Goal: Task Accomplishment & Management: Manage account settings

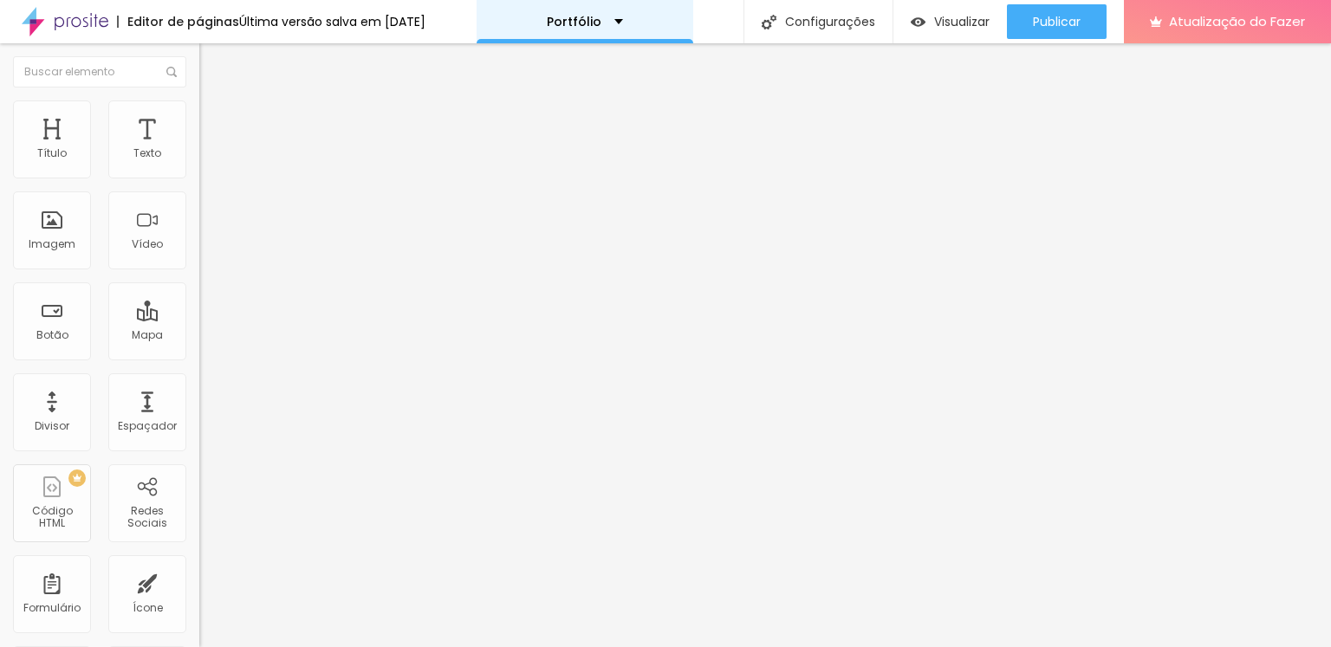
click at [617, 20] on div "Portfólio" at bounding box center [585, 22] width 76 height 12
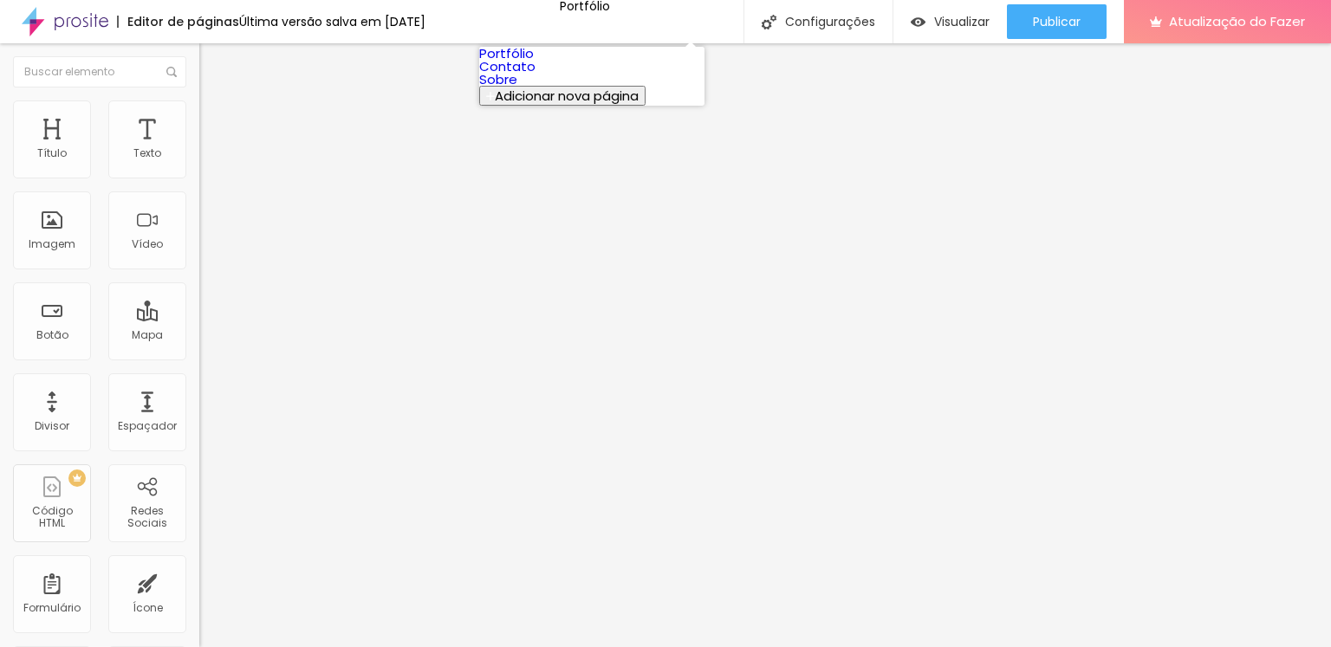
click at [536, 75] on link "Contato" at bounding box center [507, 66] width 56 height 18
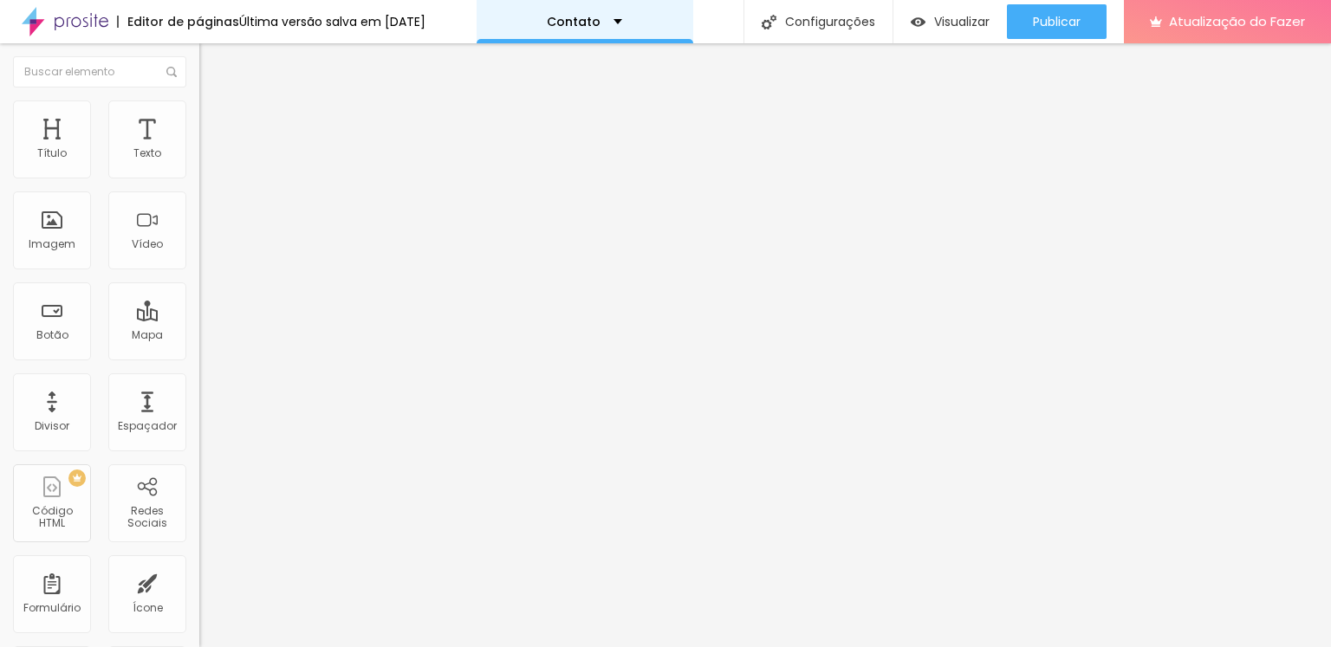
click at [622, 20] on div "Contato" at bounding box center [584, 22] width 75 height 12
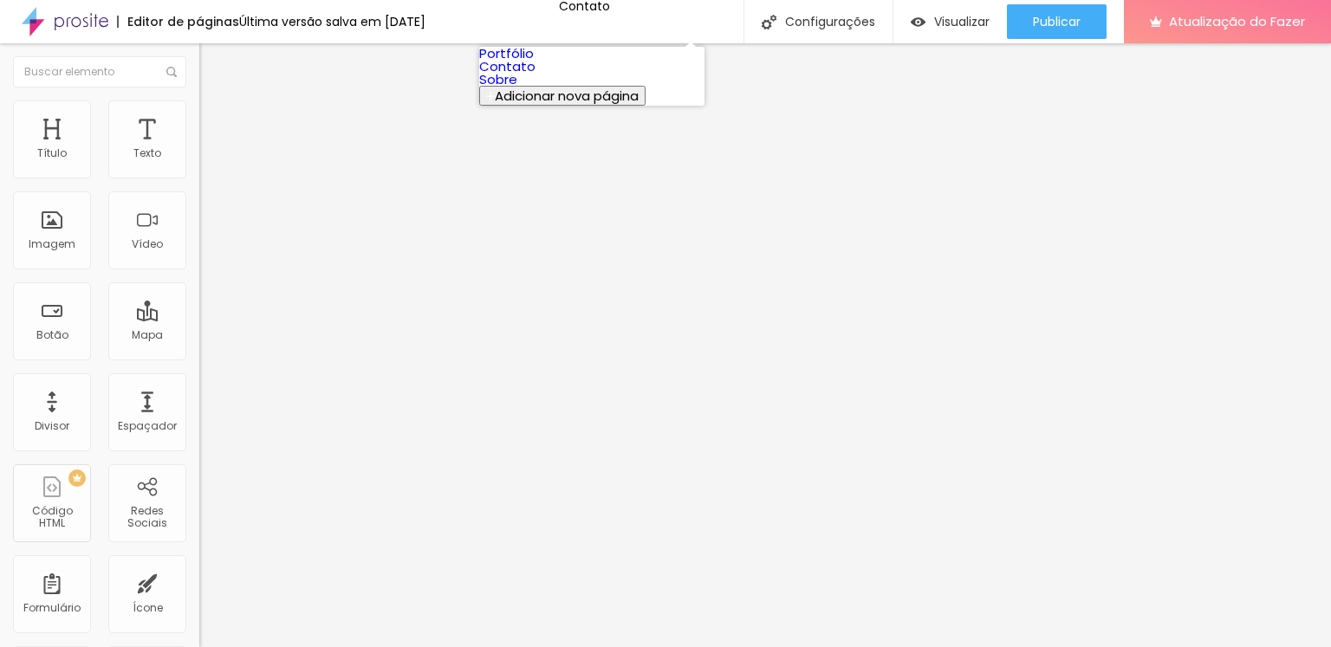
click at [534, 59] on link "Portfólio" at bounding box center [506, 53] width 55 height 18
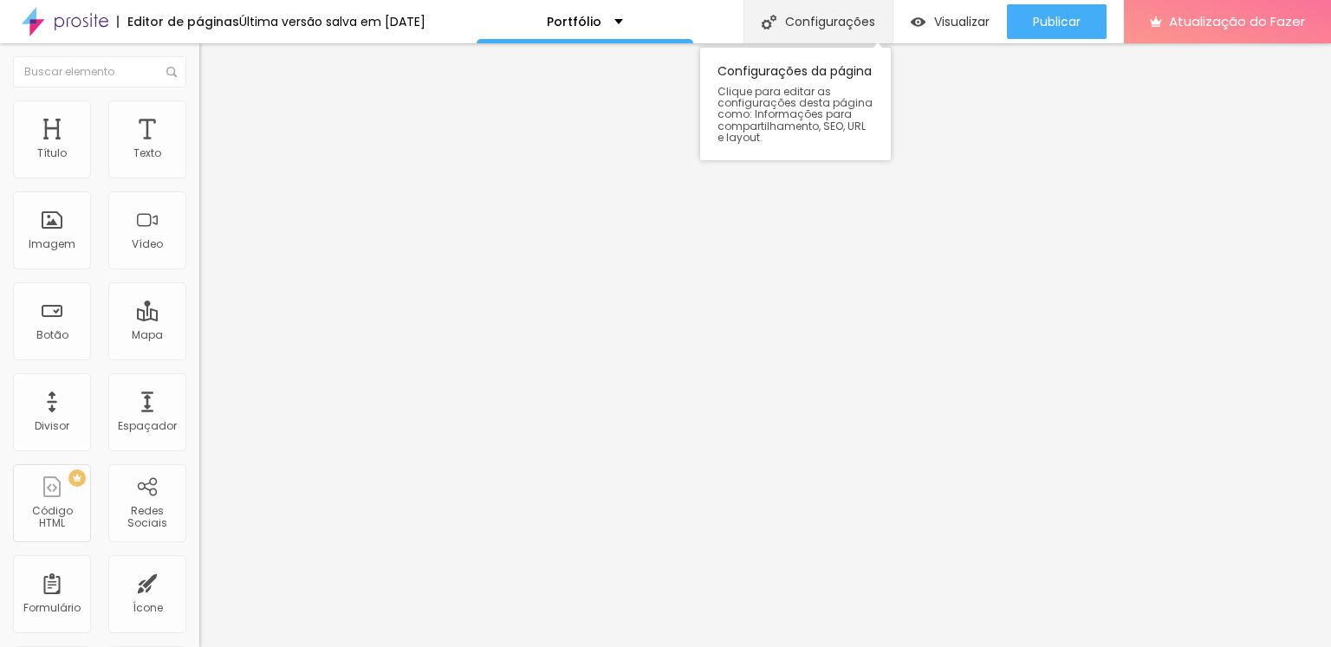
click at [811, 33] on div "Configurações" at bounding box center [818, 21] width 149 height 43
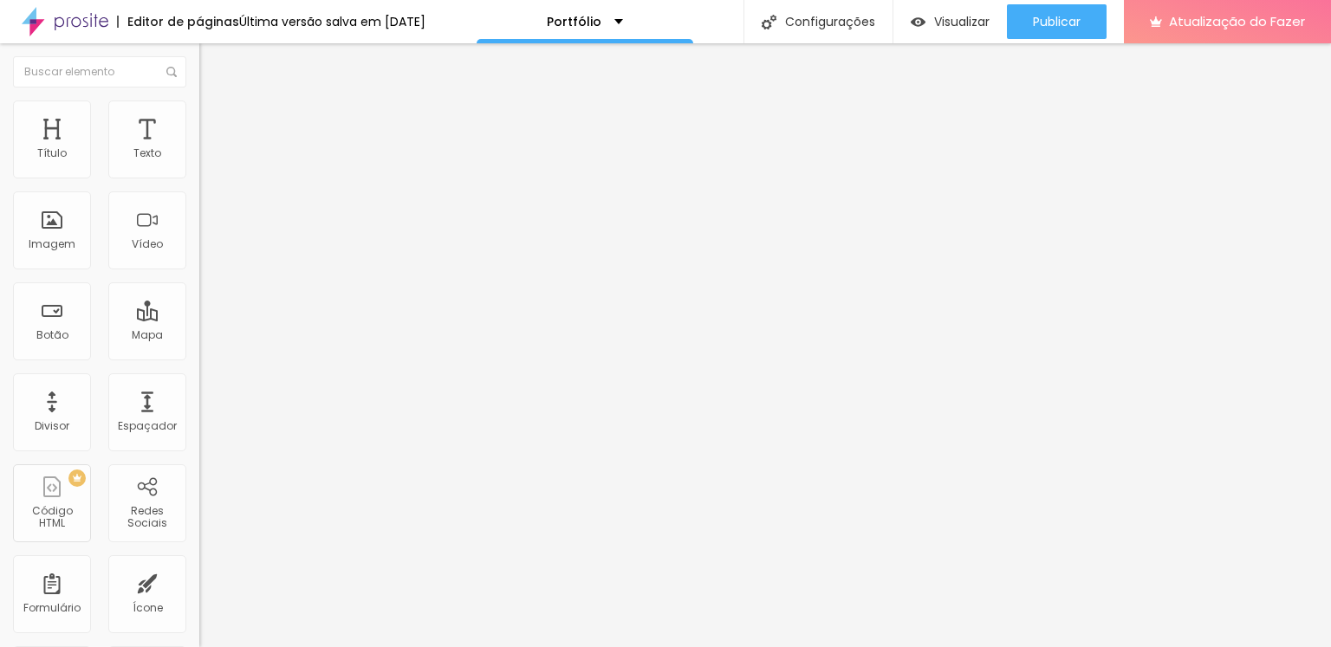
click at [948, 20] on font "Visualizar" at bounding box center [961, 21] width 55 height 17
click at [606, 12] on div "Portfólio" at bounding box center [585, 21] width 217 height 43
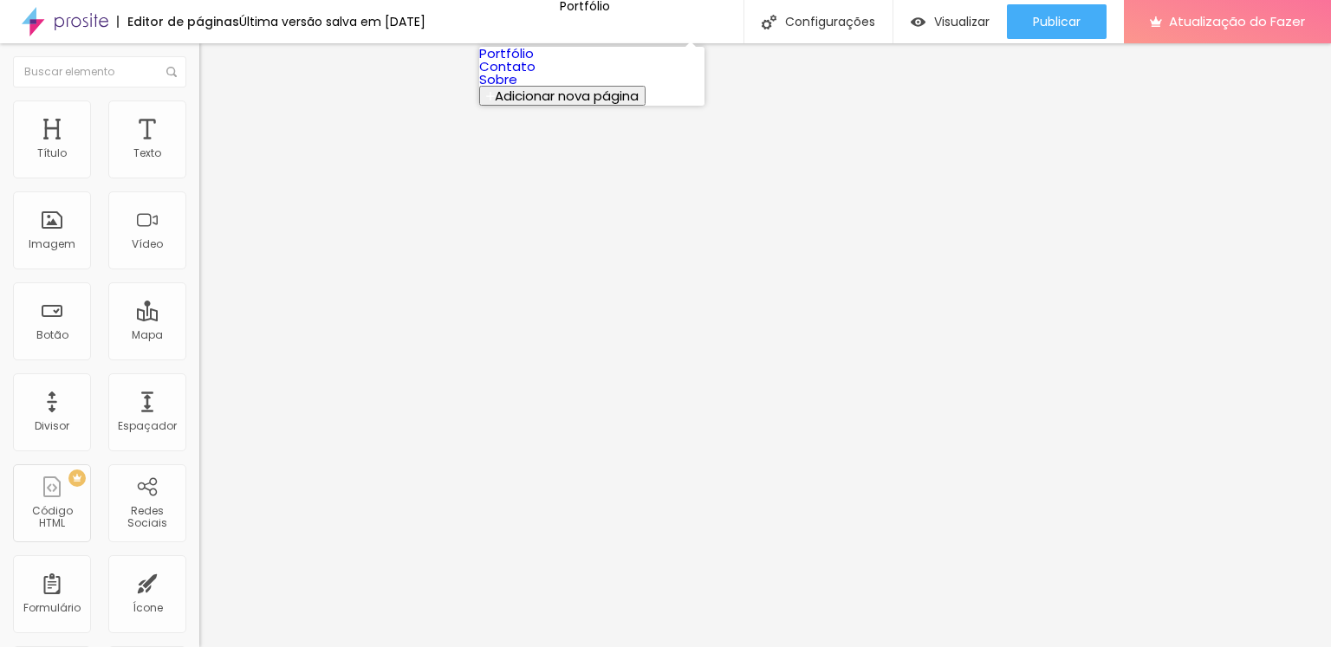
click at [517, 88] on link "Sobre" at bounding box center [498, 79] width 38 height 18
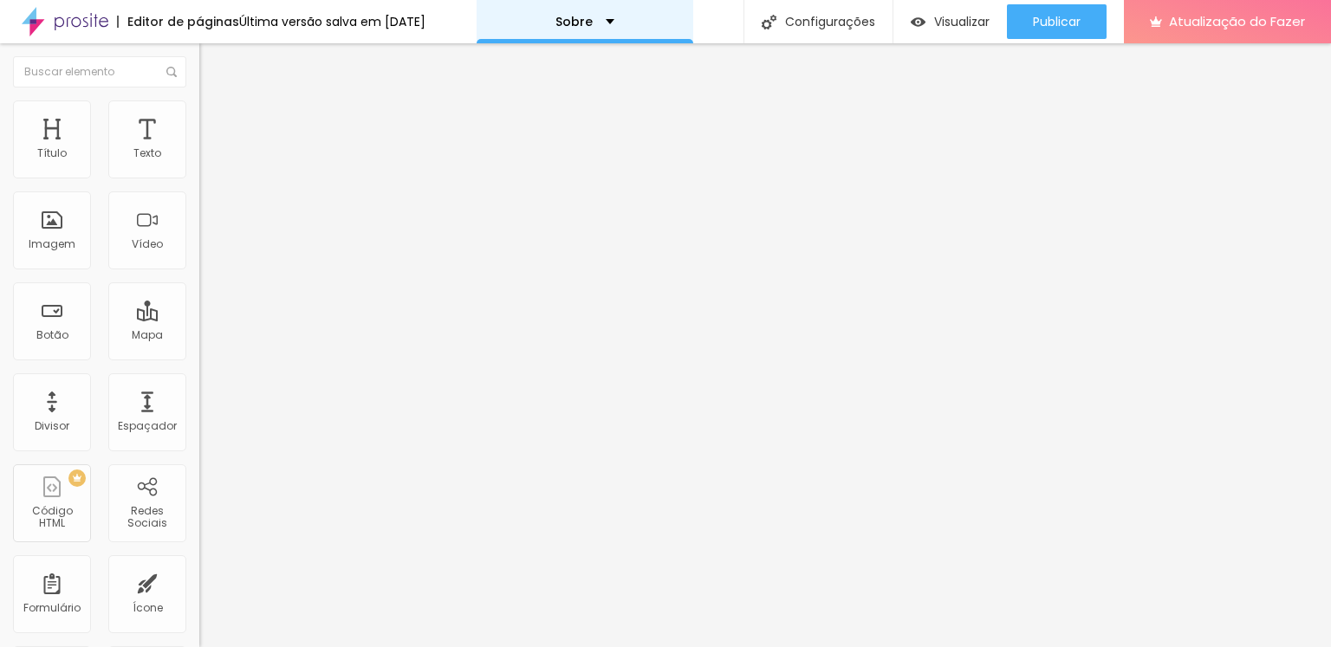
click at [610, 20] on div "Sobre" at bounding box center [585, 22] width 59 height 12
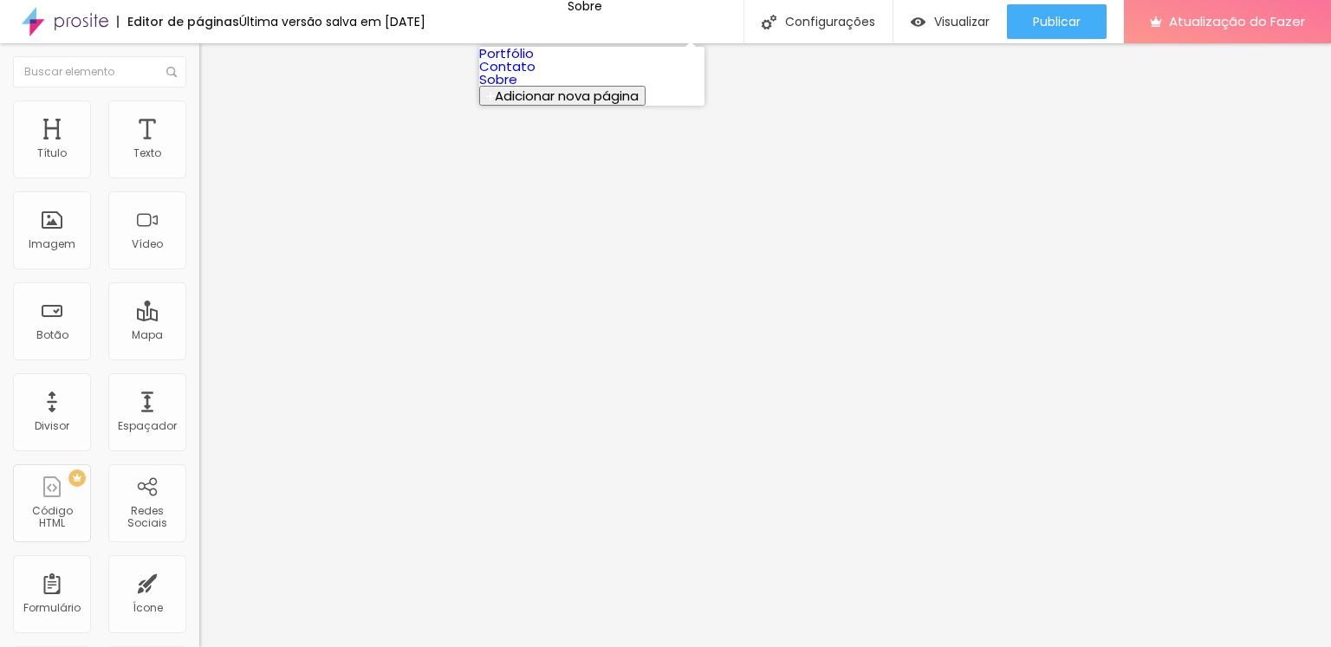
click at [517, 88] on font "Sobre" at bounding box center [498, 79] width 38 height 18
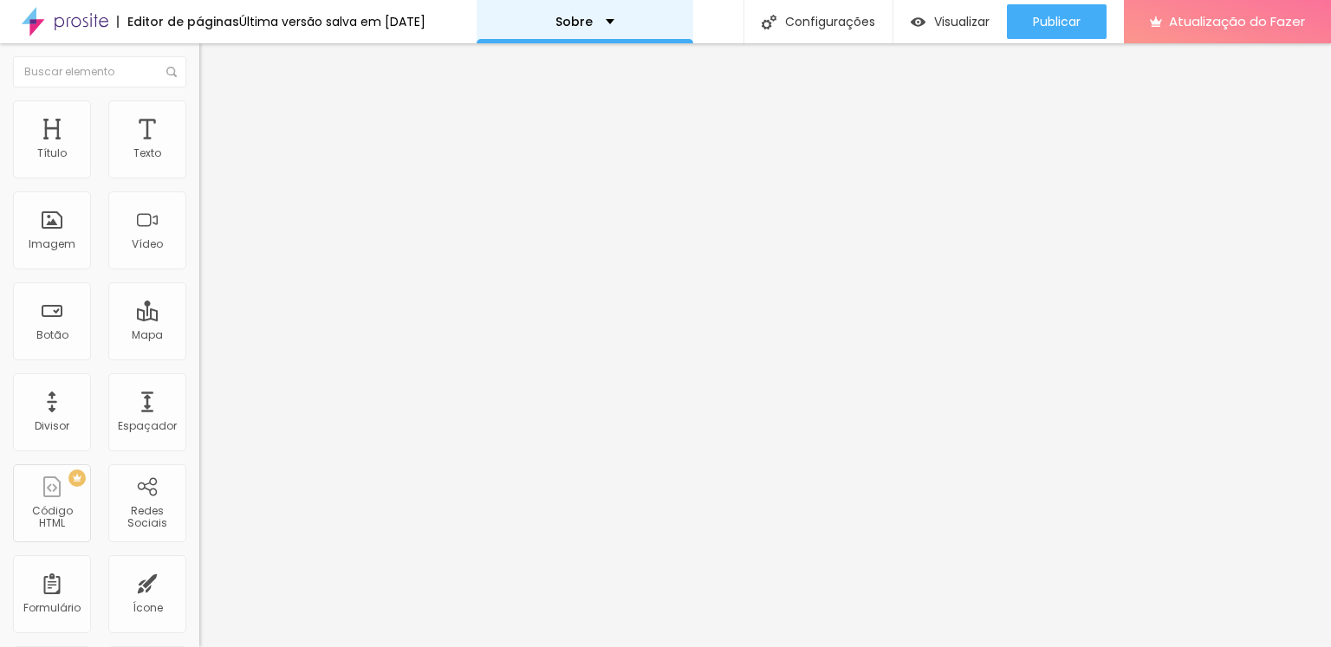
click at [604, 18] on div "Sobre" at bounding box center [585, 22] width 59 height 12
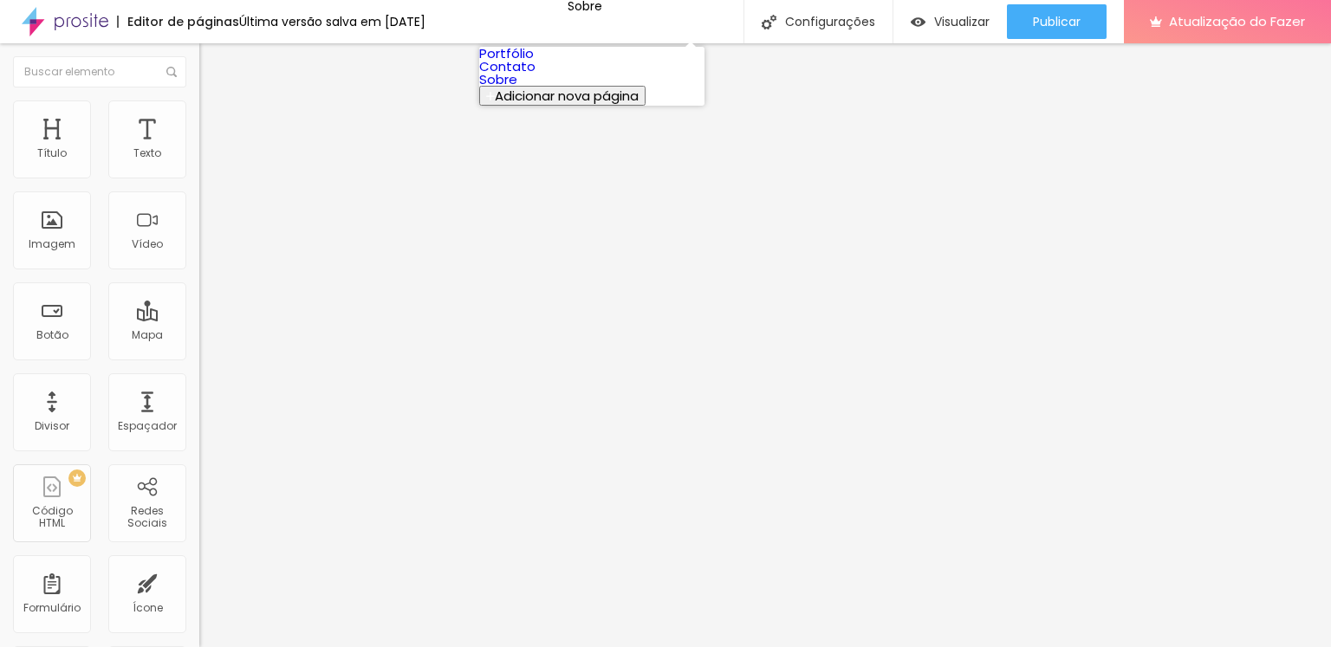
drag, startPoint x: 528, startPoint y: 133, endPoint x: 510, endPoint y: 132, distance: 17.4
click at [510, 88] on font "Sobre" at bounding box center [498, 79] width 38 height 18
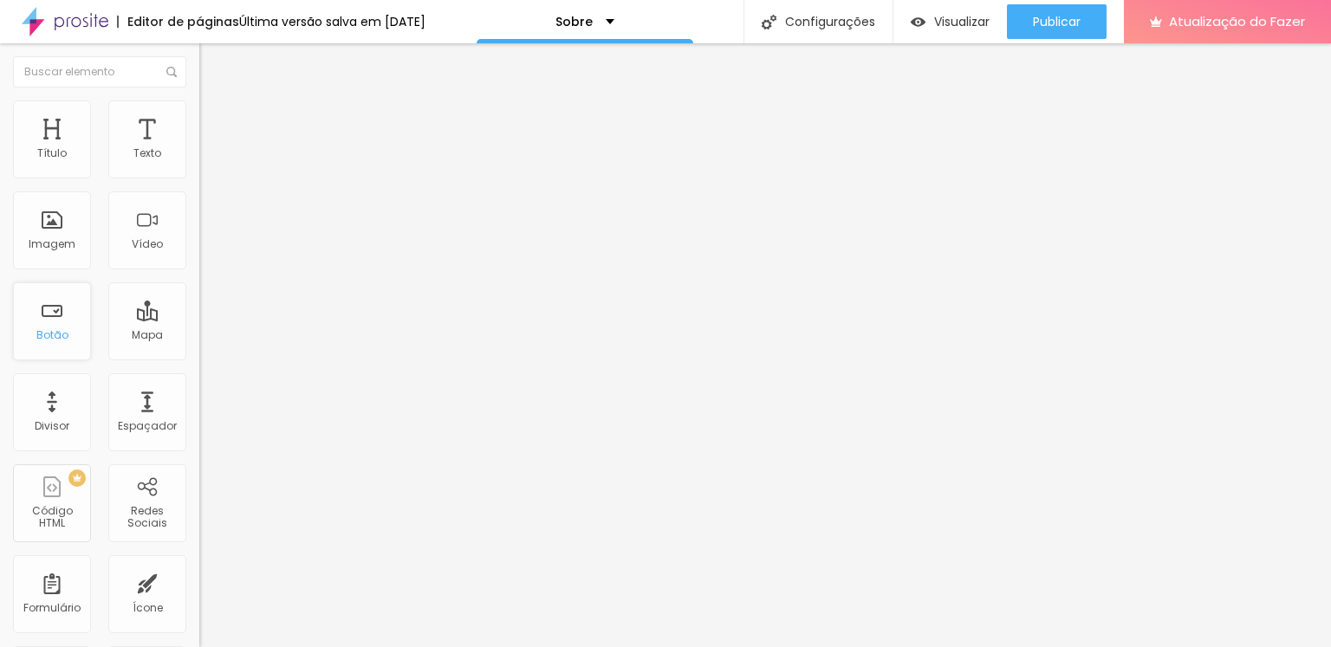
click at [49, 334] on font "Botão" at bounding box center [52, 335] width 32 height 15
click at [65, 416] on div "Divisor" at bounding box center [52, 413] width 78 height 78
click at [136, 416] on div "Espaçador" at bounding box center [147, 413] width 78 height 78
click at [125, 316] on div "Mapa" at bounding box center [147, 322] width 78 height 78
click at [92, 29] on img at bounding box center [65, 21] width 87 height 43
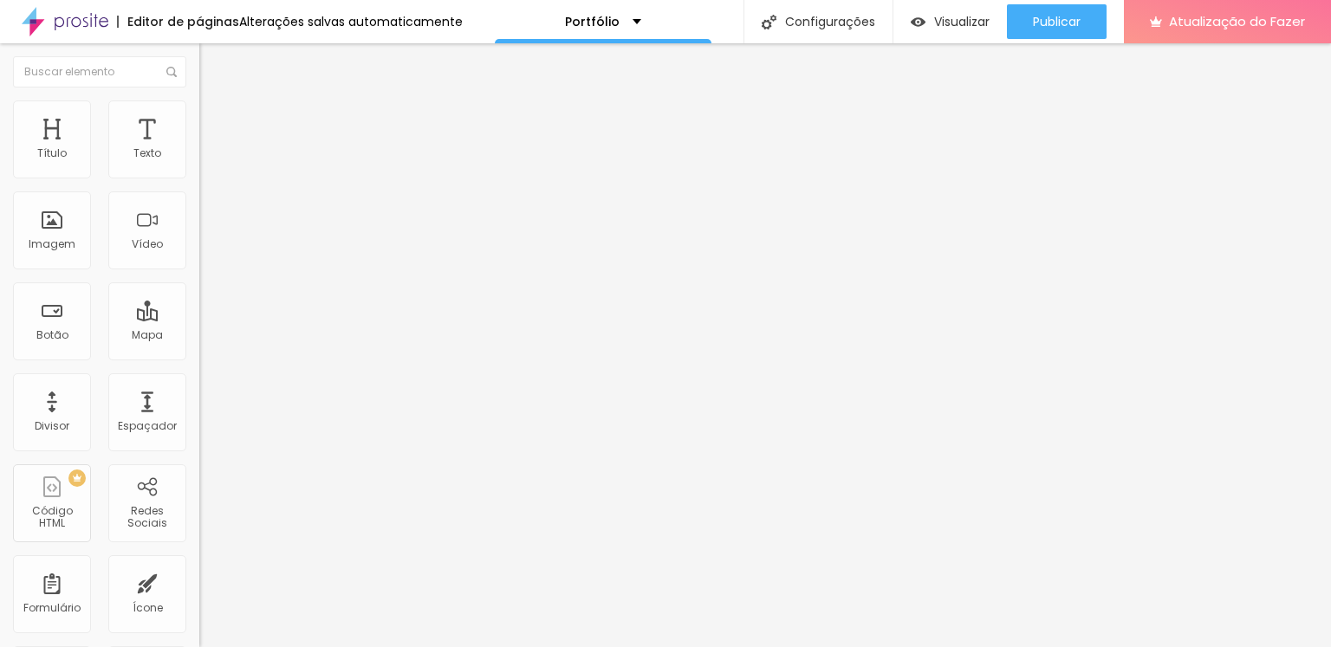
click at [215, 120] on font "Estilo" at bounding box center [228, 112] width 27 height 15
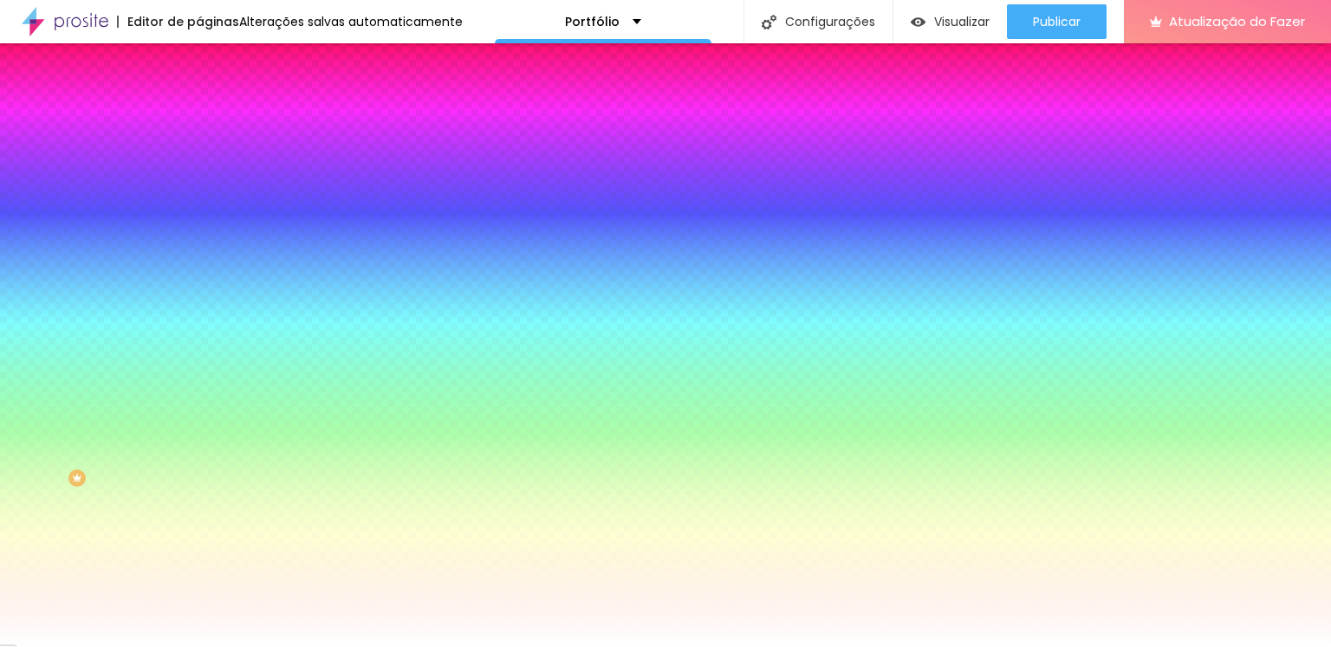
click at [199, 147] on font "Cor de fundo" at bounding box center [234, 140] width 70 height 15
click at [199, 166] on div at bounding box center [298, 166] width 199 height 0
click at [199, 356] on div "Editar nulo Conteúdo Estilo Avançado Cor de fundo Voltar ao padrão #FFFFFF 0 Bo…" at bounding box center [298, 345] width 199 height 604
click at [199, 147] on font "Cor de fundo" at bounding box center [234, 140] width 70 height 15
click at [199, 166] on div at bounding box center [298, 166] width 199 height 0
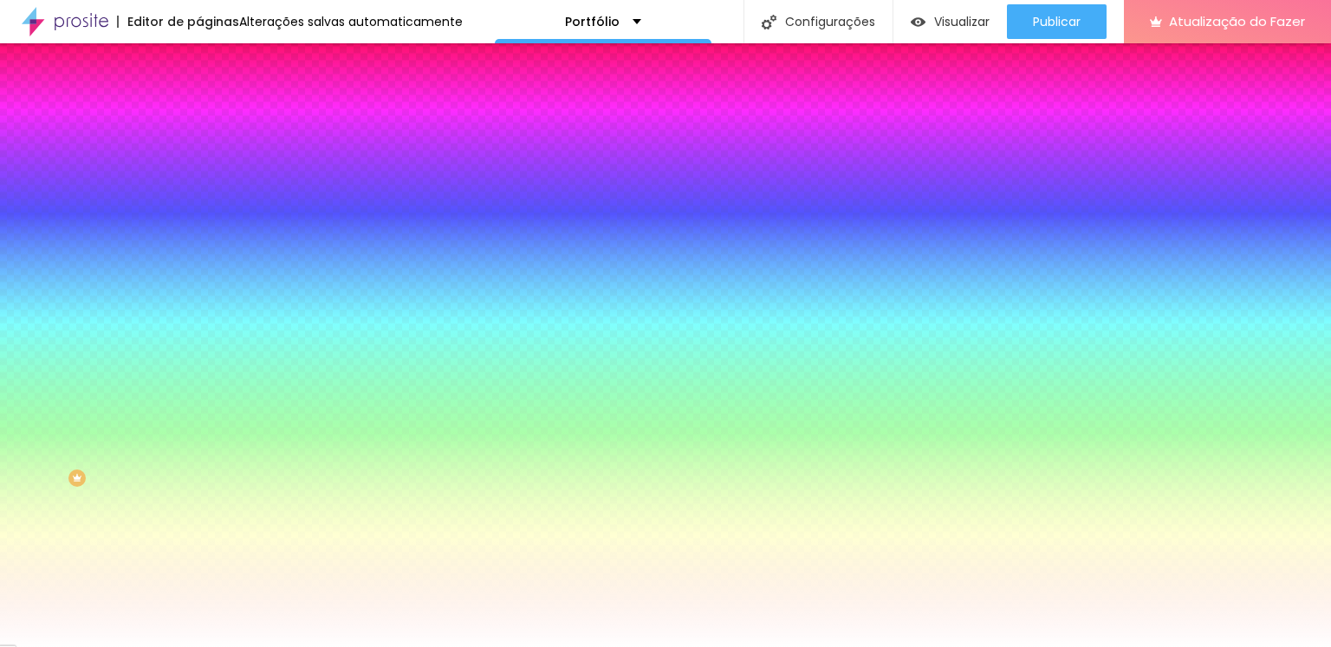
type input "2"
type input "16"
type input "20"
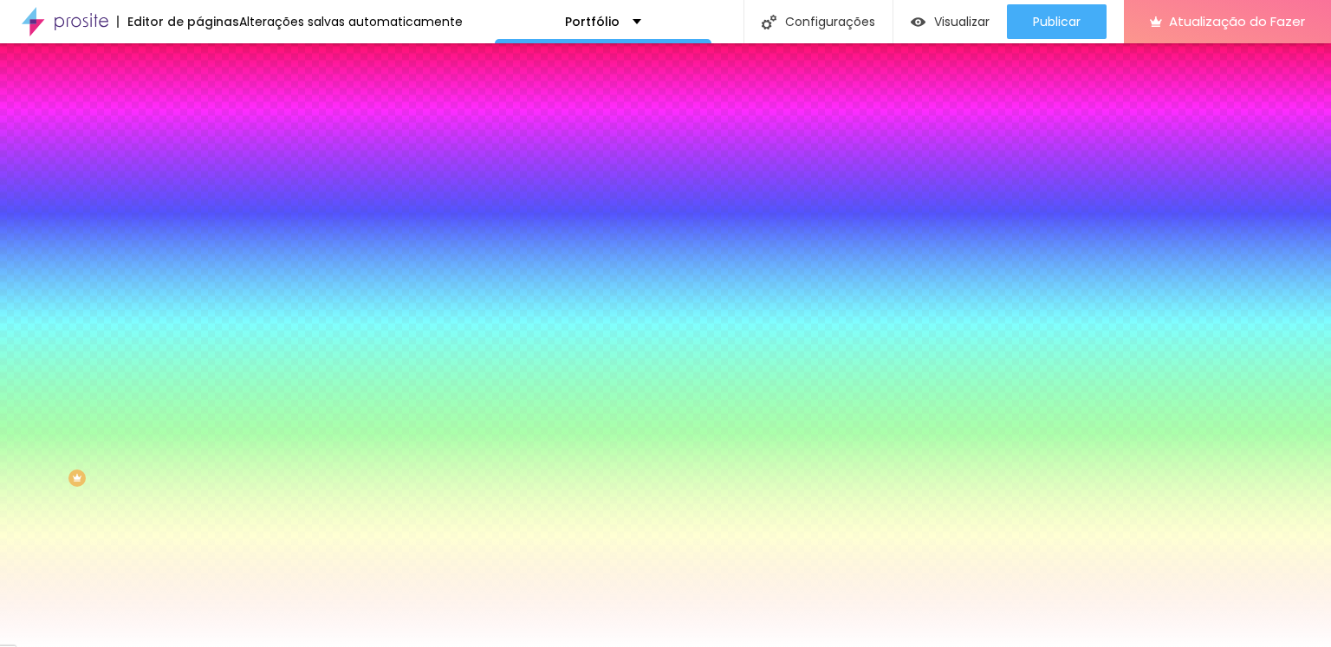
type input "20"
type input "24"
type input "25"
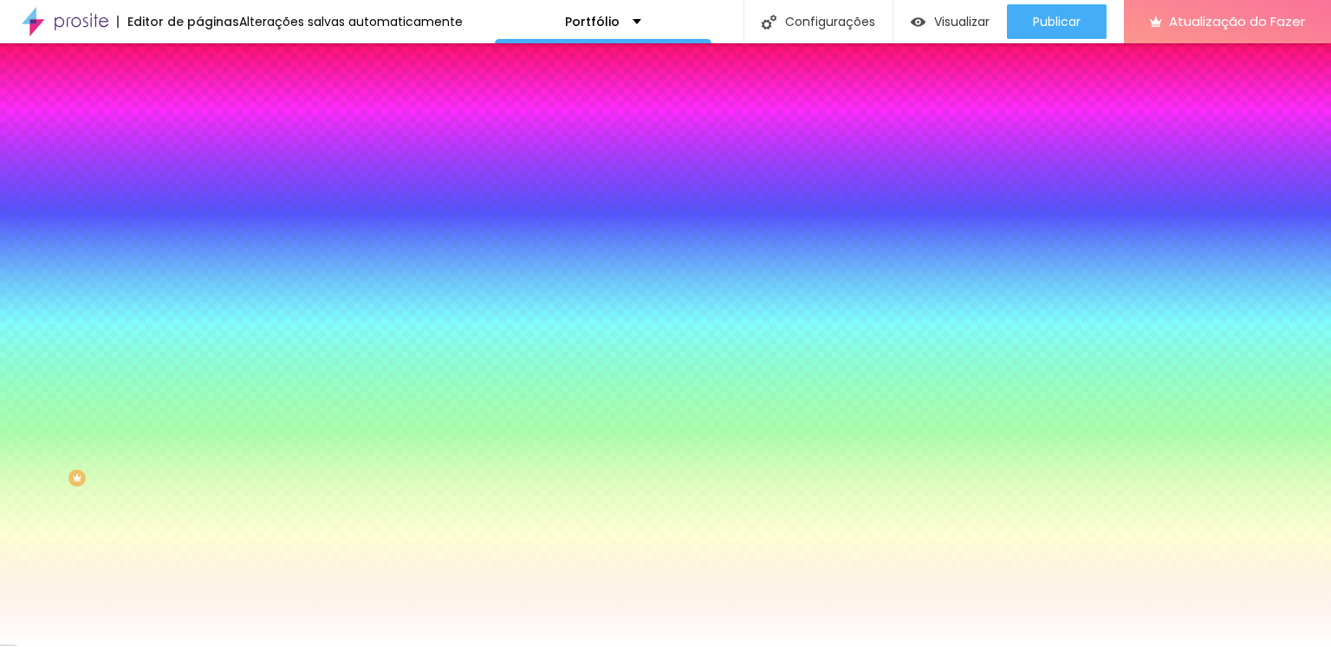
type input "31"
type input "32"
type input "36"
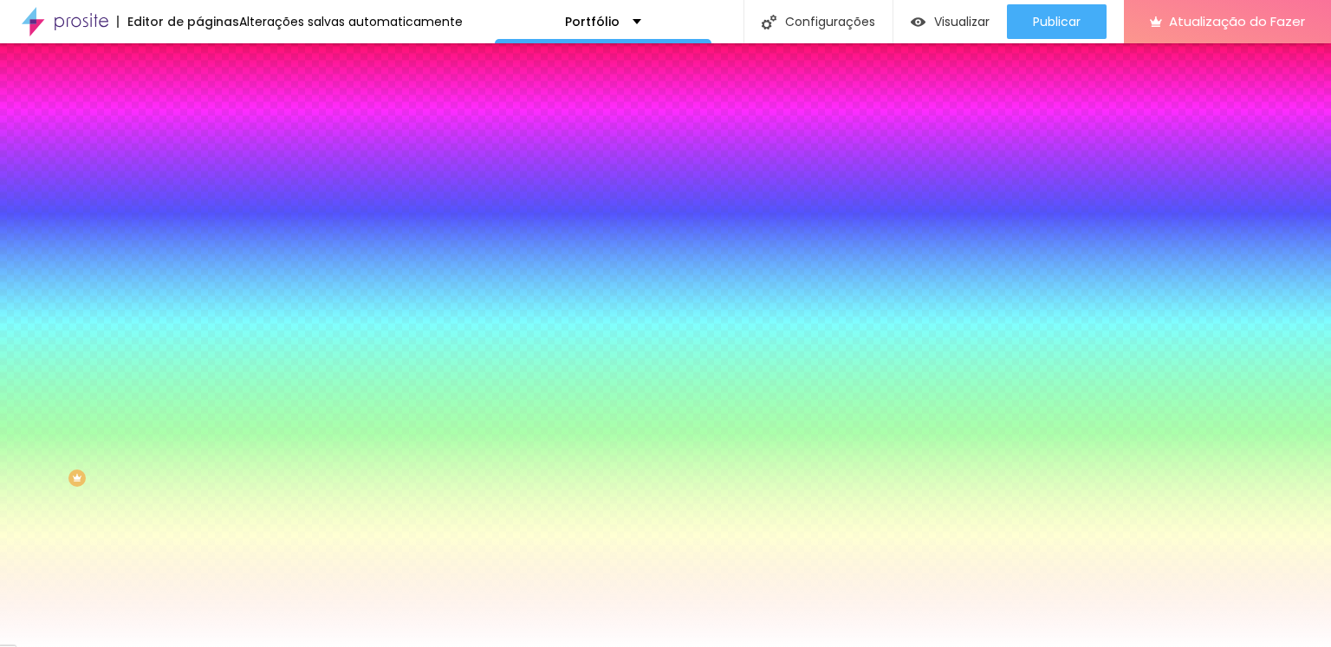
type input "36"
type input "38"
type input "41"
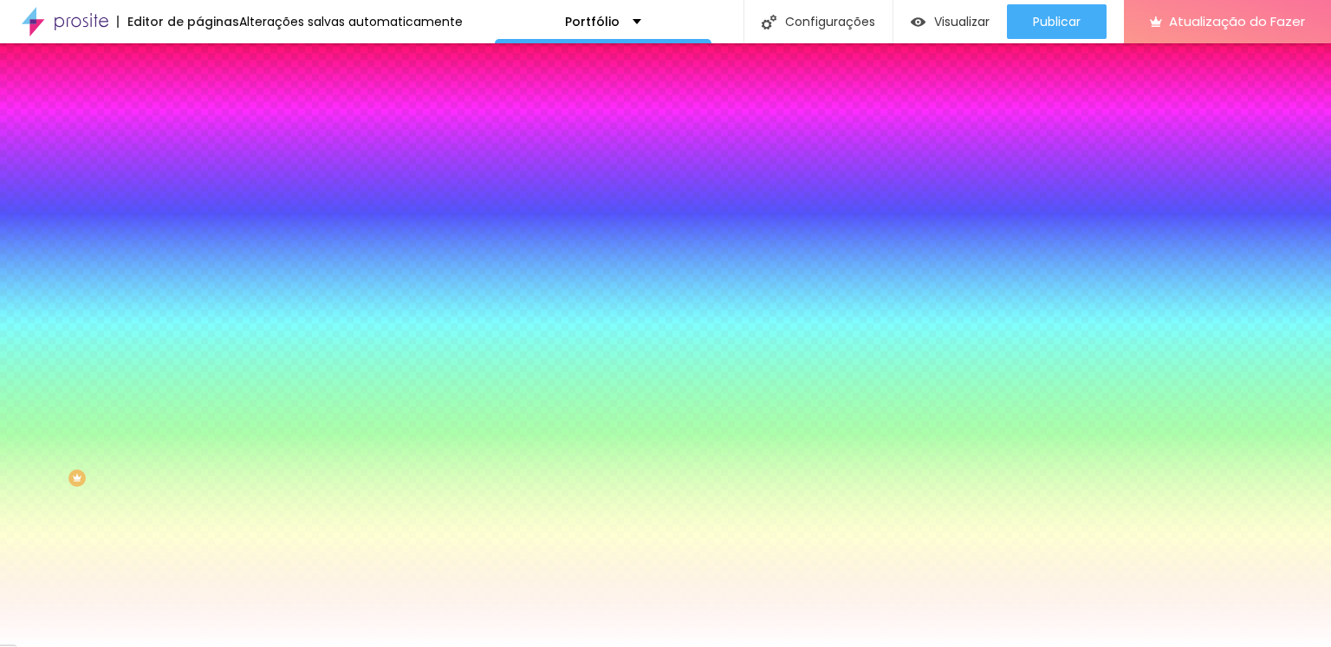
type input "42"
type input "45"
type input "46"
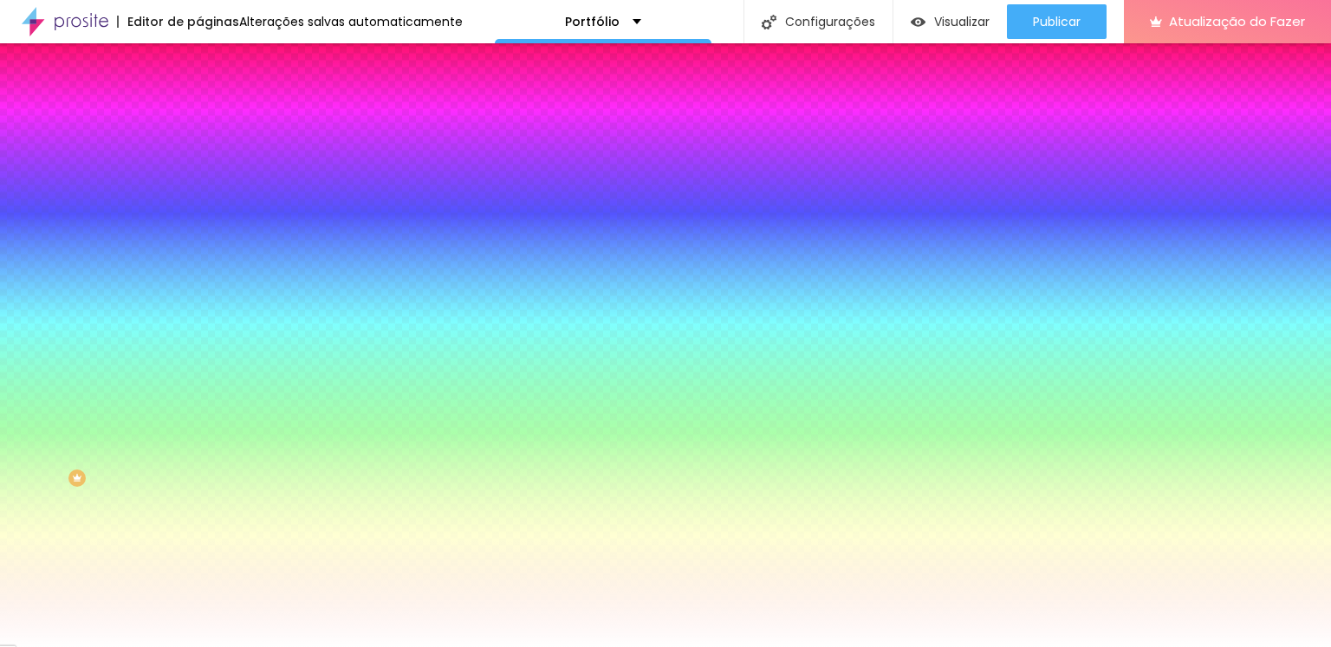
type input "46"
type input "49"
type input "53"
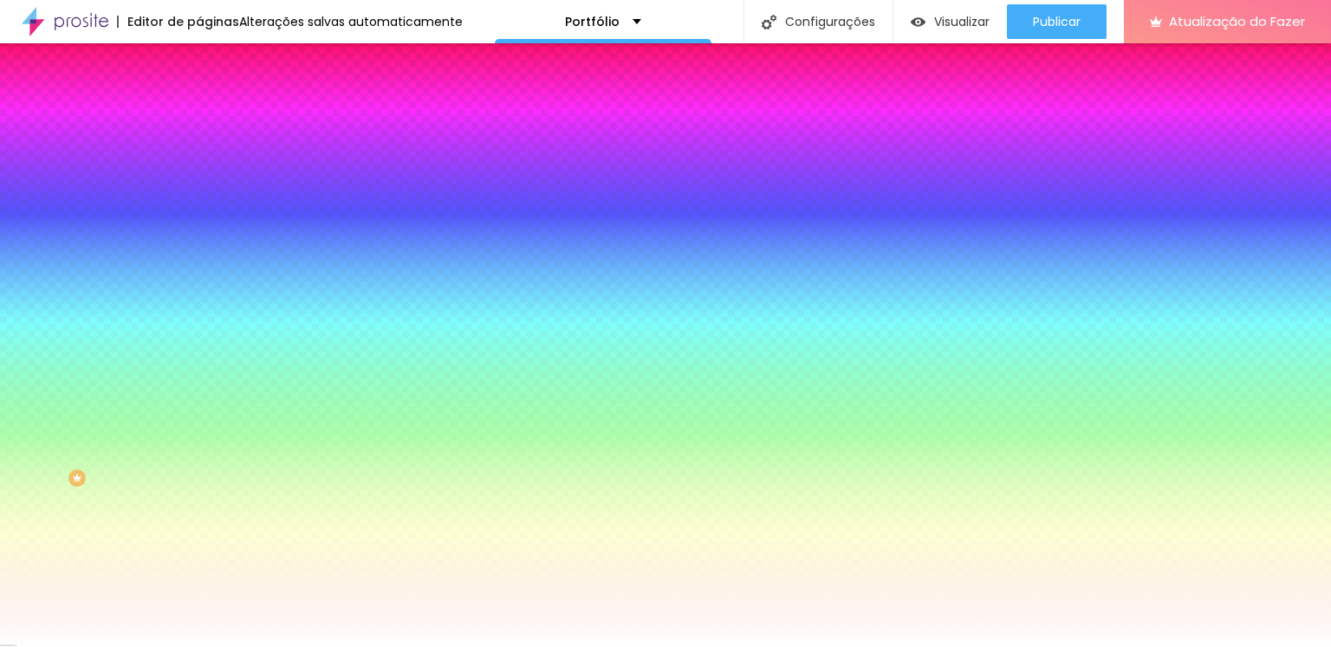
type input "56"
type input "60"
type input "63"
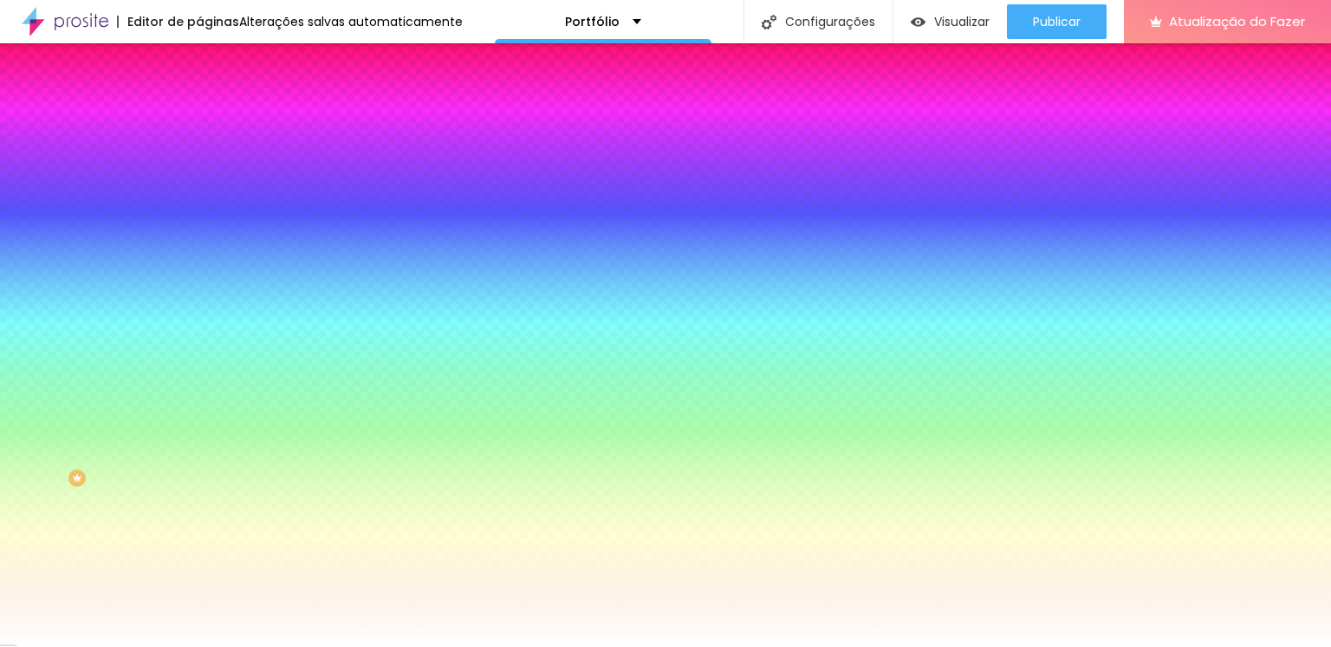
type input "63"
type input "65"
type input "67"
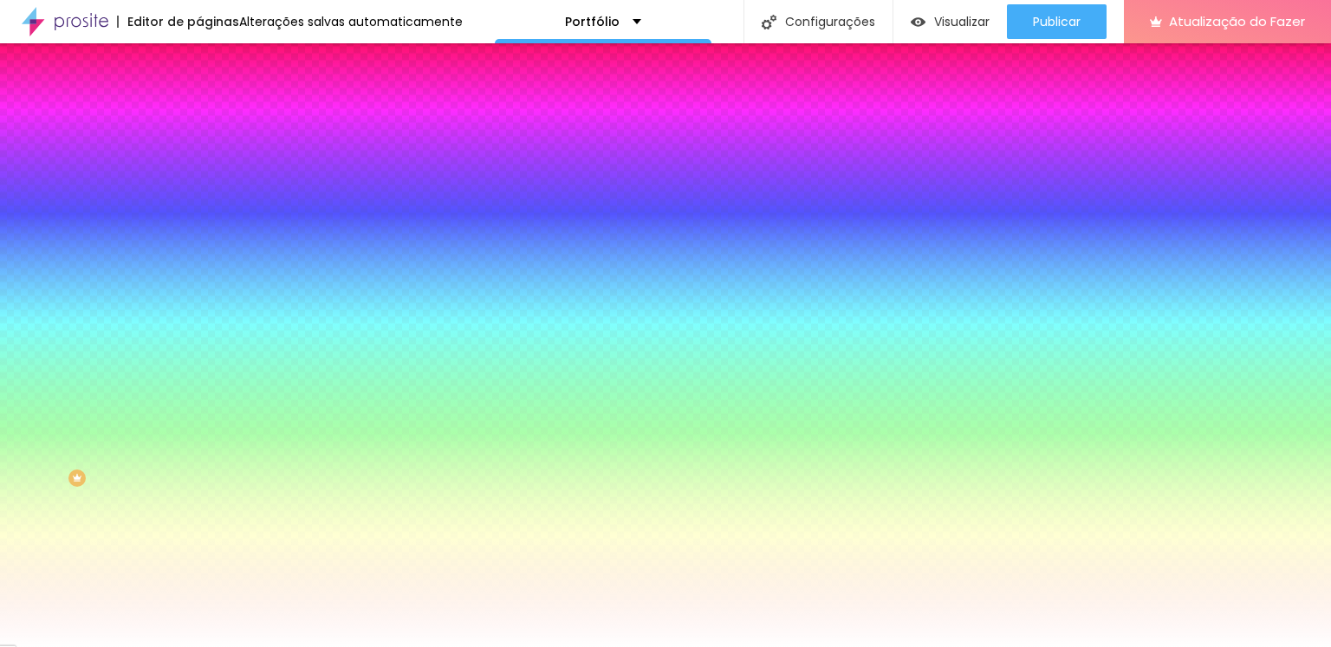
type input "70"
type input "71"
type input "81"
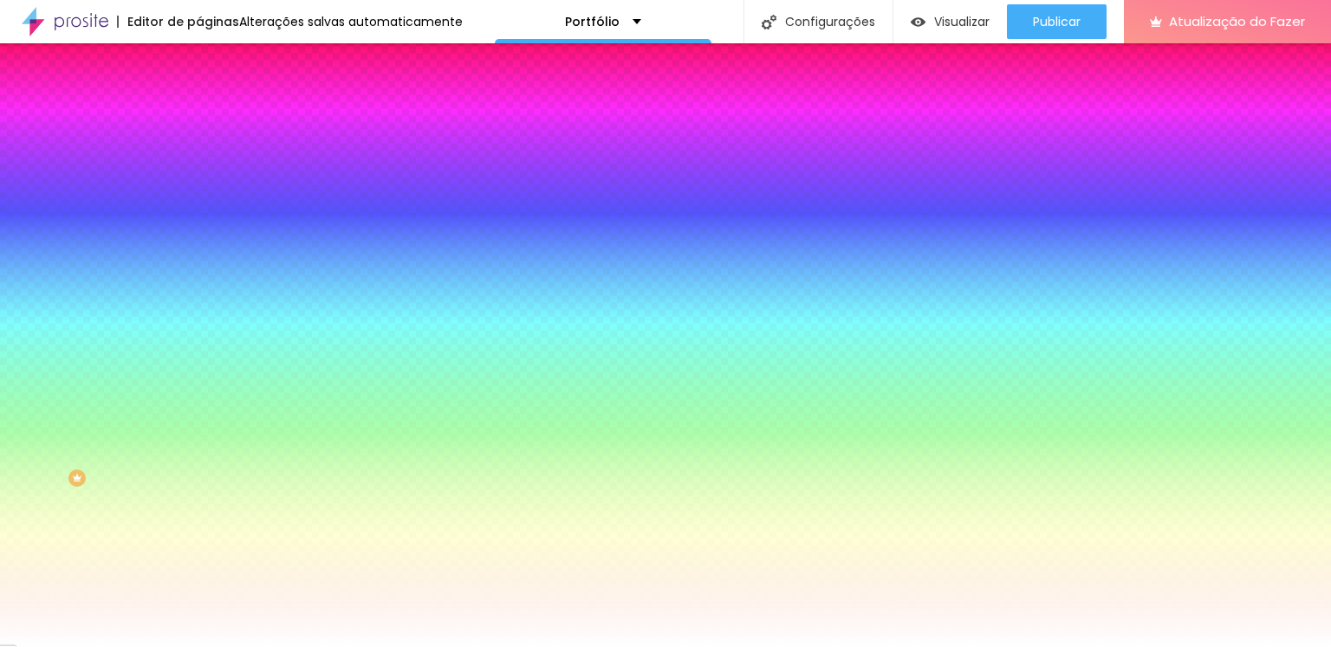
type input "81"
type input "91"
type input "103"
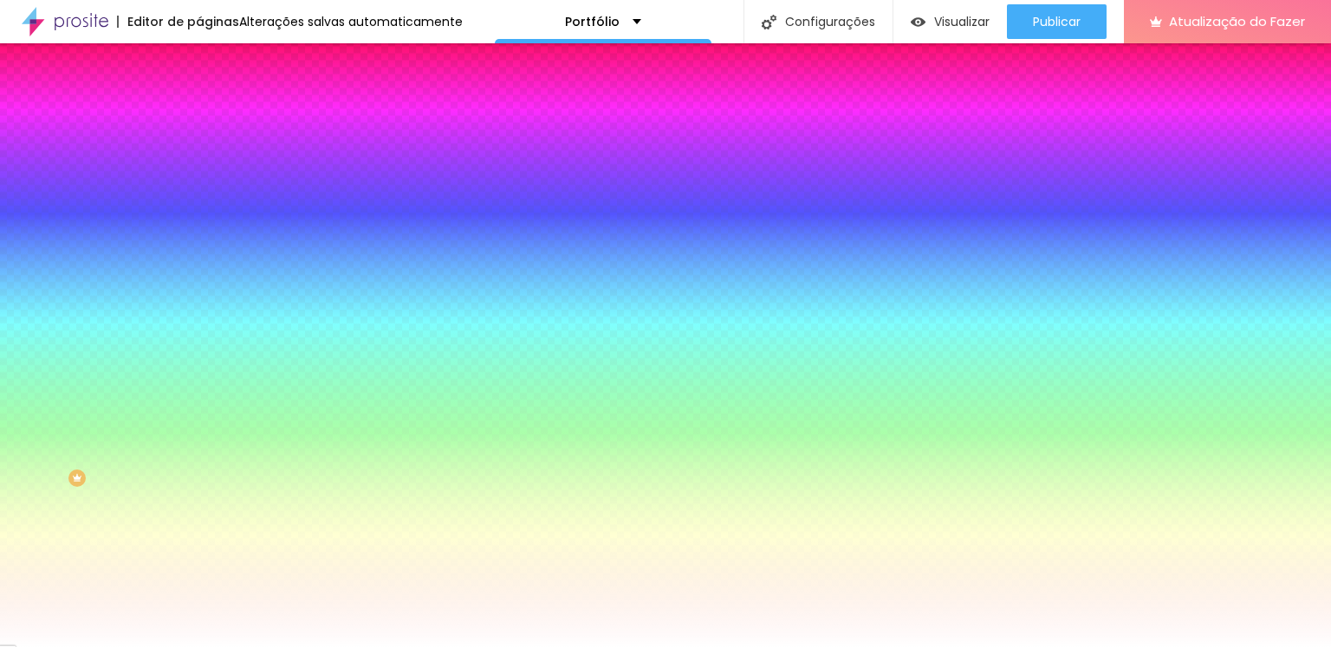
type input "107"
type input "112"
type input "114"
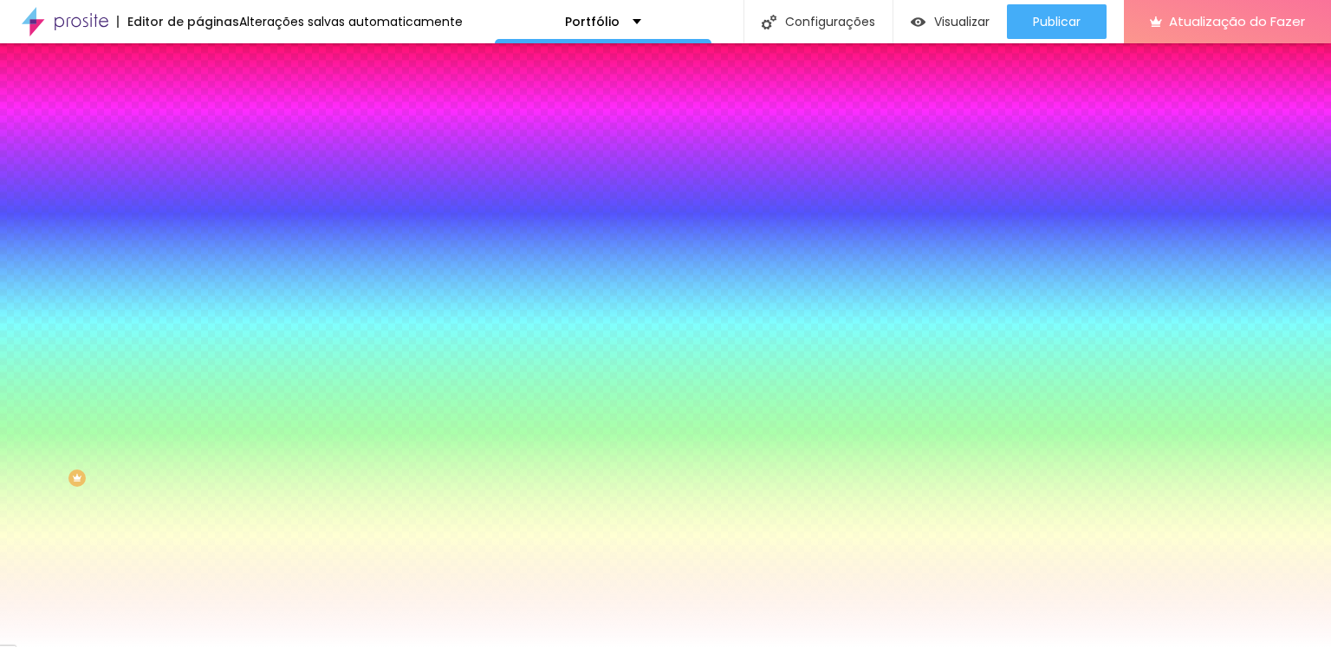
type input "114"
type input "116"
type input "118"
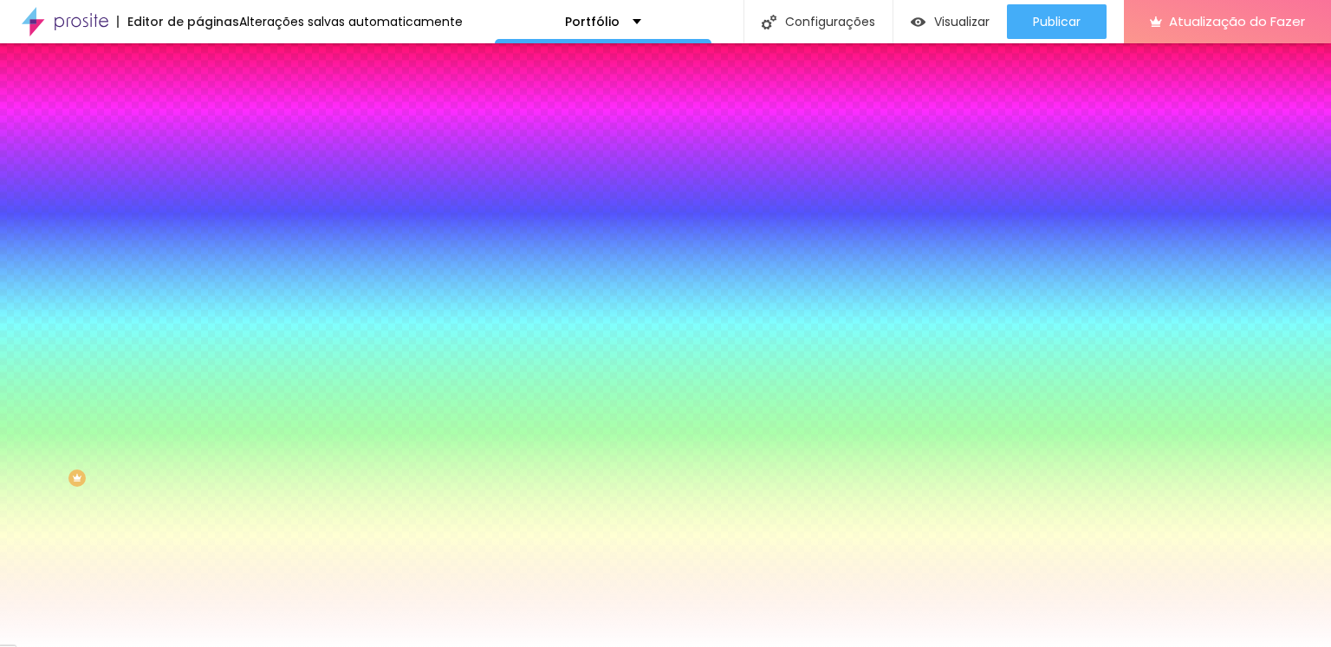
type input "120"
type input "123"
type input "128"
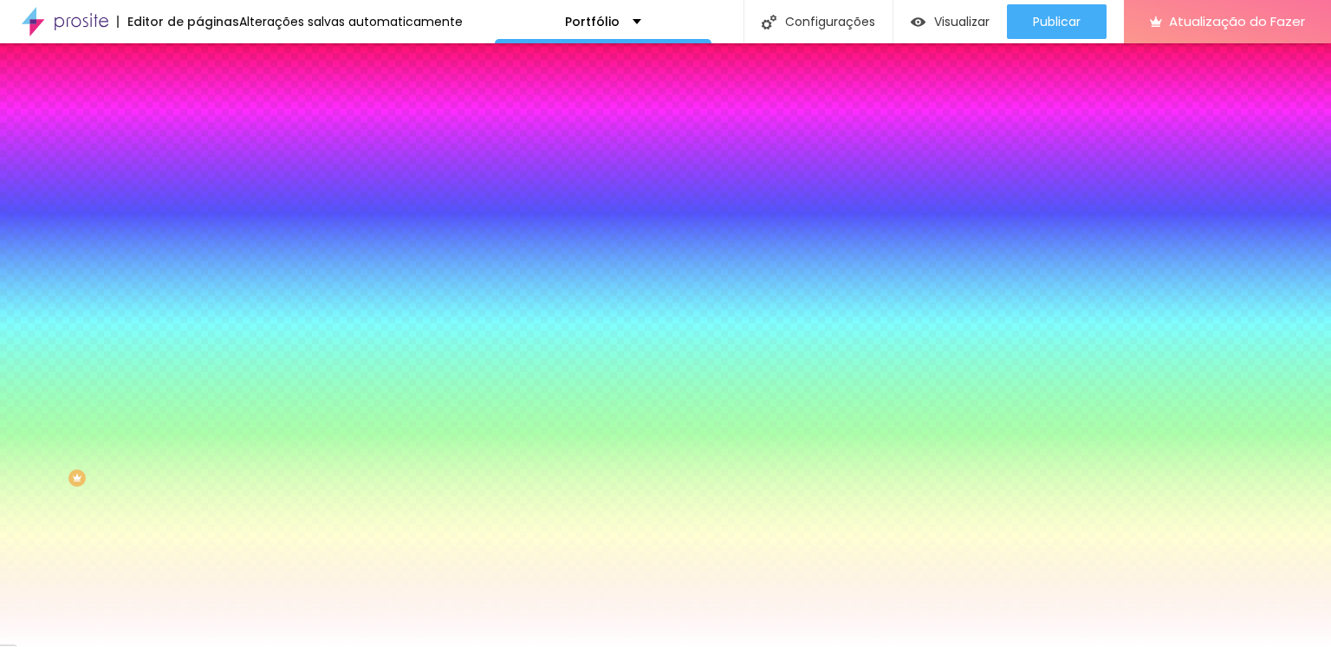
type input "128"
type input "143"
type input "144"
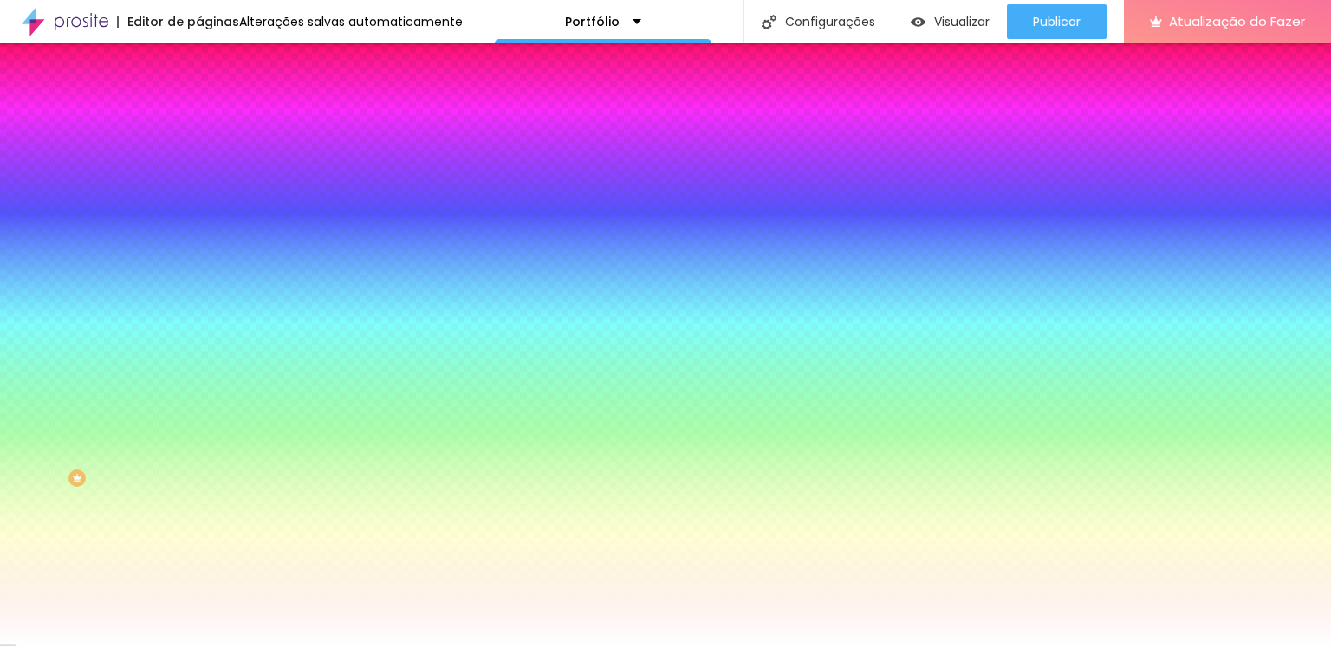
type input "149"
type input "150"
type input "153"
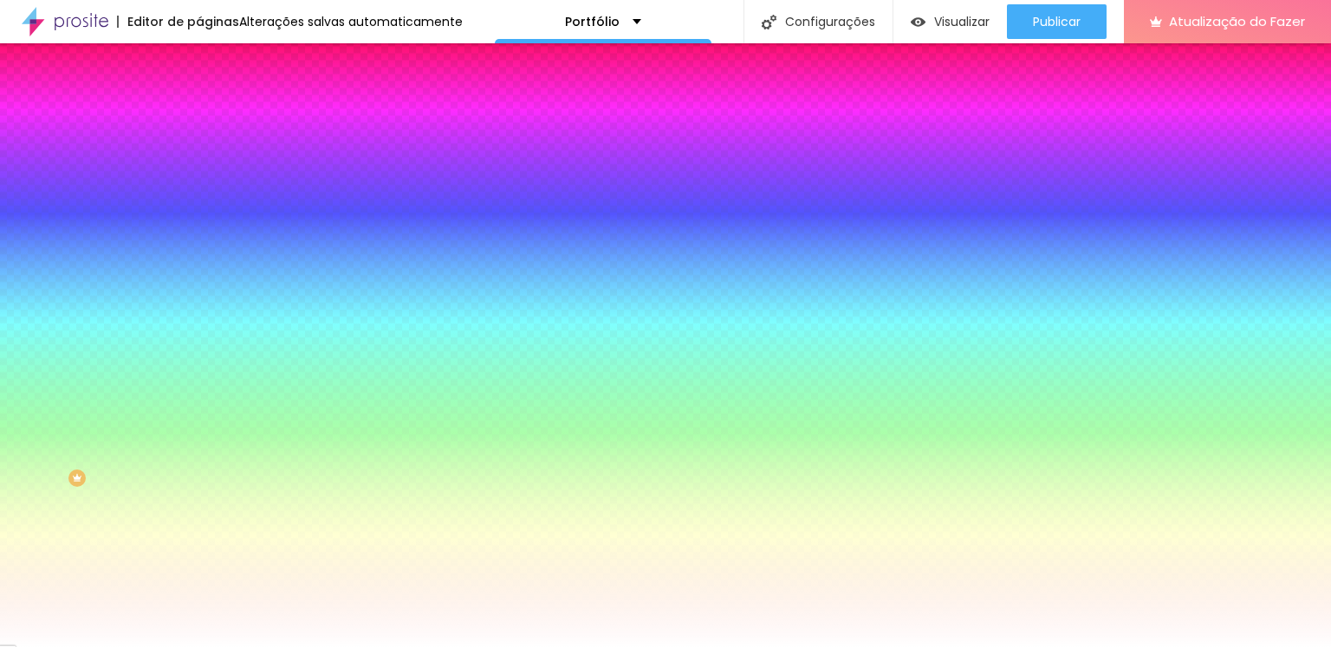
type input "153"
type input "154"
type input "157"
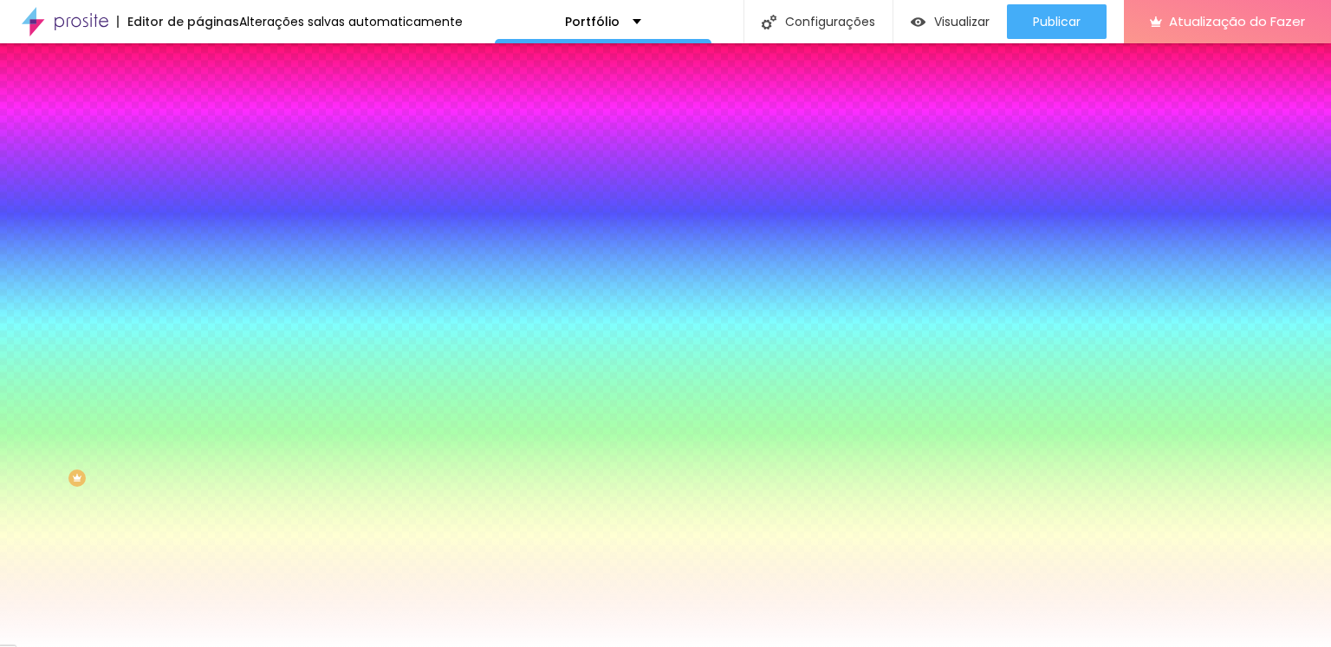
type input "158"
type input "161"
type input "162"
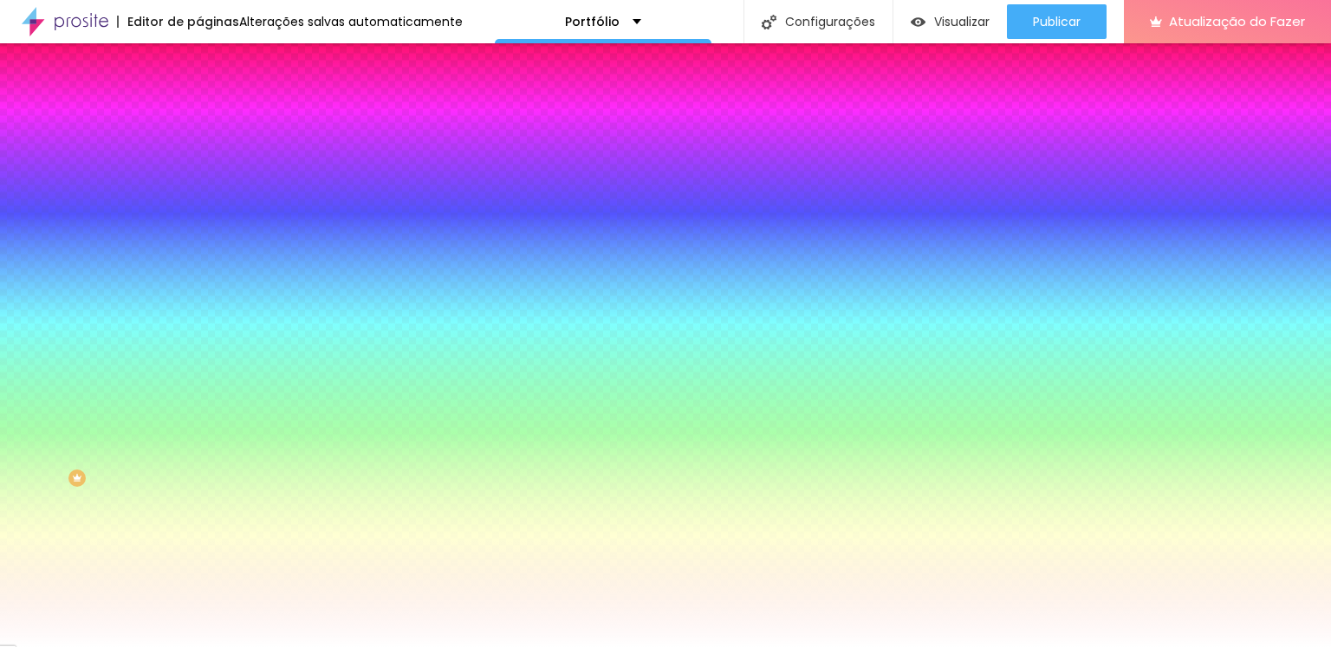
type input "162"
type input "166"
type input "169"
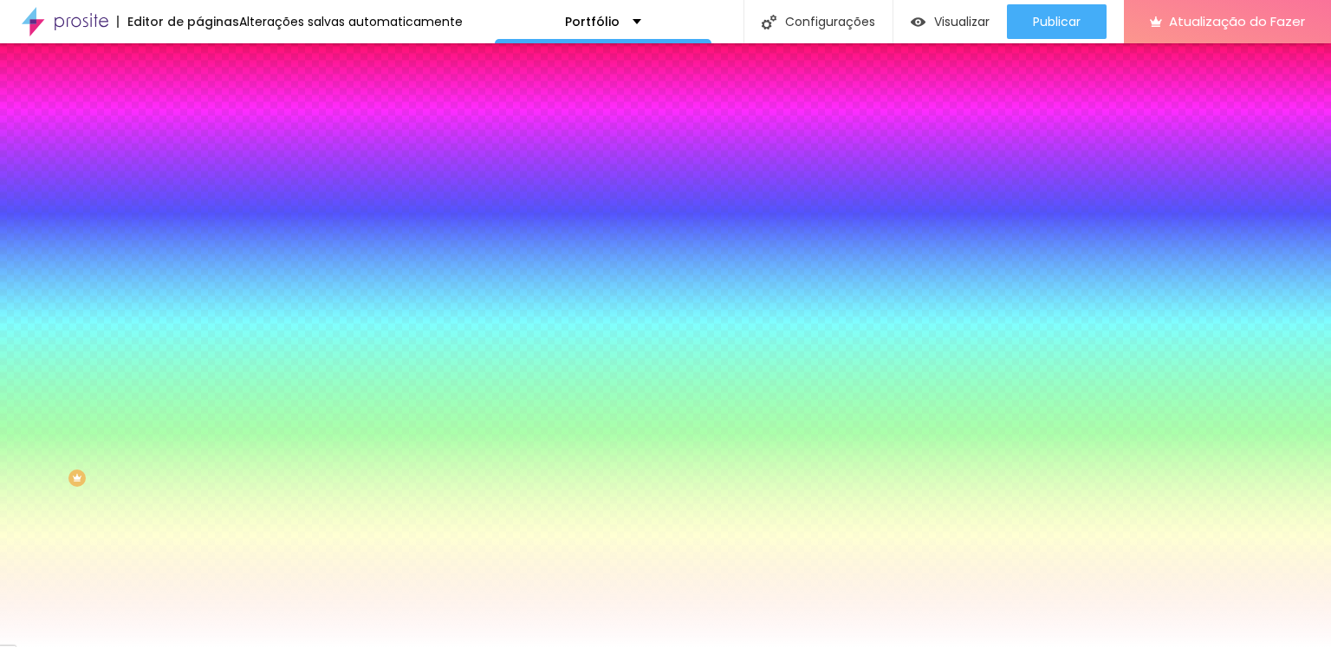
type input "173"
type input "175"
type input "177"
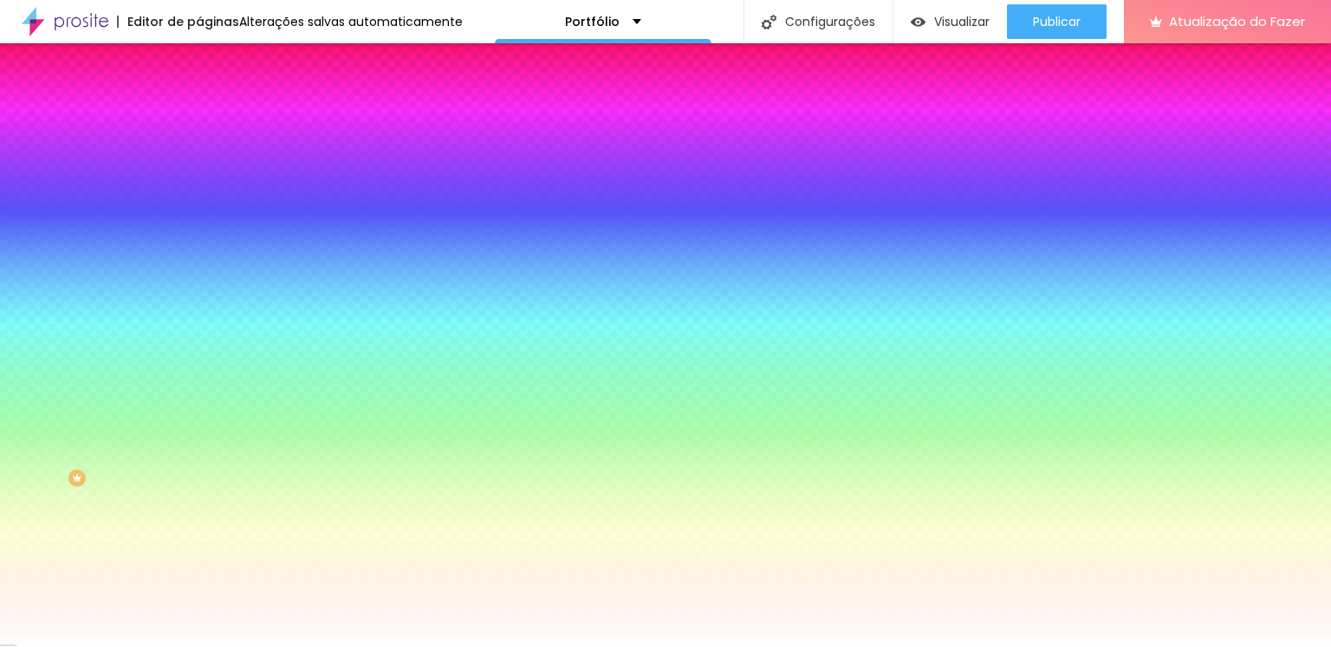
type input "177"
type input "185"
type input "190"
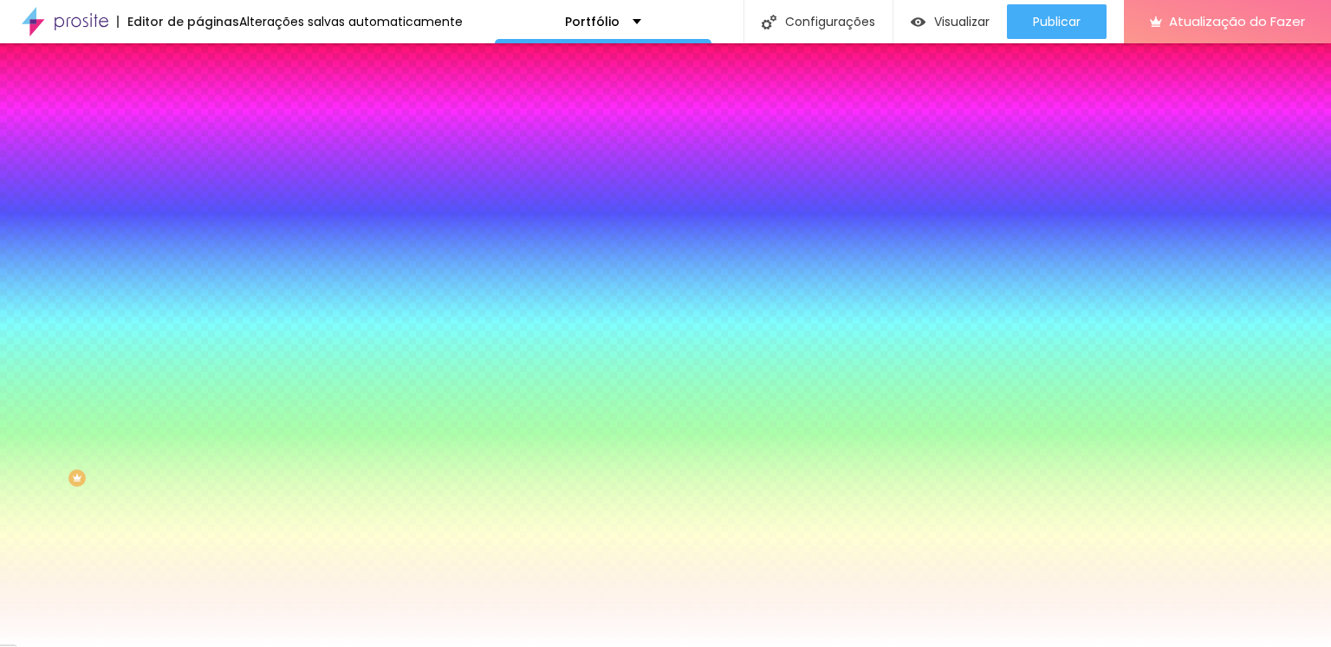
type input "194"
type input "198"
type input "200"
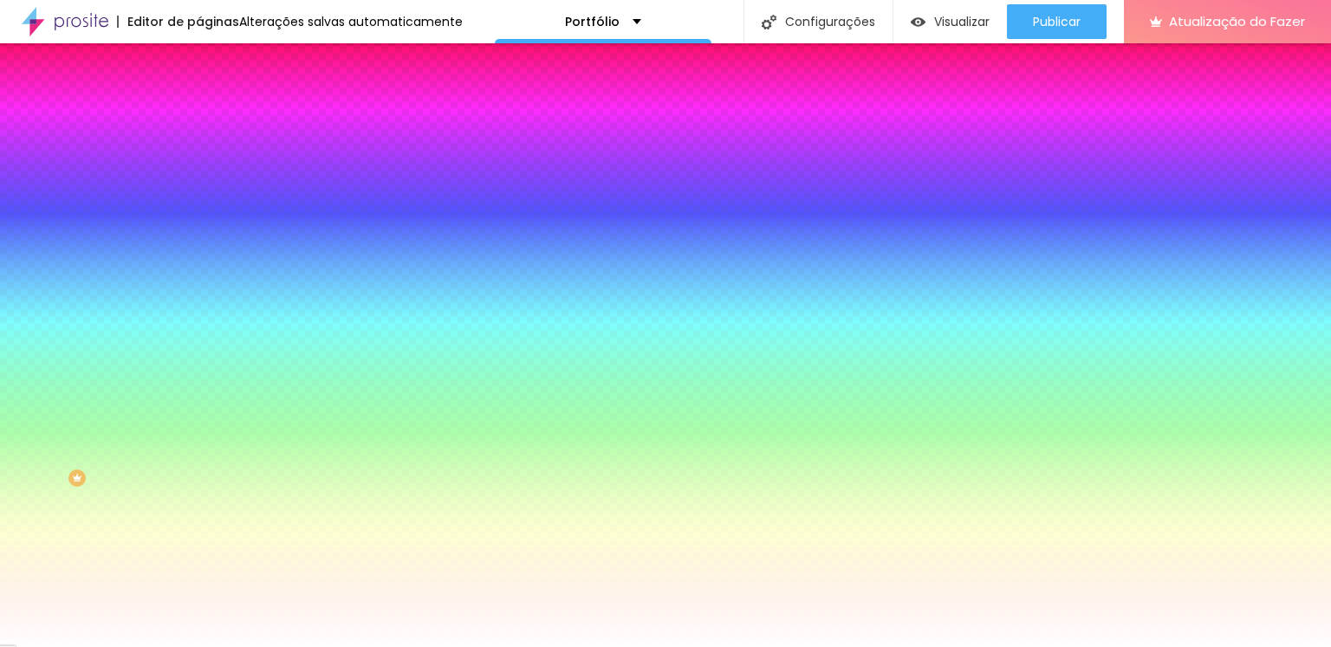
type input "200"
drag, startPoint x: 41, startPoint y: 211, endPoint x: 152, endPoint y: 216, distance: 111.1
type input "200"
click at [199, 384] on input "range" at bounding box center [255, 391] width 112 height 14
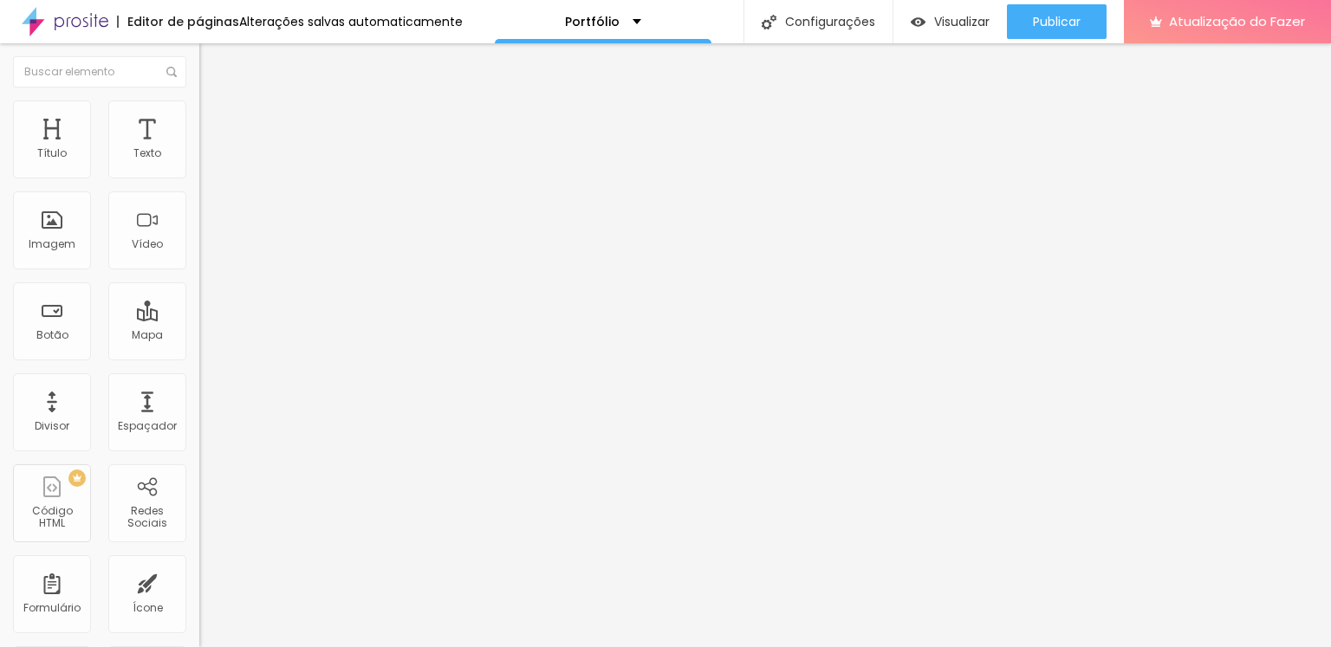
click at [199, 172] on img at bounding box center [205, 165] width 12 height 12
click at [199, 158] on img at bounding box center [205, 152] width 12 height 12
click at [199, 118] on li "Estilo" at bounding box center [298, 109] width 199 height 17
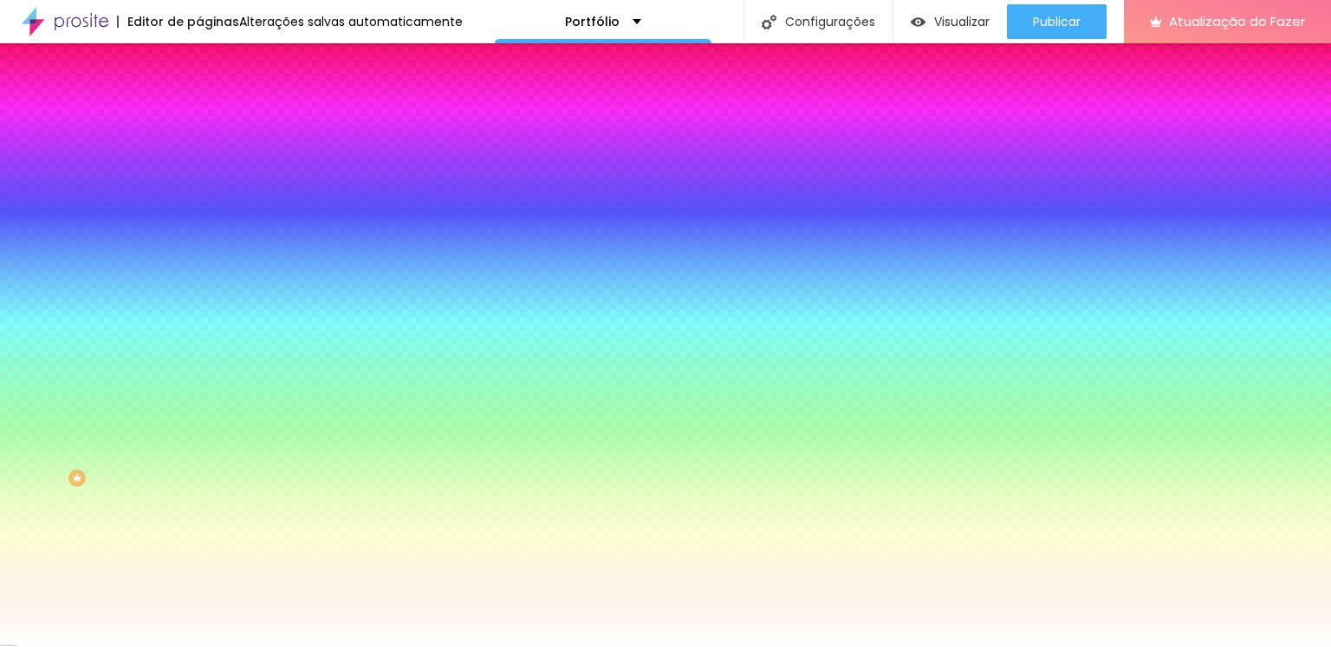
click at [199, 166] on div at bounding box center [298, 166] width 199 height 0
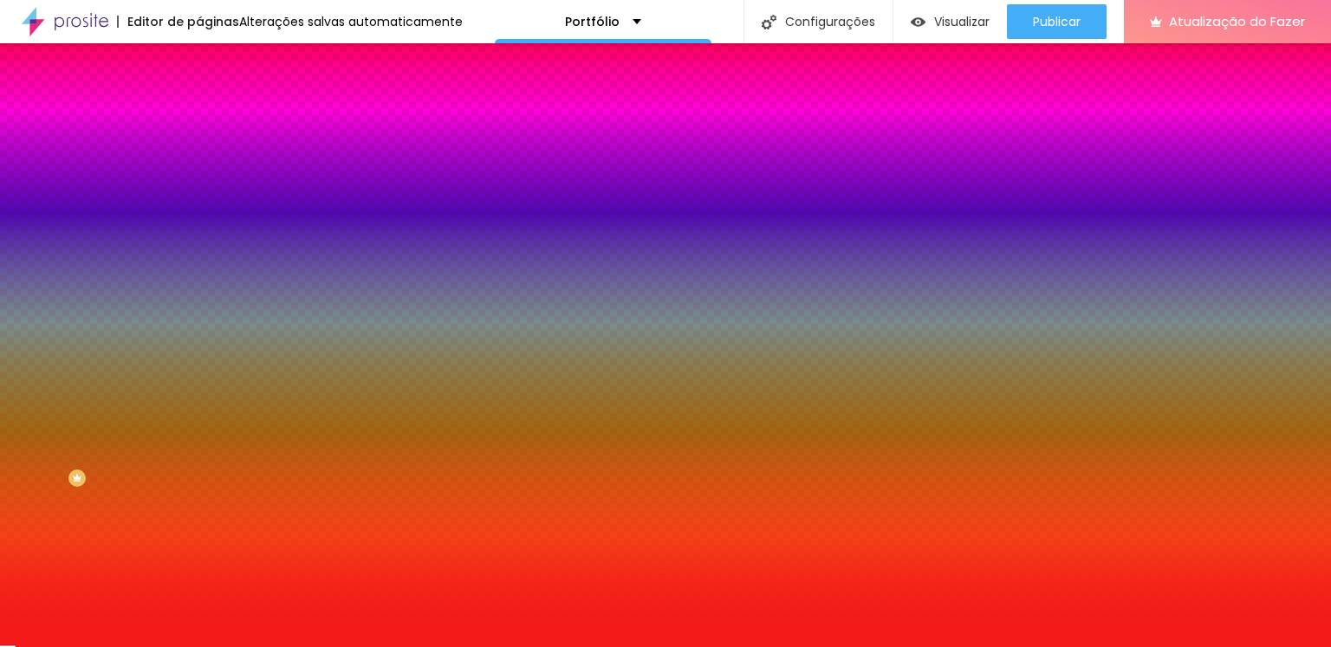
click at [128, 202] on div at bounding box center [665, 323] width 1331 height 647
click at [206, 160] on icon "button" at bounding box center [212, 154] width 12 height 12
click at [199, 494] on div "Editar nulo Conteúdo Estilo Avançado Cor de fundo Voltar ao padrão #FFFFFF 200 …" at bounding box center [298, 345] width 199 height 604
click at [199, 208] on img at bounding box center [298, 282] width 199 height 199
type input "194"
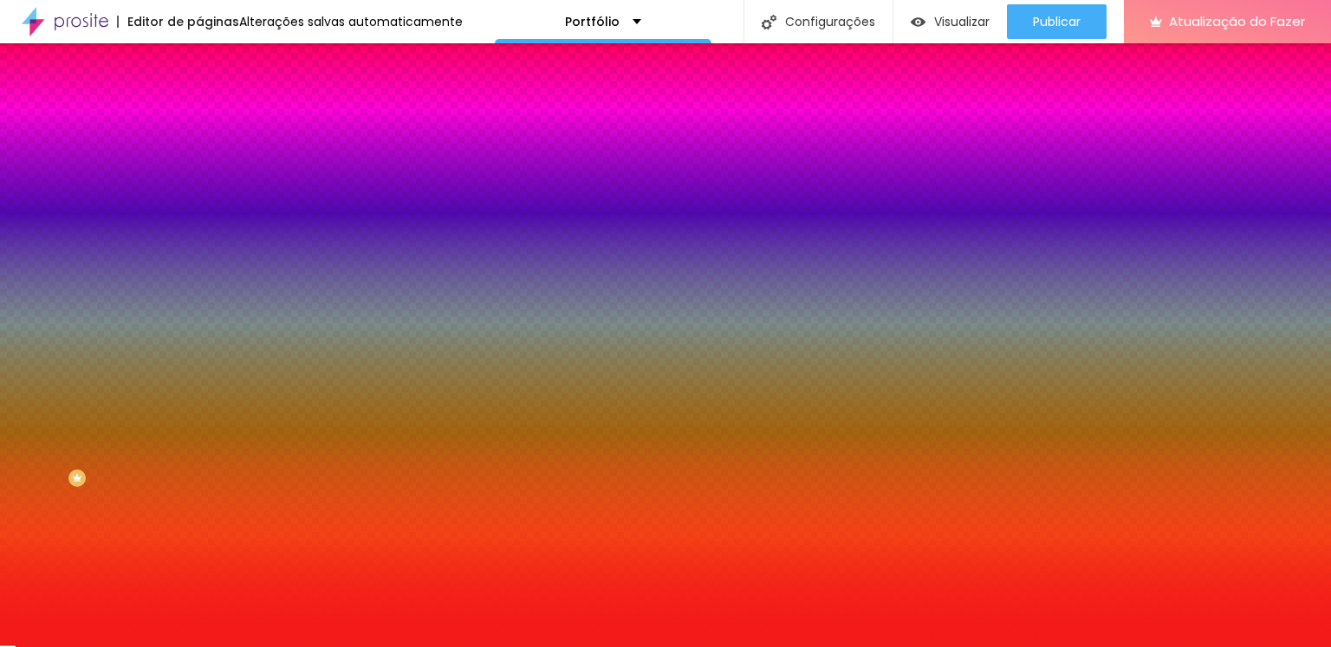
type input "194"
type input "165"
type input "153"
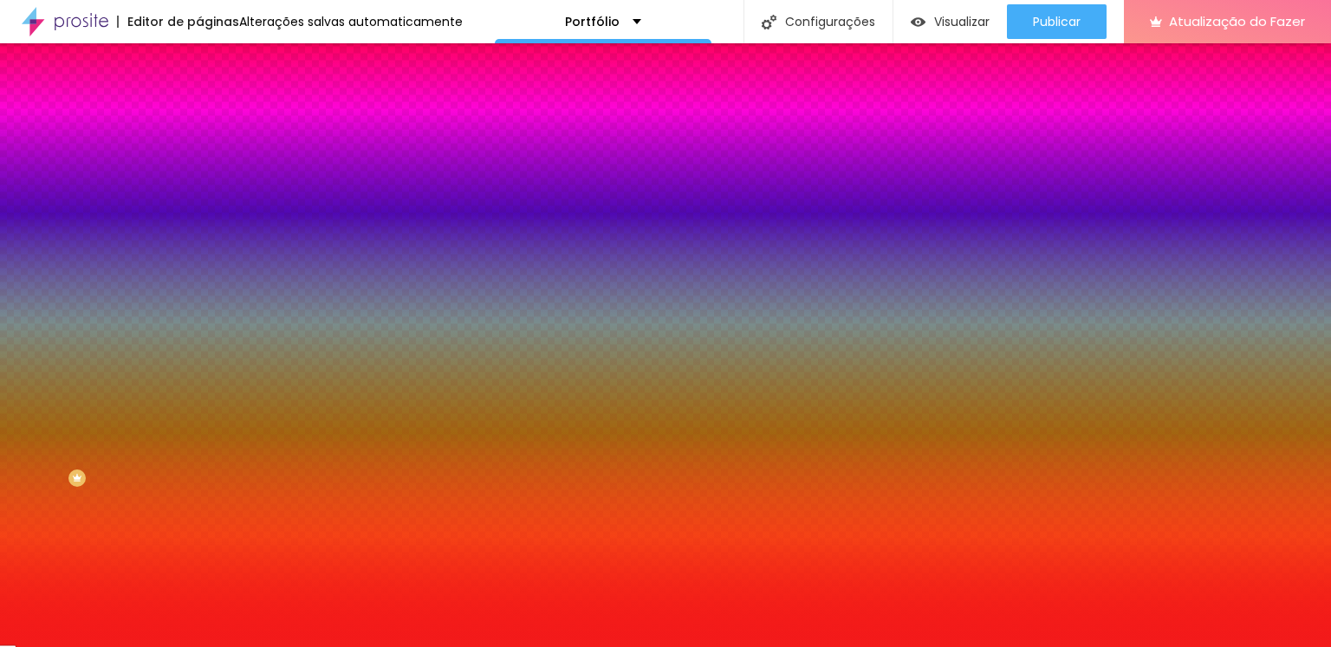
type input "140"
type input "124"
type input "114"
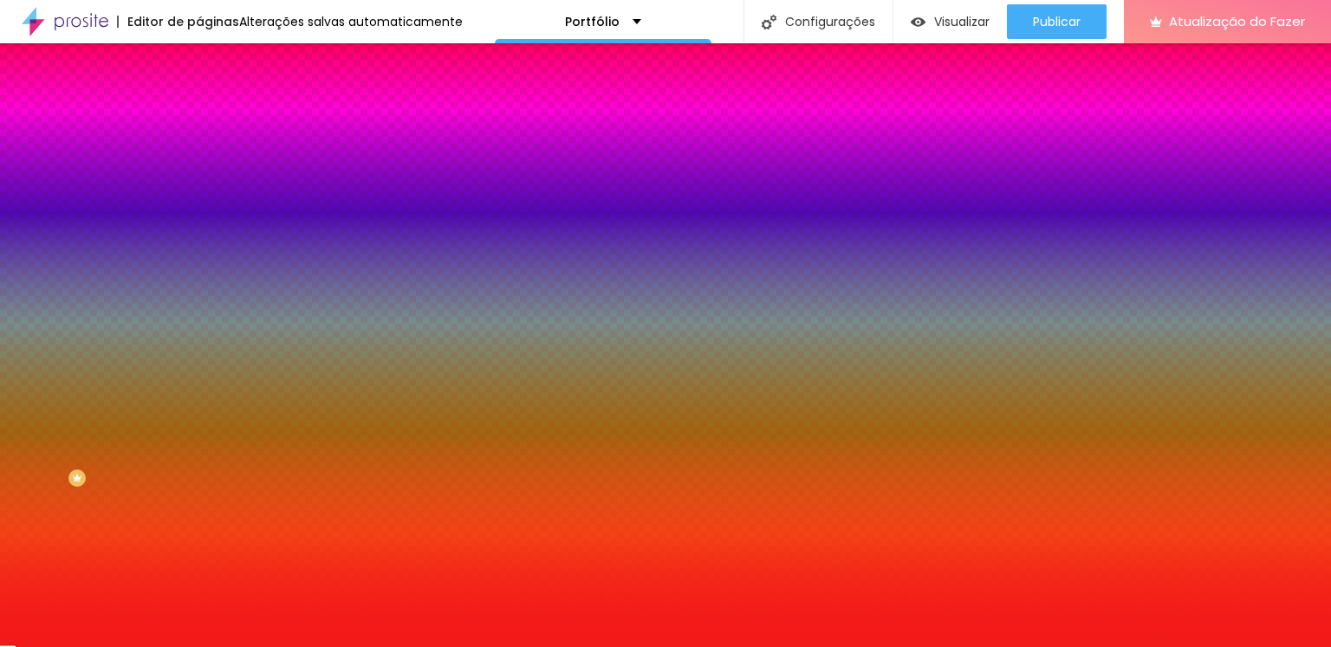
type input "114"
type input "100"
type input "90"
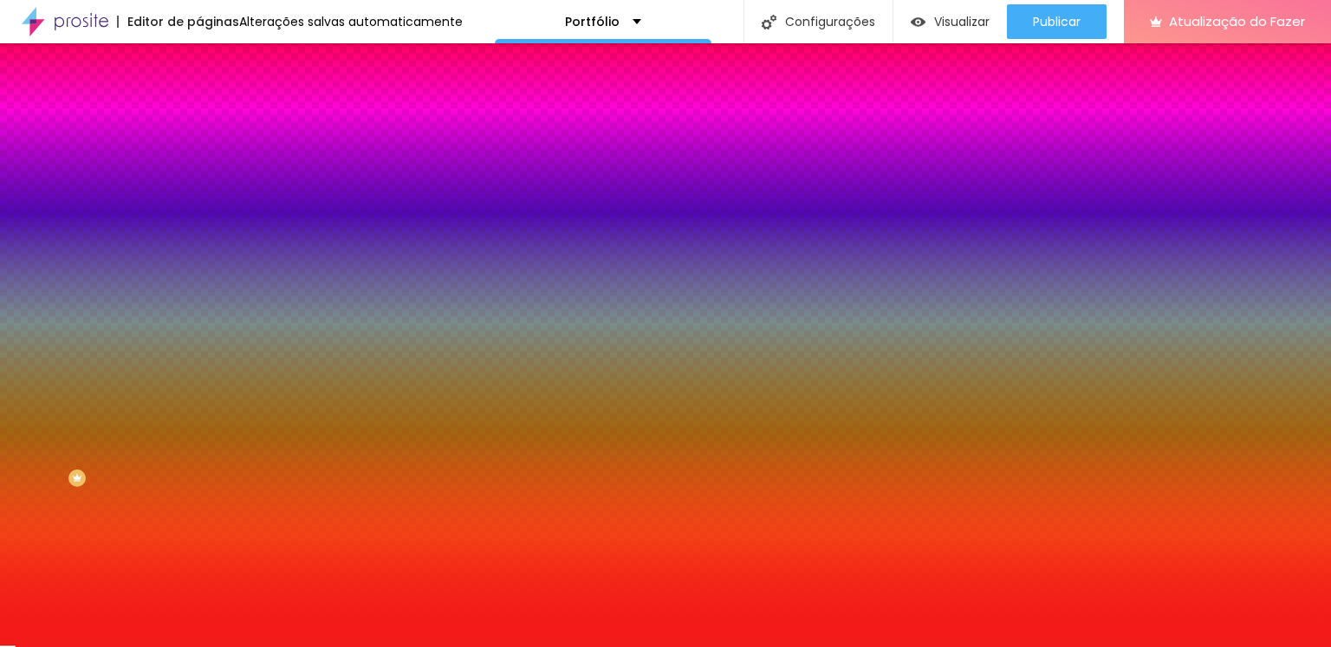
type input "82"
type input "71"
type input "62"
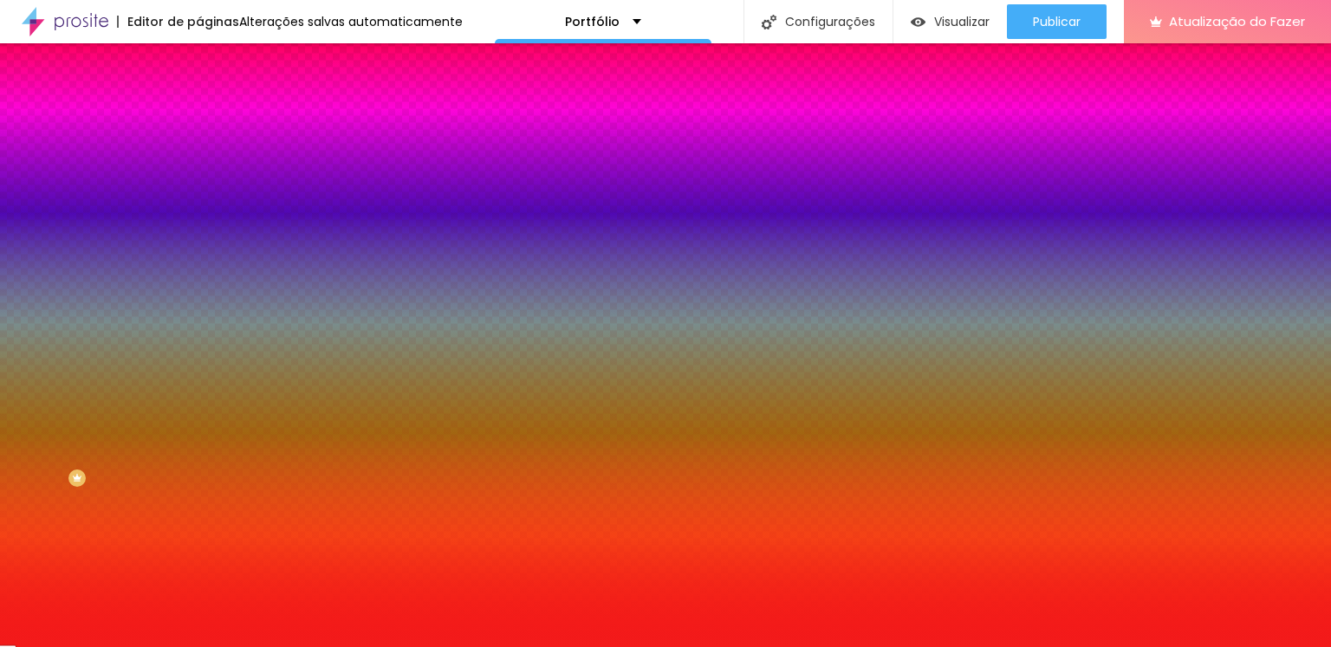
type input "62"
type input "57"
type input "50"
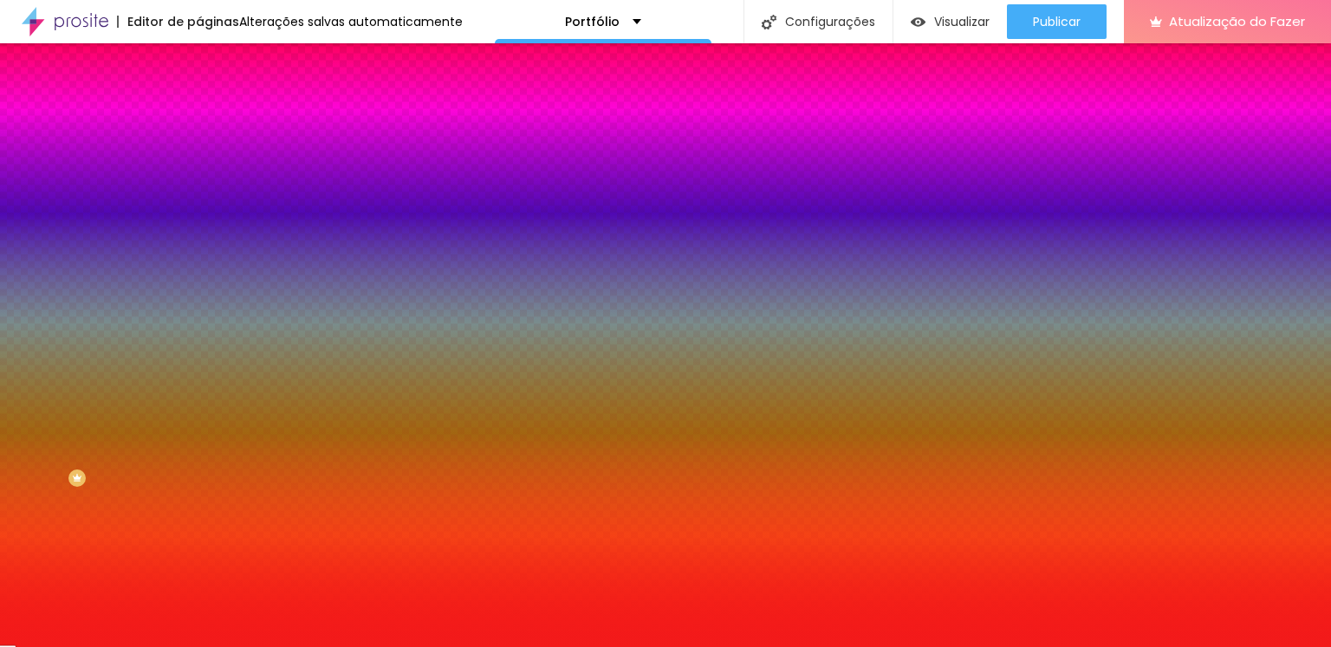
type input "45"
type input "44"
type input "41"
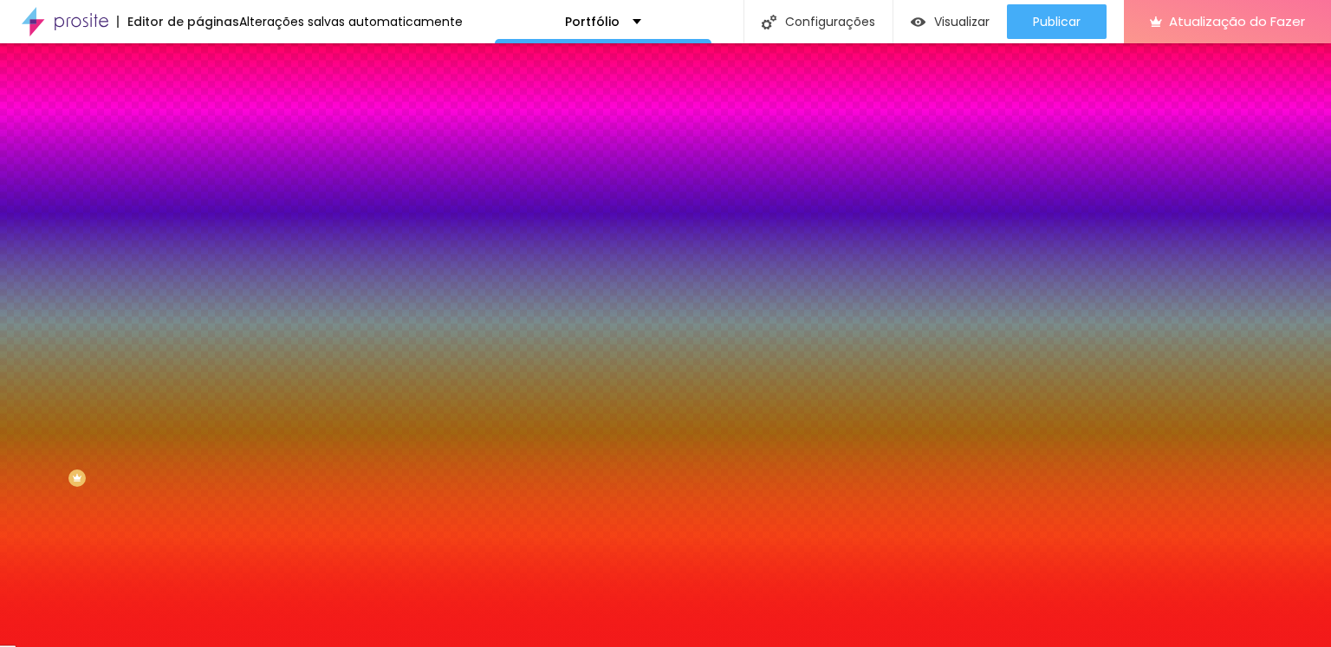
type input "41"
type input "40"
type input "35"
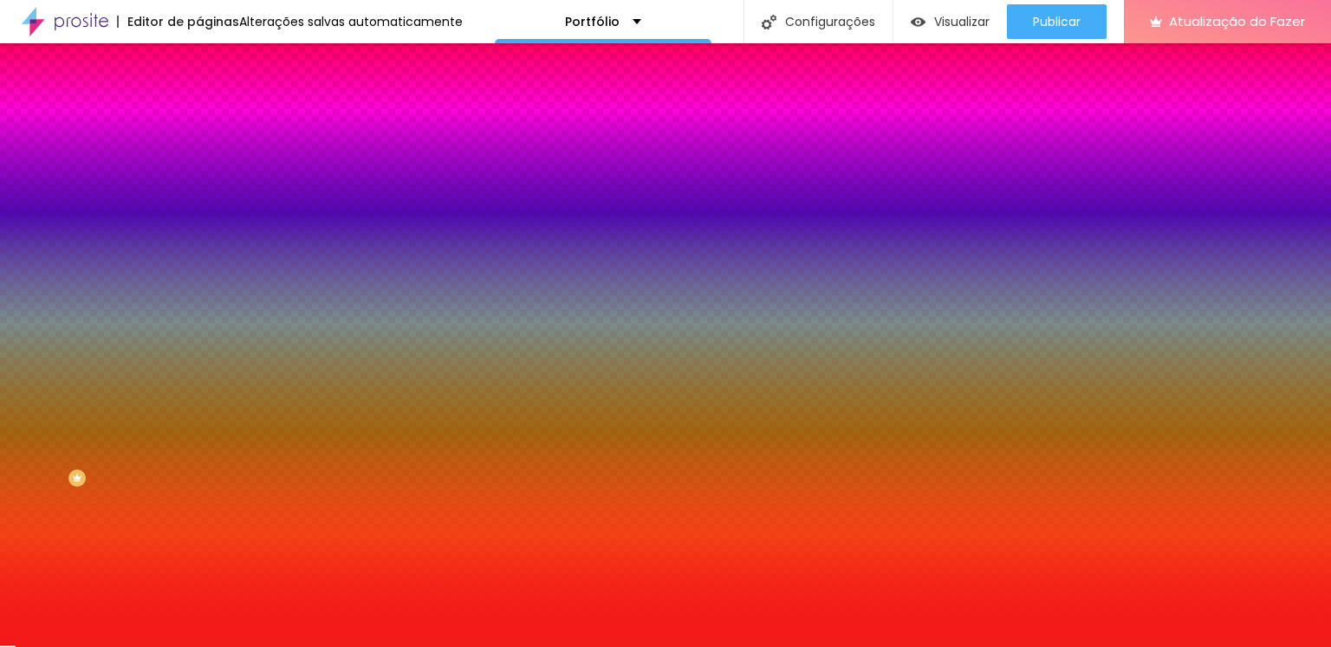
type input "31"
type input "28"
type input "23"
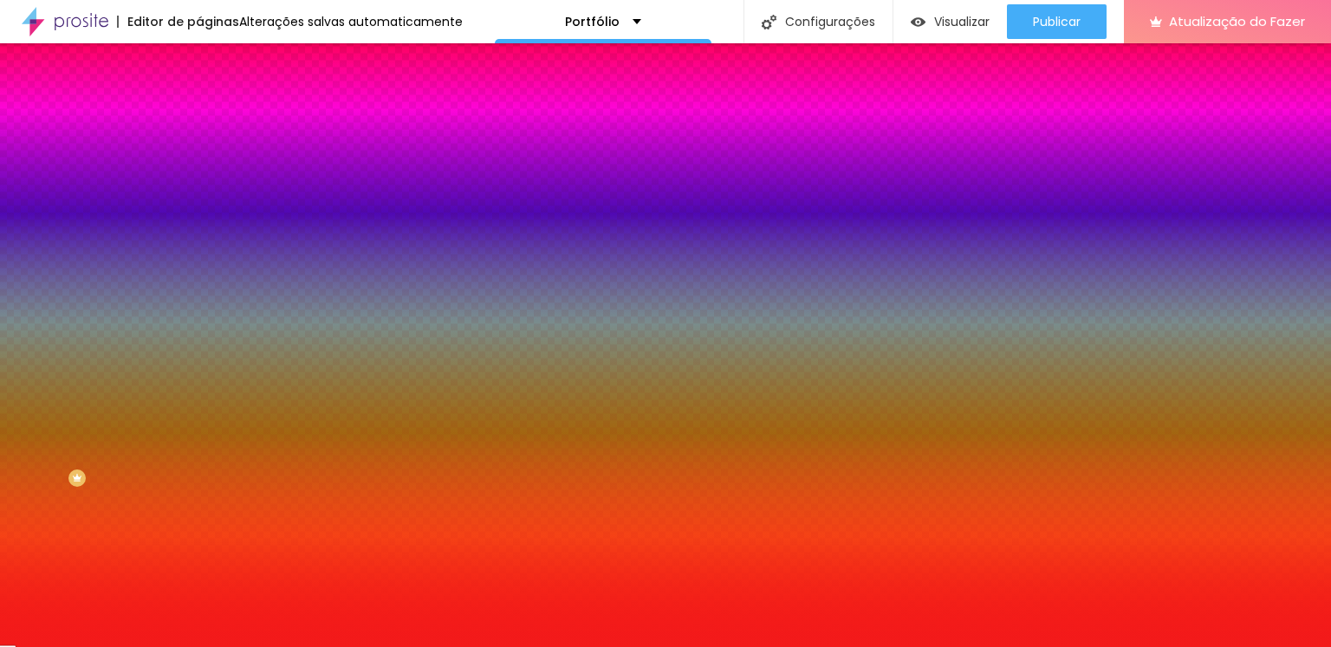
type input "23"
type input "19"
type input "12"
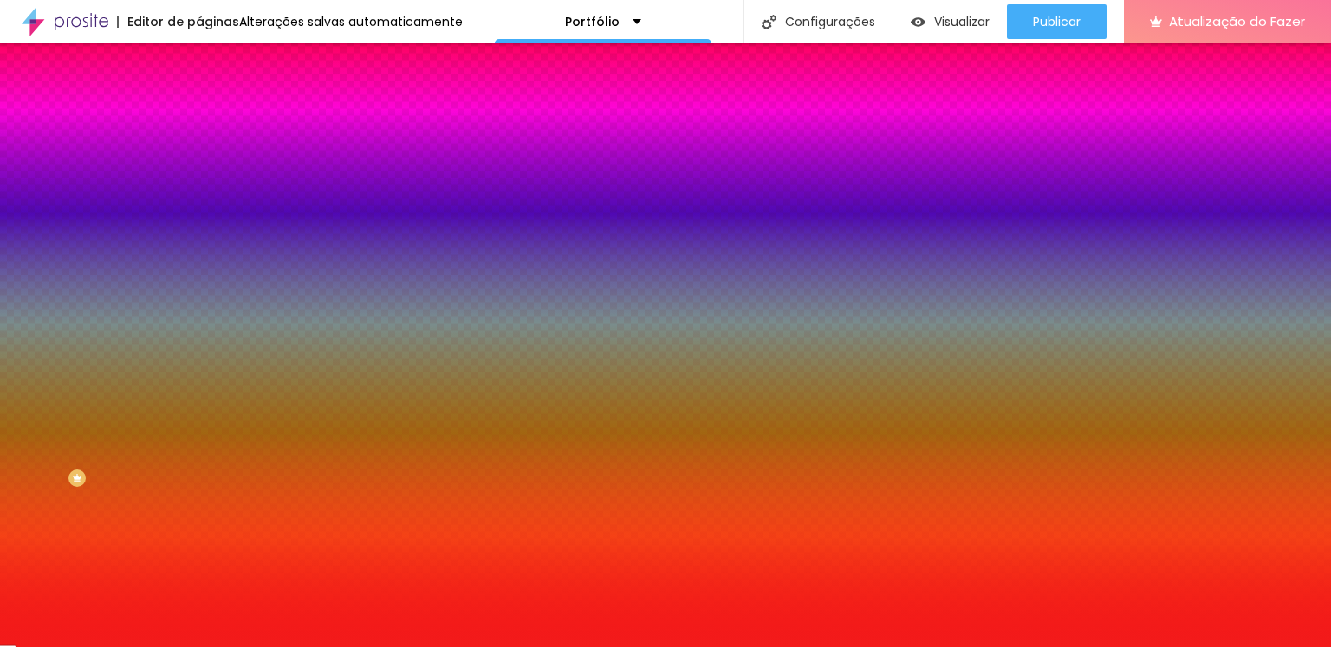
type input "7"
type input "3"
type input "0"
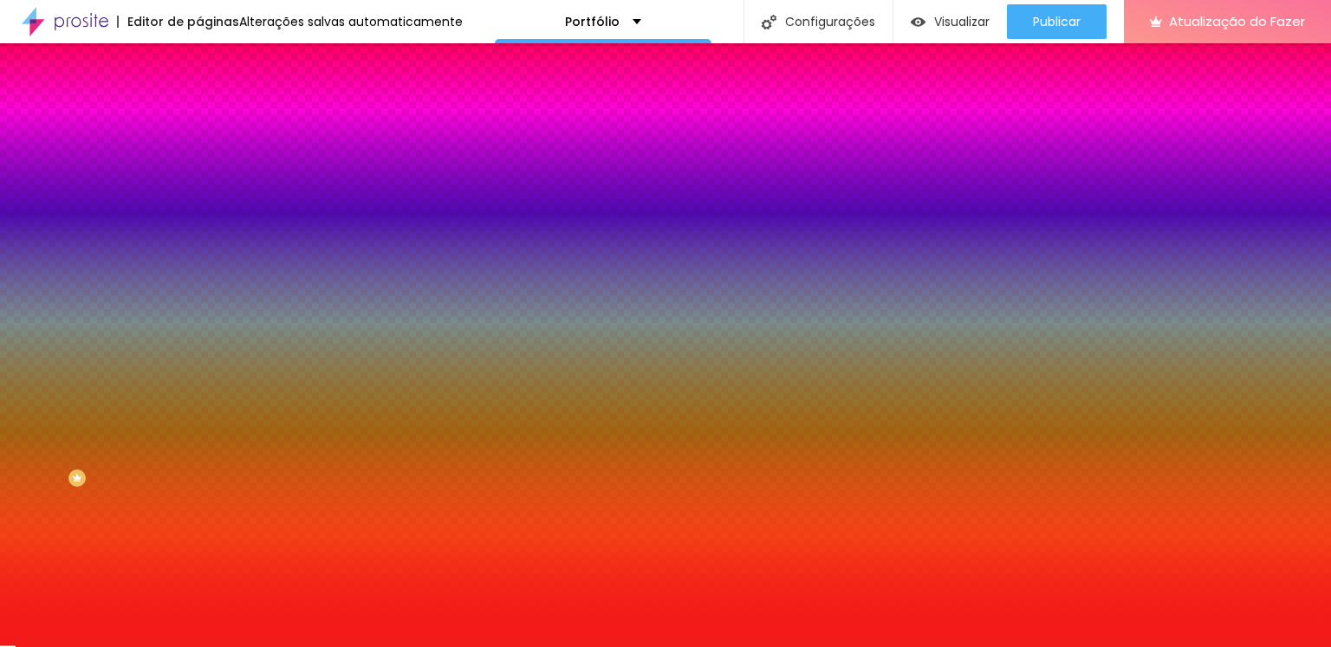
type input "0"
drag, startPoint x: 142, startPoint y: 210, endPoint x: 17, endPoint y: 203, distance: 125.0
type input "0"
click at [199, 384] on input "range" at bounding box center [255, 391] width 112 height 14
click at [199, 166] on div at bounding box center [298, 166] width 199 height 0
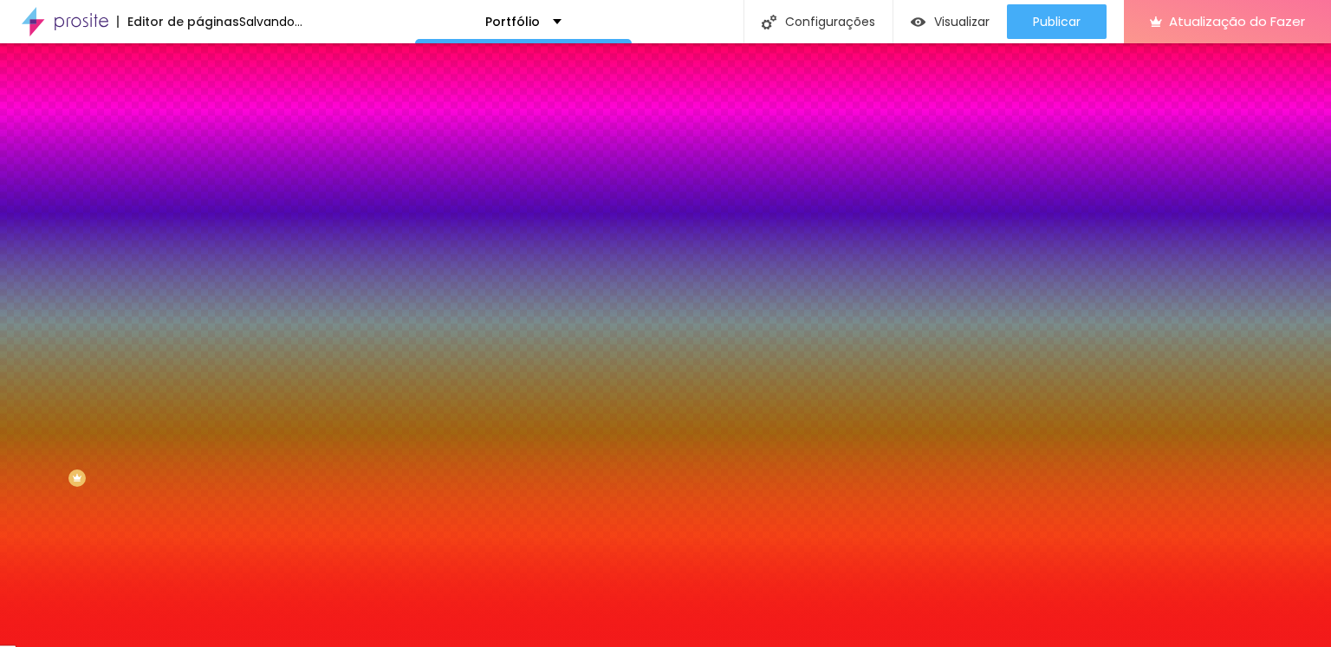
type input "#F31A1A"
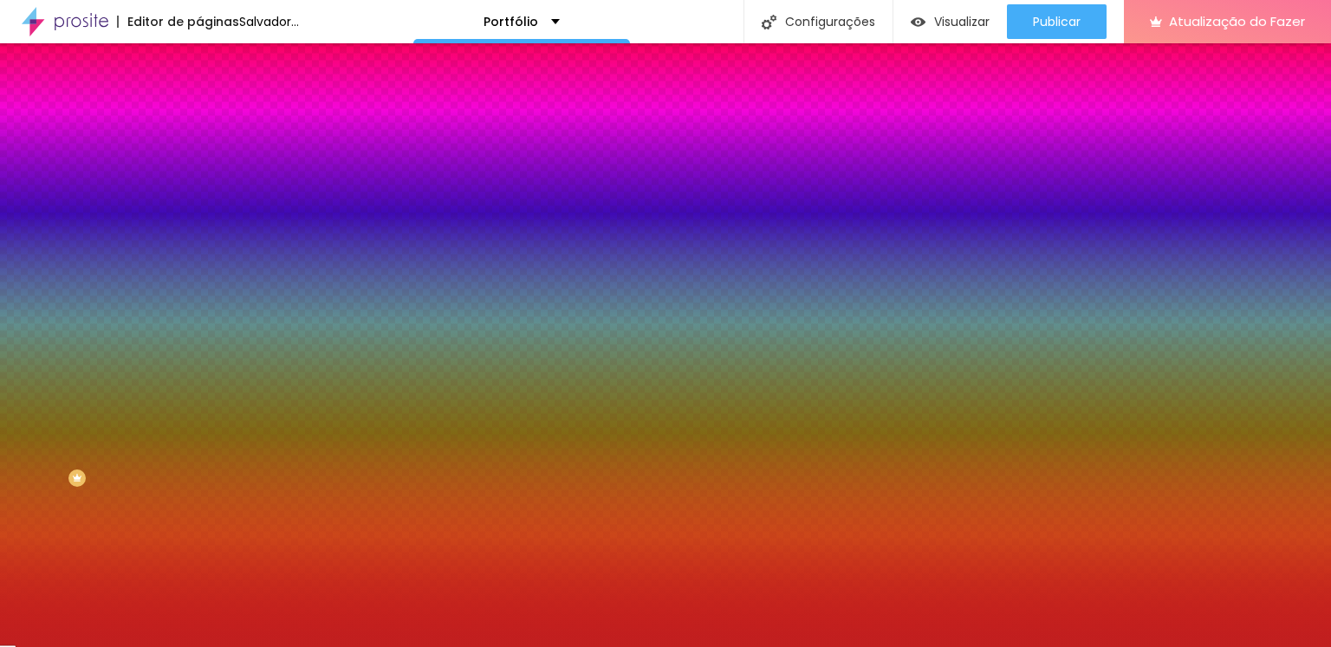
click at [122, 227] on div at bounding box center [665, 323] width 1331 height 647
click at [199, 424] on div "Editar nulo Conteúdo Estilo Avançado Cor de fundo Voltar ao padrão #F31A1A 0 Bo…" at bounding box center [298, 345] width 199 height 604
type input "38"
type input "75"
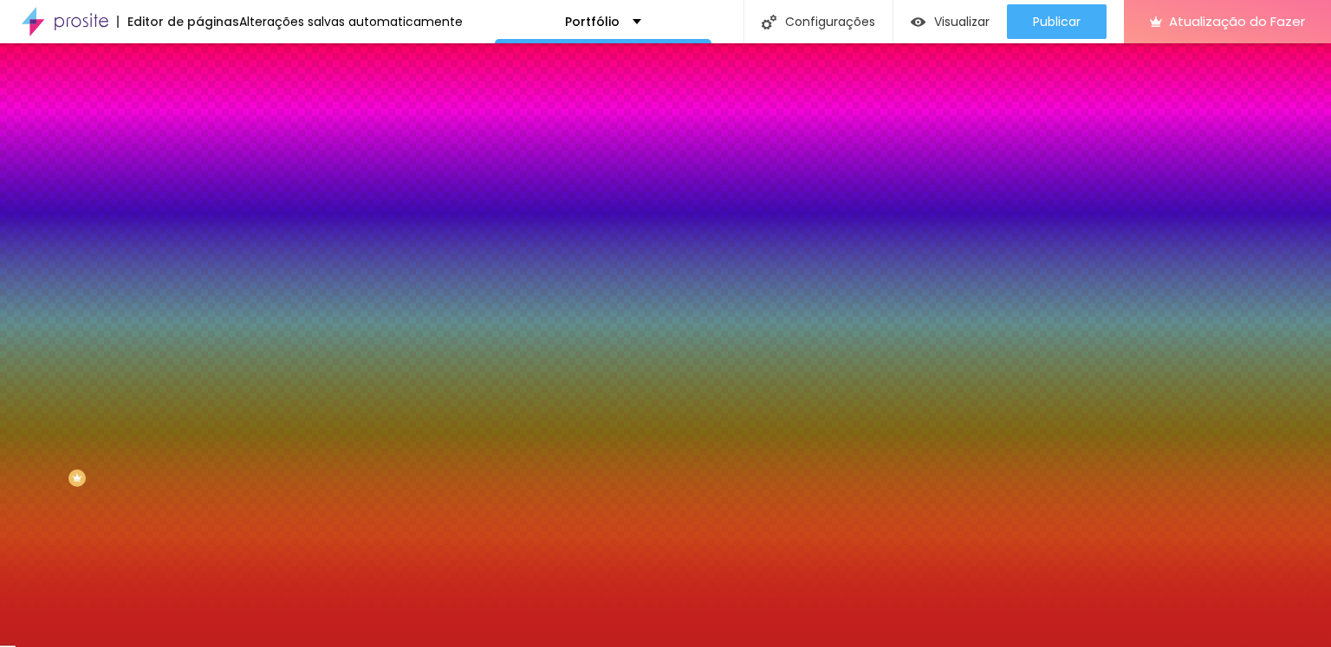
type input "75"
type input "78"
type input "82"
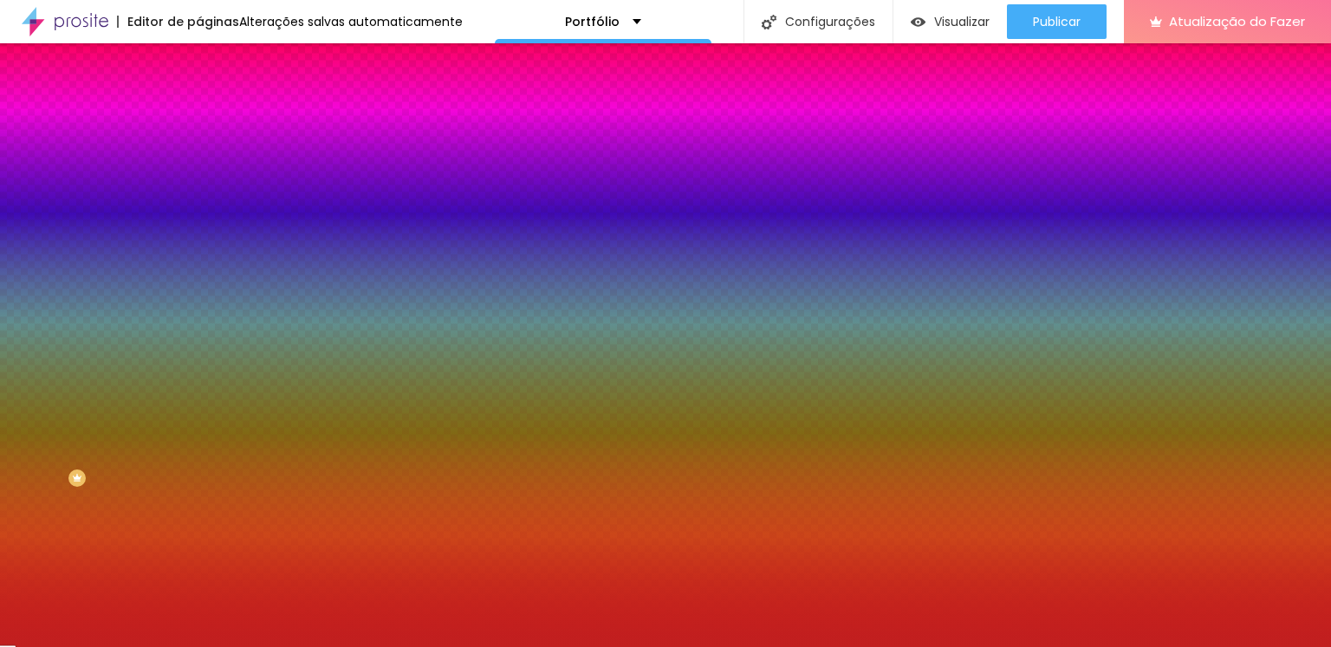
type input "83"
type input "90"
type input "92"
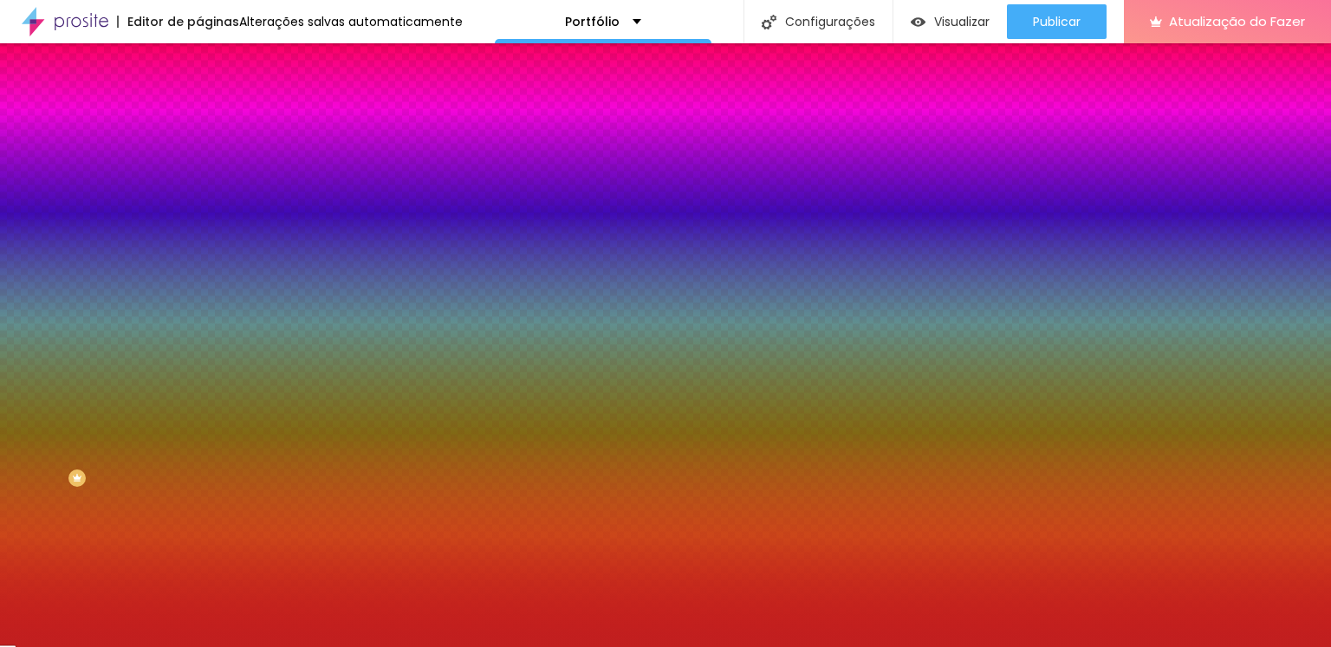
type input "92"
type input "96"
type input "99"
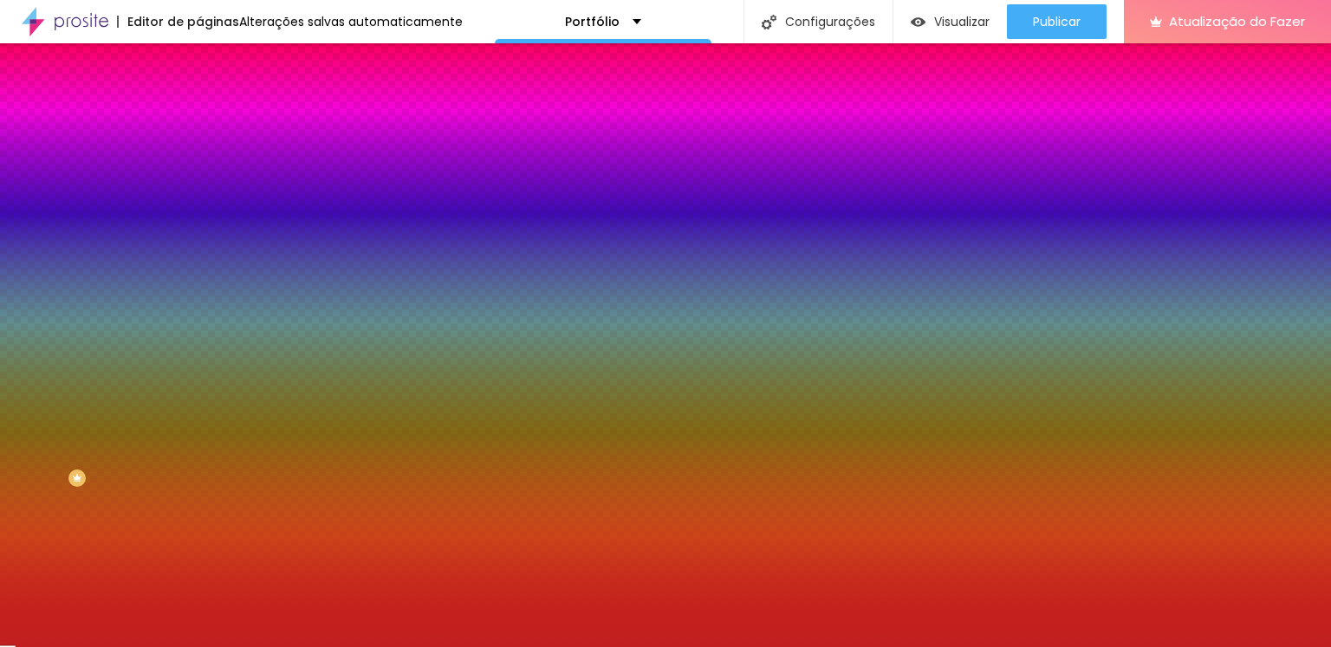
type input "103"
type input "106"
type input "107"
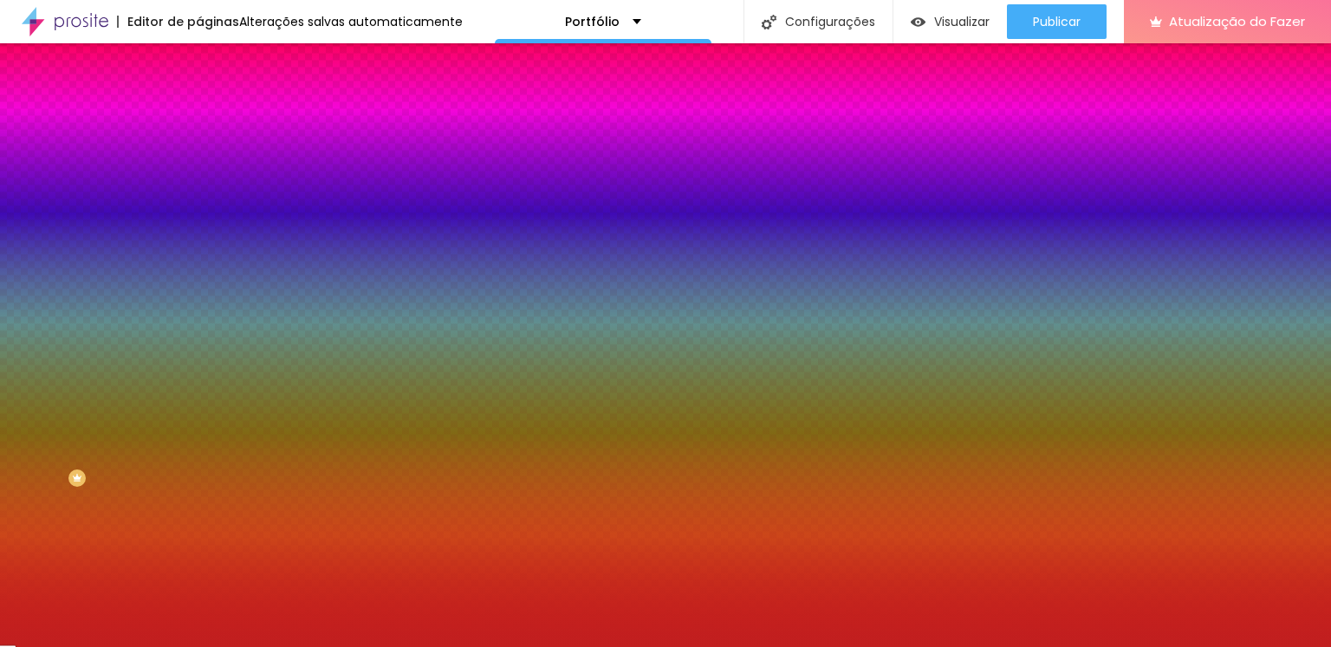
type input "107"
type input "110"
type input "114"
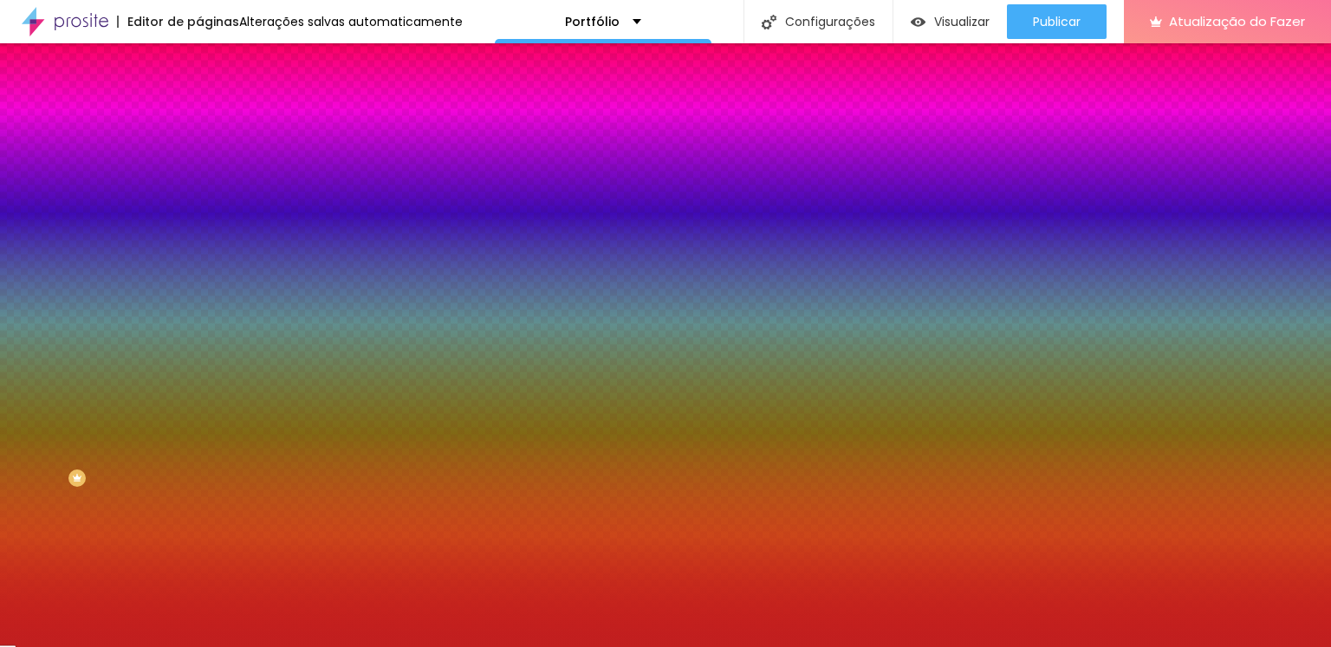
type input "115"
type input "119"
type input "121"
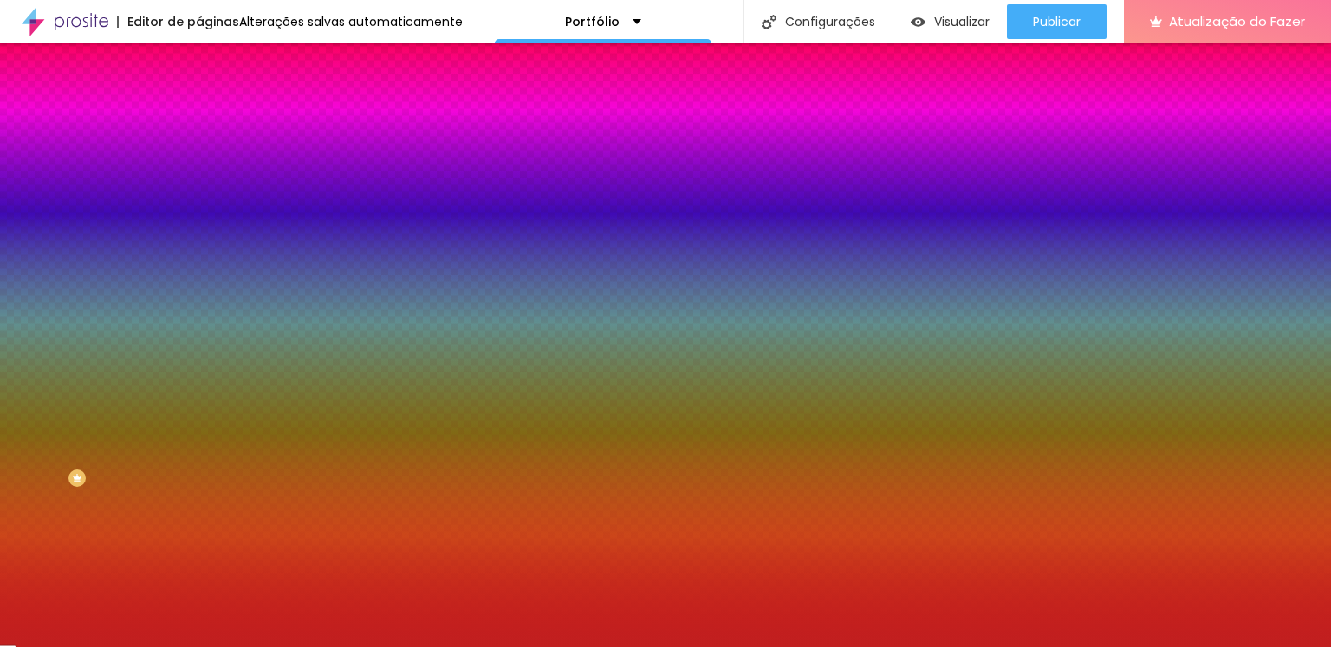
type input "121"
type input "124"
type input "128"
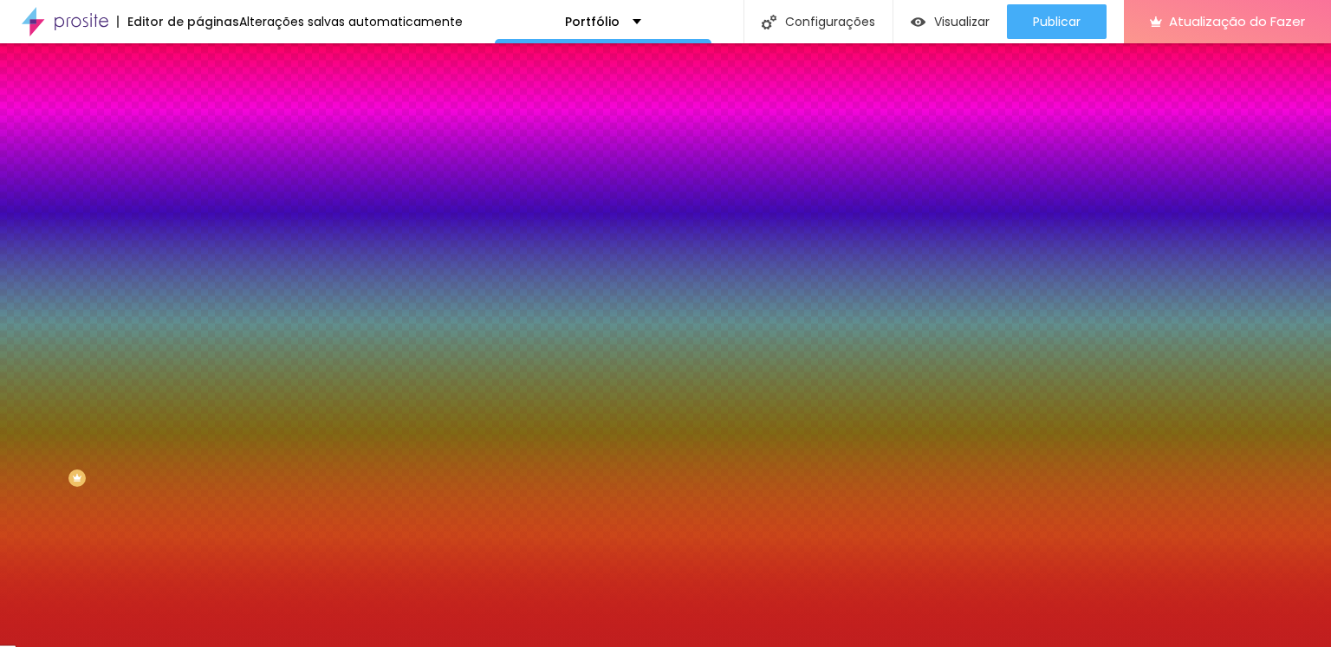
type input "133"
drag, startPoint x: 42, startPoint y: 211, endPoint x: 125, endPoint y: 223, distance: 84.1
click at [199, 384] on input "range" at bounding box center [255, 391] width 112 height 14
click at [199, 327] on div "Editar nulo Conteúdo Estilo Avançado Cor de fundo Voltar ao padrão #F31A1A 160 …" at bounding box center [298, 345] width 199 height 604
drag, startPoint x: 122, startPoint y: 211, endPoint x: 8, endPoint y: 213, distance: 114.4
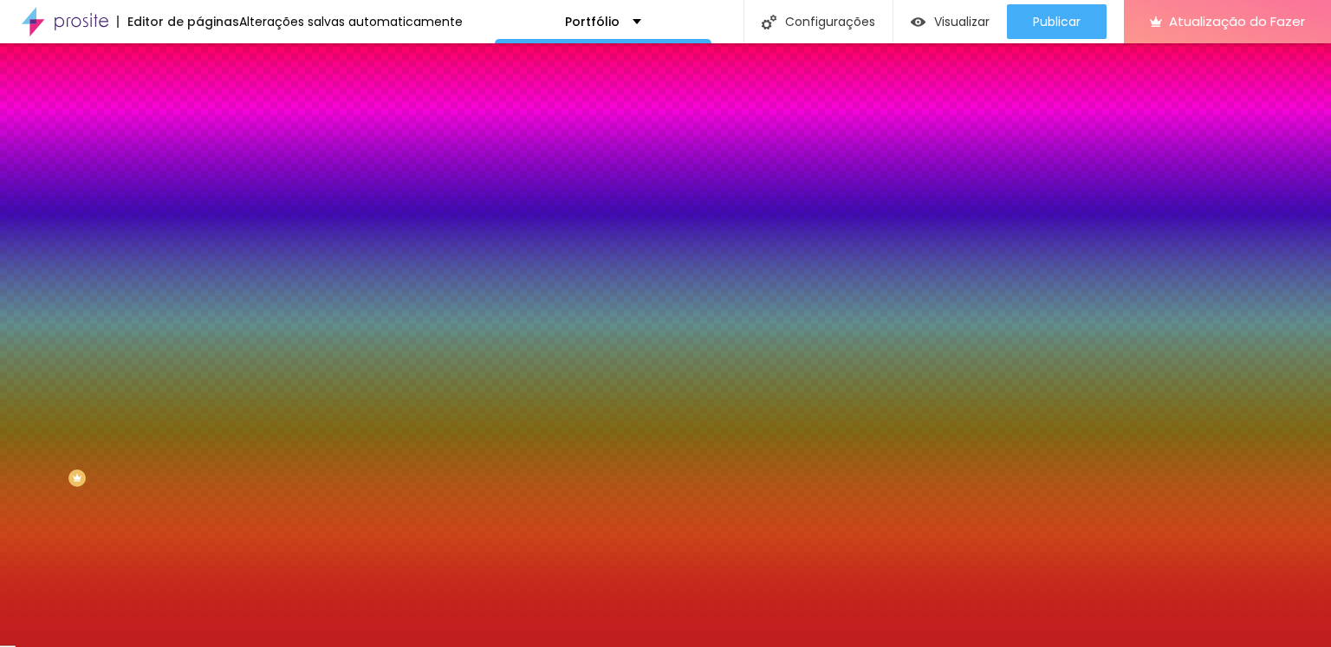
click at [199, 384] on input "range" at bounding box center [255, 391] width 112 height 14
click at [199, 166] on div at bounding box center [298, 166] width 199 height 0
click at [206, 160] on icon "button" at bounding box center [212, 154] width 12 height 12
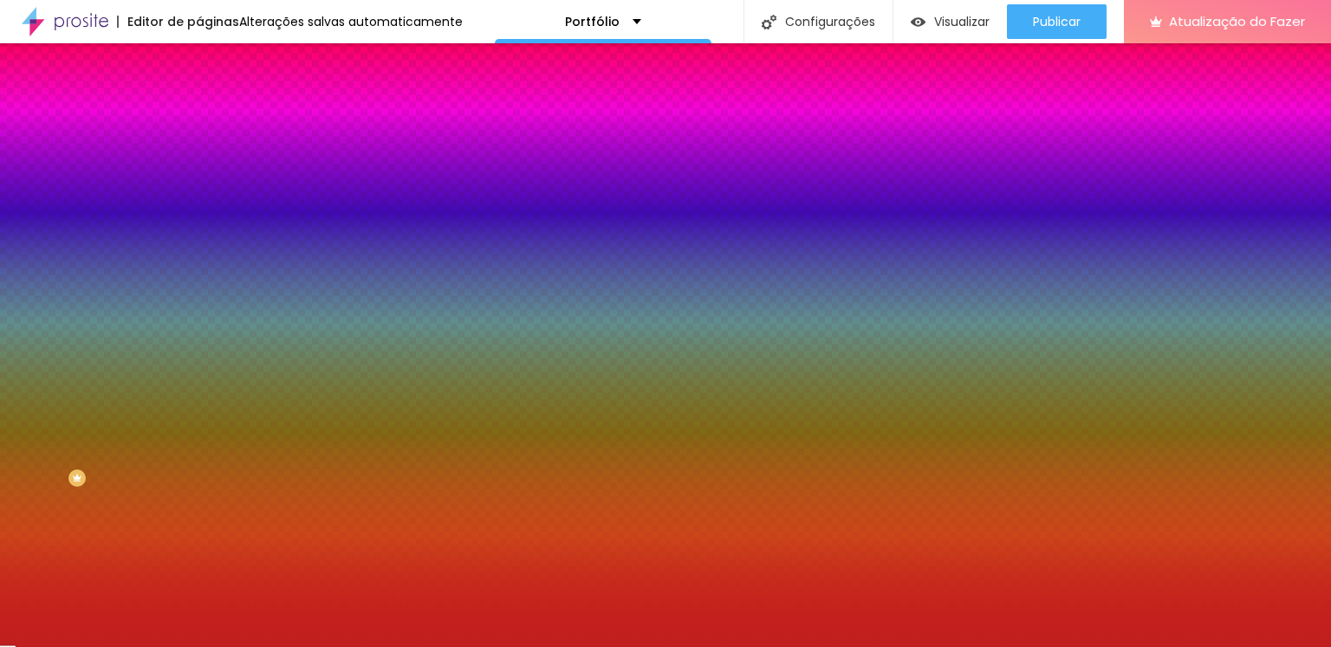
click at [206, 160] on icon "button" at bounding box center [212, 154] width 12 height 12
click at [199, 182] on input "#F31A1A" at bounding box center [303, 174] width 208 height 17
click at [199, 277] on div "Editar nulo Conteúdo Estilo Avançado Cor de fundo Voltar ao padrão #F31A1A 0 Bo…" at bounding box center [298, 345] width 199 height 604
click at [199, 147] on font "Cor de fundo" at bounding box center [234, 140] width 70 height 15
click at [215, 127] on font "Avançado" at bounding box center [243, 129] width 57 height 15
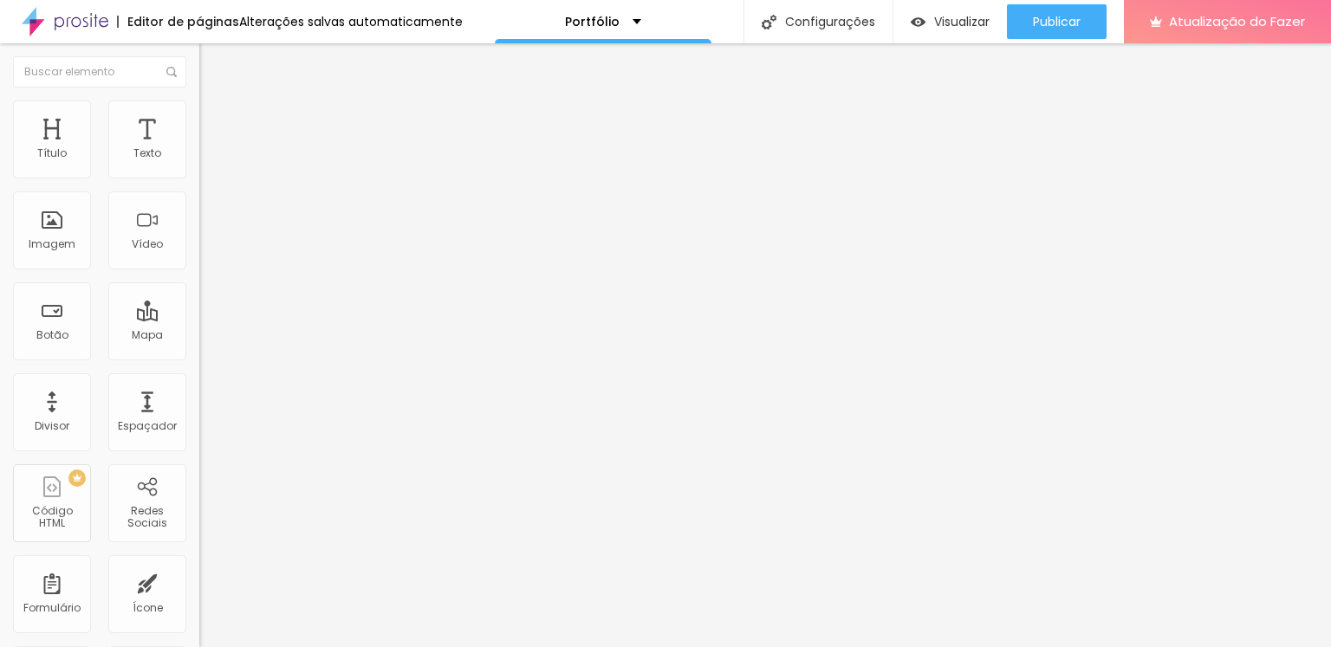
click at [215, 119] on font "Estilo" at bounding box center [228, 112] width 27 height 15
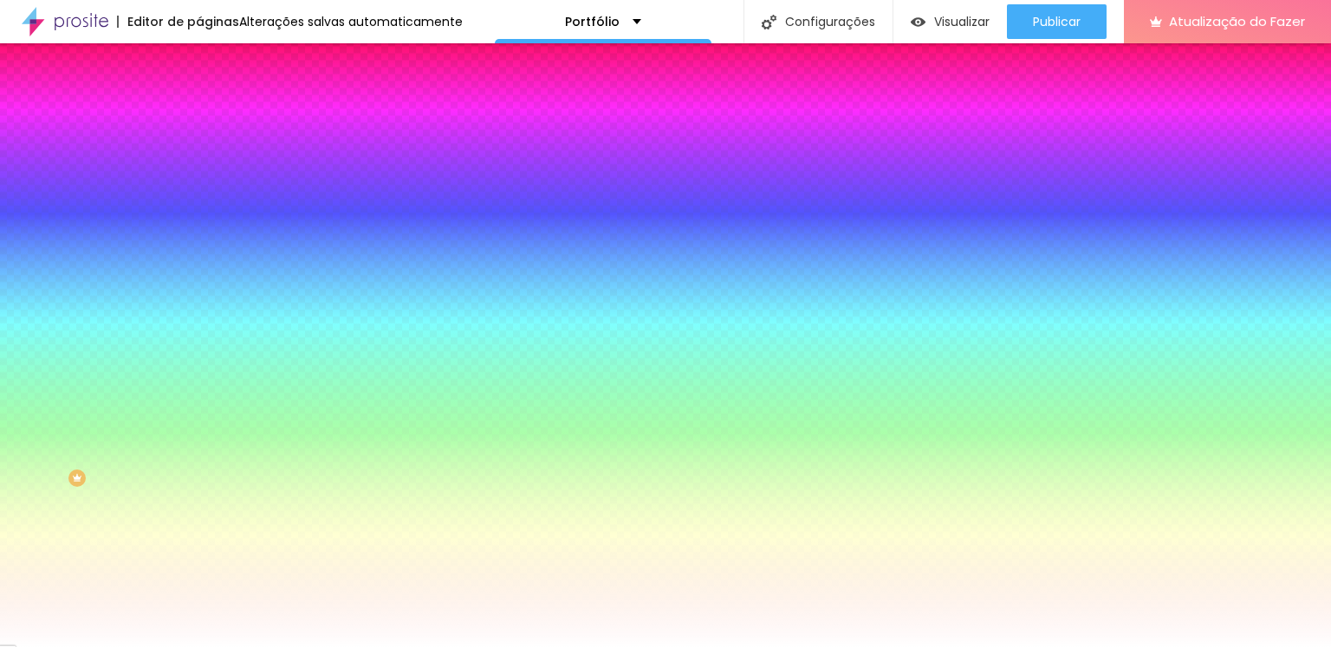
click at [199, 147] on font "Cor de fundo" at bounding box center [234, 140] width 70 height 15
click at [199, 166] on div at bounding box center [298, 166] width 199 height 0
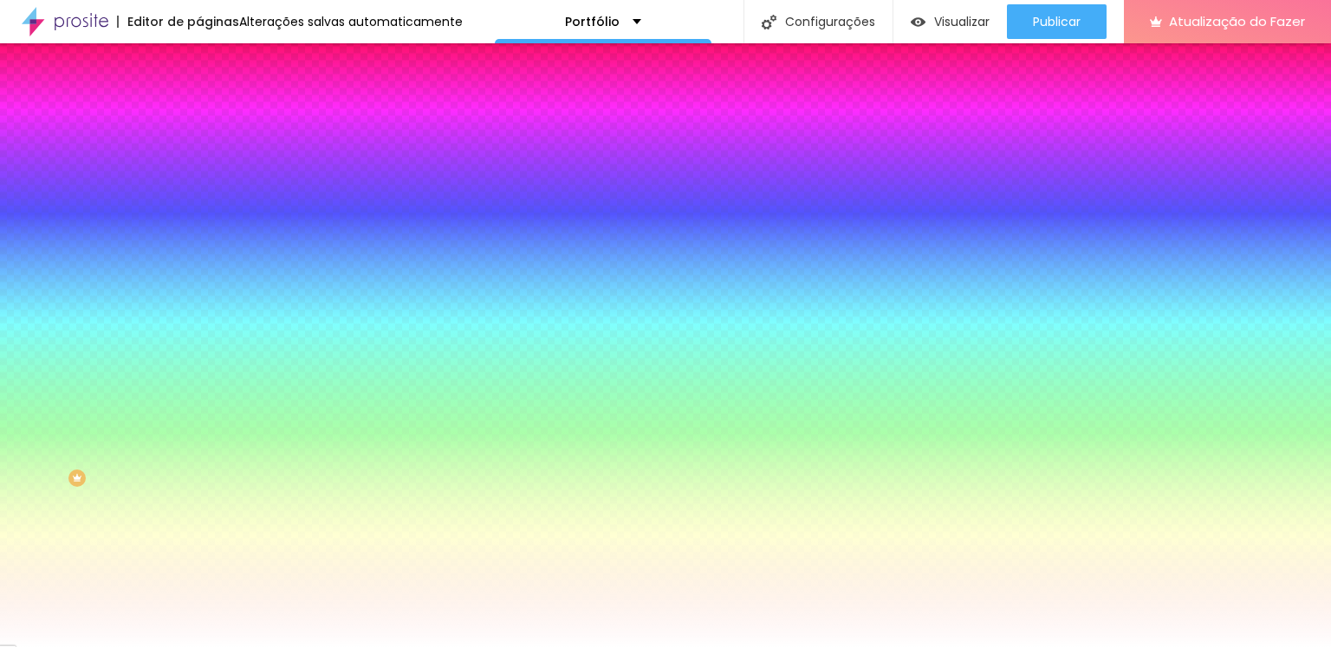
click at [199, 565] on div "Editar nulo Conteúdo Estilo Avançado Cor de fundo Voltar ao padrão #FFFFFF 0 Bo…" at bounding box center [298, 345] width 199 height 604
click at [199, 166] on div at bounding box center [298, 166] width 199 height 0
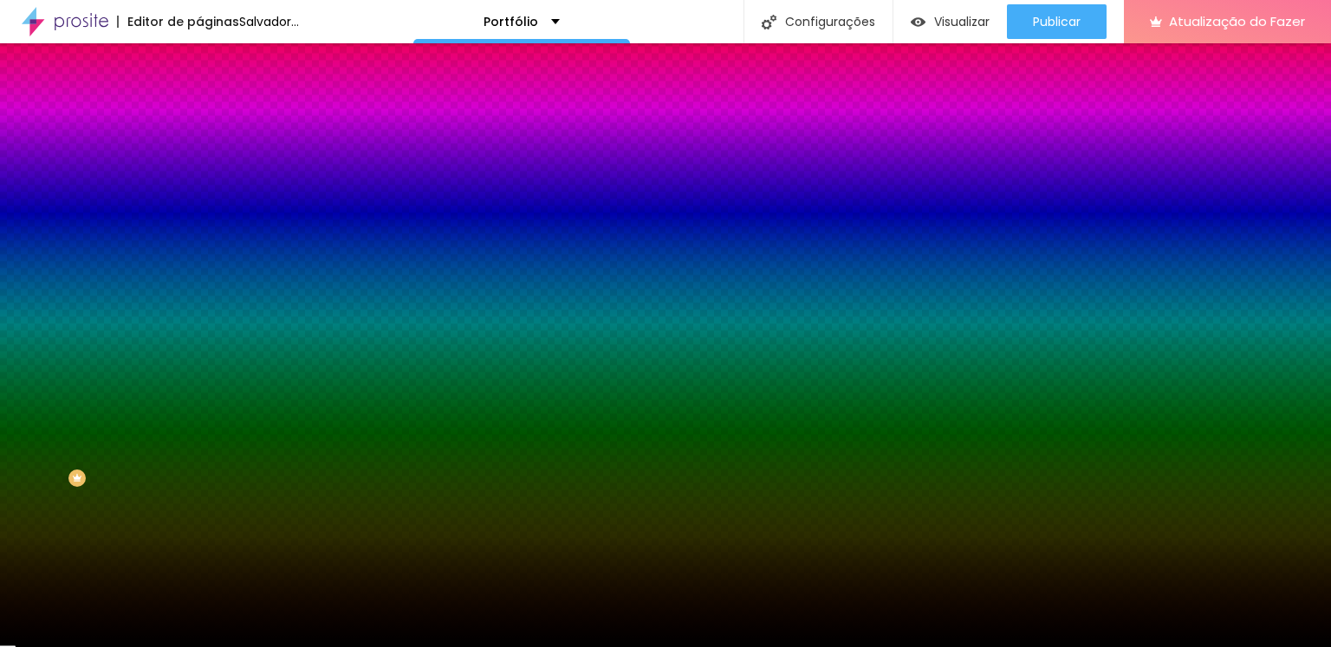
drag, startPoint x: 118, startPoint y: 218, endPoint x: 0, endPoint y: 401, distance: 218.3
click at [199, 401] on div "Editar nulo Conteúdo Estilo Avançado Cor de fundo Voltar ao padrão #000000 0 Bo…" at bounding box center [298, 345] width 199 height 604
click at [199, 166] on div at bounding box center [298, 166] width 199 height 0
drag, startPoint x: 173, startPoint y: 294, endPoint x: 152, endPoint y: 352, distance: 62.0
click at [199, 352] on div "Editar nulo Conteúdo Estilo Avançado Cor de fundo Voltar ao padrão #000000 0 Bo…" at bounding box center [298, 345] width 199 height 604
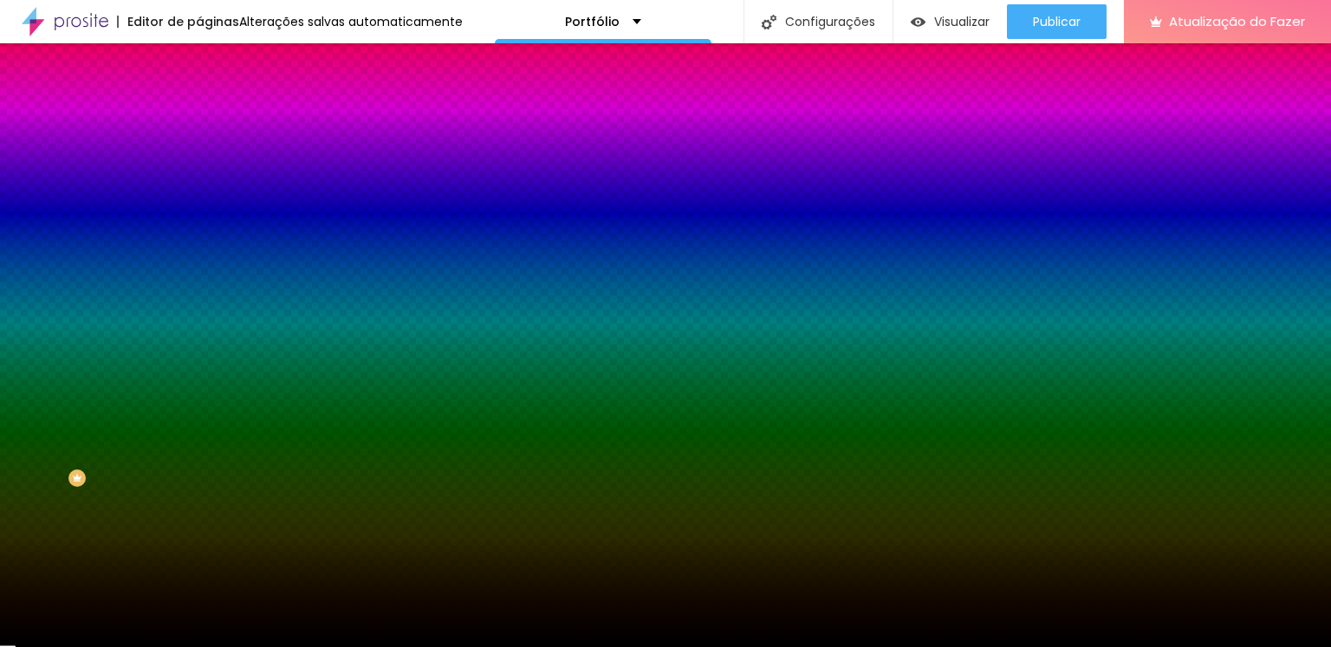
drag, startPoint x: 38, startPoint y: 210, endPoint x: 134, endPoint y: 255, distance: 106.2
click at [199, 384] on input "range" at bounding box center [255, 391] width 112 height 14
click at [199, 478] on div "Editar nulo Conteúdo Estilo Avançado Cor de fundo Voltar ao padrão #000000 198 …" at bounding box center [298, 345] width 199 height 604
click at [199, 354] on div "Editar nulo Conteúdo Estilo Avançado Cor de fundo Voltar ao padrão #000000 198 …" at bounding box center [298, 345] width 199 height 604
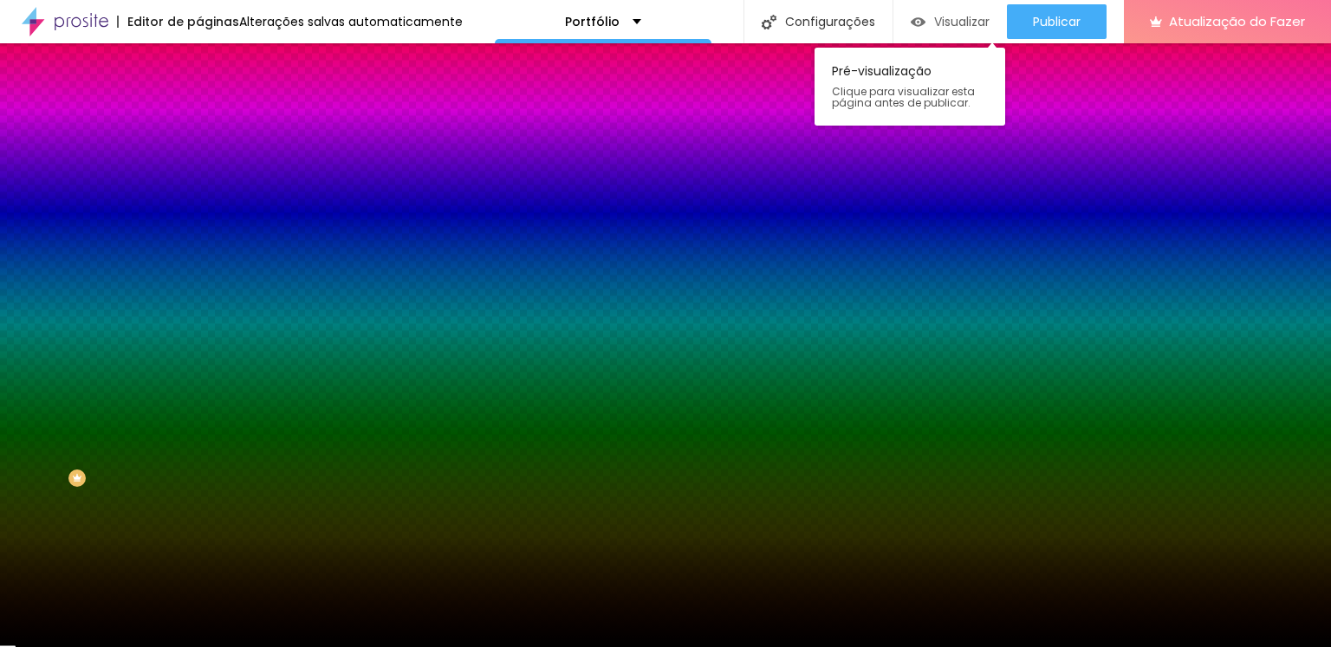
click at [951, 25] on font "Visualizar" at bounding box center [961, 21] width 55 height 17
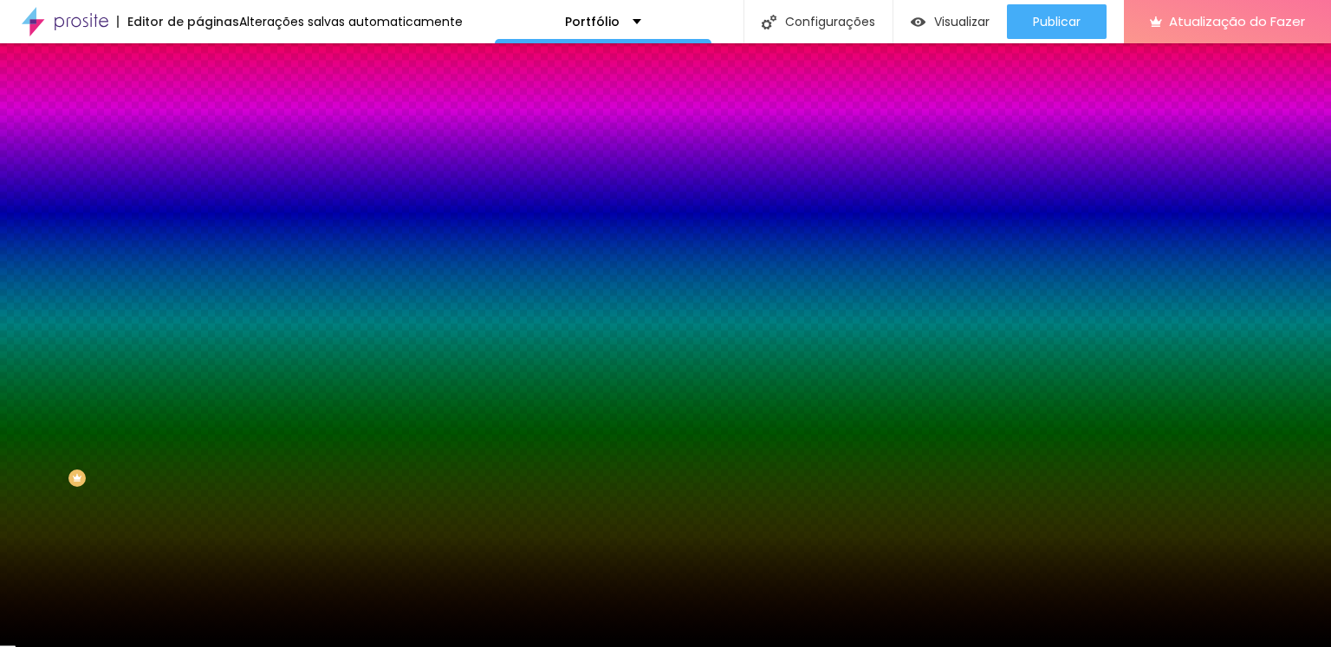
click at [199, 166] on div at bounding box center [298, 166] width 199 height 0
drag, startPoint x: 179, startPoint y: 221, endPoint x: 169, endPoint y: 175, distance: 46.9
click at [199, 175] on div "Cor de fundo Voltar ao padrão #000000" at bounding box center [298, 159] width 199 height 48
click at [206, 160] on icon "button" at bounding box center [212, 154] width 12 height 12
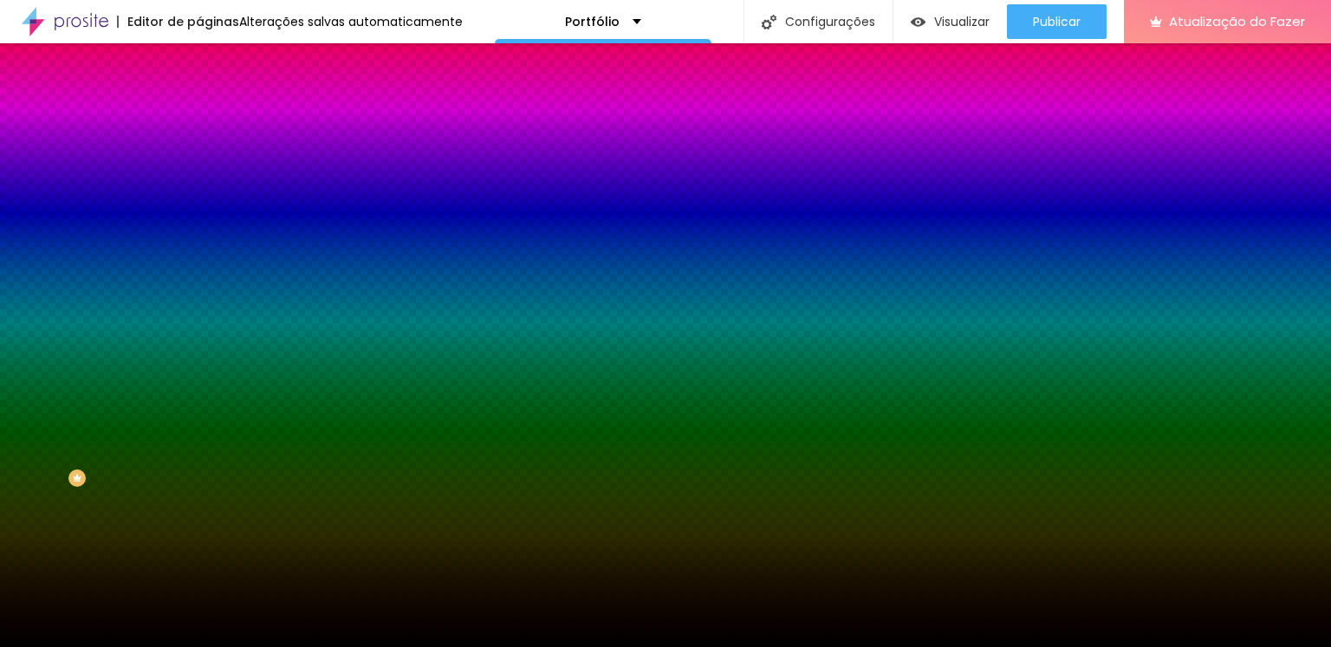
click at [206, 160] on icon "button" at bounding box center [212, 154] width 12 height 12
click at [199, 166] on div at bounding box center [298, 166] width 199 height 0
click at [206, 160] on icon "button" at bounding box center [212, 154] width 12 height 12
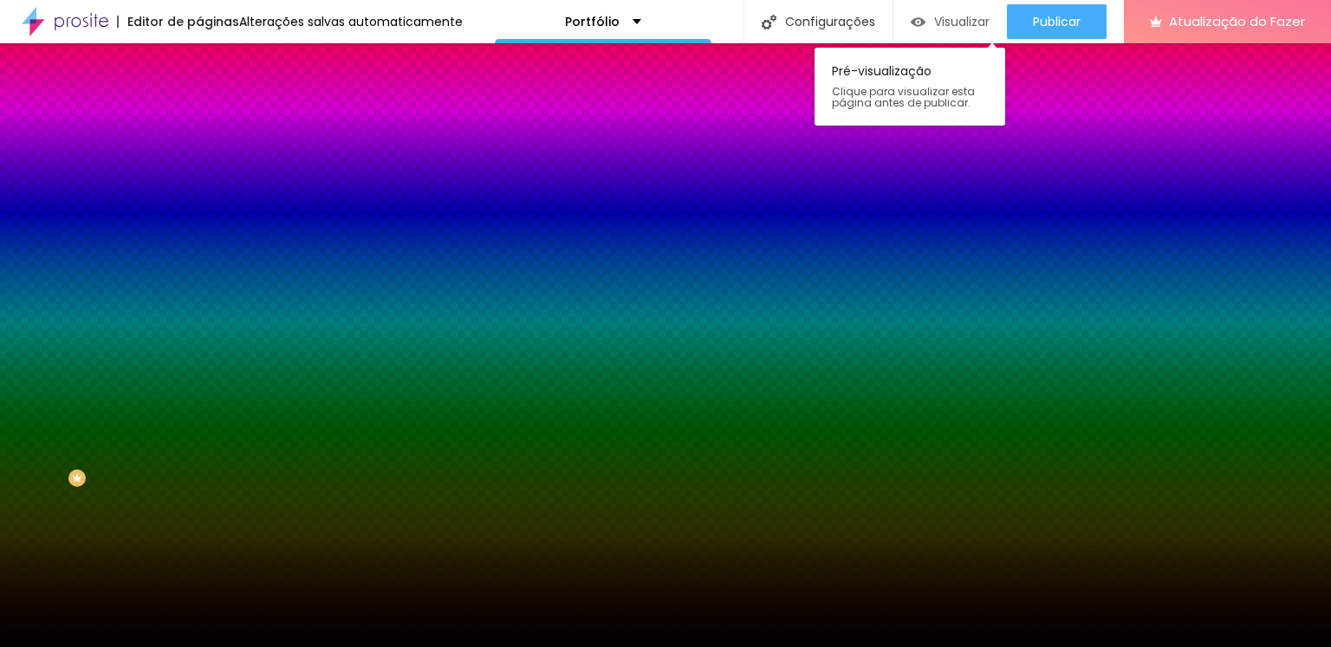
click at [964, 30] on div "Visualizar" at bounding box center [950, 21] width 79 height 35
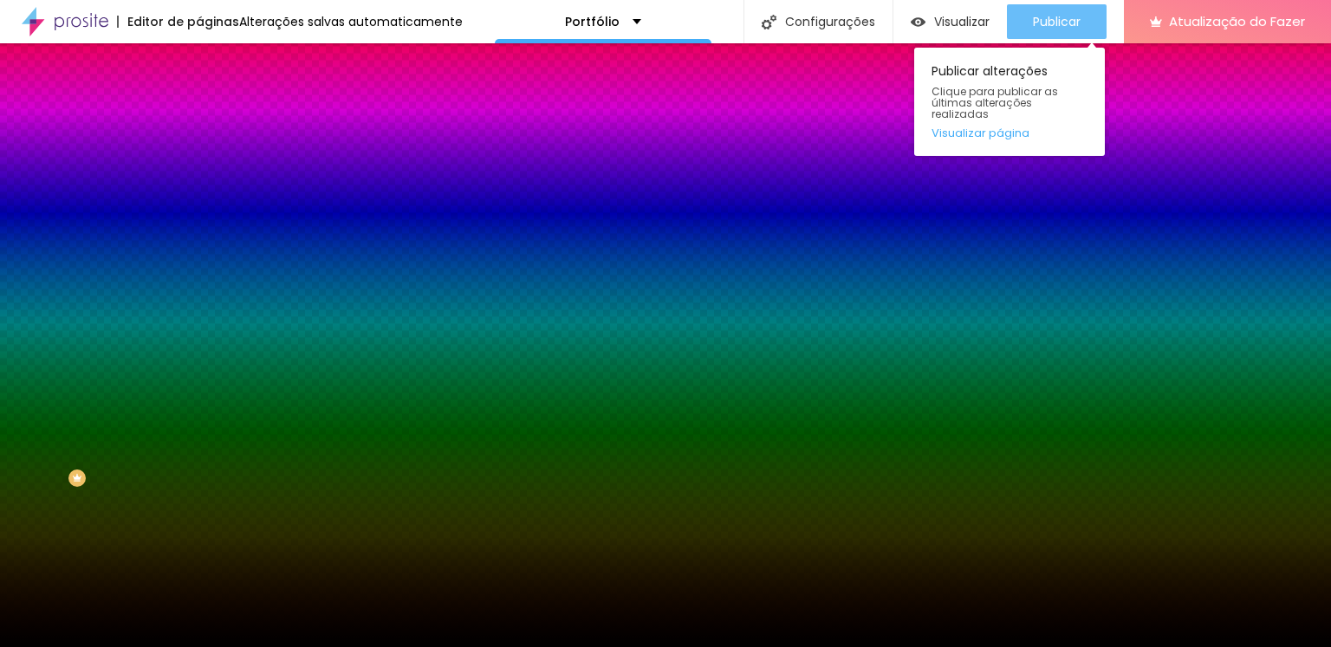
click at [1085, 17] on button "Publicar" at bounding box center [1057, 21] width 100 height 35
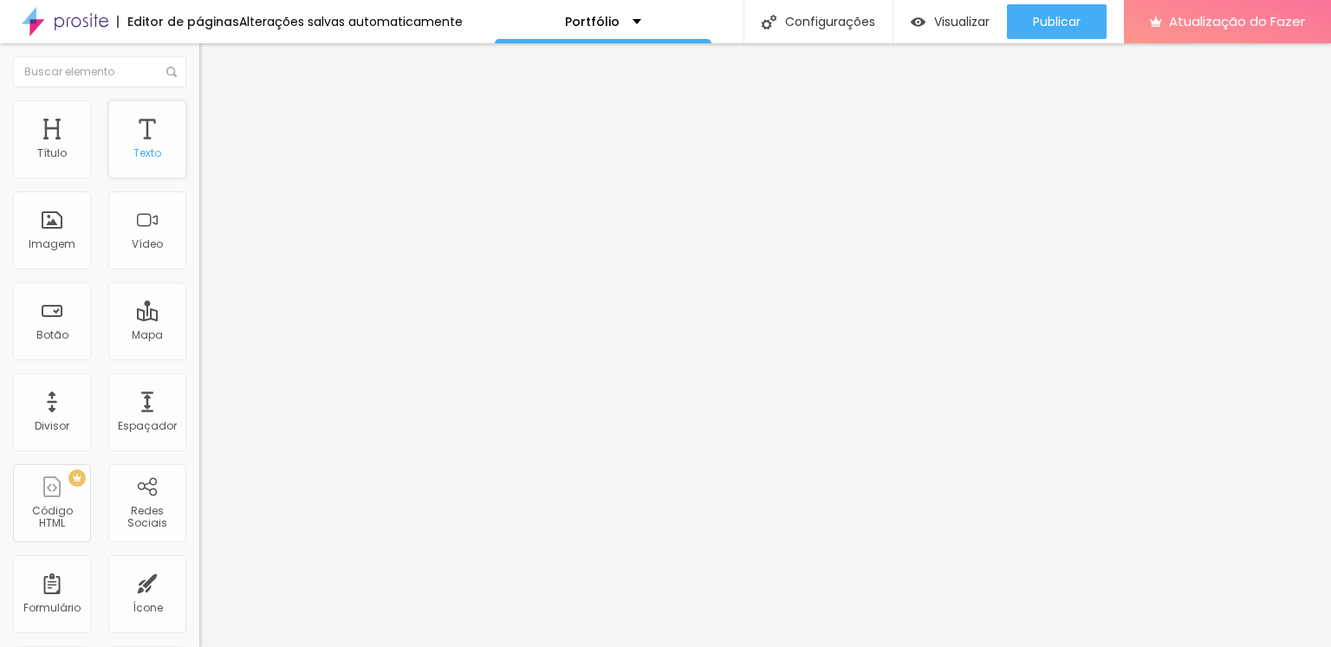
click at [142, 151] on font "Texto" at bounding box center [147, 153] width 28 height 15
click at [945, 25] on font "Visualizar" at bounding box center [961, 21] width 55 height 17
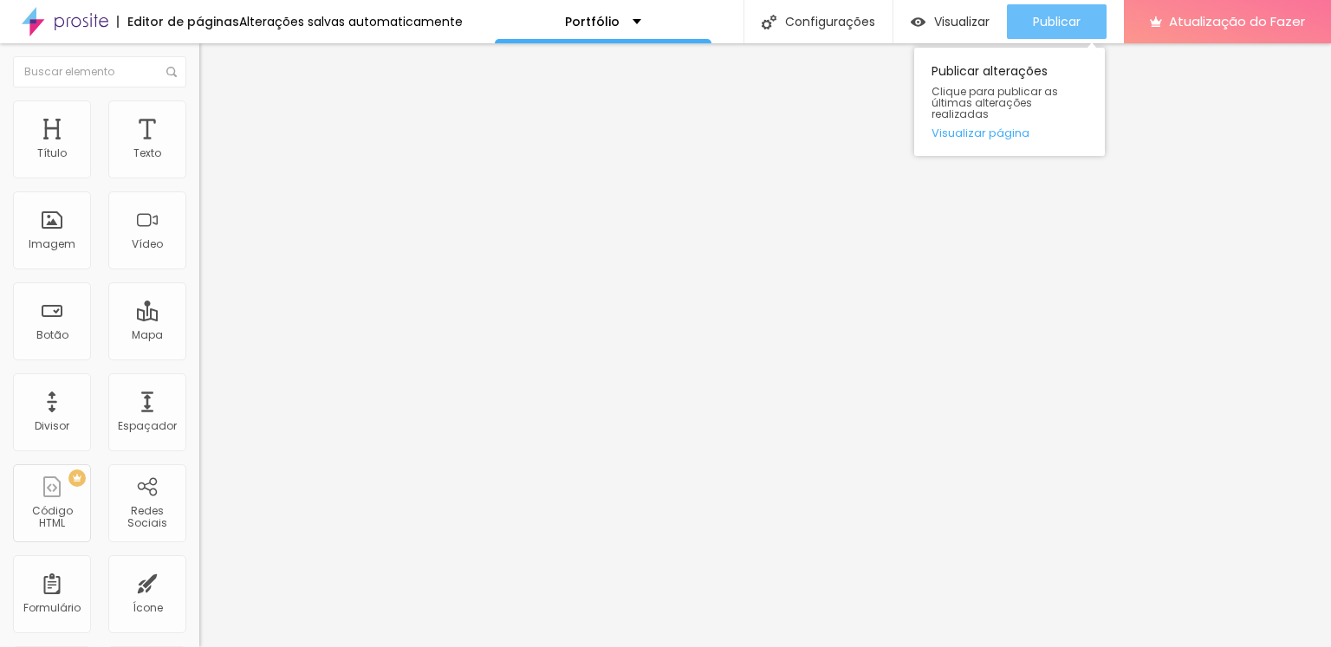
click at [1069, 24] on font "Publicar" at bounding box center [1057, 21] width 48 height 17
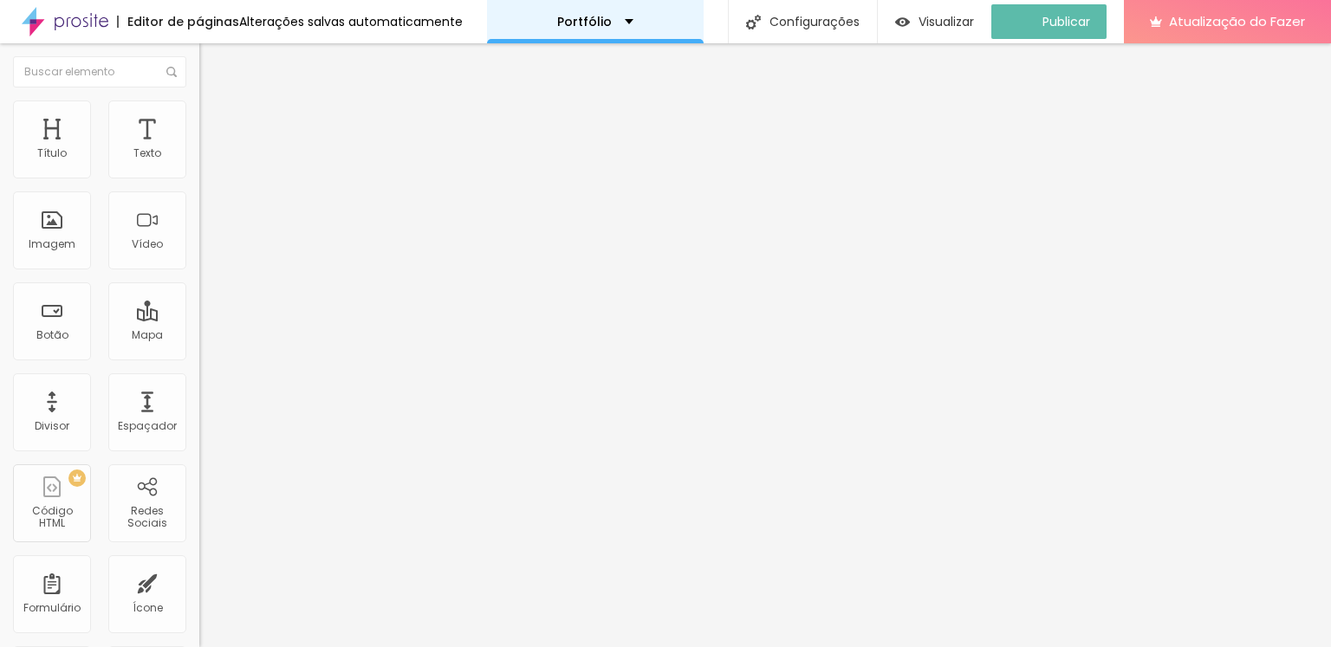
click at [645, 12] on div "Portfólio" at bounding box center [595, 21] width 217 height 43
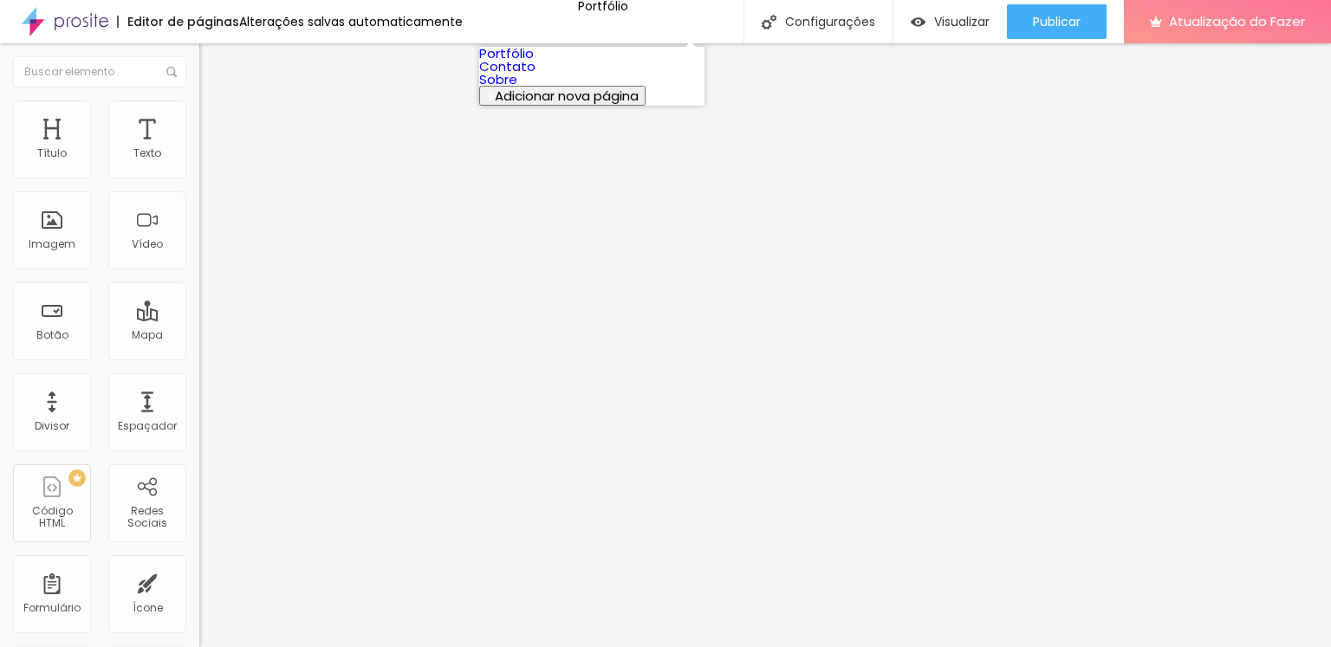
click at [101, 23] on img at bounding box center [65, 21] width 87 height 43
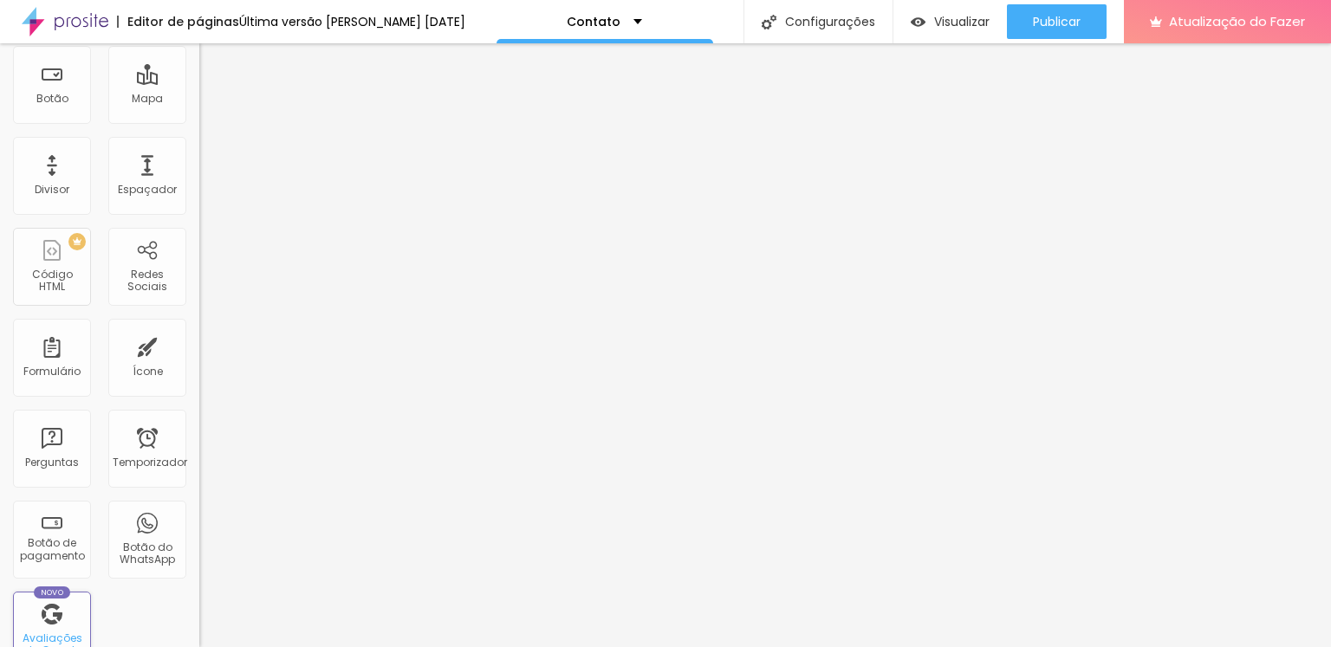
scroll to position [348, 0]
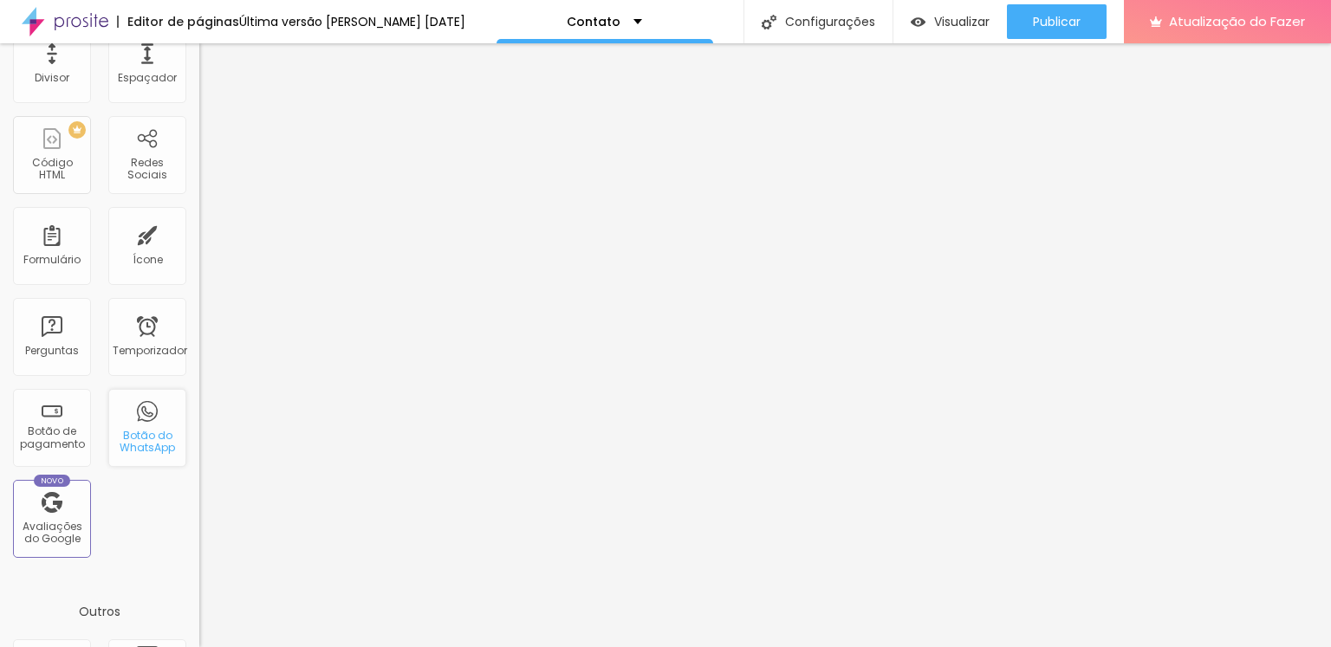
click at [135, 426] on div "Botão do WhatsApp" at bounding box center [147, 428] width 78 height 78
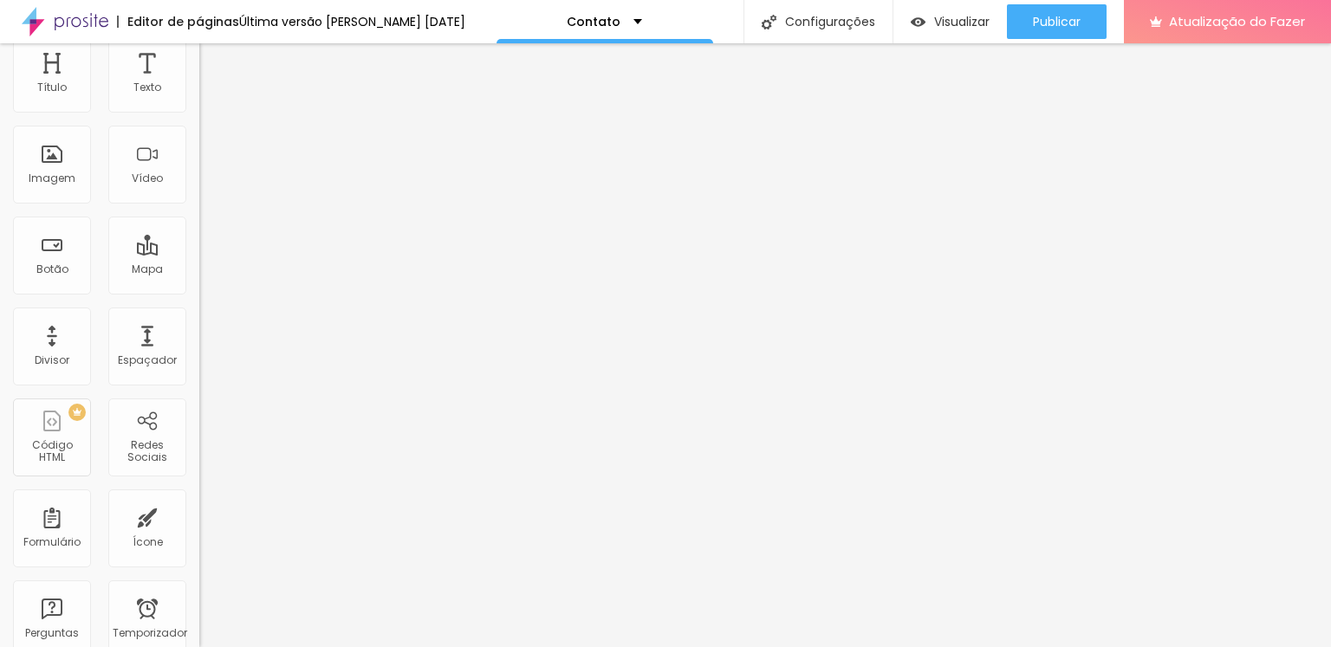
scroll to position [0, 0]
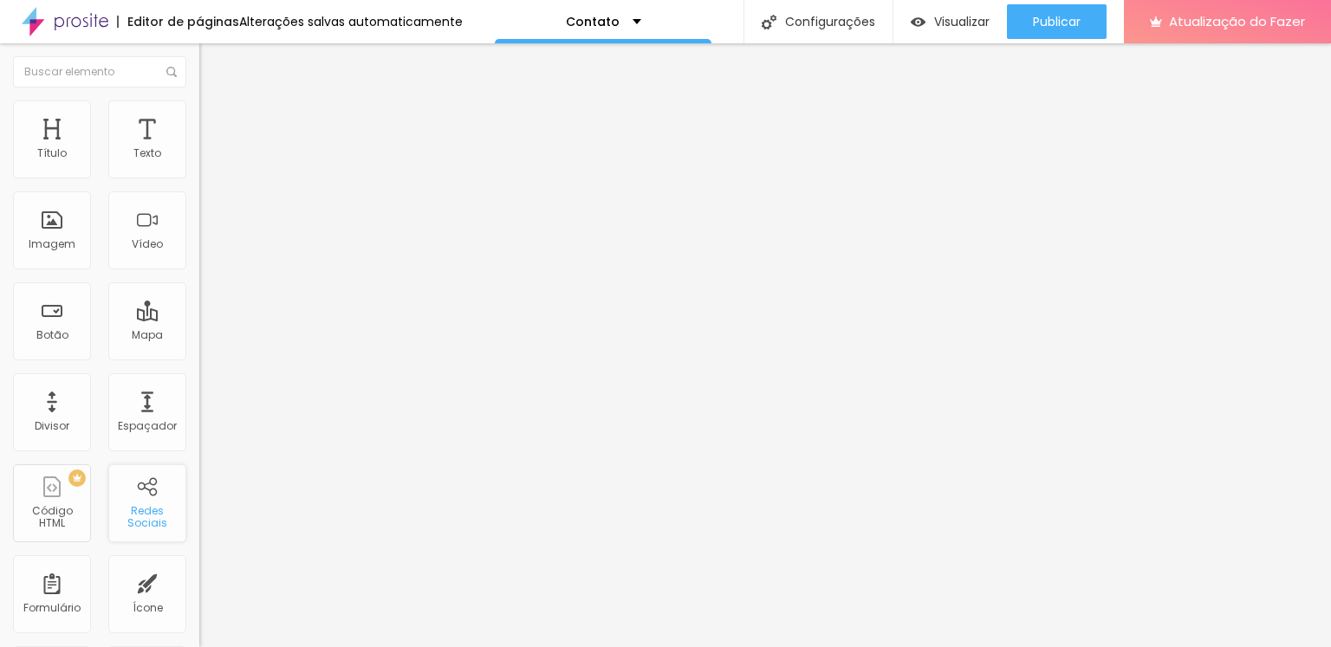
click at [133, 497] on div "Redes Sociais" at bounding box center [147, 504] width 78 height 78
click at [141, 510] on font "Redes Sociais" at bounding box center [147, 517] width 40 height 27
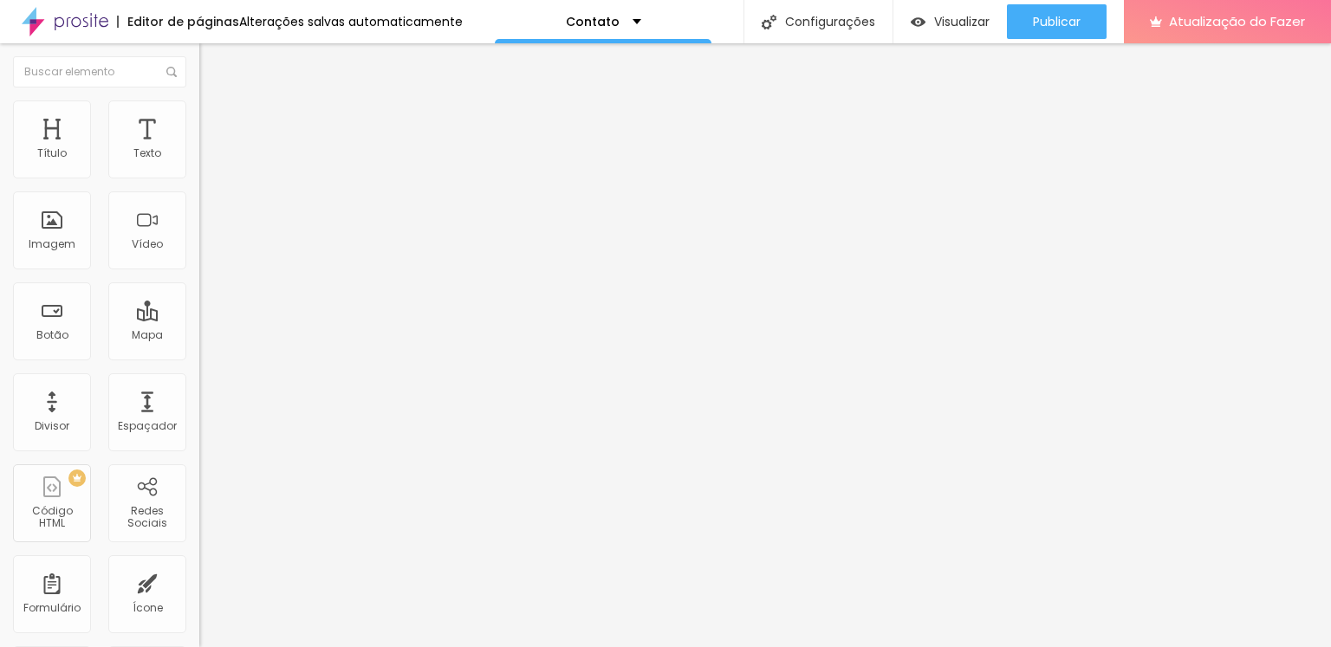
click at [199, 175] on img at bounding box center [205, 181] width 12 height 12
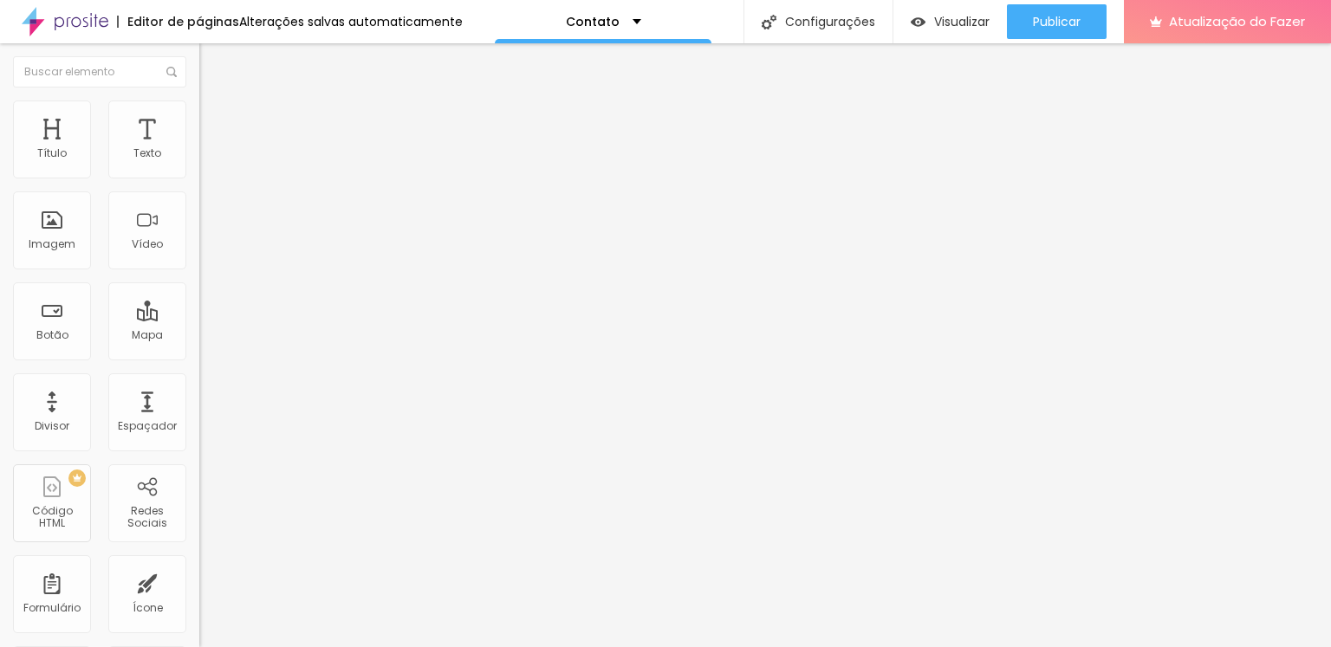
type input "https://"
click at [199, 200] on div "Instagram Rede social TikTok Endereço URL https:// Abrir em uma nova aba Facebo…" at bounding box center [298, 654] width 199 height 1038
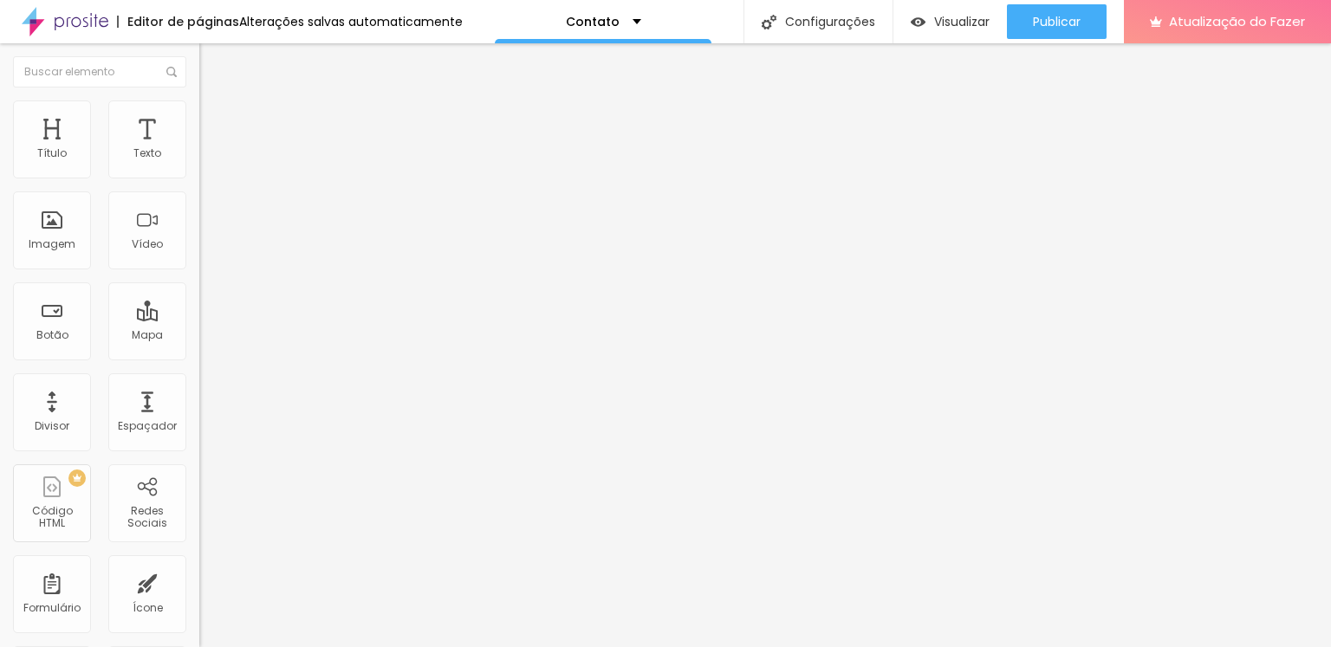
click at [199, 476] on div "Editar nulo Conteúdo Estilo Avançado Instagram Rede social TikTok Endereço URL …" at bounding box center [298, 345] width 199 height 604
click at [199, 208] on div "Instagram Rede social TikTok Endereço URL https:// Abrir em uma nova aba WhatsA…" at bounding box center [298, 654] width 199 height 1038
click at [199, 446] on div "Editar nulo Conteúdo Estilo Avançado Instagram Rede social TikTok Endereço URL …" at bounding box center [298, 345] width 199 height 604
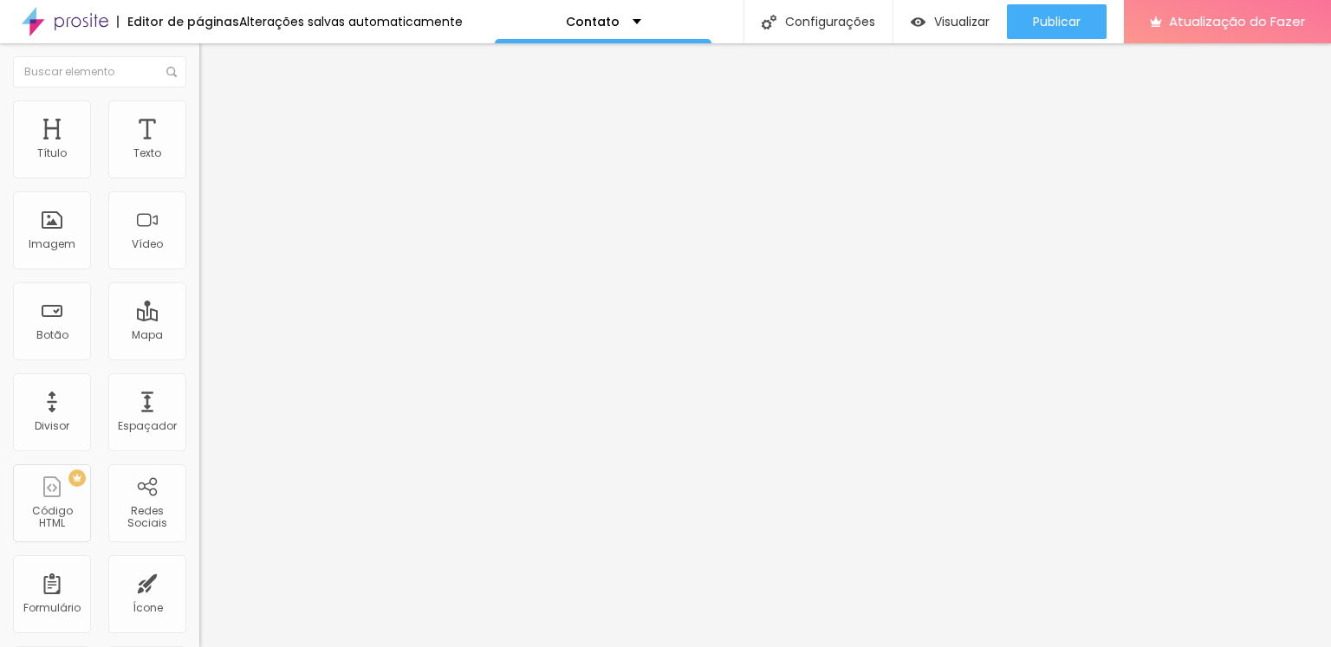
click at [78, 647] on li "TikTok" at bounding box center [77, 655] width 154 height 16
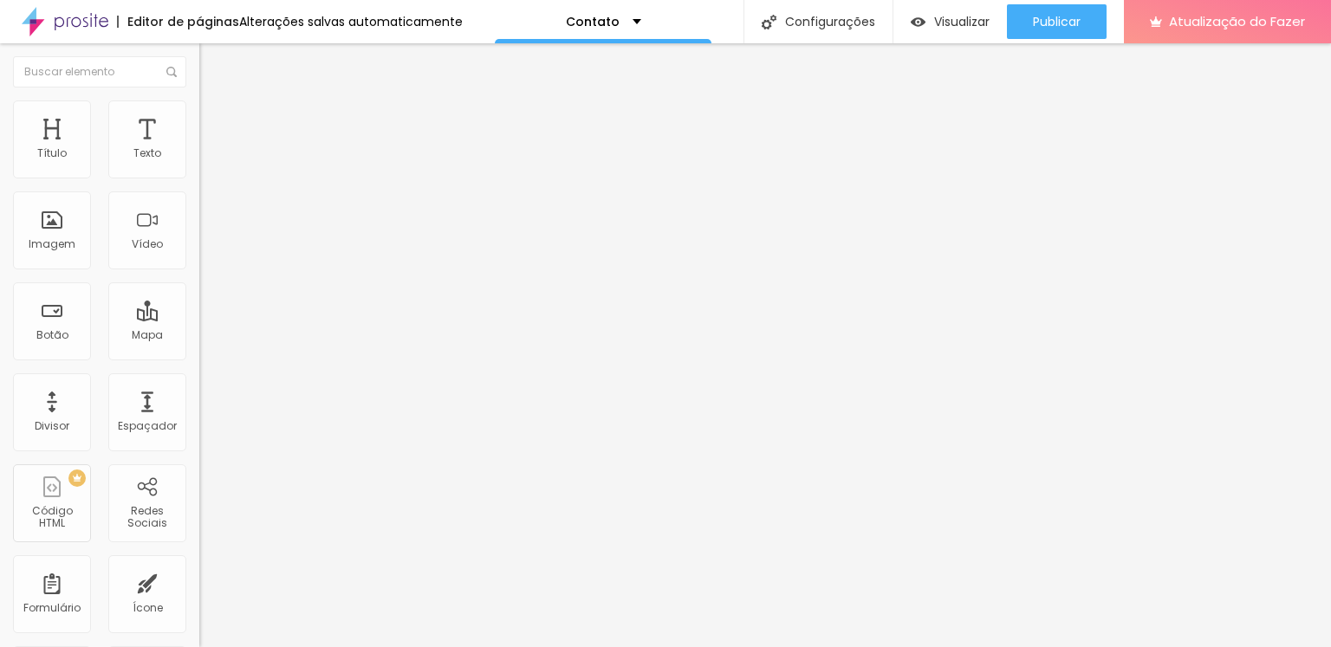
click at [199, 528] on div "Editar nulo Conteúdo Estilo Avançado Instagram Rede social TikTok Endereço URL …" at bounding box center [298, 345] width 199 height 604
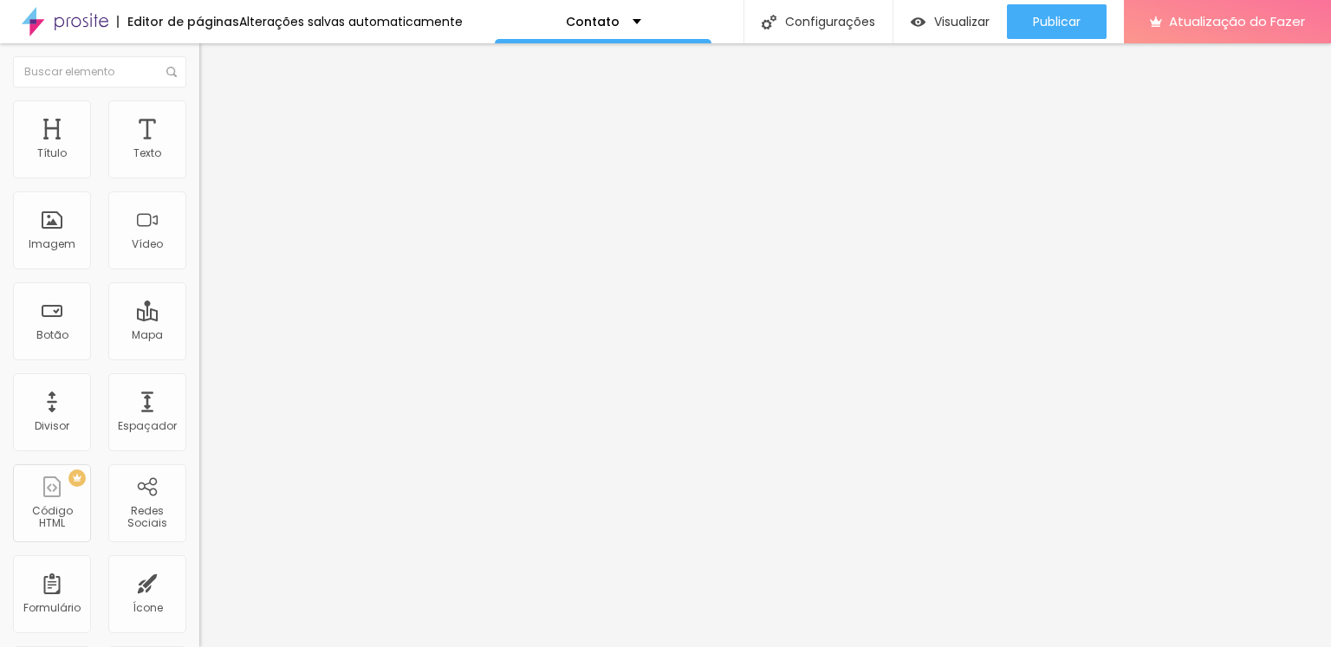
click at [199, 536] on div "Editar nulo Conteúdo Estilo Avançado Instagram Rede social TikTok Endereço URL …" at bounding box center [298, 345] width 199 height 604
click at [199, 489] on div "Editar nulo Conteúdo Estilo Avançado Instagram Rede social TikTok Endereço URL …" at bounding box center [298, 345] width 199 height 604
click at [199, 376] on div "Editar nulo Conteúdo Estilo Avançado Instagram Rede social TikTok Endereço URL …" at bounding box center [298, 345] width 199 height 604
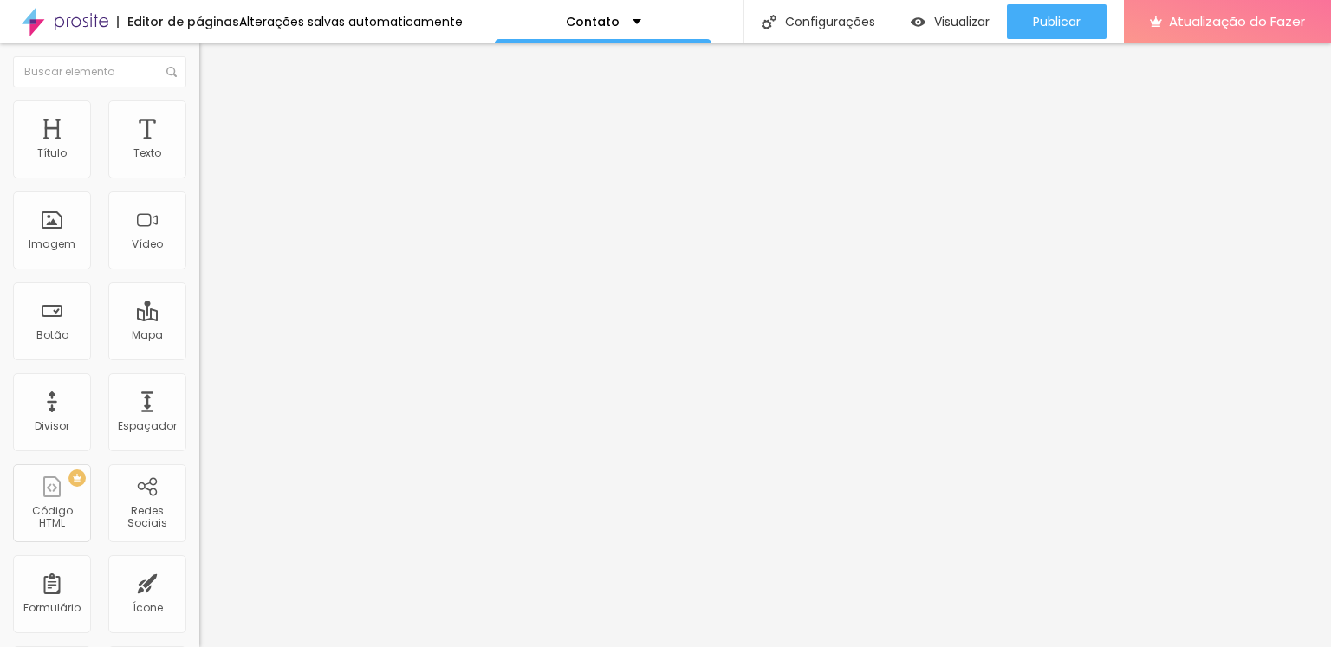
click at [199, 514] on div "Editar nulo Conteúdo Estilo Avançado Instagram Rede social TikTok Endereço URL …" at bounding box center [298, 345] width 199 height 604
click at [199, 465] on div "Editar nulo Conteúdo Estilo Avançado Instagram Rede social TikTok Endereço URL …" at bounding box center [298, 345] width 199 height 604
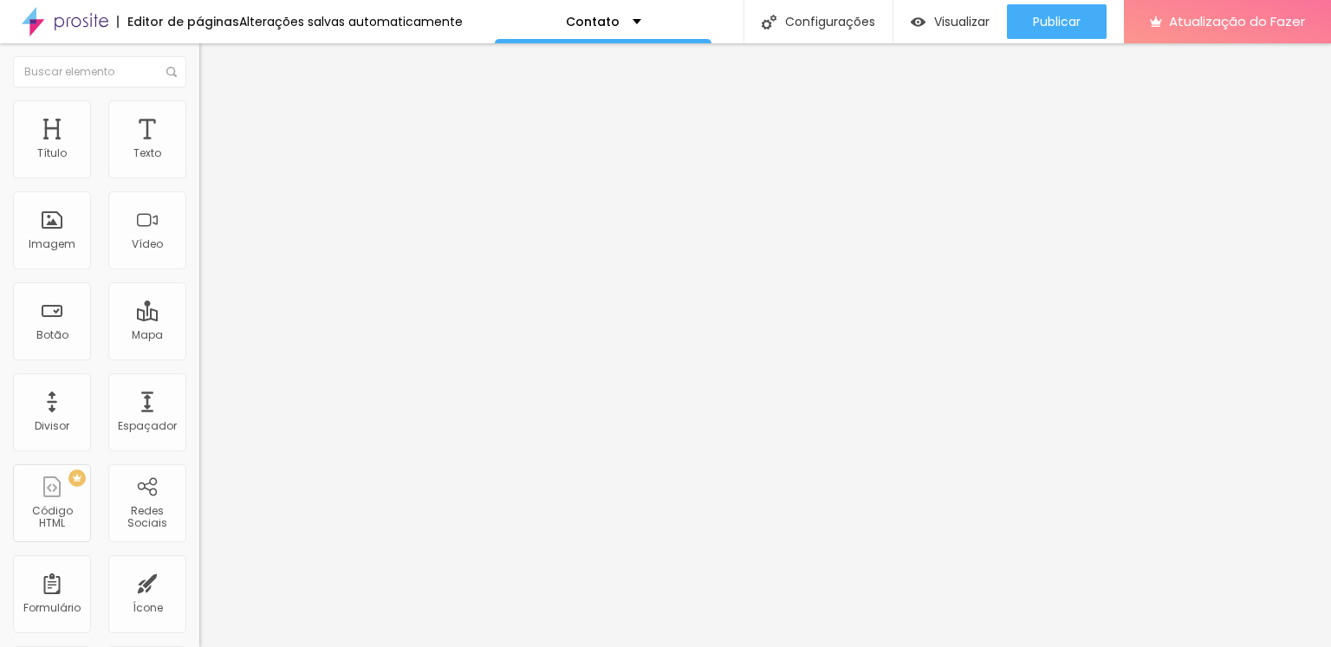
click at [199, 285] on div "Editar nulo Conteúdo Estilo Avançado Modo Encaixotado Encaixotado Completo" at bounding box center [298, 345] width 199 height 604
click at [199, 105] on img at bounding box center [207, 109] width 16 height 16
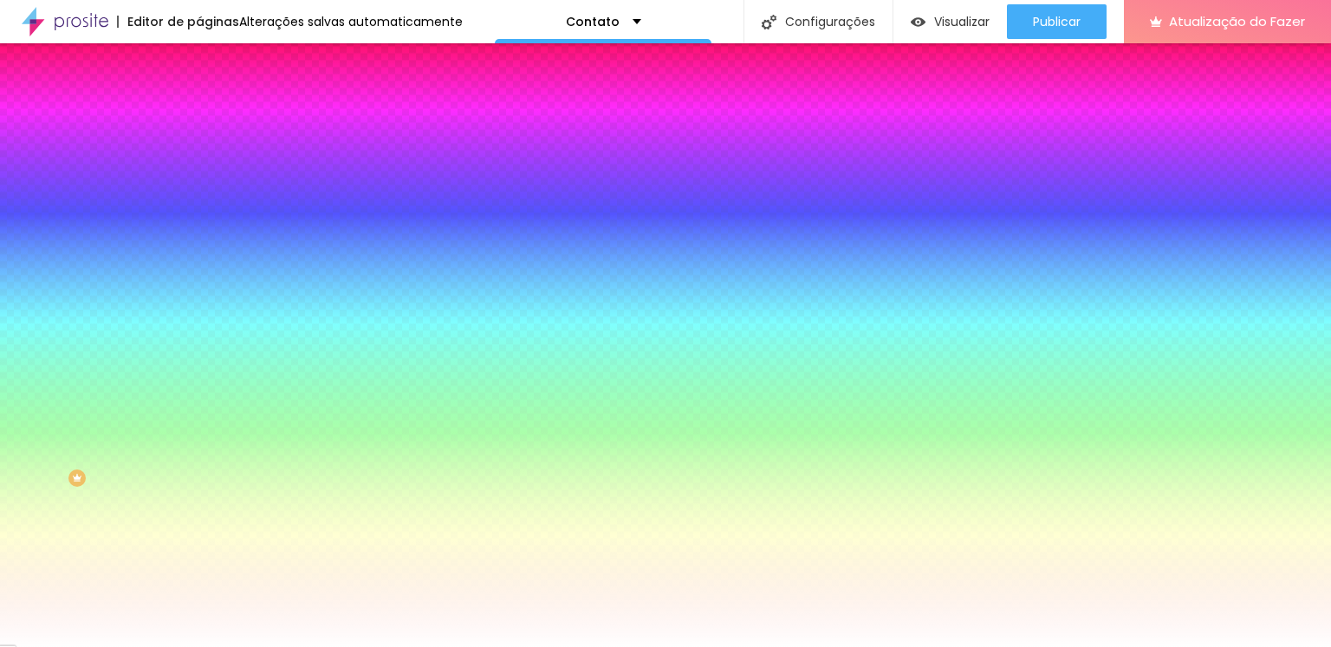
click at [199, 158] on div "Adicionar imagem" at bounding box center [298, 152] width 199 height 12
click at [210, 159] on font "Adicionar imagem" at bounding box center [260, 152] width 101 height 15
click at [199, 236] on div at bounding box center [298, 236] width 199 height 0
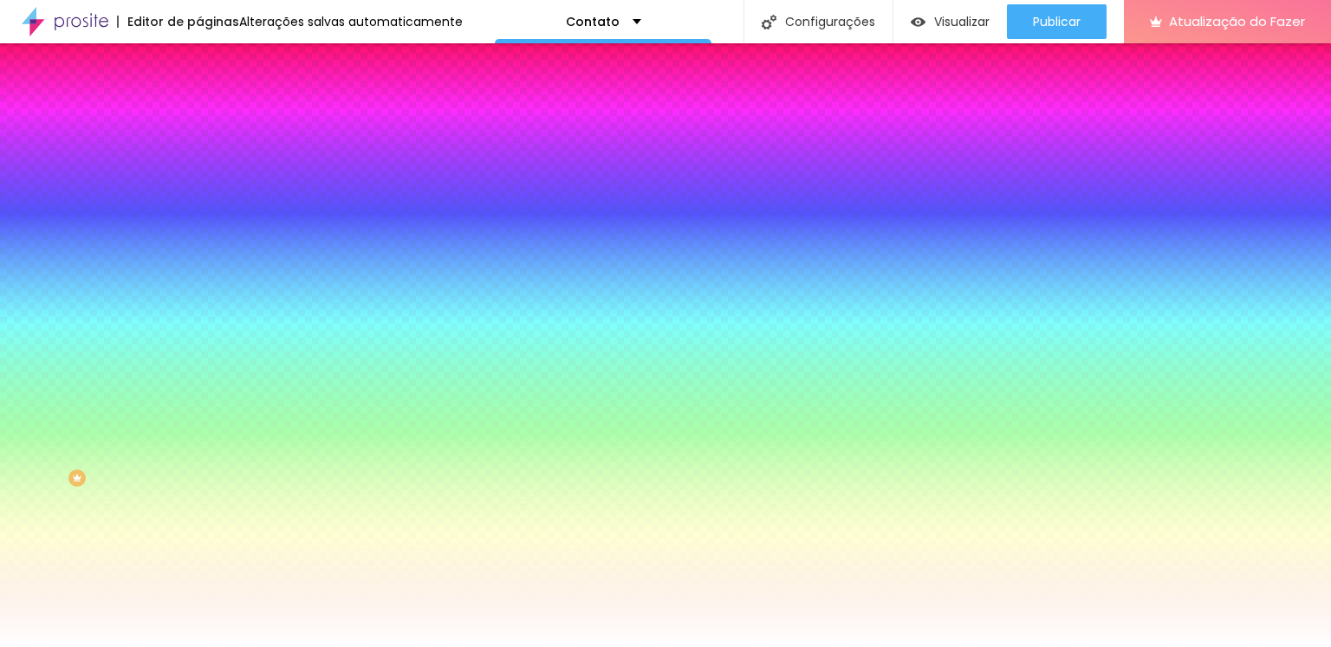
drag, startPoint x: 177, startPoint y: 354, endPoint x: 172, endPoint y: 303, distance: 51.3
click at [199, 253] on div "Cor de fundo Voltar ao padrão #FFFFFF" at bounding box center [298, 229] width 199 height 48
click at [199, 236] on div at bounding box center [298, 236] width 199 height 0
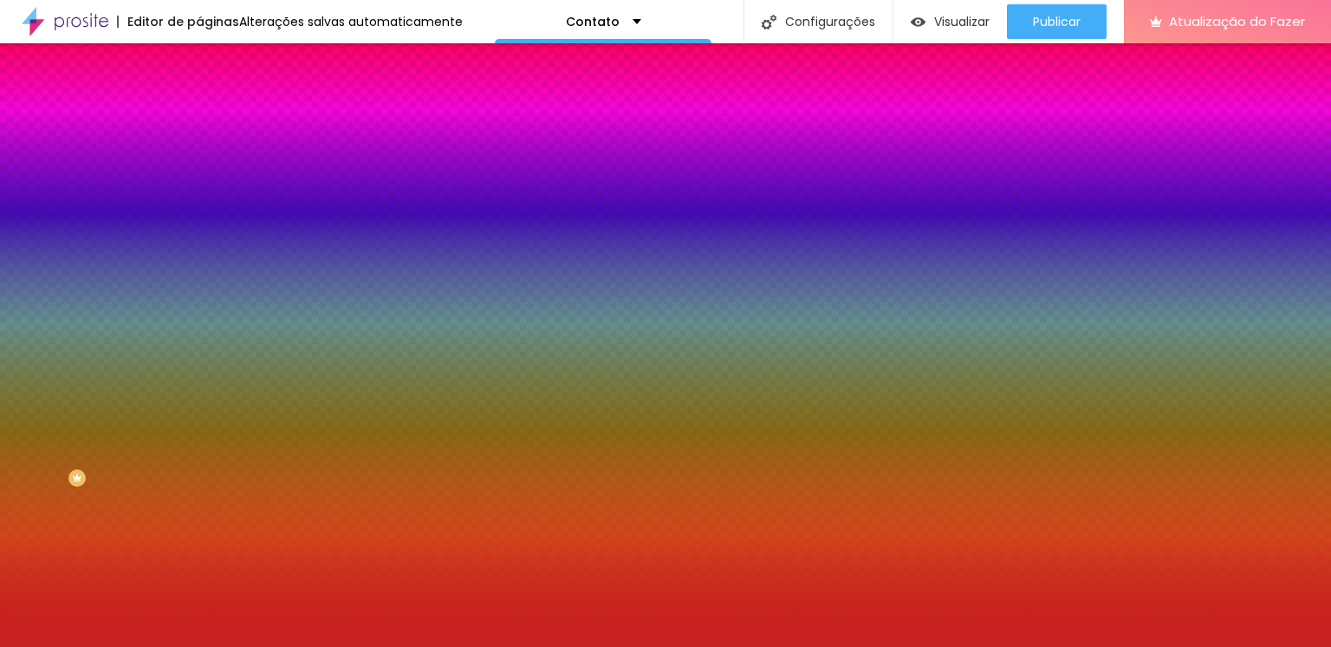
click at [121, 365] on div at bounding box center [665, 323] width 1331 height 647
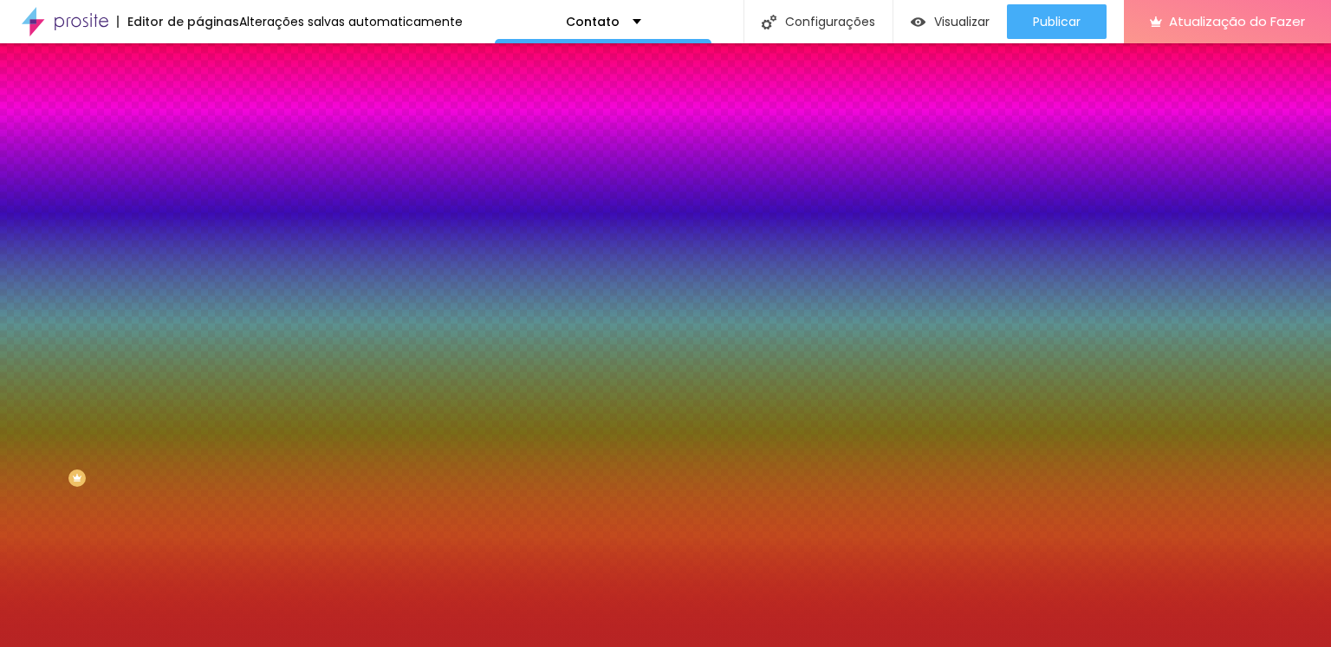
click at [118, 373] on div at bounding box center [665, 323] width 1331 height 647
click at [116, 358] on div at bounding box center [665, 323] width 1331 height 647
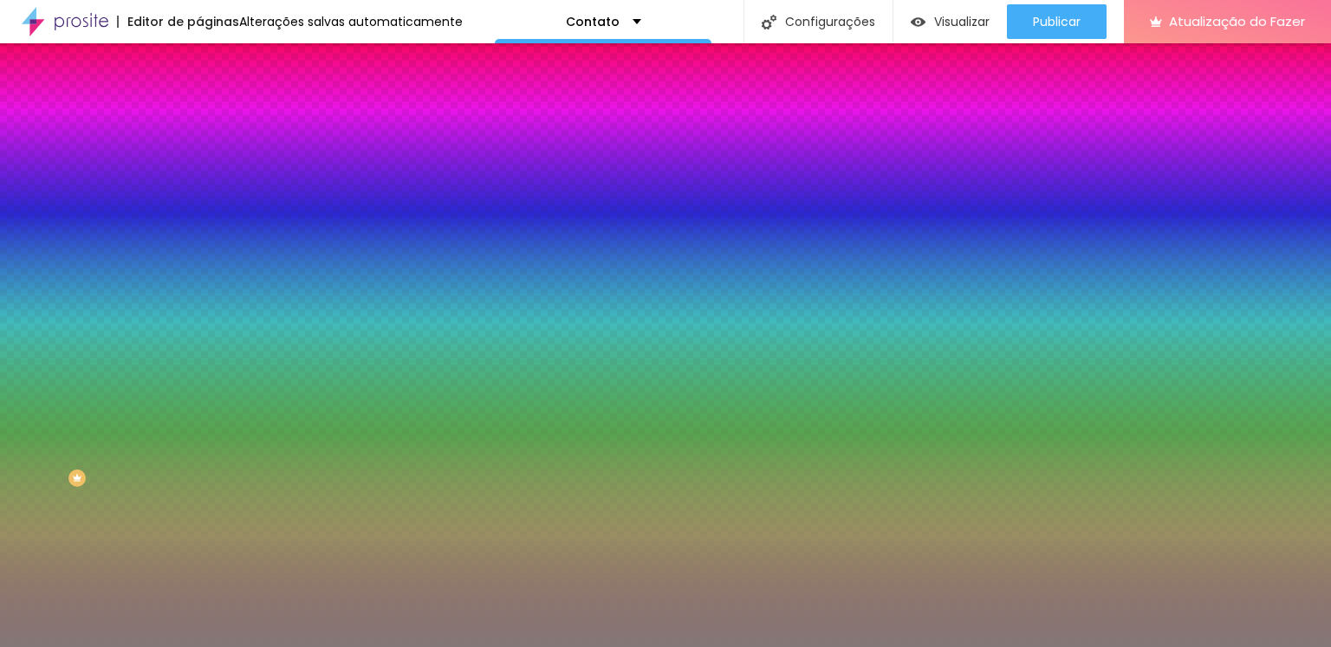
drag, startPoint x: 108, startPoint y: 381, endPoint x: 38, endPoint y: 396, distance: 71.7
click at [38, 396] on div at bounding box center [665, 323] width 1331 height 647
drag, startPoint x: 177, startPoint y: 361, endPoint x: 171, endPoint y: 406, distance: 45.5
click at [171, 406] on div at bounding box center [665, 323] width 1331 height 647
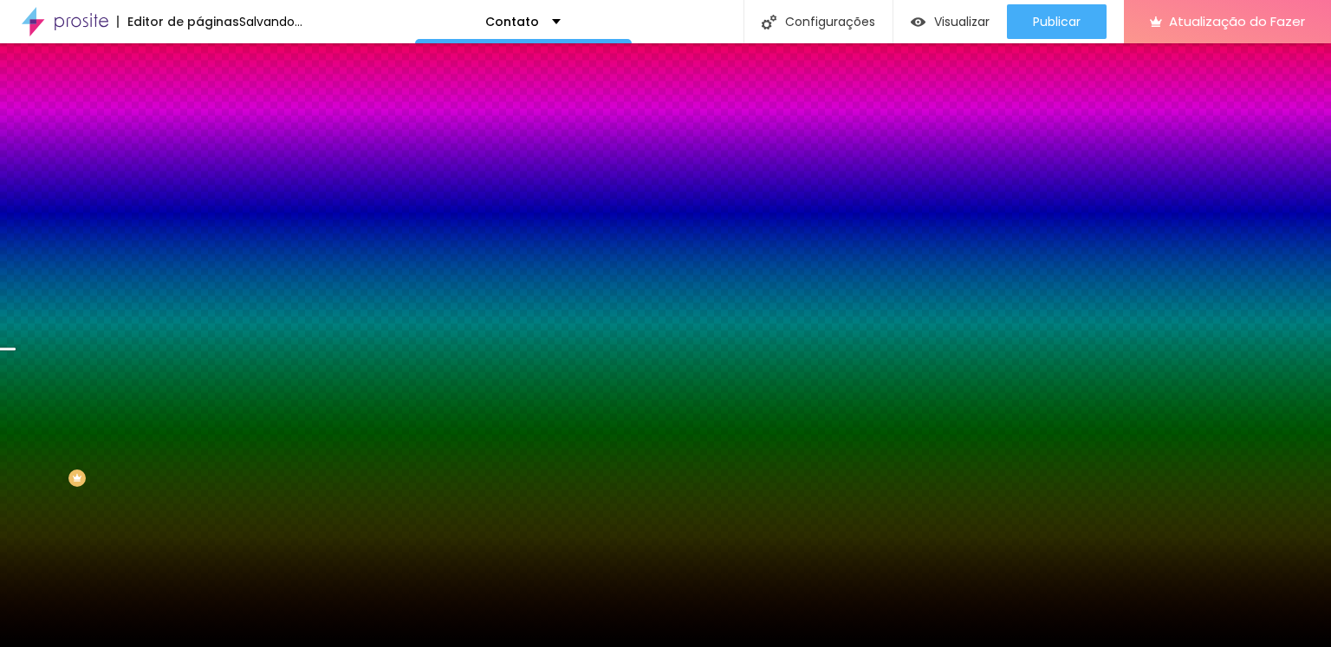
drag, startPoint x: 103, startPoint y: 406, endPoint x: 7, endPoint y: 493, distance: 130.1
click at [199, 493] on div "Editar nulo Conteúdo Estilo Avançado Imagem de fundo Adicionar imagem Efeito da…" at bounding box center [298, 345] width 199 height 604
click at [199, 236] on div at bounding box center [298, 236] width 199 height 0
drag, startPoint x: 172, startPoint y: 401, endPoint x: 177, endPoint y: 425, distance: 23.8
click at [177, 425] on div at bounding box center [665, 323] width 1331 height 647
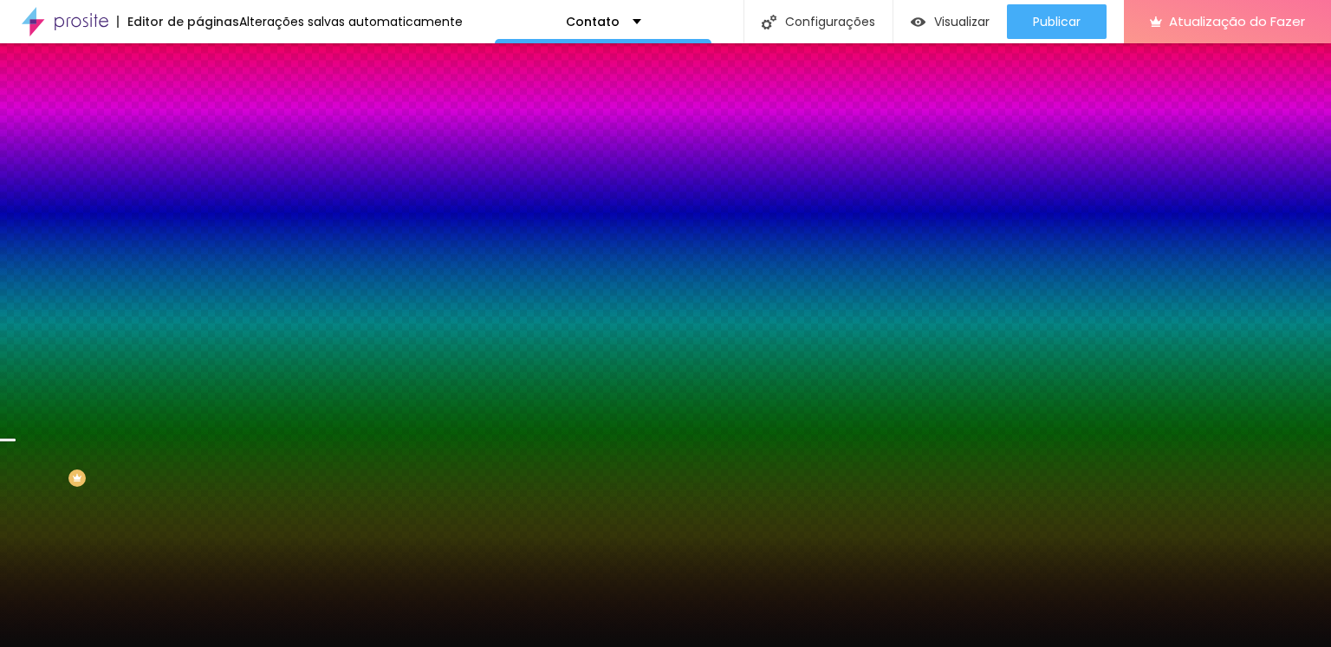
drag, startPoint x: 31, startPoint y: 458, endPoint x: 0, endPoint y: 460, distance: 31.2
click at [199, 360] on div "Imagem de fundo Adicionar imagem Efeito da Imagem Nenhum Nenhum Parallax Cor de…" at bounding box center [298, 247] width 199 height 224
click at [199, 563] on div "Editar nulo Conteúdo Estilo Avançado Imagem de fundo Adicionar imagem Efeito da…" at bounding box center [298, 345] width 199 height 604
click at [199, 236] on div at bounding box center [298, 236] width 199 height 0
drag, startPoint x: 183, startPoint y: 420, endPoint x: 179, endPoint y: 390, distance: 30.6
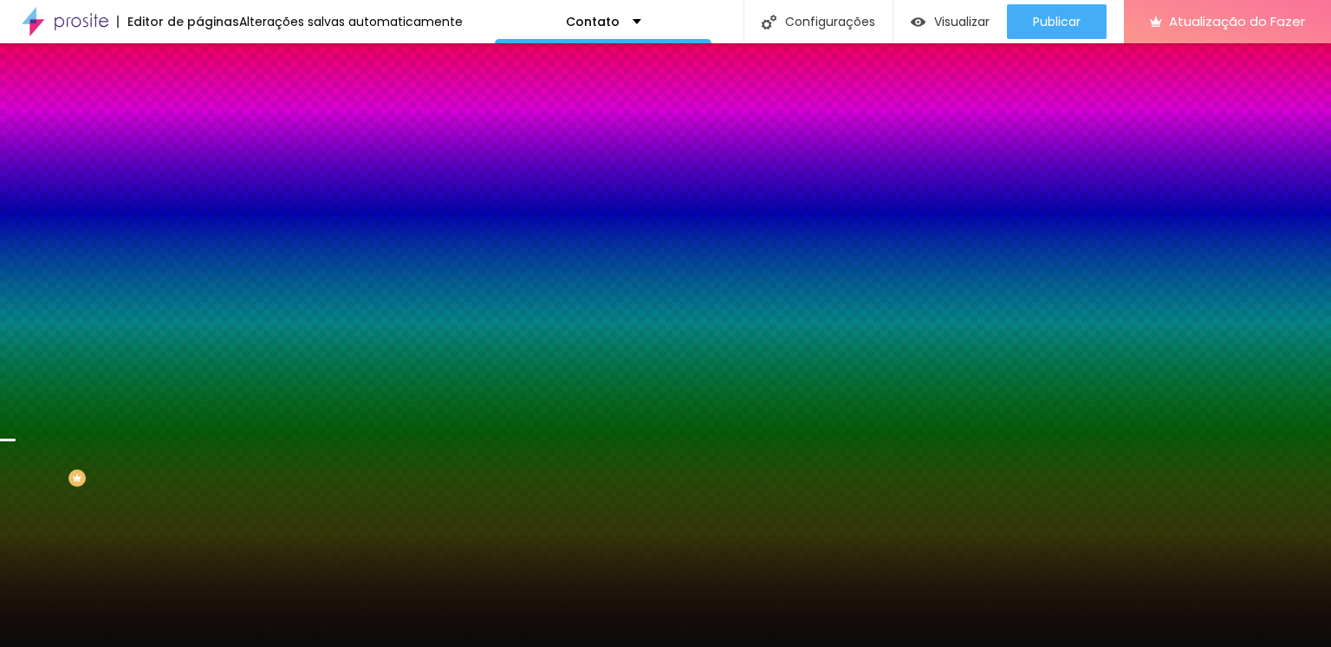
click at [199, 253] on div at bounding box center [298, 253] width 199 height 0
click at [199, 236] on div at bounding box center [298, 236] width 199 height 0
drag, startPoint x: 172, startPoint y: 423, endPoint x: 170, endPoint y: 438, distance: 14.8
click at [16, 504] on div at bounding box center [6, 505] width 17 height 3
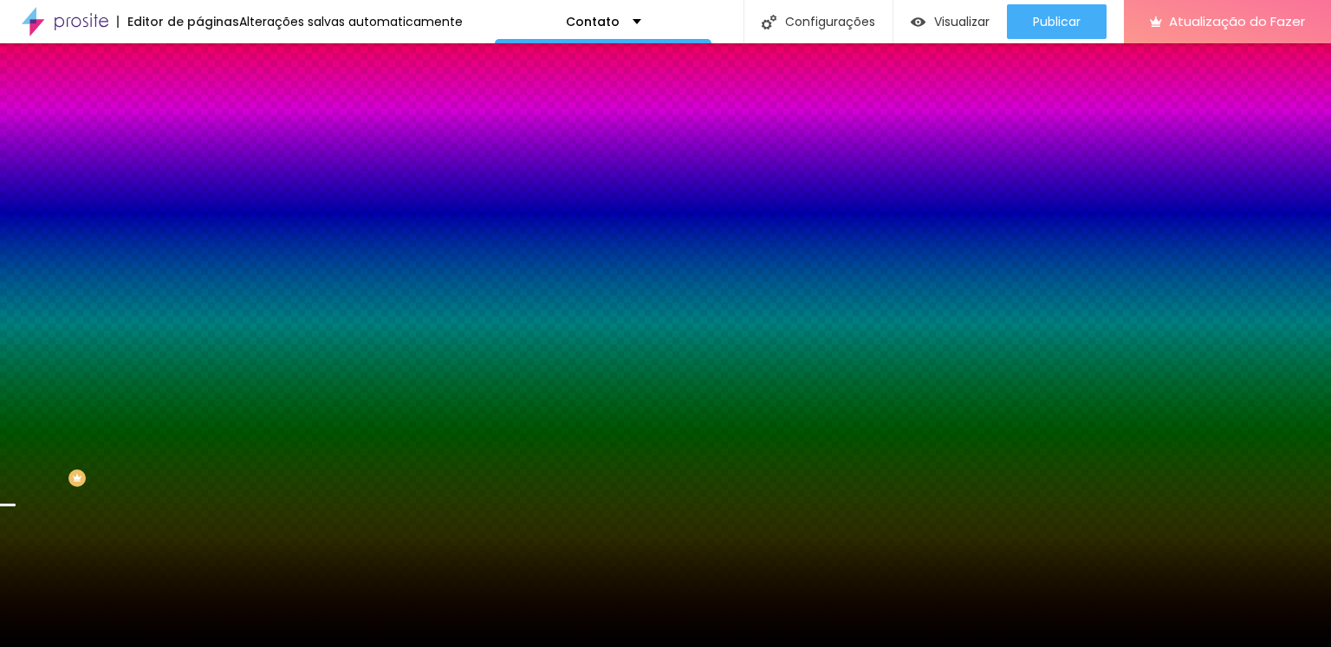
type input "#000000"
drag, startPoint x: 31, startPoint y: 458, endPoint x: 25, endPoint y: 477, distance: 20.0
click at [199, 477] on div "Editar nulo Conteúdo Estilo Avançado Imagem de fundo Adicionar imagem Efeito da…" at bounding box center [298, 345] width 199 height 604
click at [199, 236] on div at bounding box center [298, 236] width 199 height 0
click at [16, 543] on div at bounding box center [6, 544] width 17 height 3
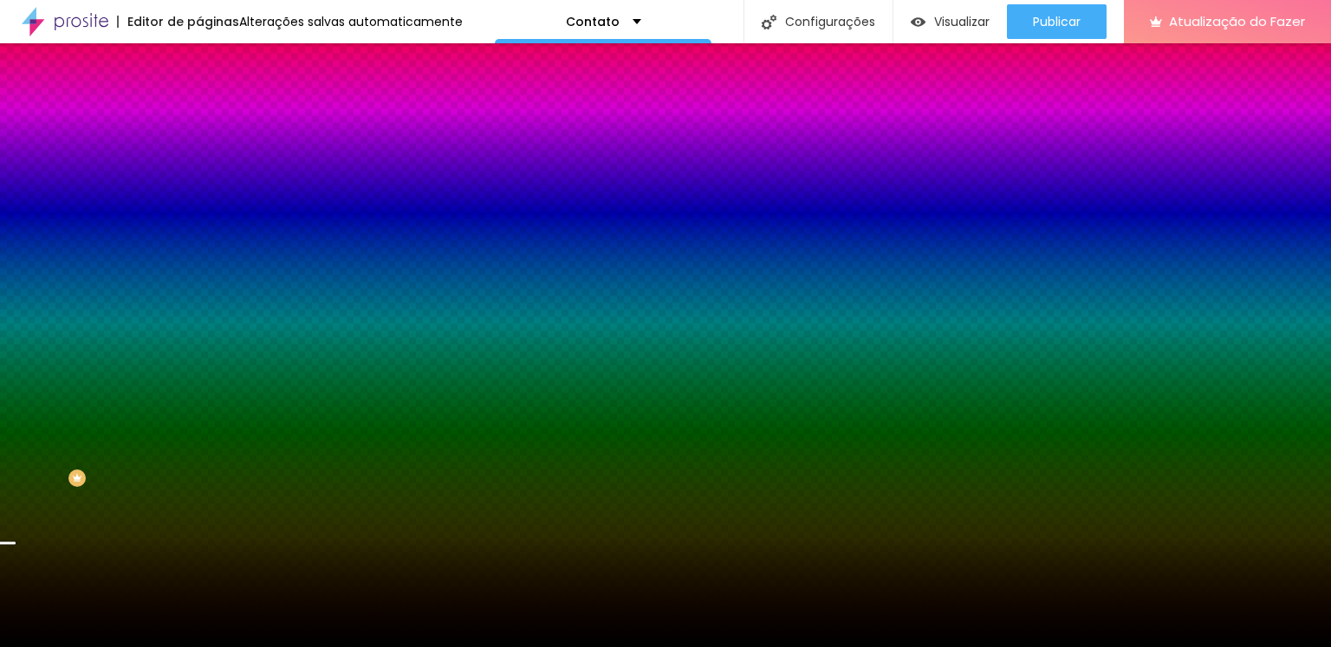
click at [199, 565] on div "Editar nulo Conteúdo Estilo Avançado Imagem de fundo Adicionar imagem Efeito da…" at bounding box center [298, 345] width 199 height 604
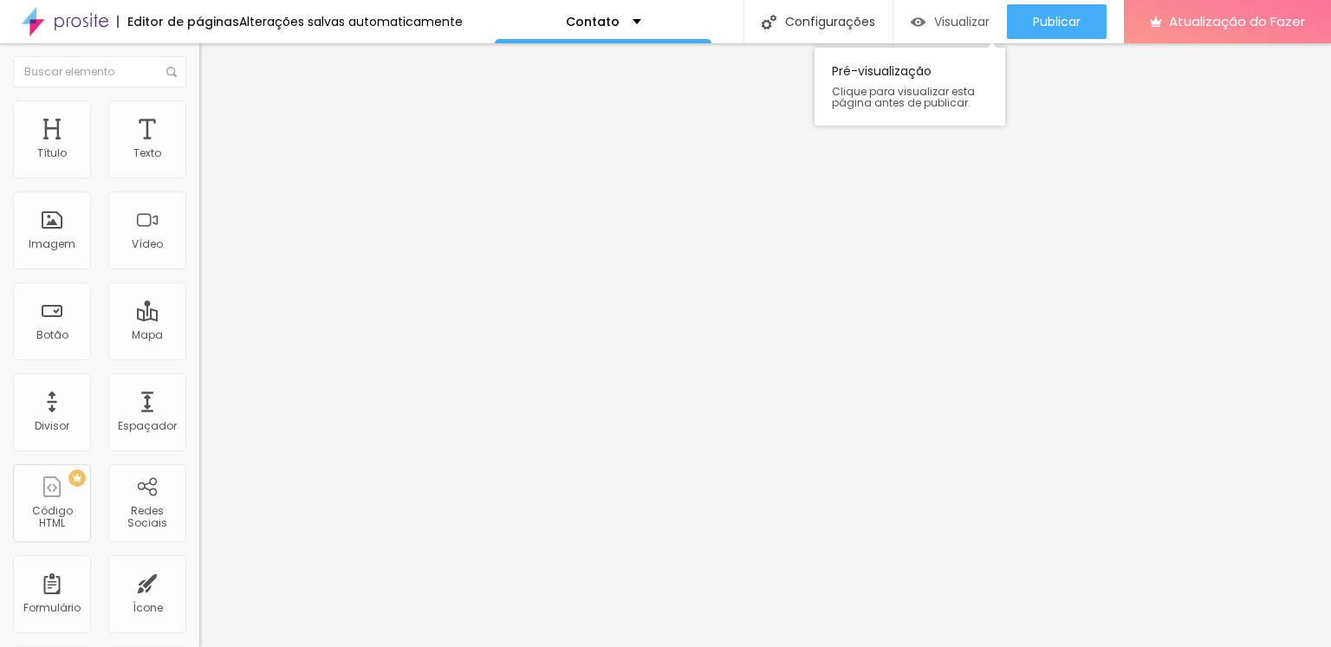
click at [955, 17] on font "Visualizar" at bounding box center [961, 21] width 55 height 17
click at [199, 108] on img at bounding box center [207, 109] width 16 height 16
type input "9"
type input "8"
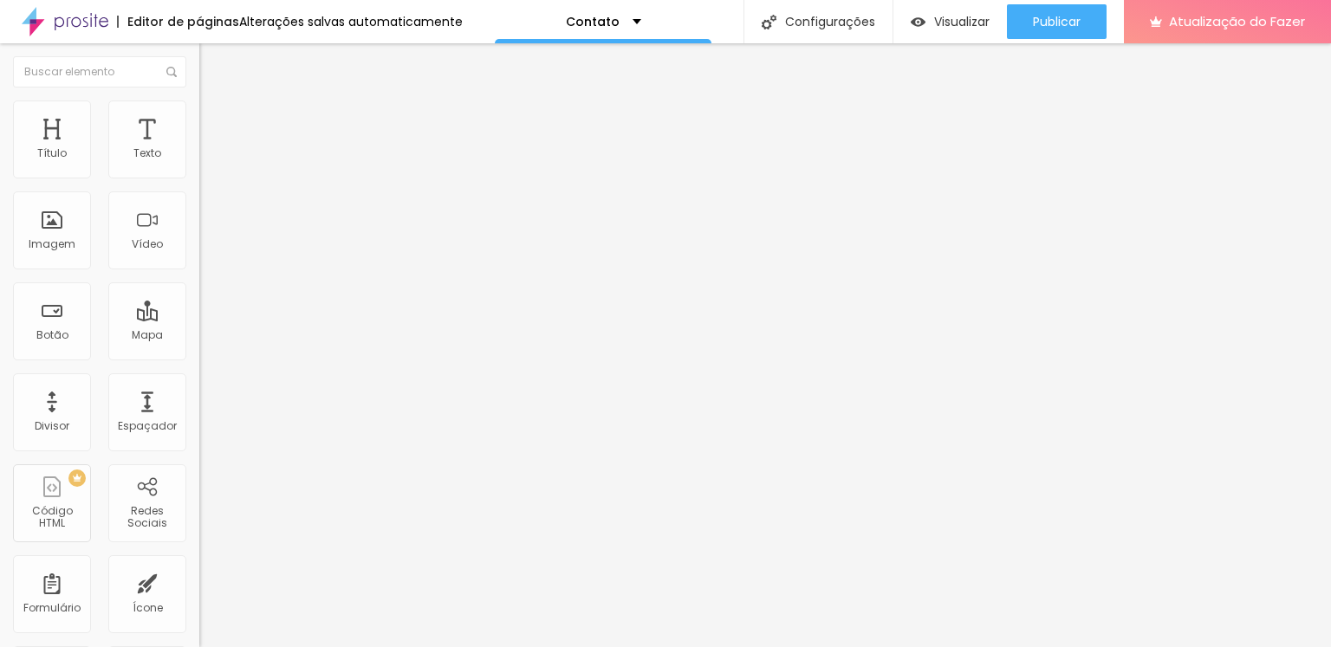
type input "8"
type input "7"
type input "6"
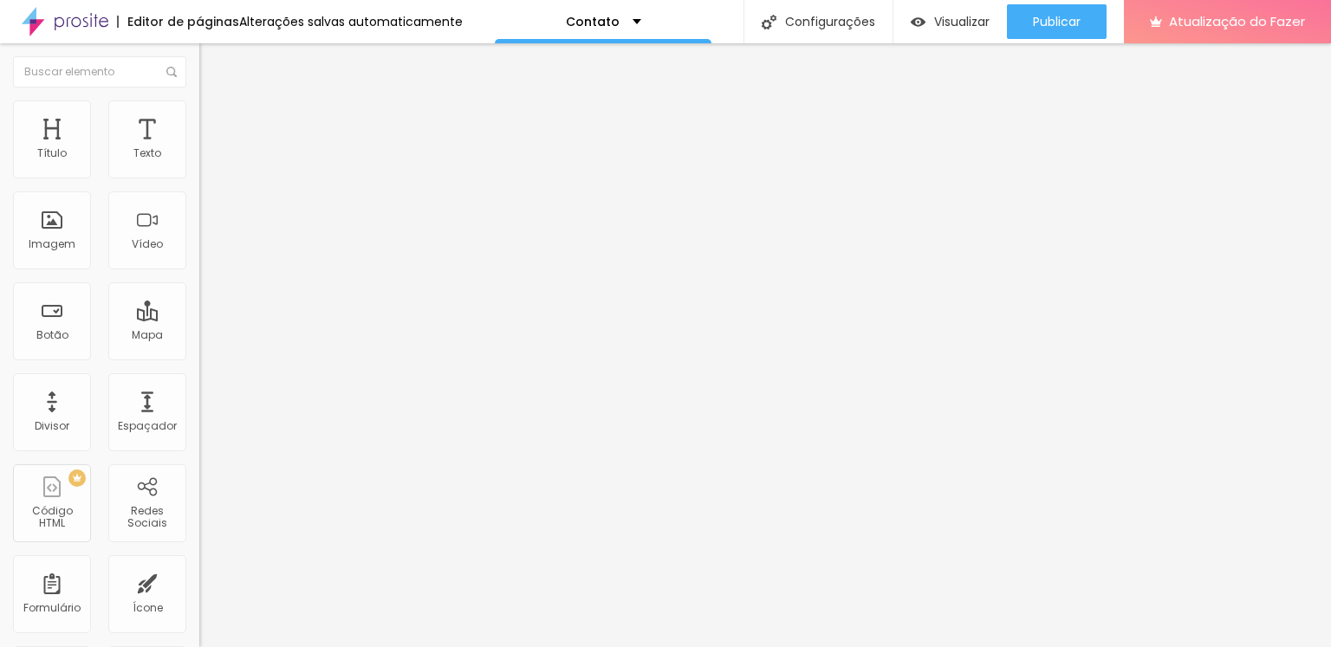
type input "5"
type input "6"
type input "7"
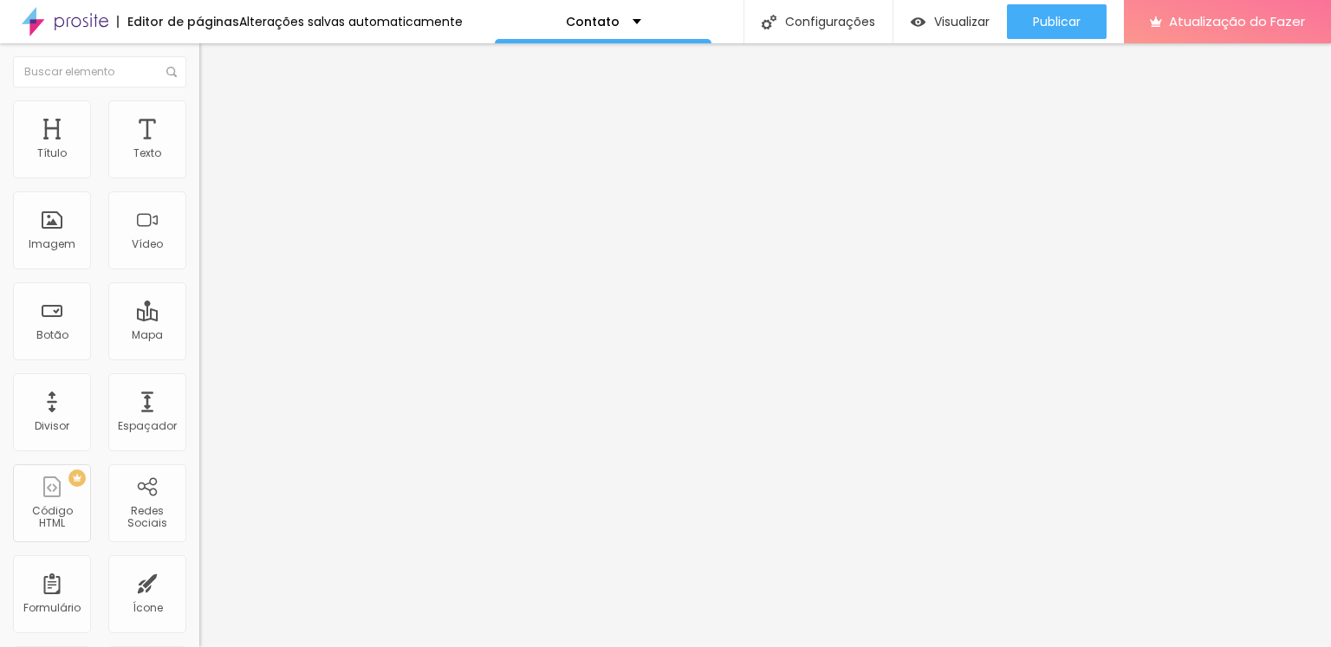
type input "7"
type input "8"
type input "9"
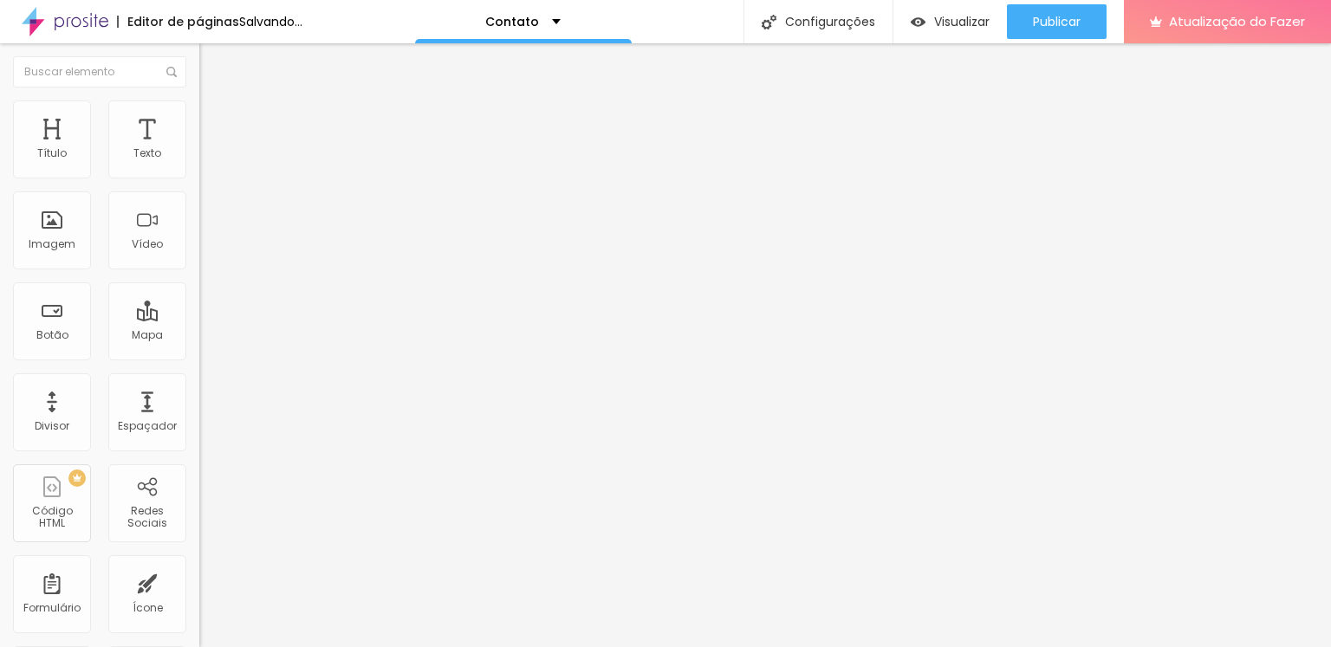
type input "10"
type input "11"
type input "12"
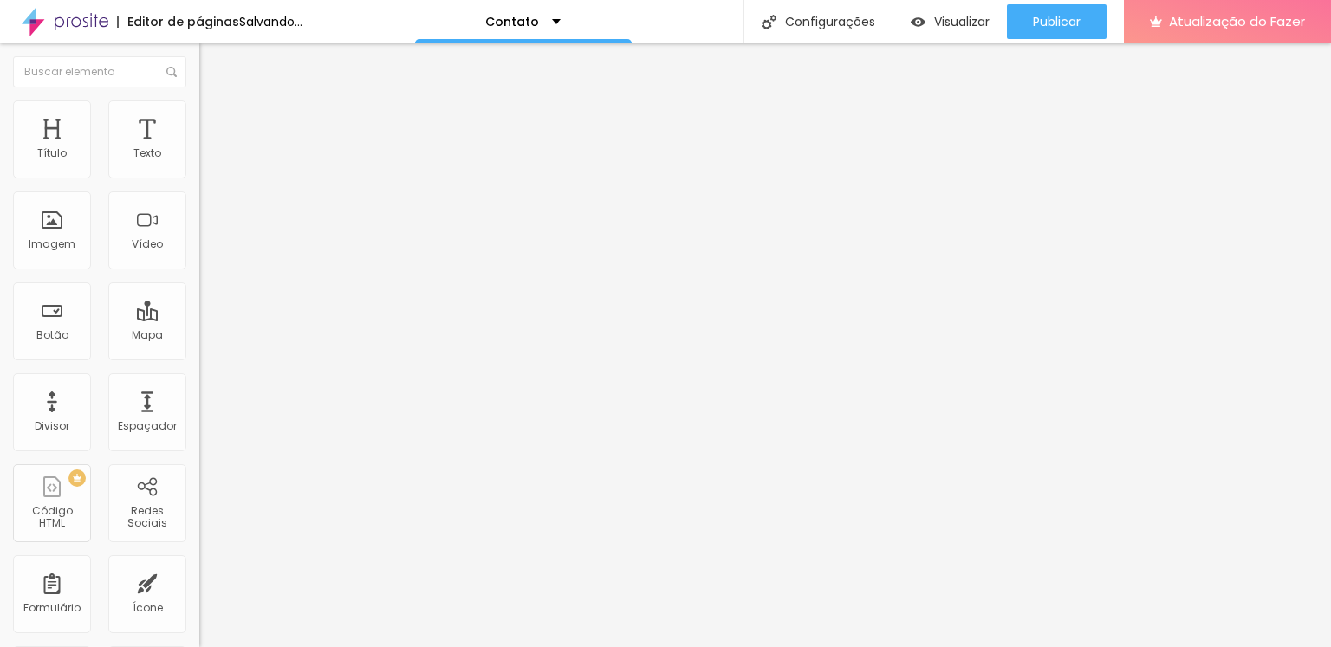
type input "12"
type input "13"
type input "14"
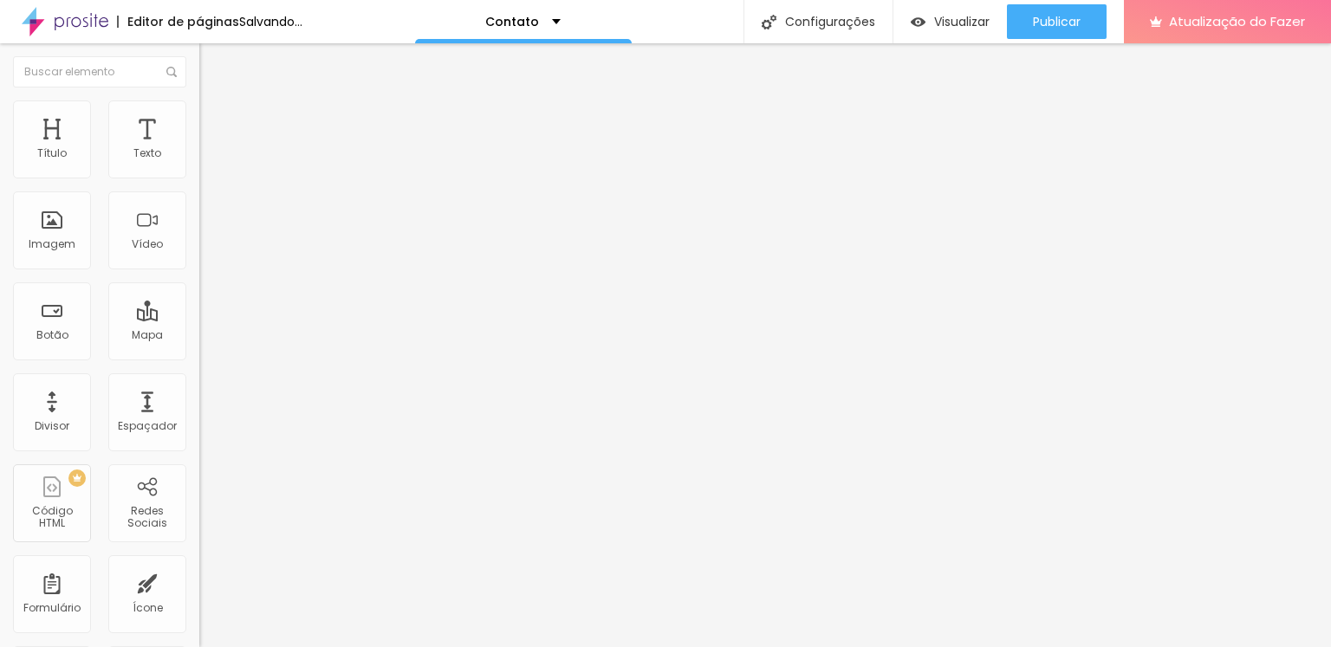
type input "15"
type input "16"
type input "17"
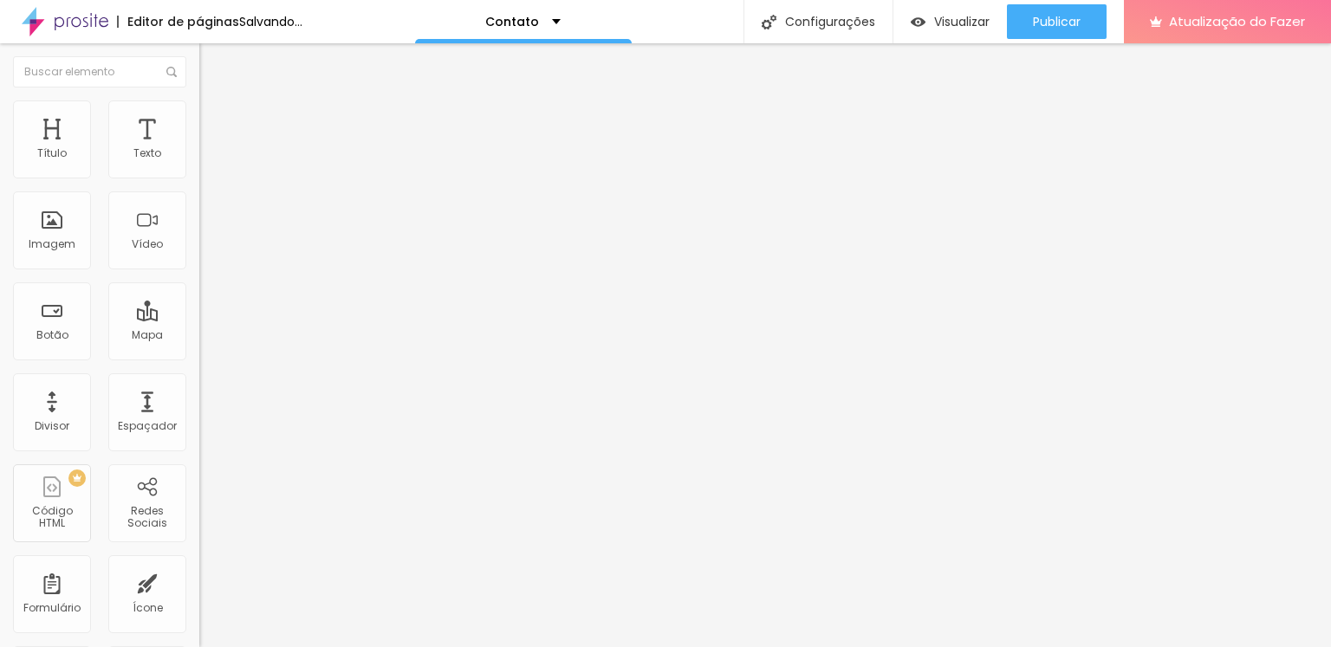
type input "17"
type input "18"
type input "19"
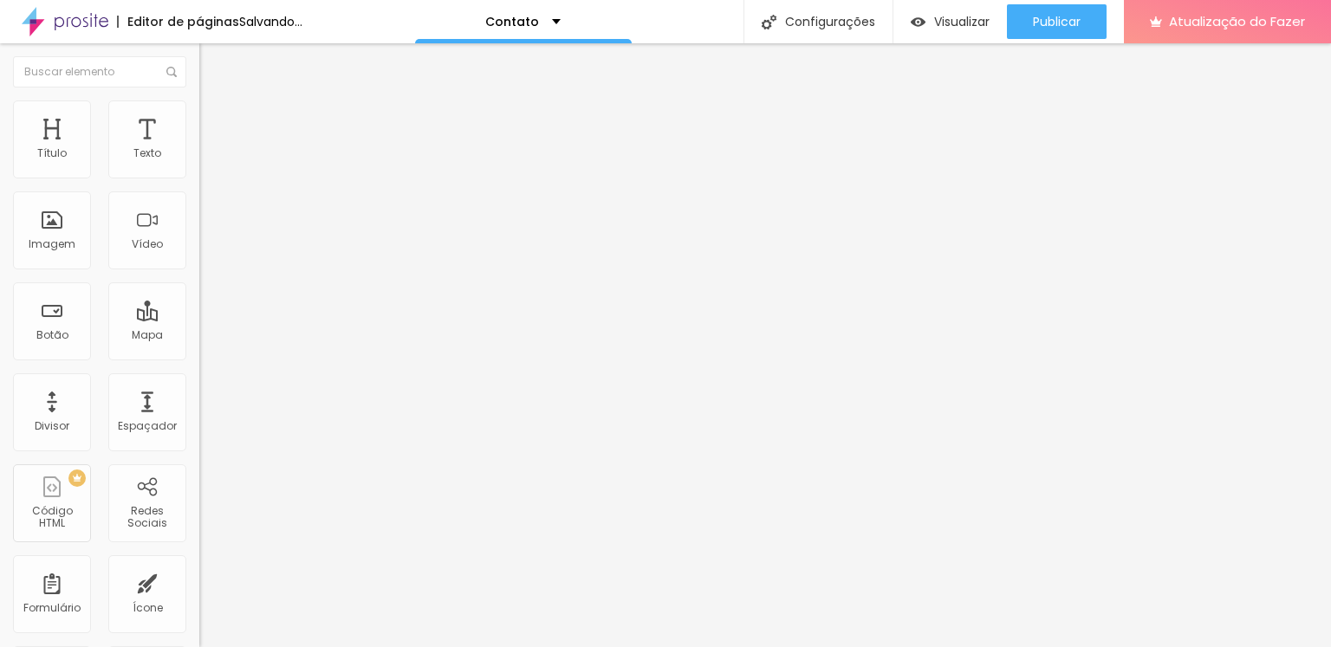
type input "20"
type input "21"
type input "23"
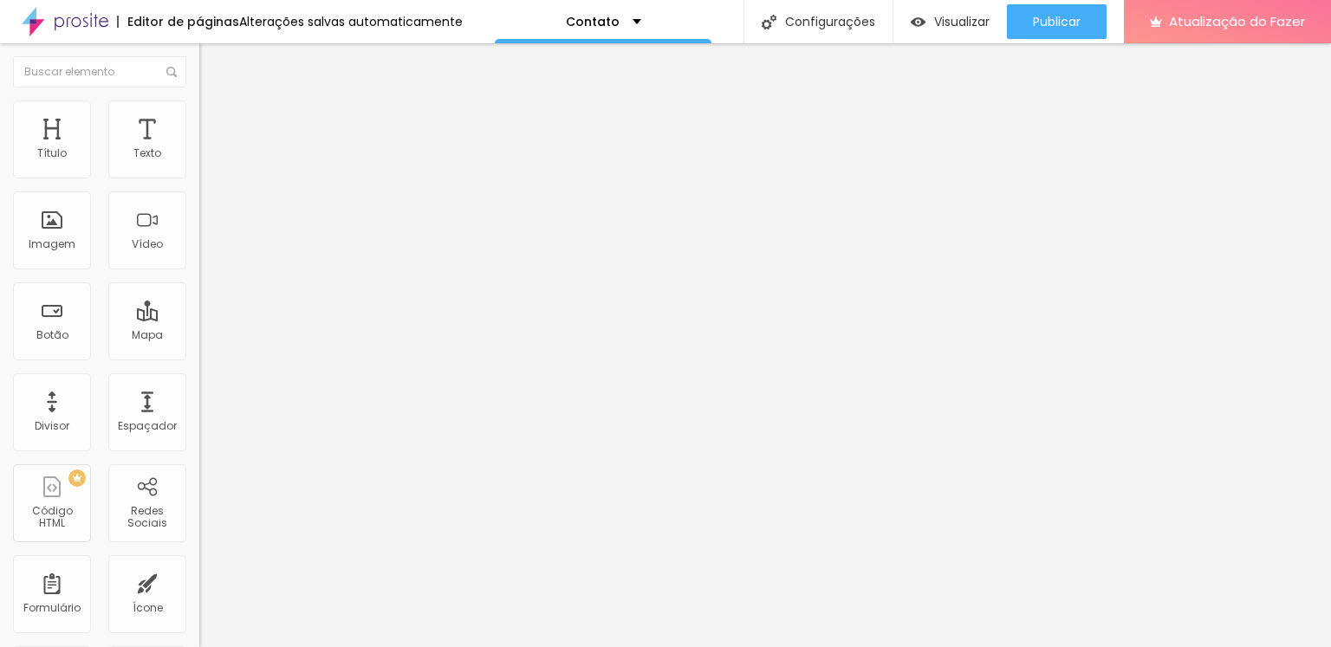
type input "23"
type input "24"
type input "25"
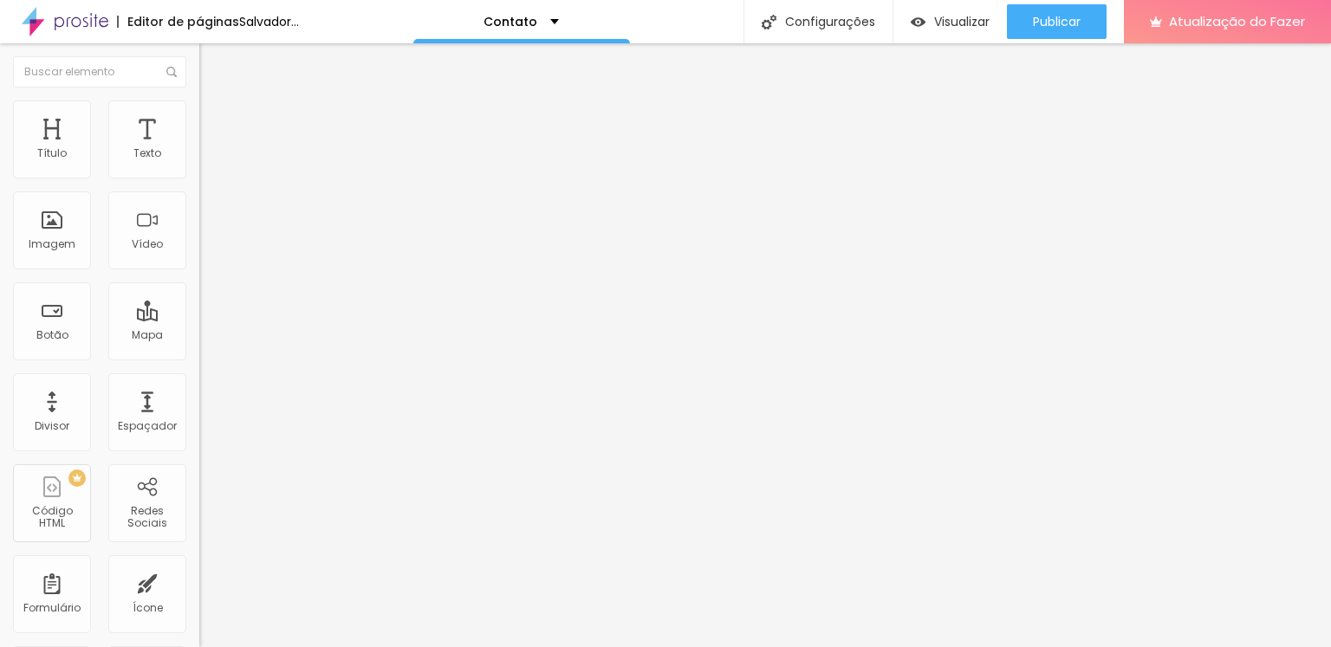
type input "26"
type input "27"
type input "28"
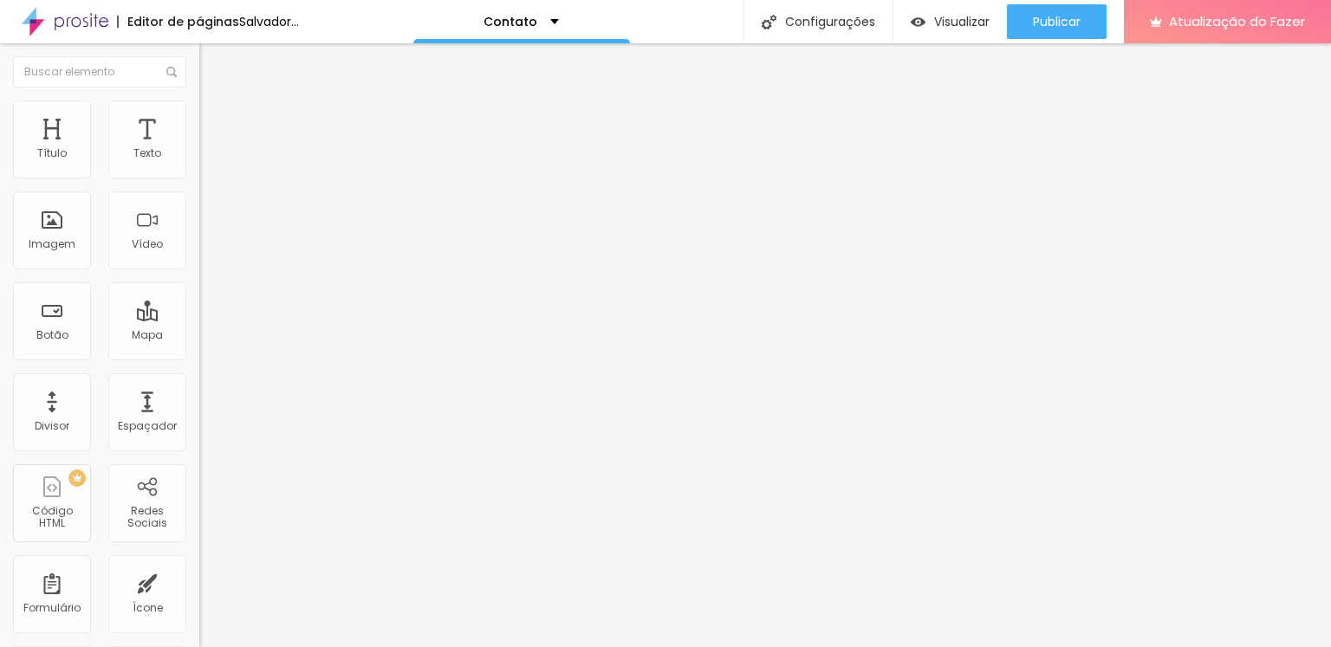
type input "28"
type input "29"
type input "30"
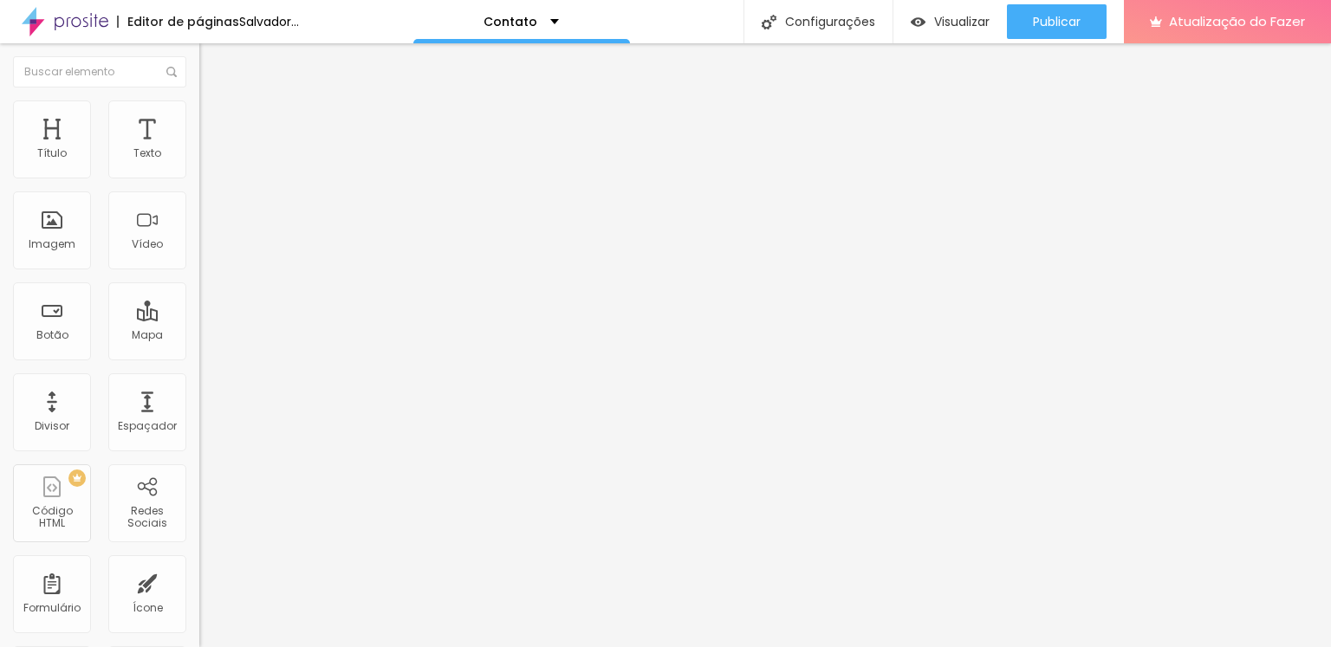
type input "29"
type input "28"
type input "27"
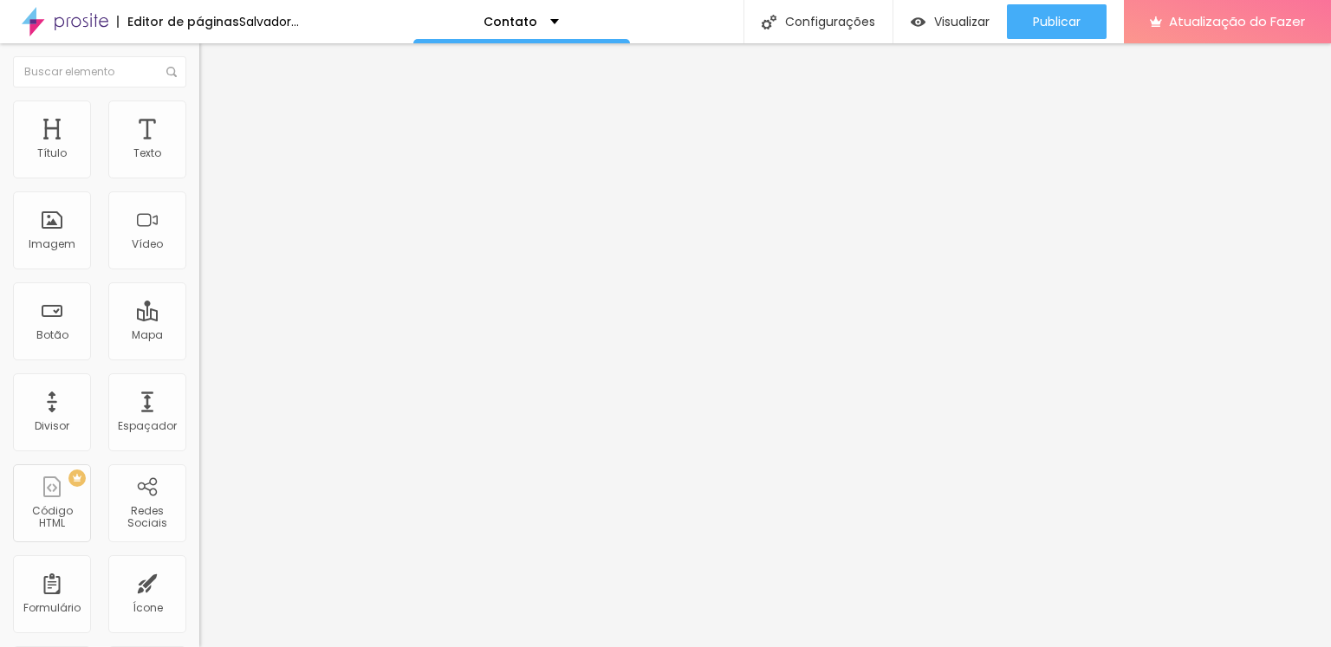
type input "27"
type input "26"
type input "25"
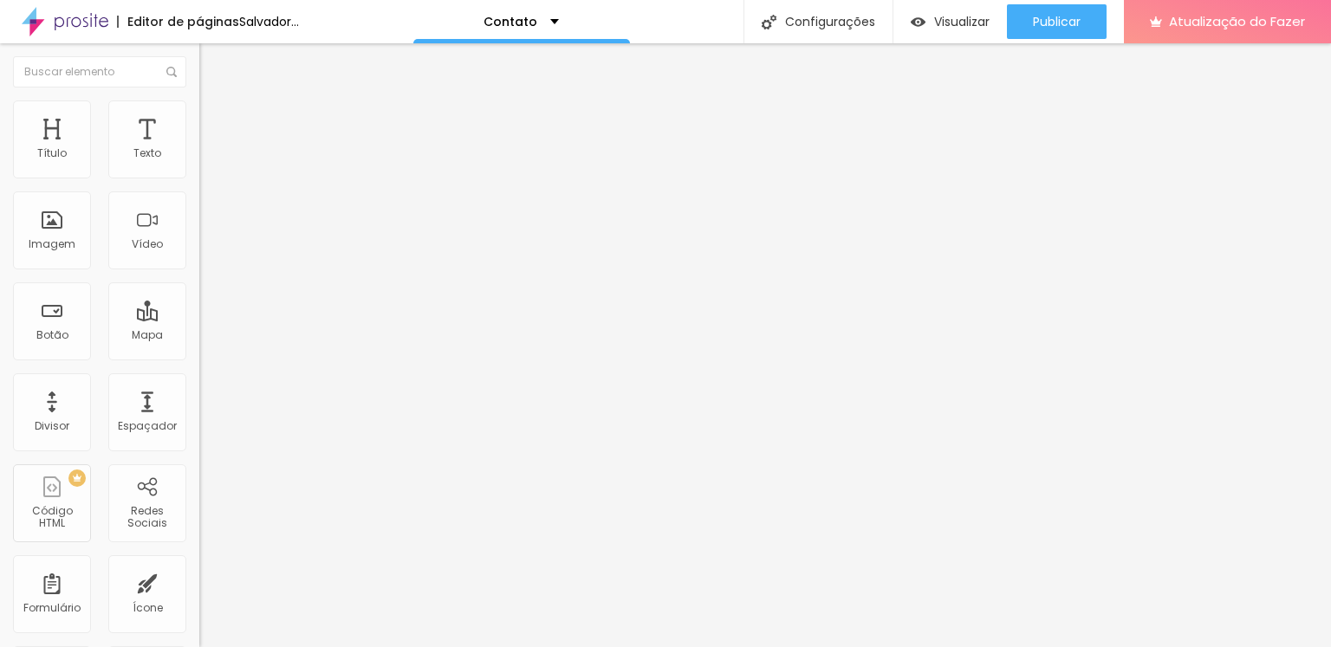
type input "24"
type input "23"
type input "22"
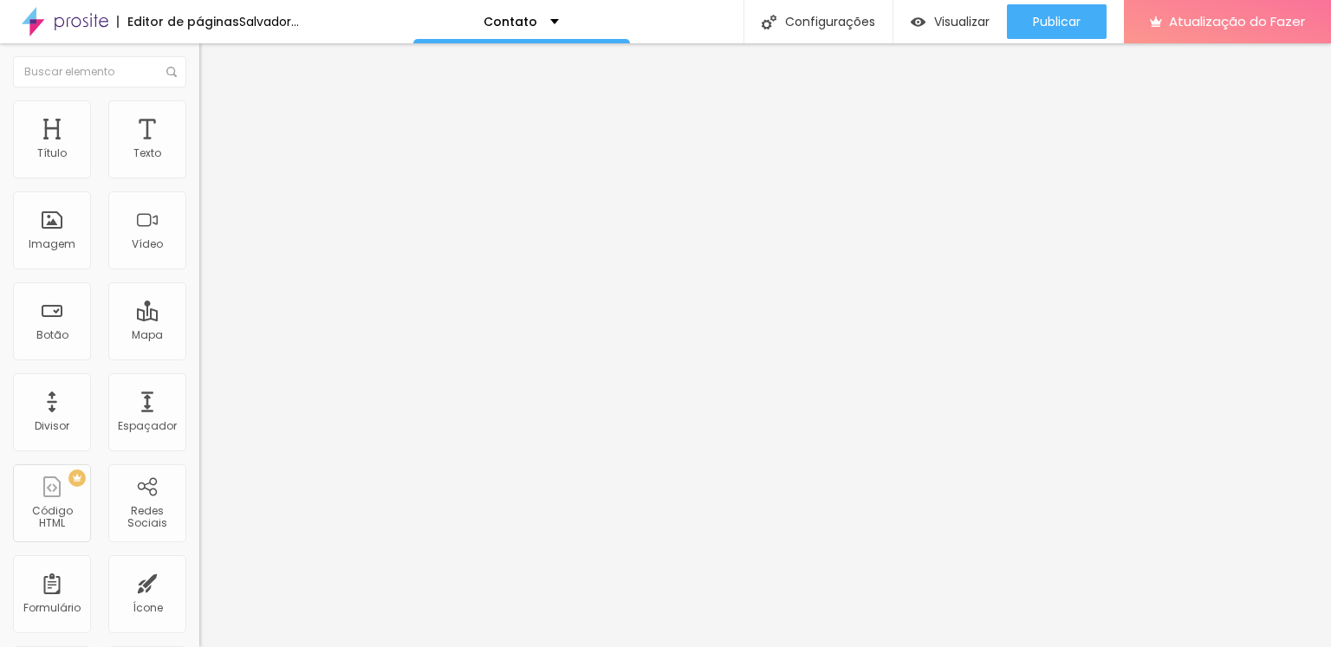
type input "22"
type input "21"
type input "19"
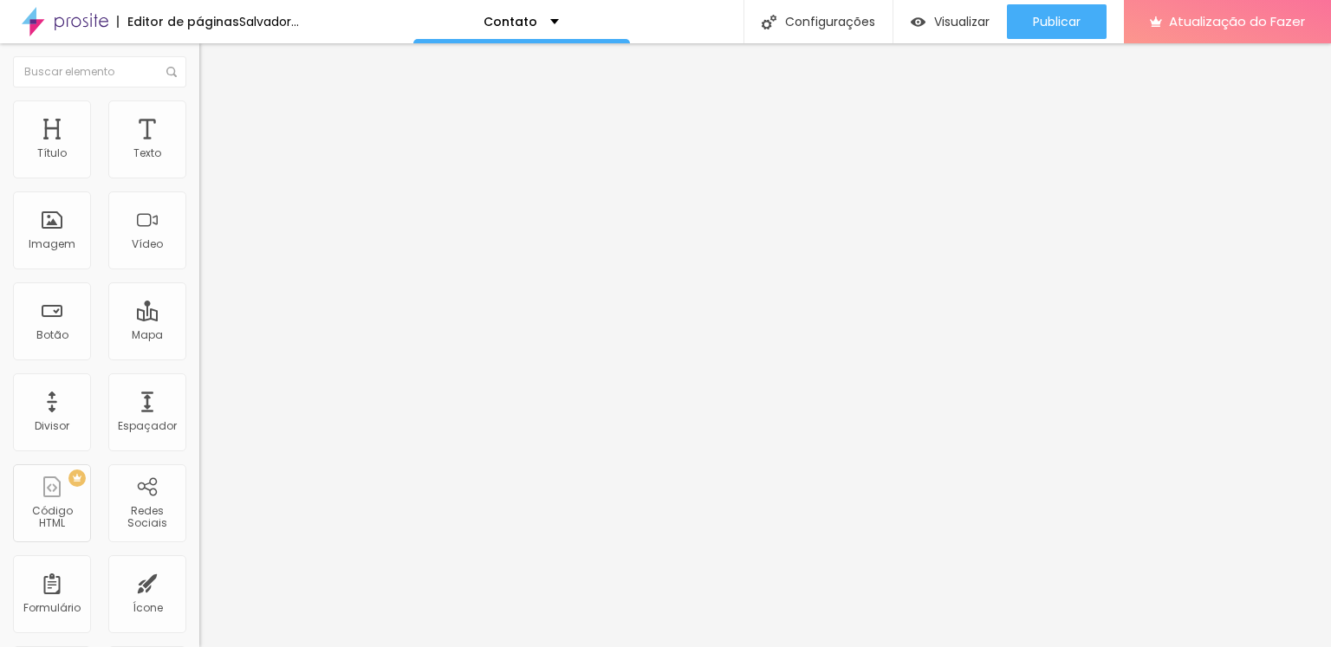
type input "18"
type input "17"
type input "15"
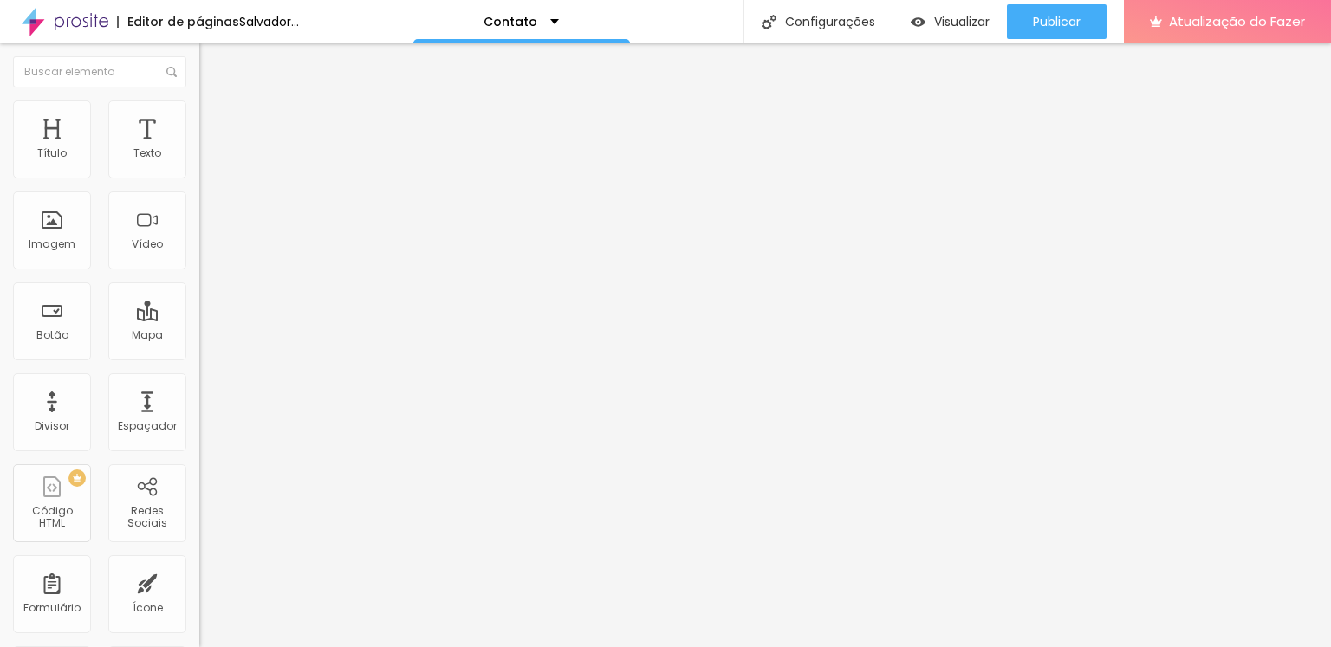
type input "15"
type input "14"
type input "13"
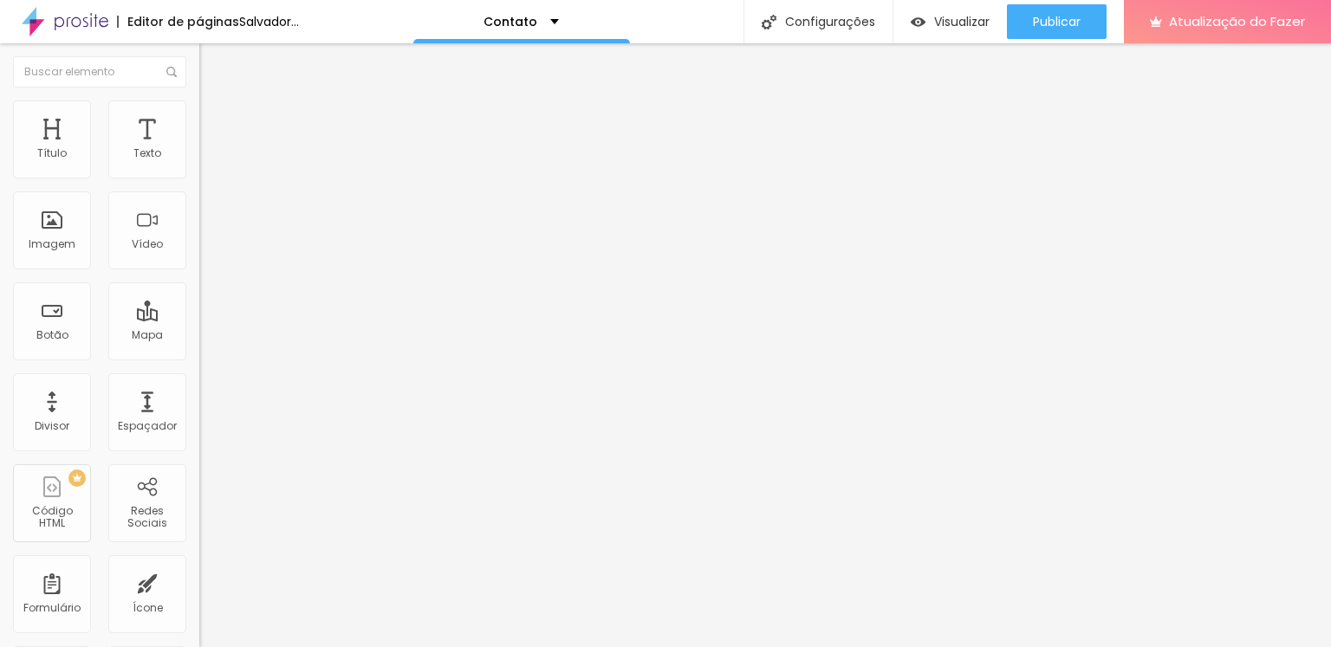
type input "12"
type input "11"
type input "10"
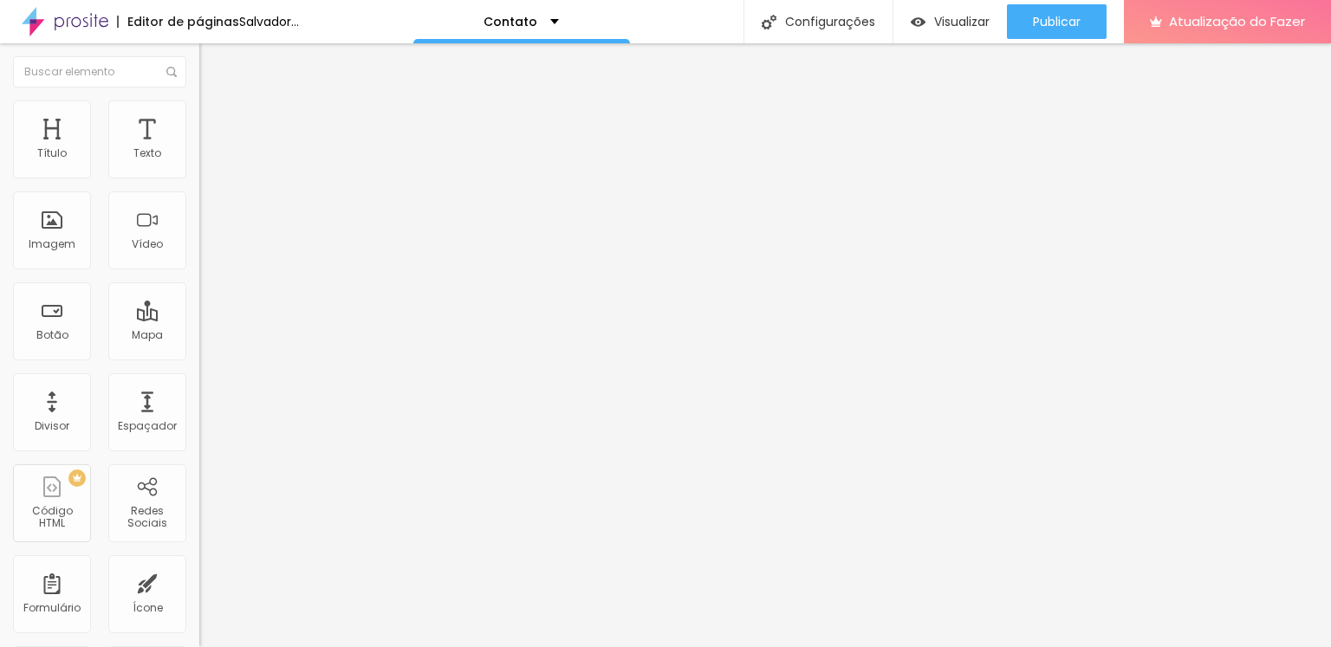
type input "10"
type input "9"
type input "6"
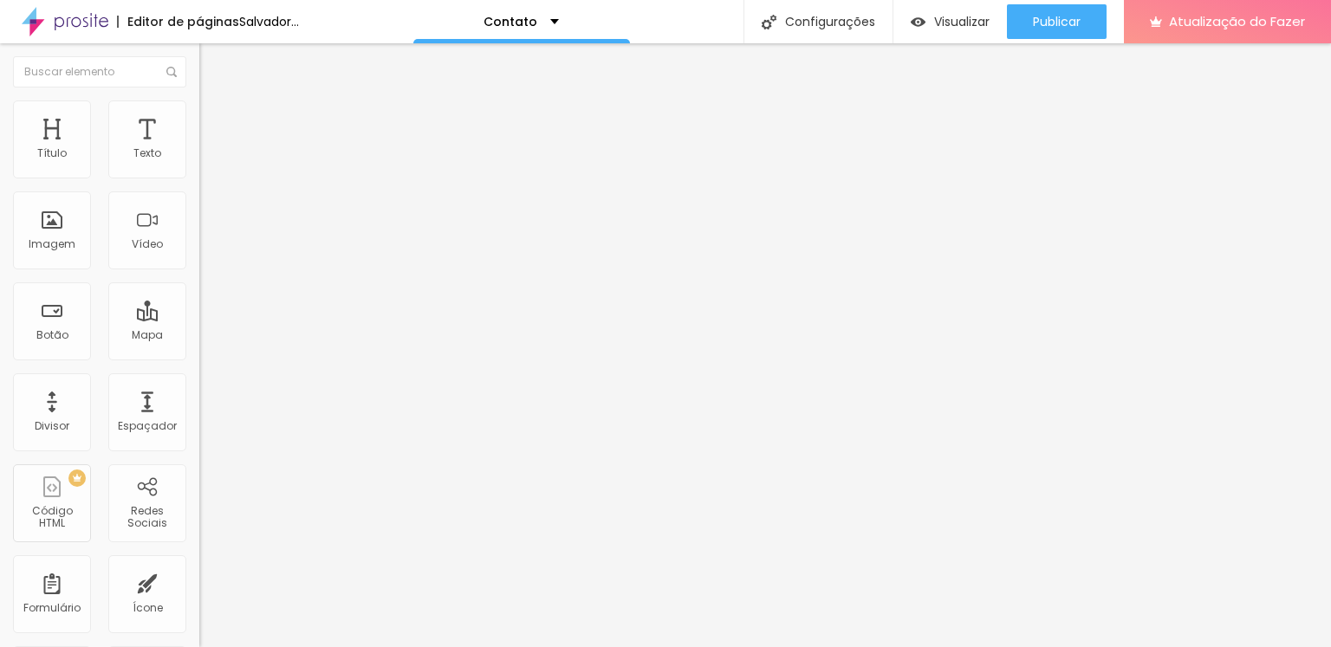
type input "5"
type input "4"
type input "0"
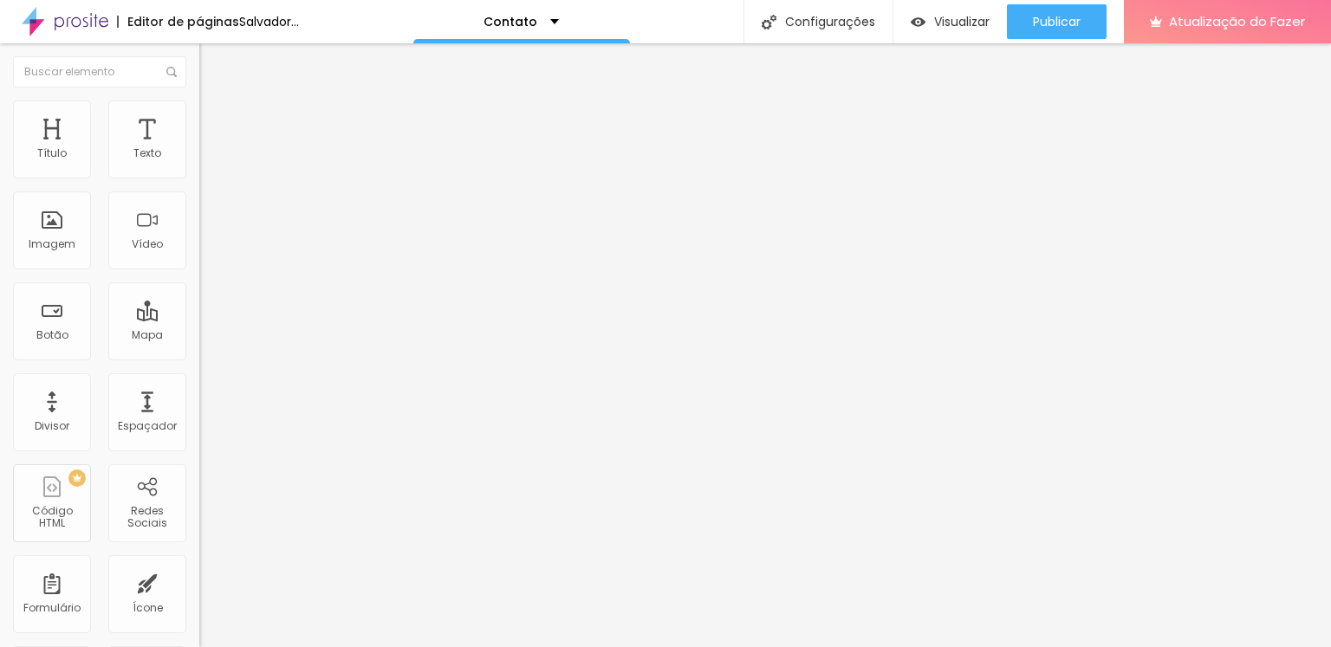
type input "0"
type input "1"
type input "2"
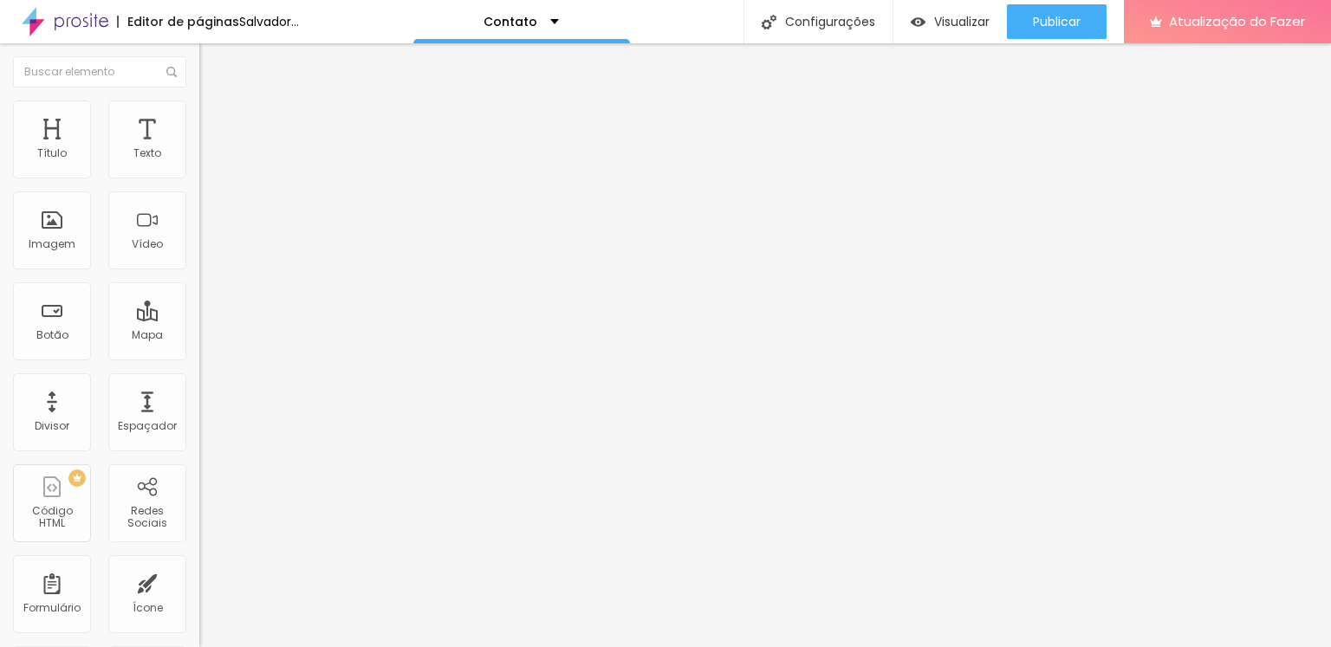
type input "3"
type input "4"
type input "5"
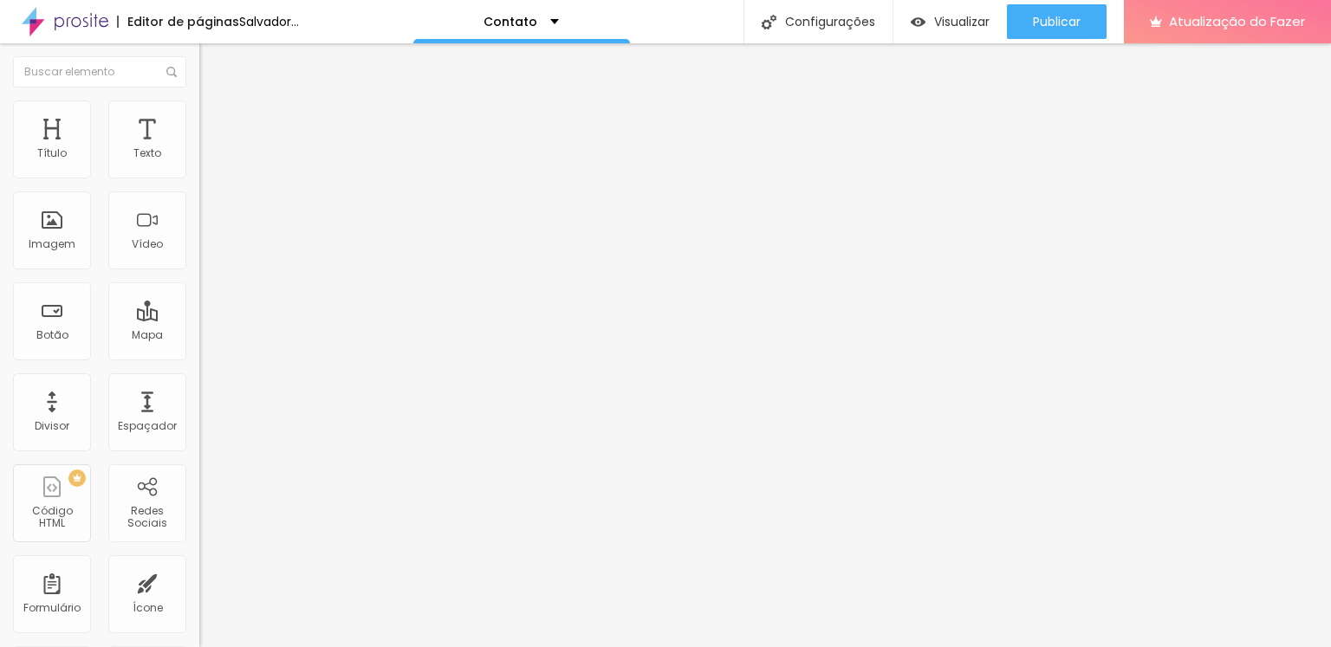
type input "5"
type input "6"
type input "7"
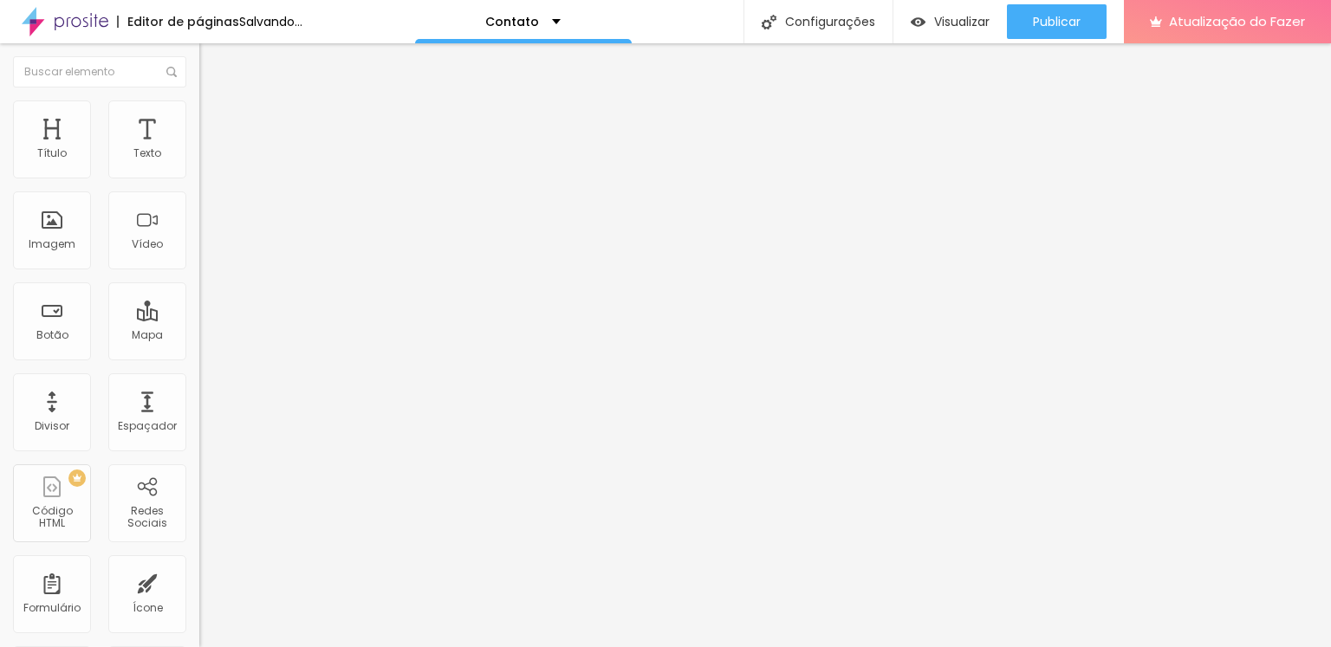
type input "8"
type input "9"
type input "10"
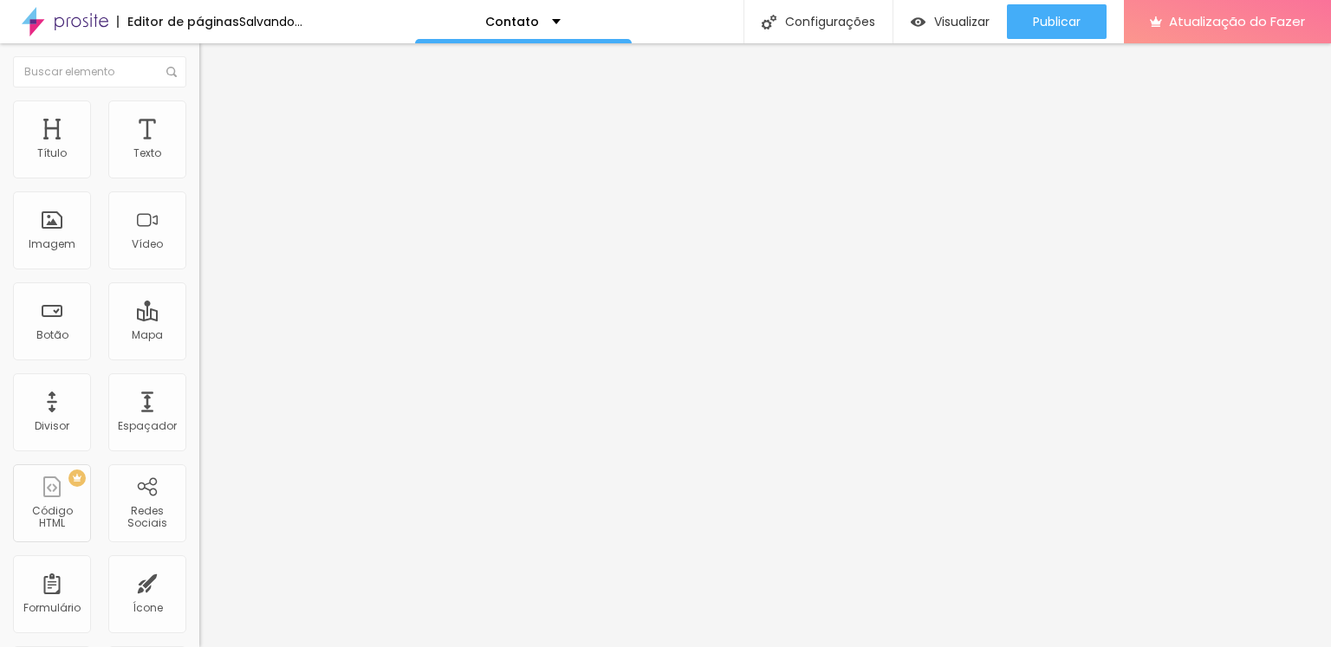
type input "10"
type input "11"
type input "12"
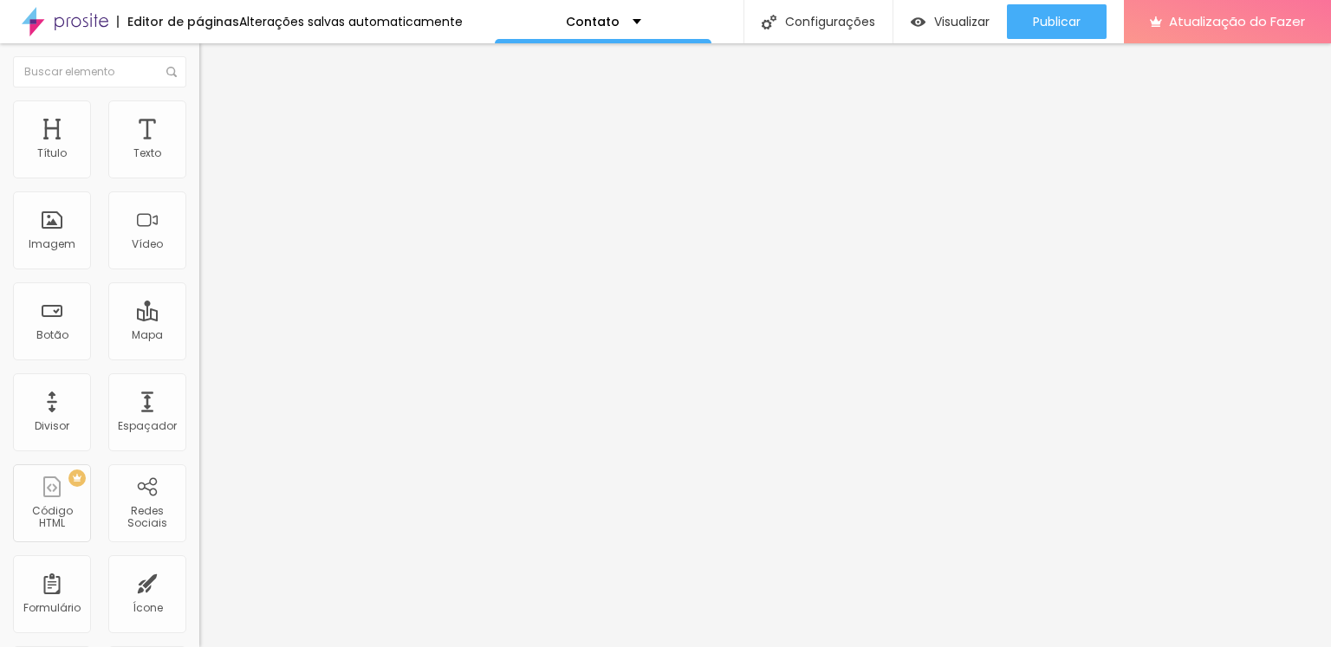
type input "13"
type input "14"
type input "15"
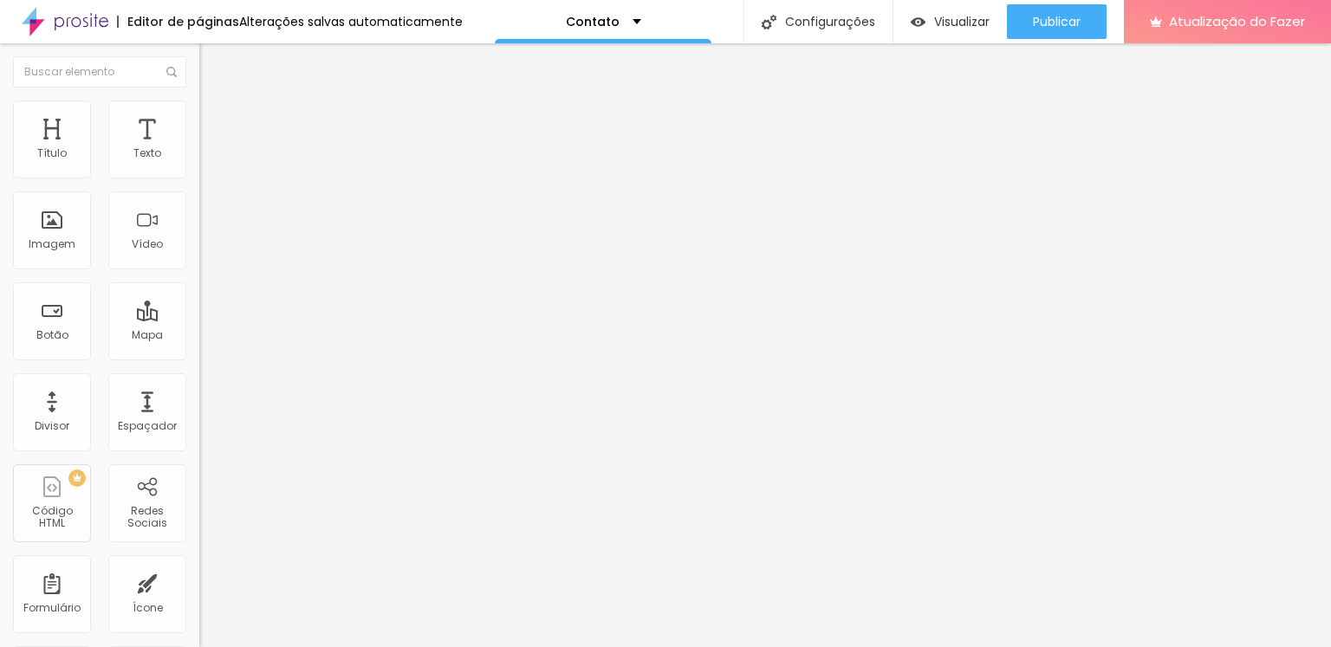
drag, startPoint x: 72, startPoint y: 283, endPoint x: 100, endPoint y: 271, distance: 30.3
type input "15"
click at [199, 266] on input "range" at bounding box center [255, 259] width 112 height 14
type input "11"
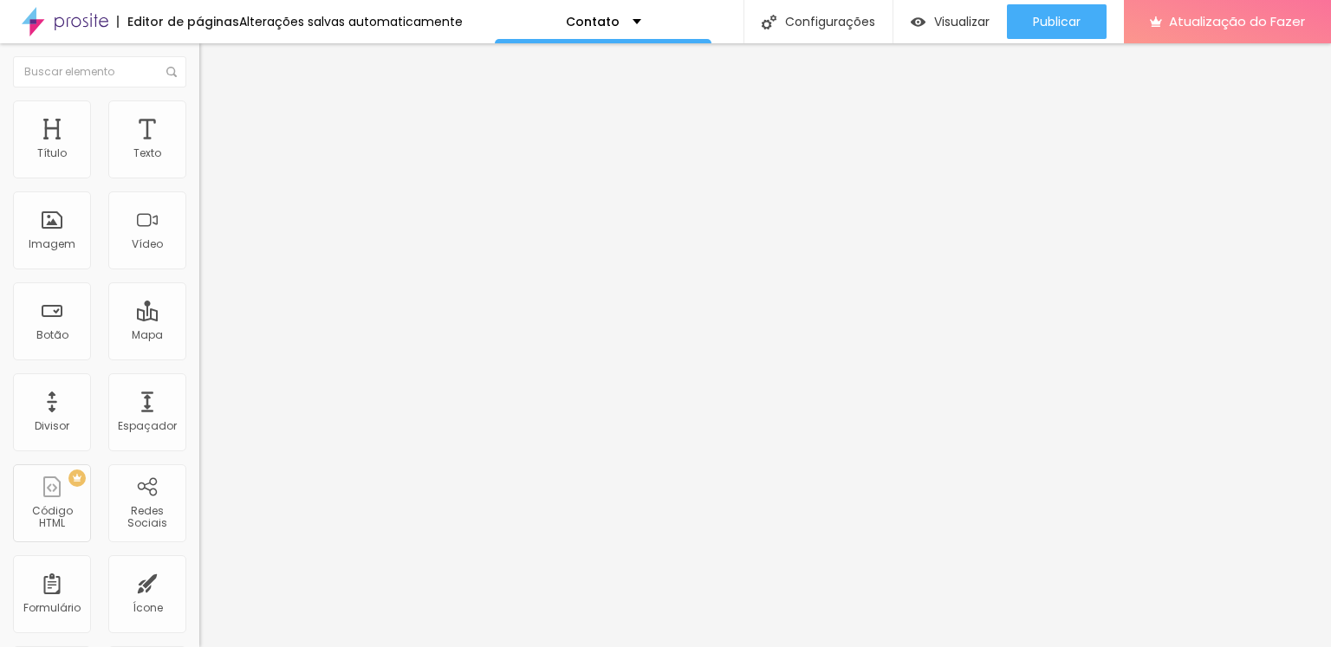
type input "12"
type input "13"
type input "14"
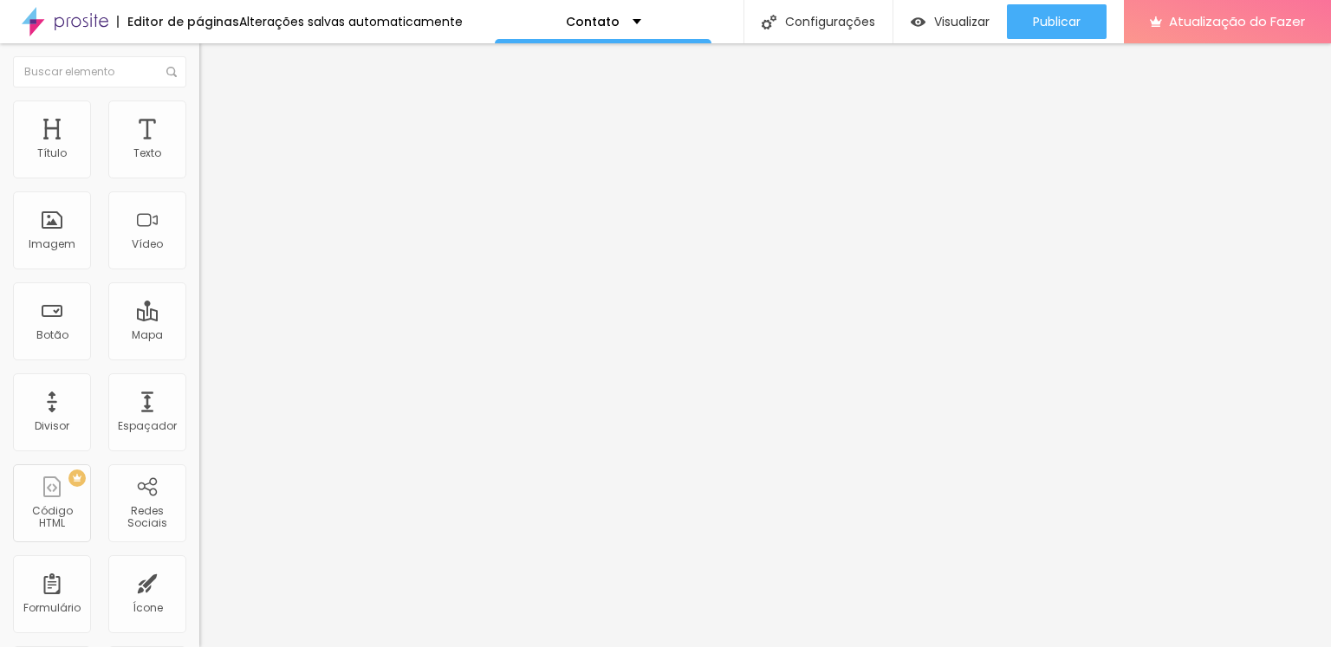
type input "14"
type input "15"
type input "16"
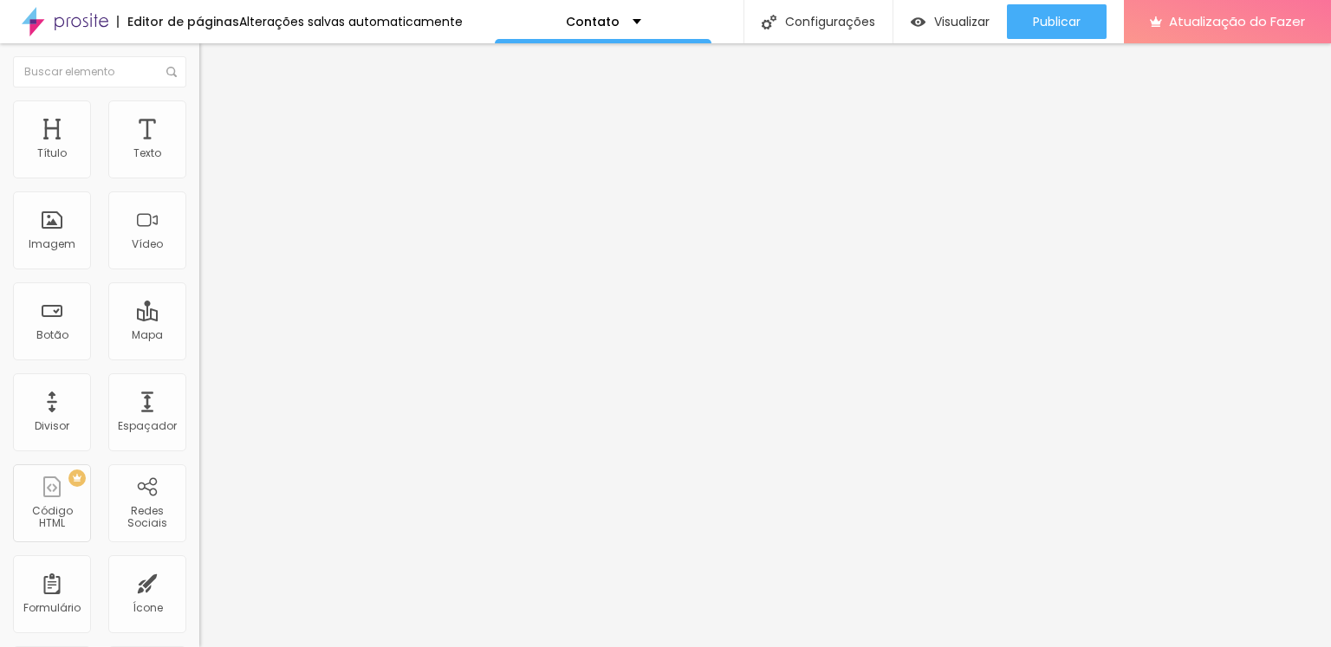
type input "17"
type input "18"
type input "19"
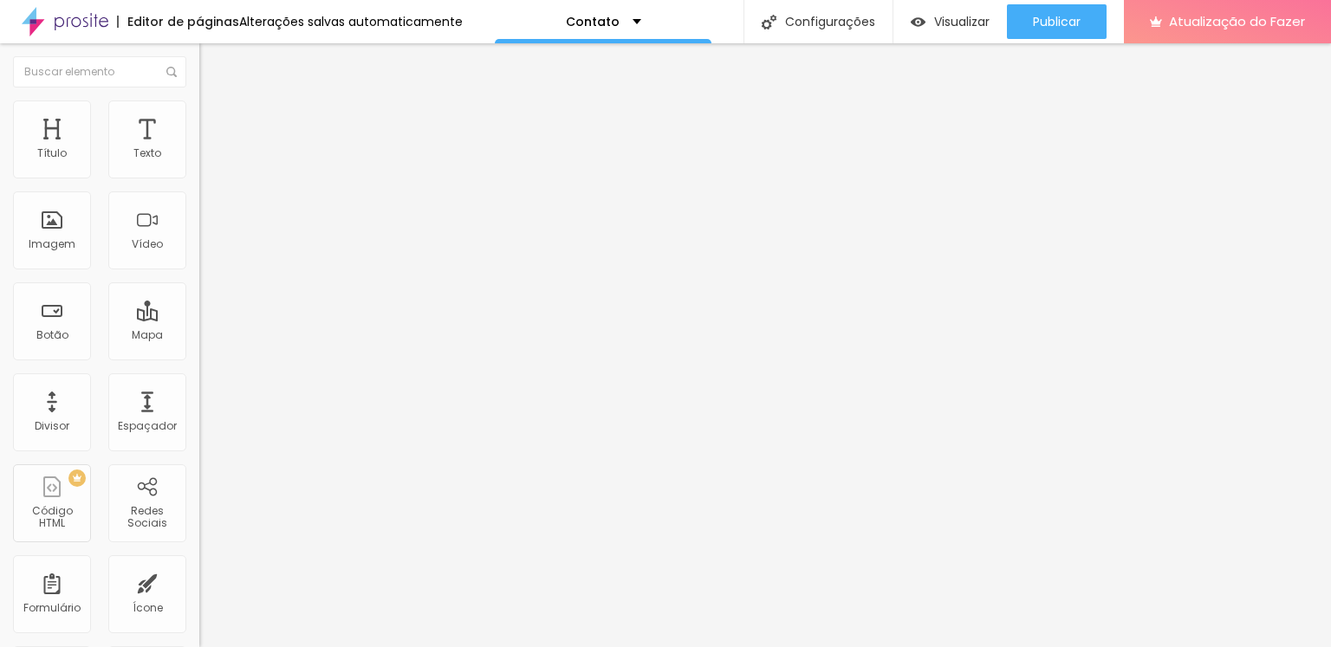
type input "19"
type input "20"
type input "21"
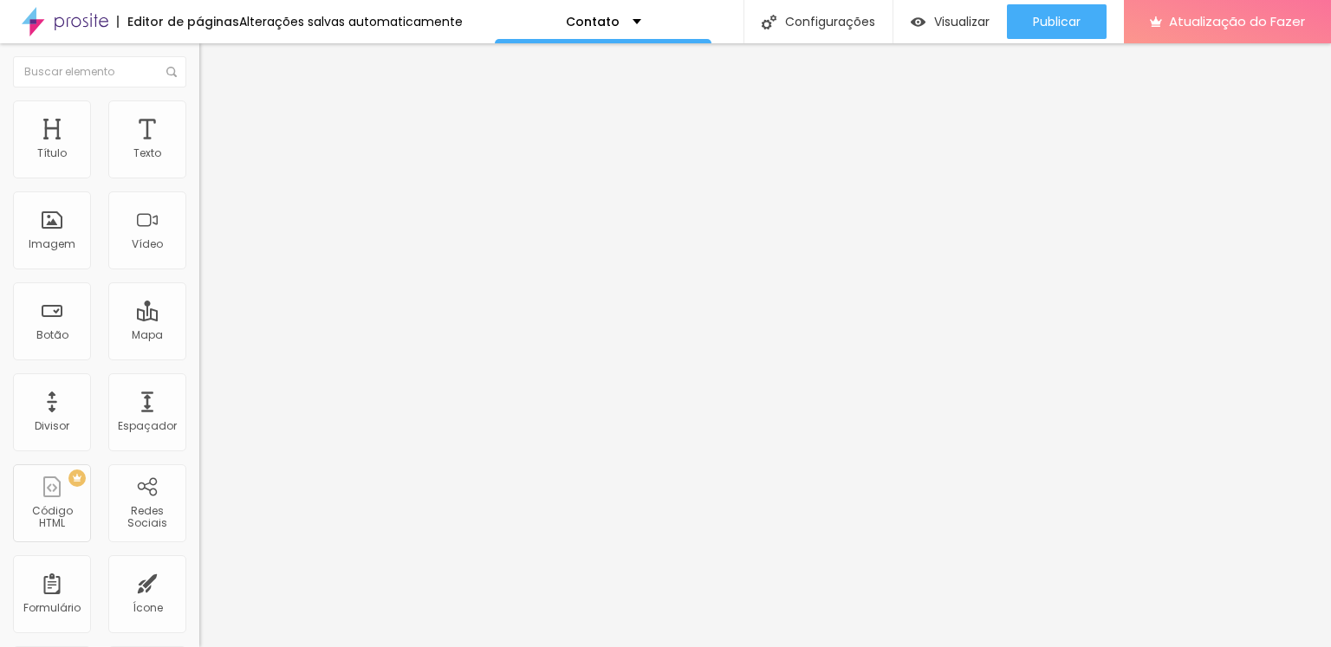
type input "22"
type input "23"
type input "24"
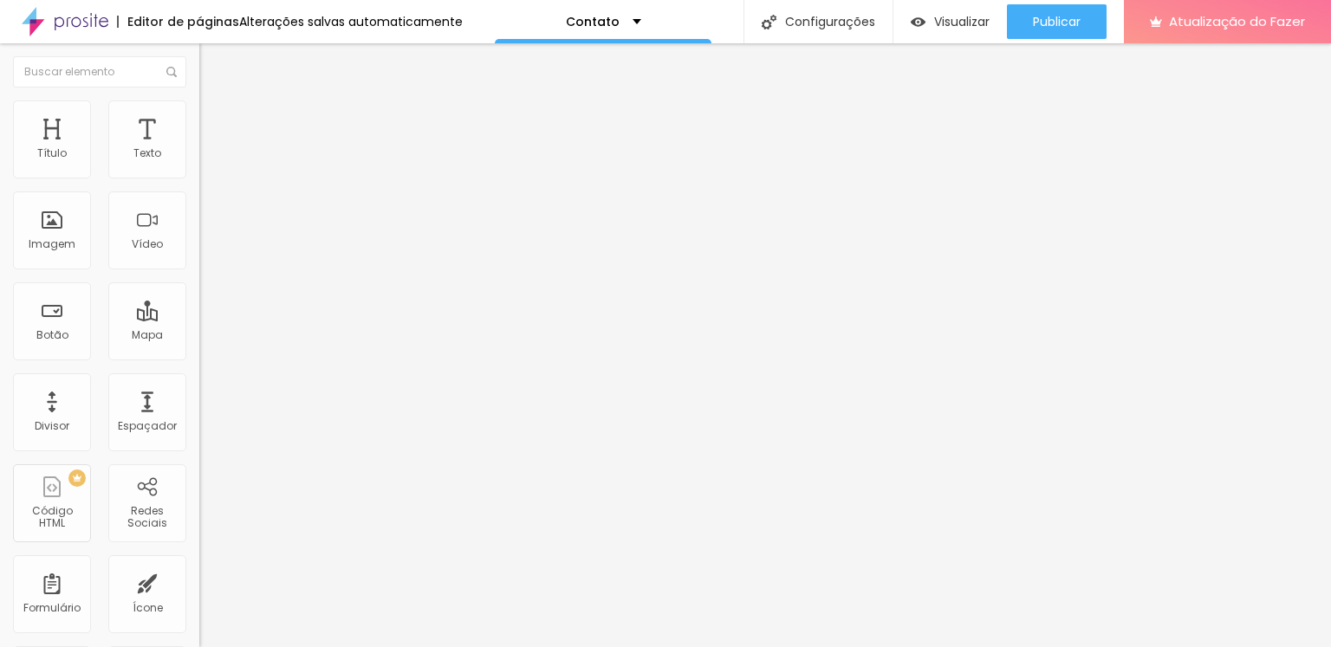
type input "24"
type input "25"
type input "24"
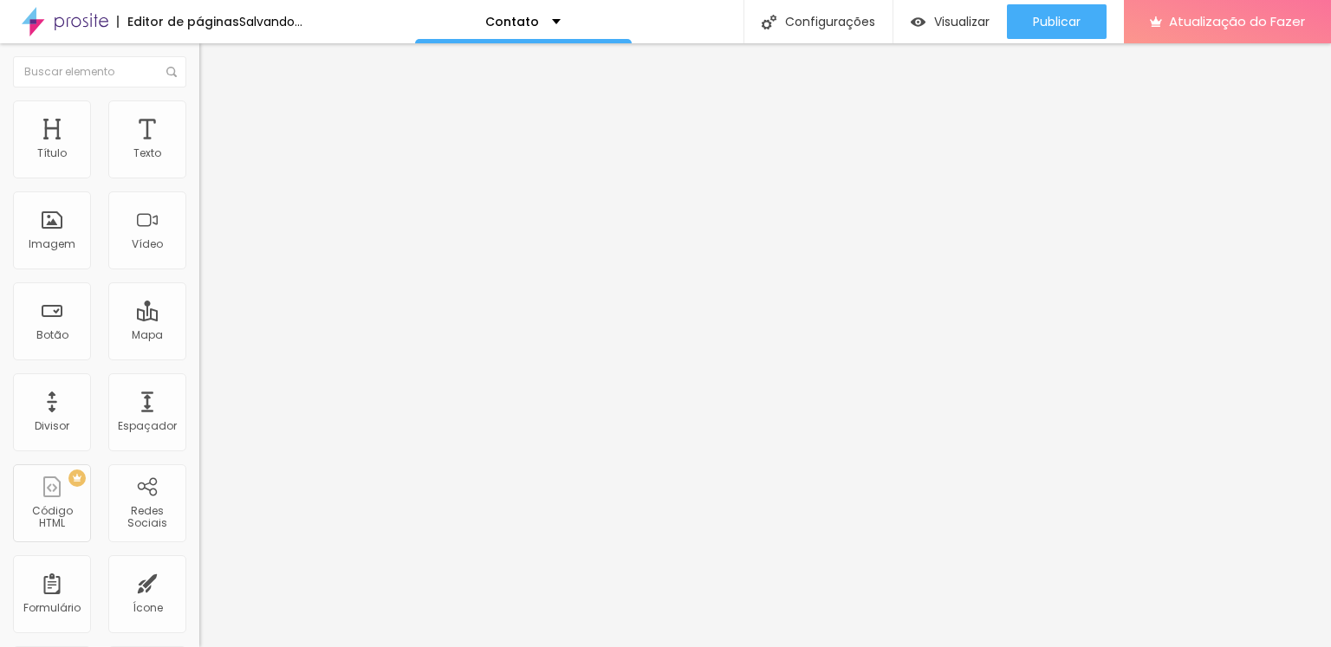
type input "23"
type input "22"
type input "21"
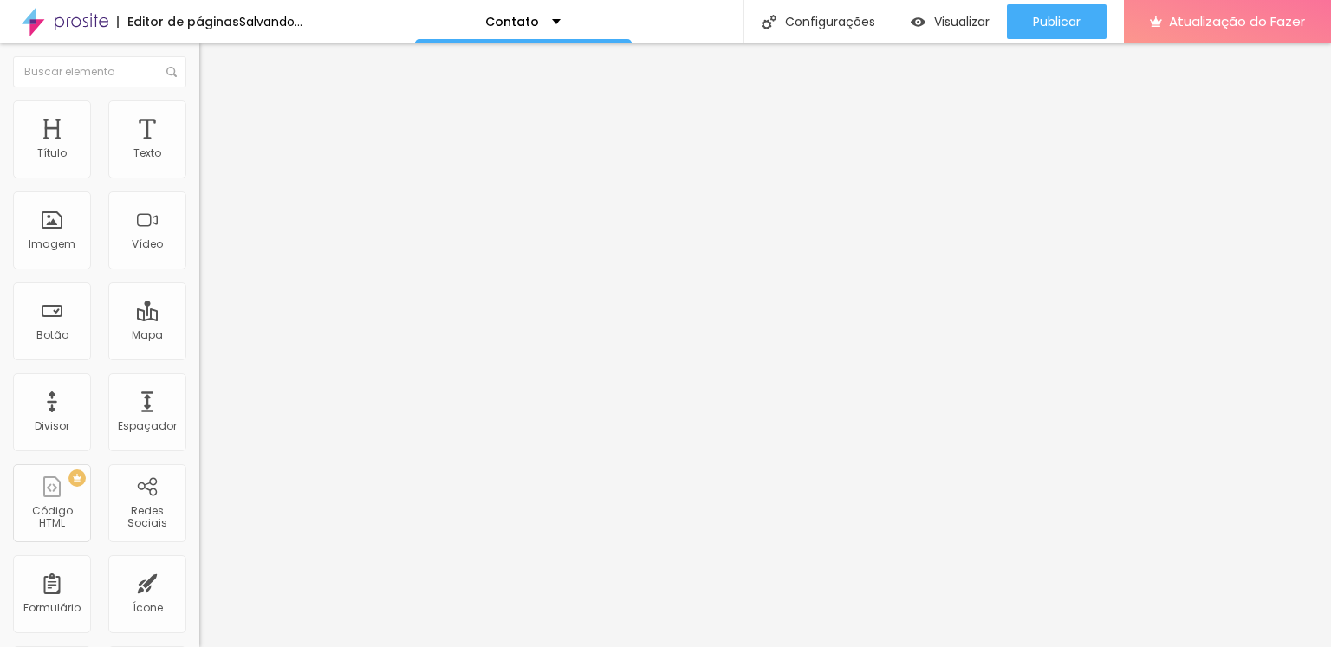
type input "21"
type input "20"
type input "19"
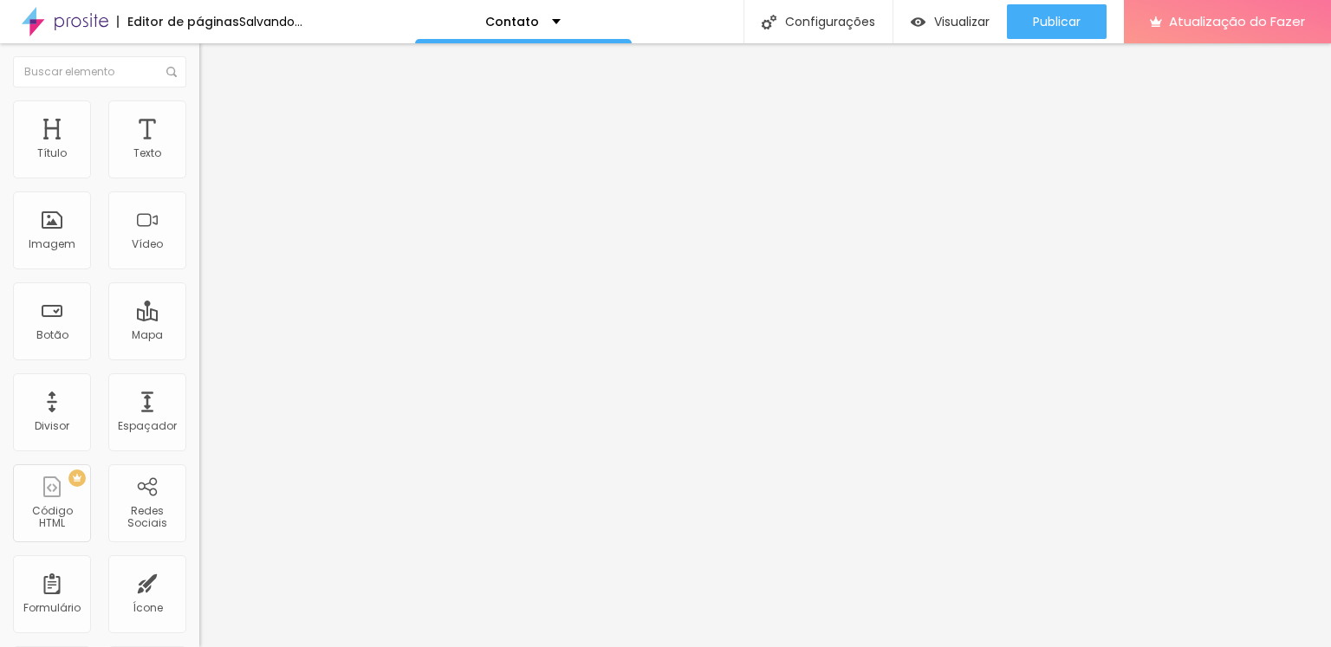
type input "18"
type input "17"
type input "16"
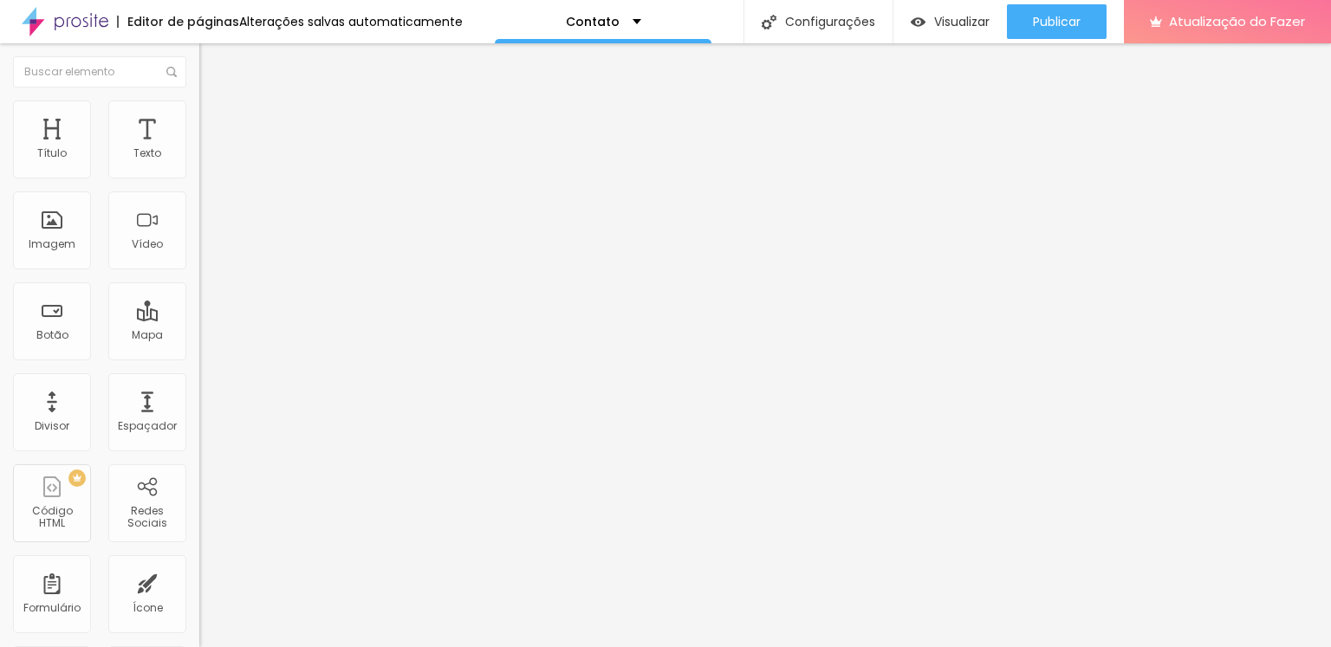
type input "16"
type input "15"
type input "14"
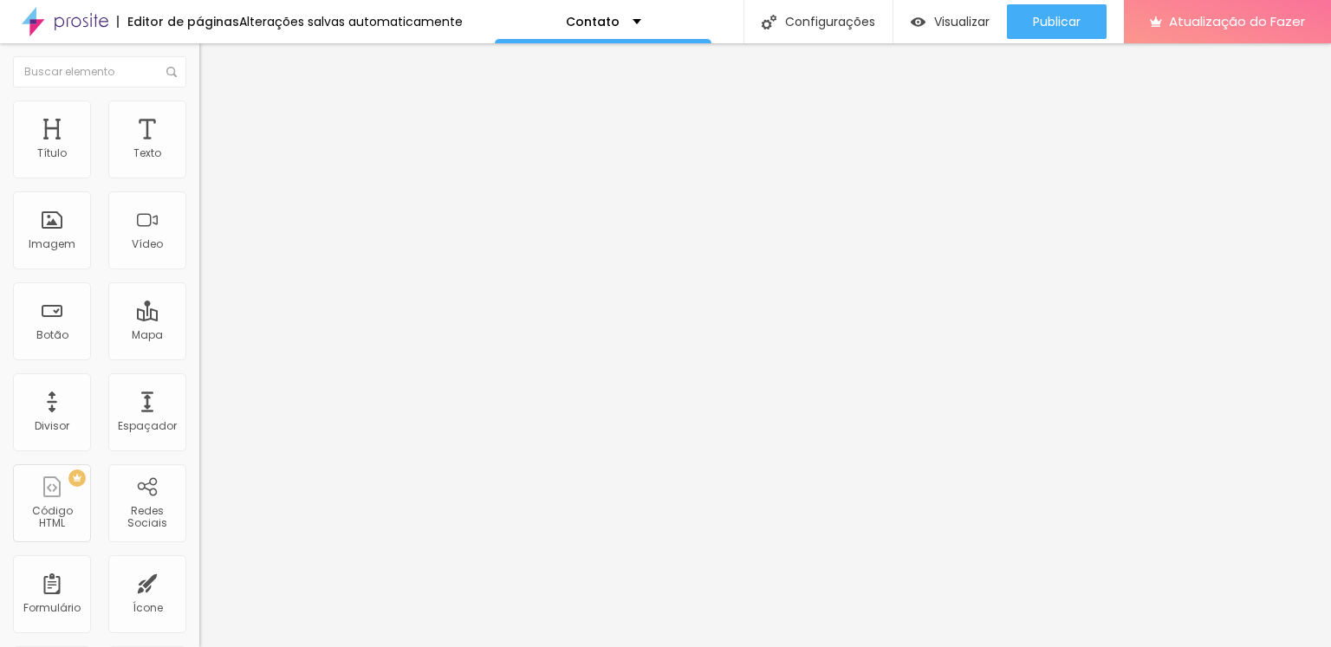
type input "13"
type input "12"
type input "11"
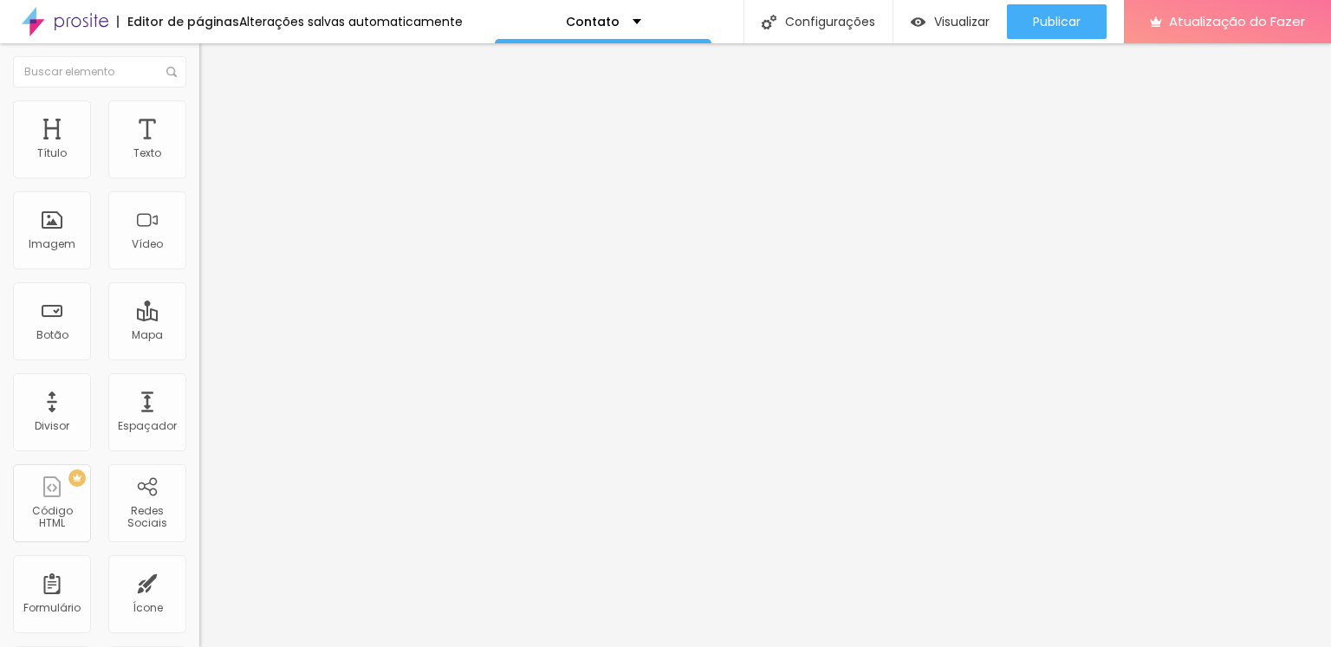
type input "11"
type input "10"
type input "9"
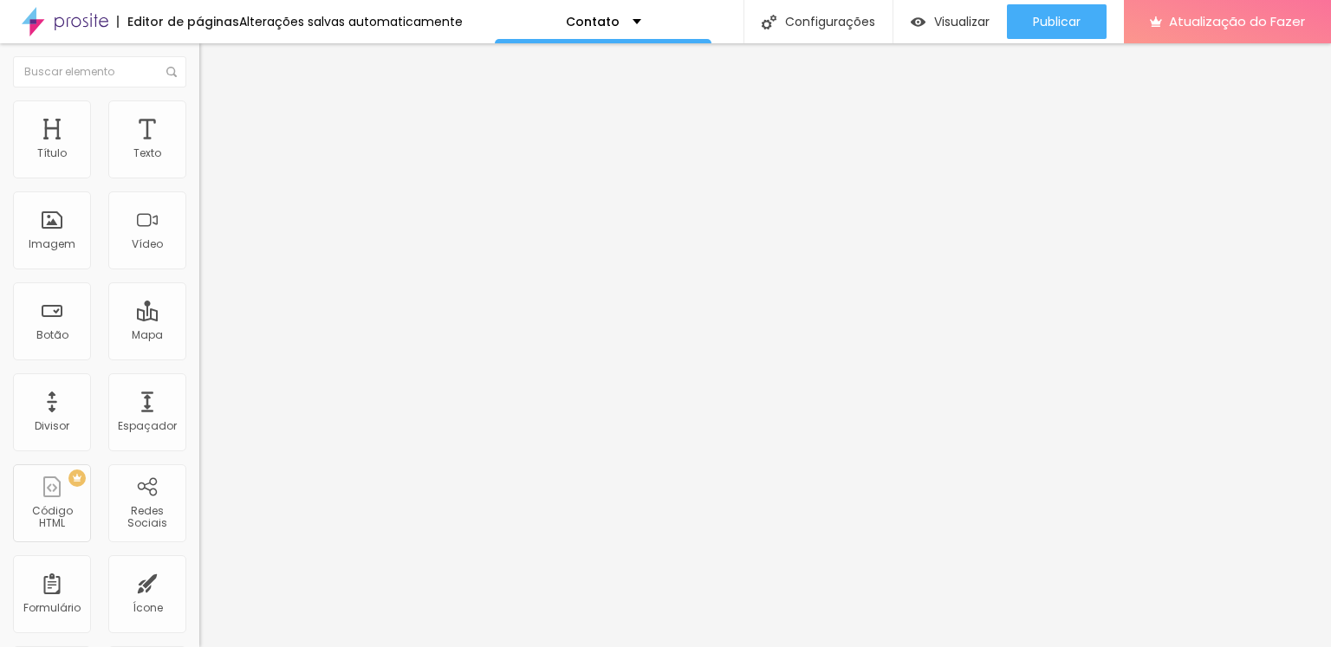
type input "8"
drag, startPoint x: 63, startPoint y: 232, endPoint x: 79, endPoint y: 244, distance: 19.2
click at [199, 222] on input "range" at bounding box center [255, 215] width 112 height 14
drag, startPoint x: 69, startPoint y: 185, endPoint x: 36, endPoint y: 178, distance: 33.7
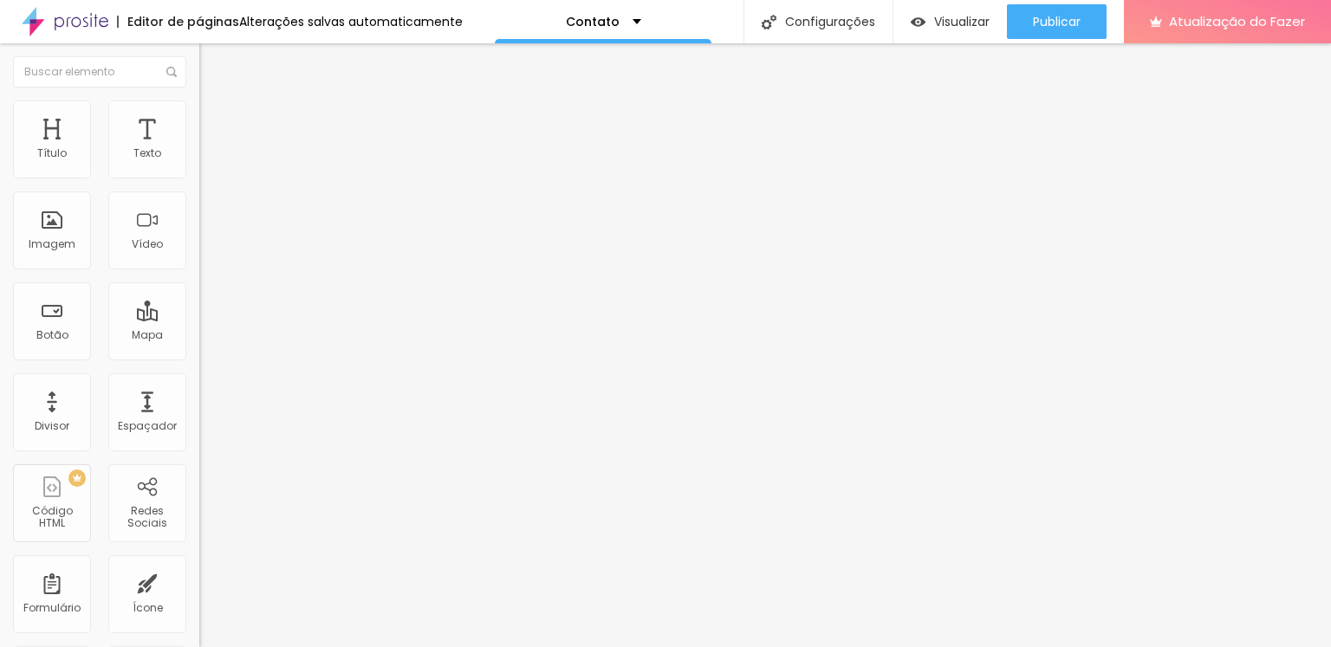
click at [199, 178] on input "range" at bounding box center [255, 171] width 112 height 14
click at [199, 101] on li "Conteúdo" at bounding box center [298, 91] width 199 height 17
click at [199, 348] on font "Instagram" at bounding box center [227, 355] width 57 height 15
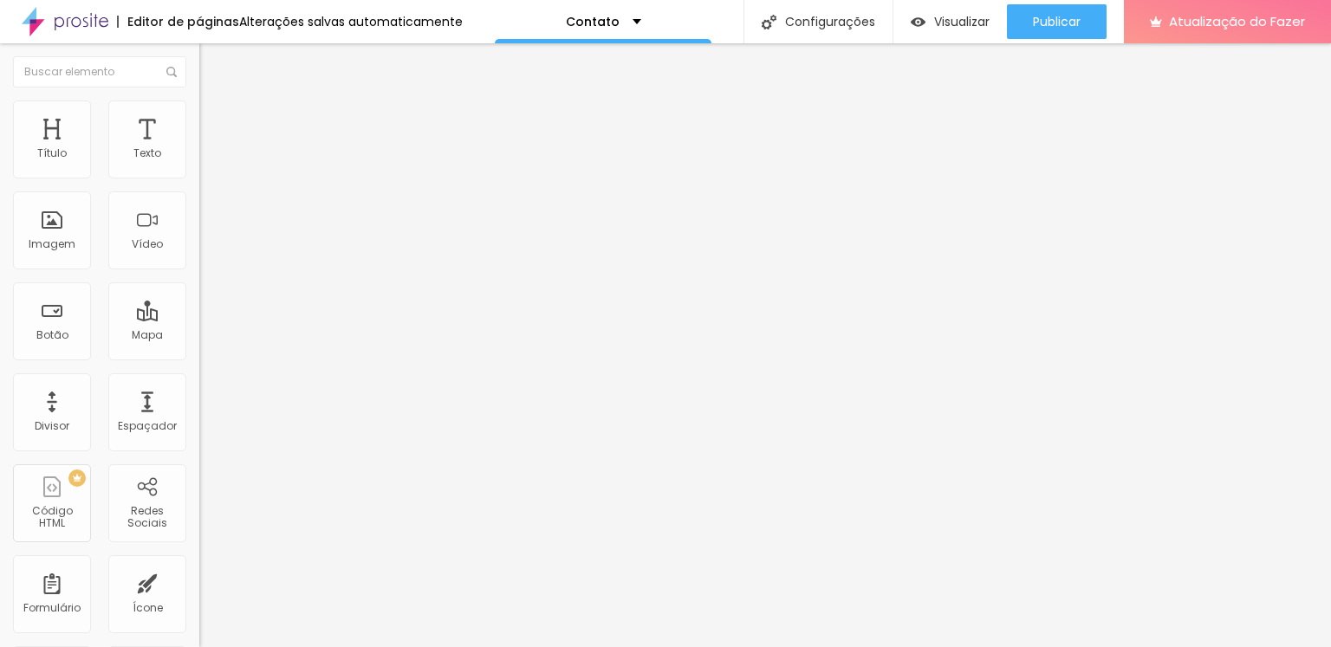
click at [199, 371] on div "Instagram" at bounding box center [298, 475] width 199 height 208
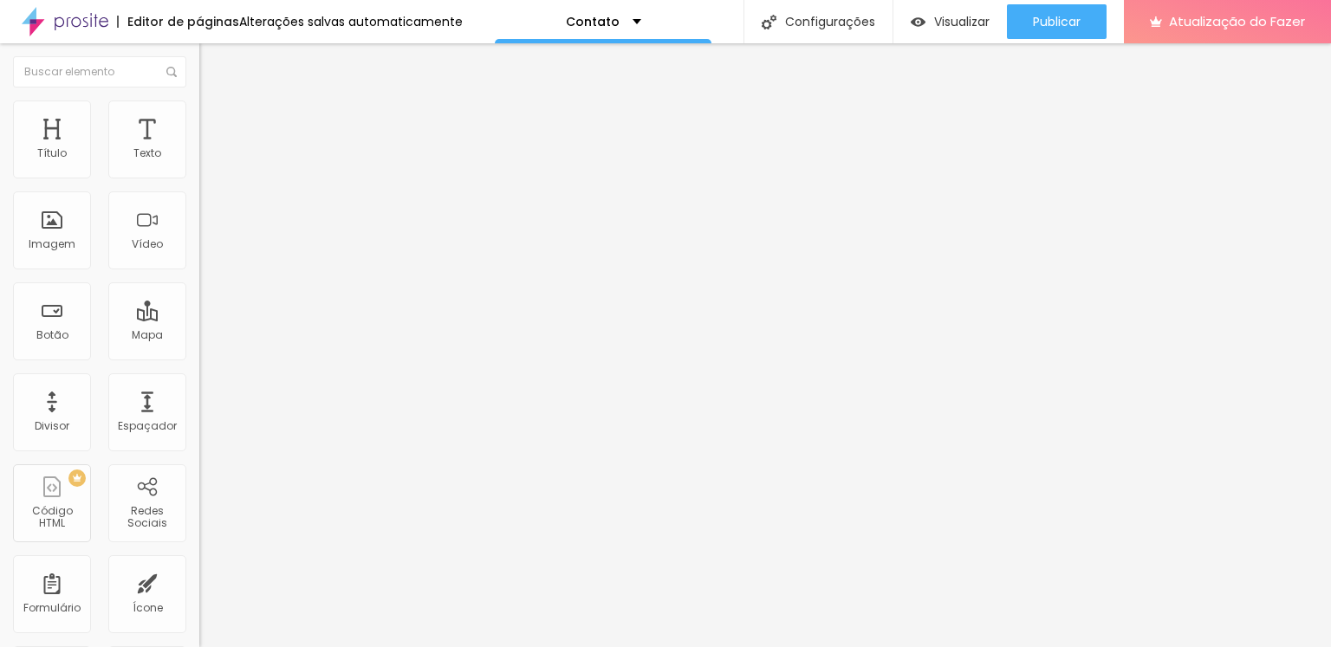
click at [199, 166] on img at bounding box center [298, 248] width 199 height 199
click at [199, 405] on div "Editar nulo Conteúdo Estilo Avançado Instagram Rede social Instagram Endereço U…" at bounding box center [298, 345] width 199 height 604
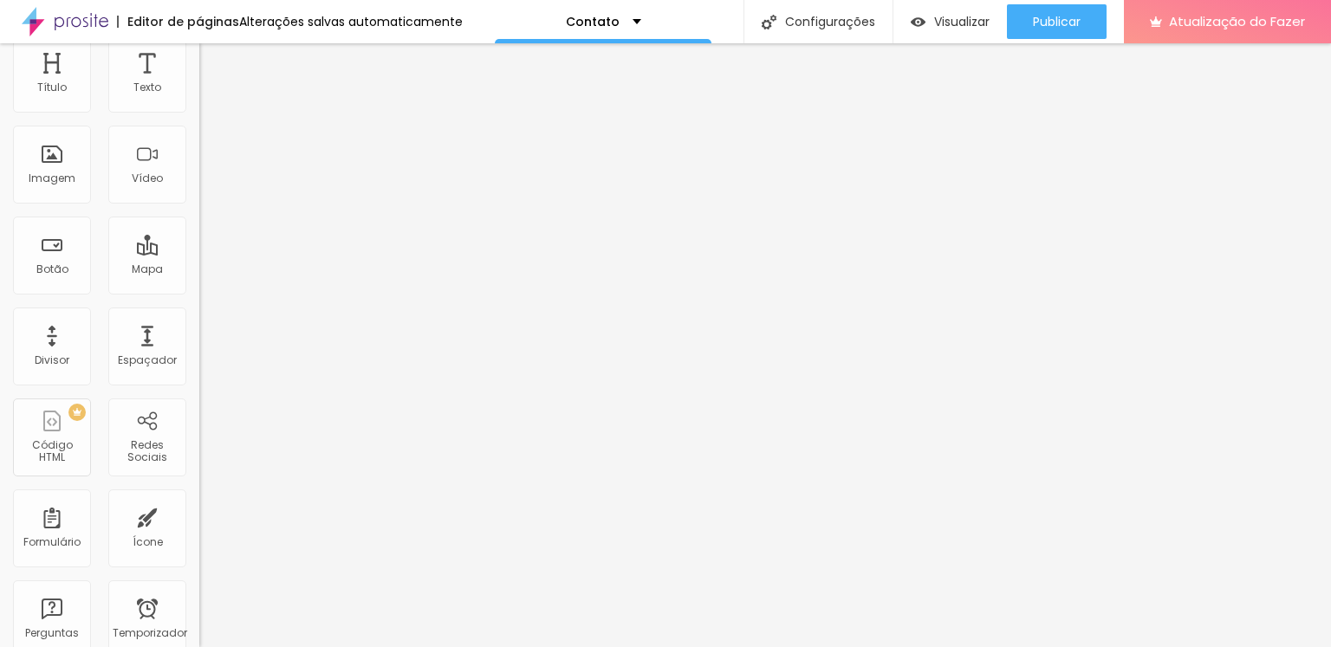
scroll to position [0, 0]
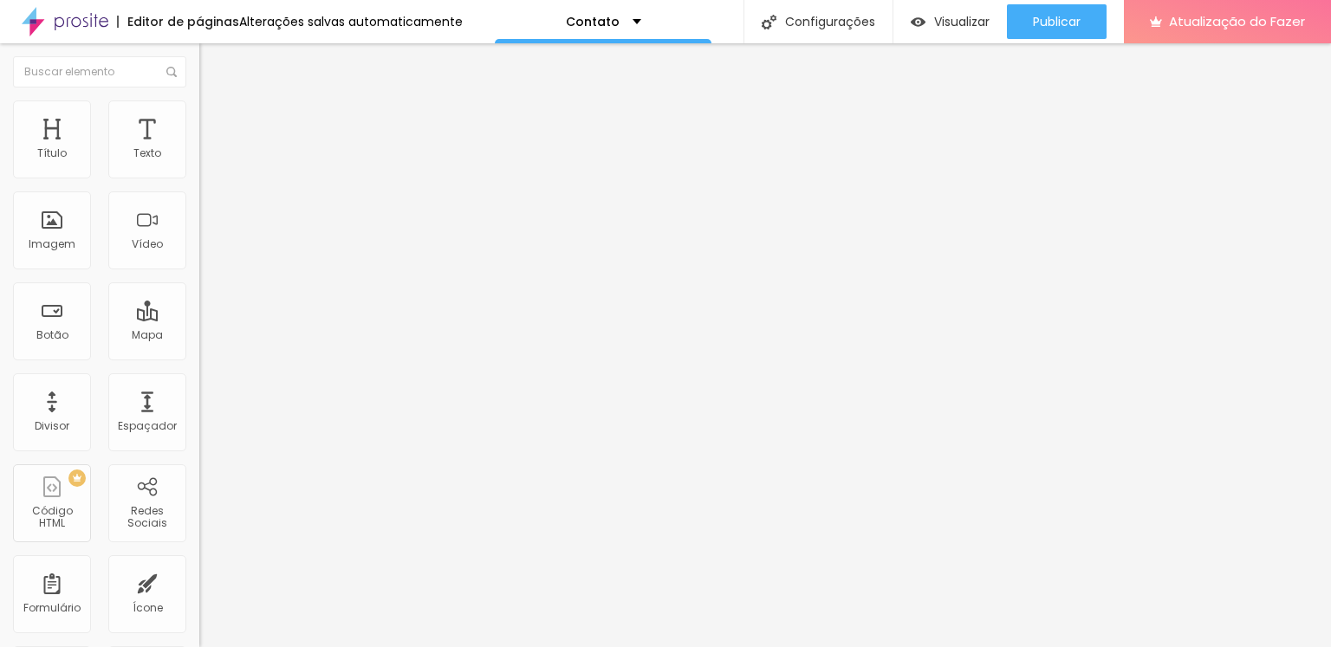
click at [199, 527] on div "Editar nulo Estilo Avançado 16 Tamanho do texto 0 Espaço entre letras 1.3 Altur…" at bounding box center [298, 345] width 199 height 604
click at [199, 476] on div "Editar nulo Estilo Avançado 16 Tamanho do texto 0 Espaço entre letras 1.3 Altur…" at bounding box center [298, 345] width 199 height 604
click at [199, 147] on font "Formulário" at bounding box center [227, 140] width 57 height 15
click at [211, 169] on div "Contato" at bounding box center [299, 161] width 177 height 16
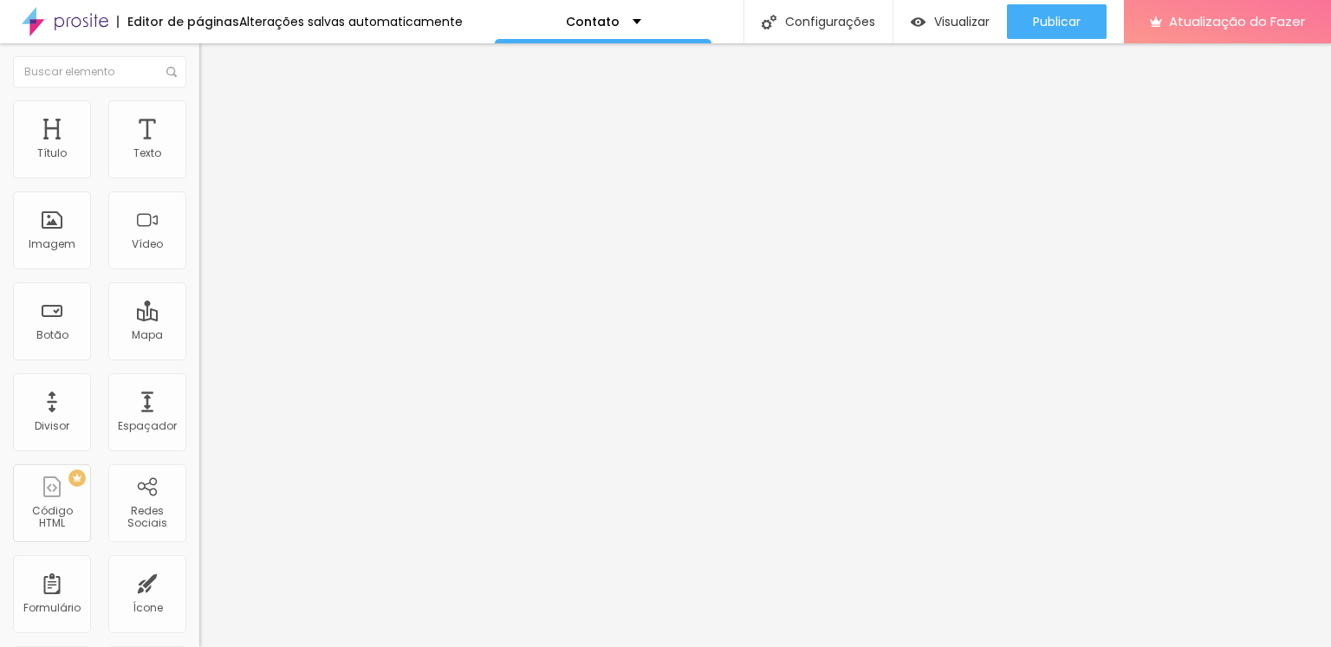
click at [199, 147] on font "Formulário" at bounding box center [227, 140] width 57 height 15
click at [199, 174] on span at bounding box center [204, 181] width 10 height 15
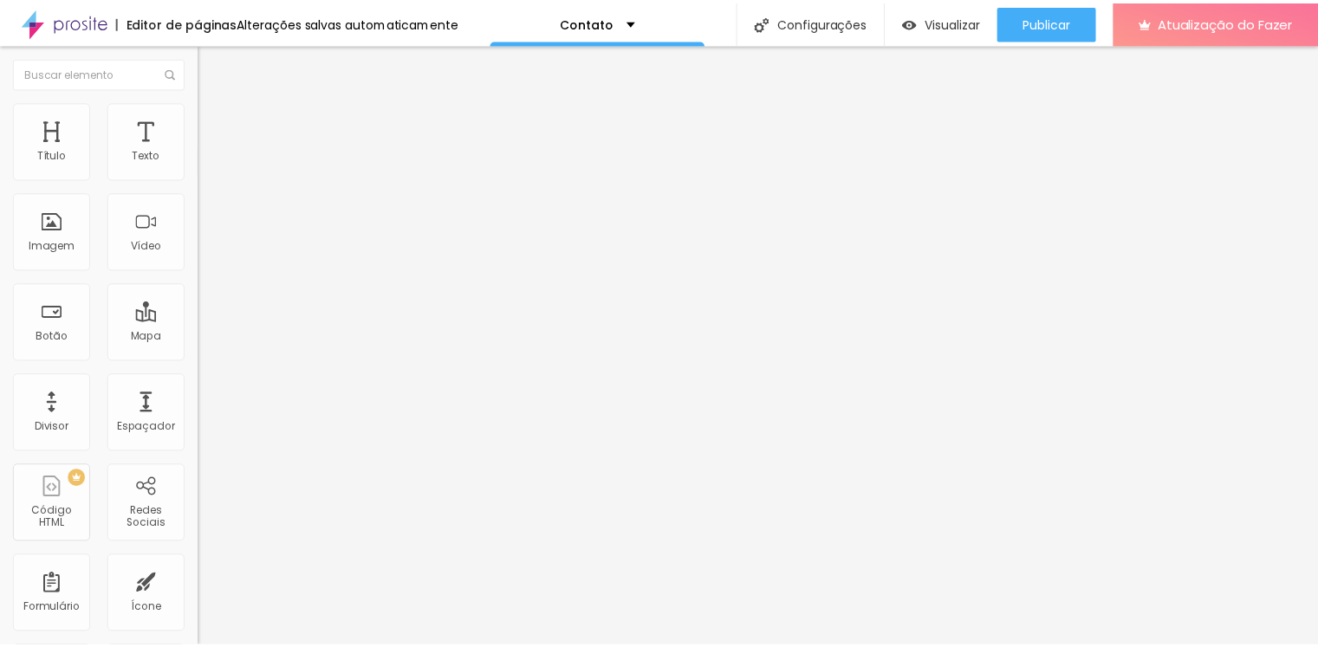
scroll to position [243, 0]
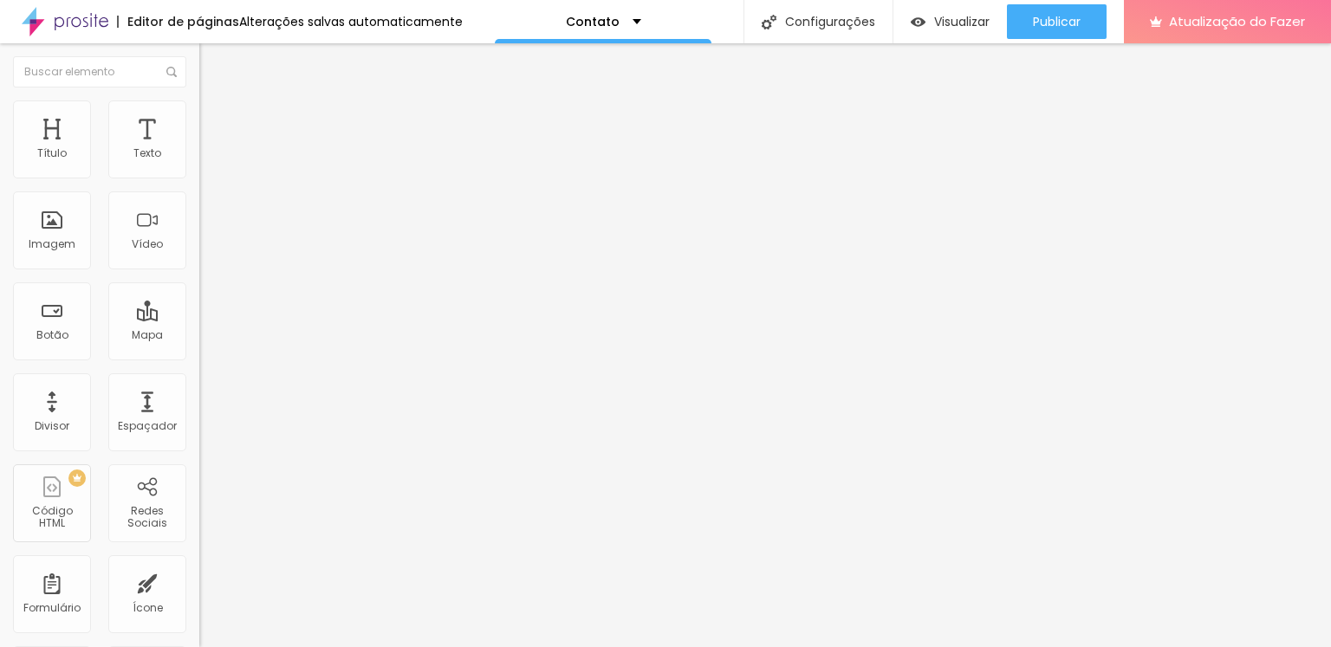
click at [199, 274] on div "Editar nulo Conteúdo Estilo Avançado Formulário Contato" at bounding box center [298, 345] width 199 height 604
click at [199, 118] on li "Estilo" at bounding box center [298, 109] width 199 height 17
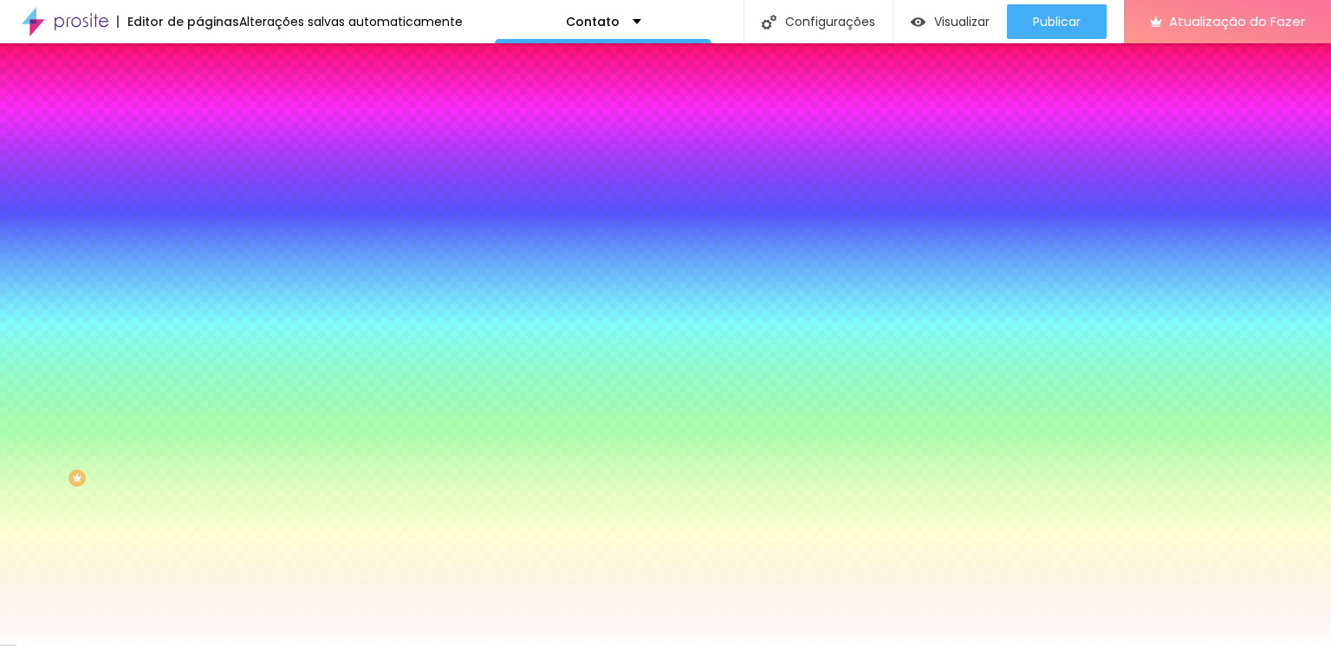
click at [208, 187] on icon "button" at bounding box center [211, 183] width 7 height 7
drag, startPoint x: 348, startPoint y: 395, endPoint x: 419, endPoint y: 399, distance: 71.1
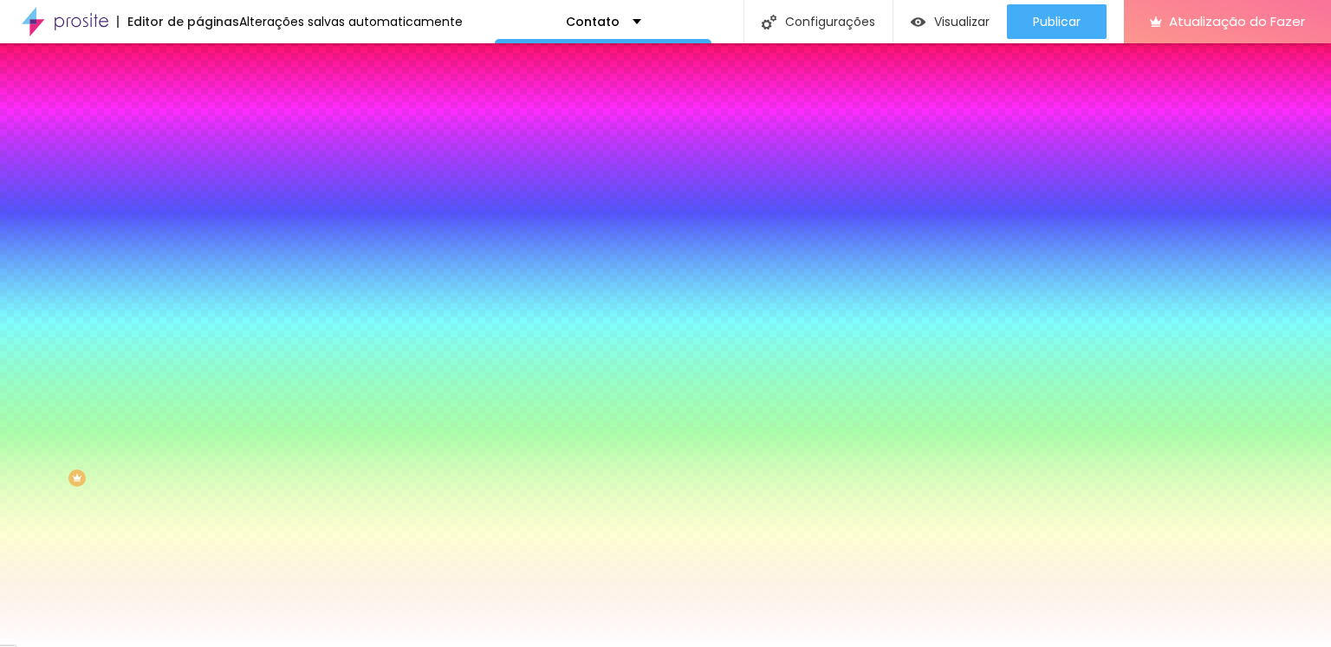
paste input "80090A"
click at [406, 647] on div at bounding box center [665, 647] width 1331 height 0
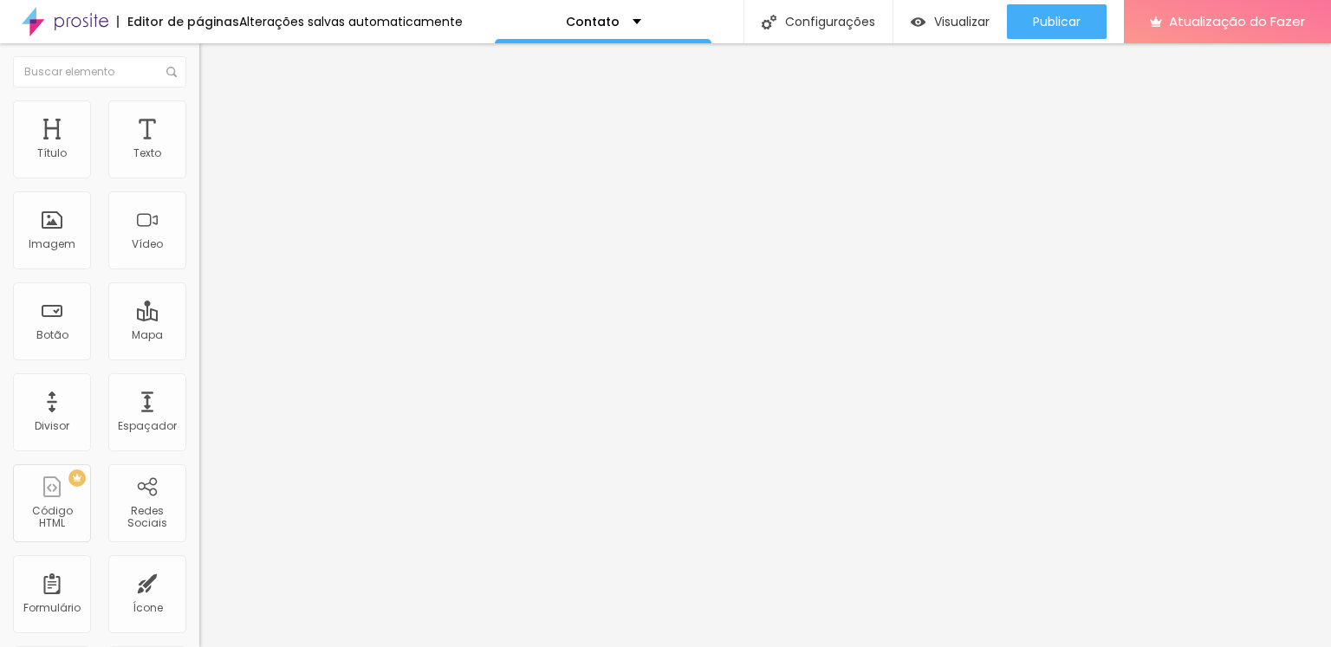
click at [199, 112] on li "Estilo" at bounding box center [298, 109] width 199 height 17
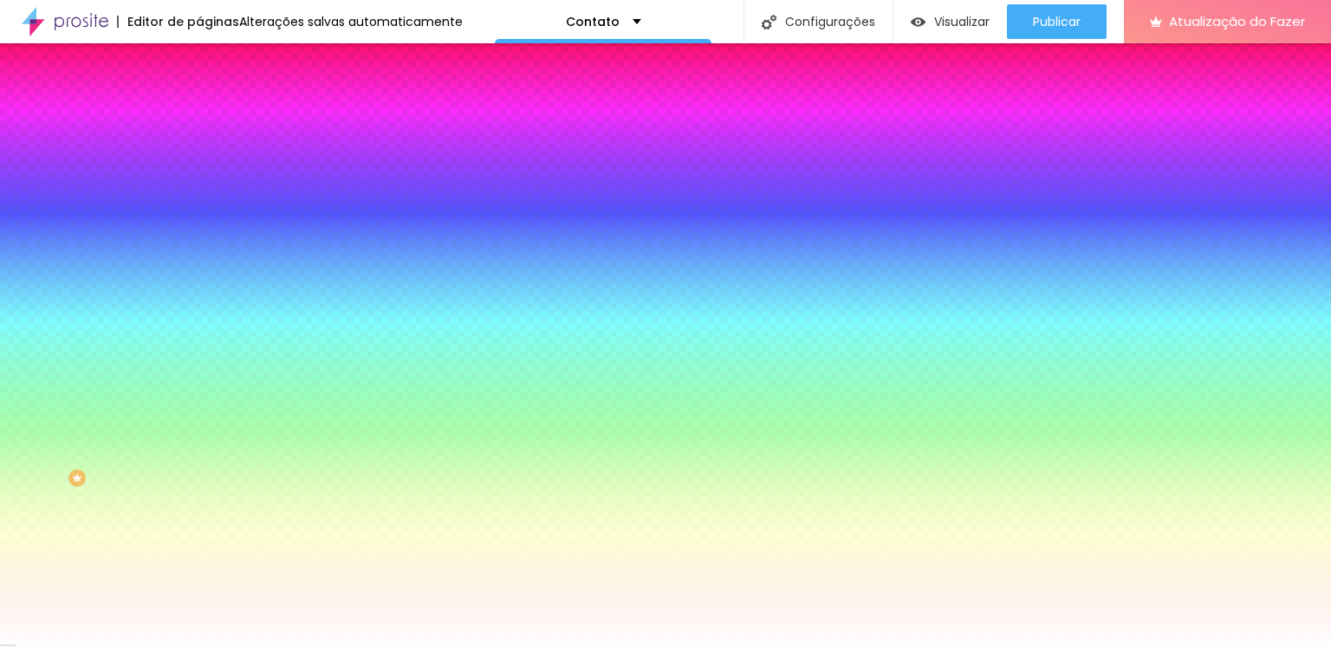
click at [199, 359] on input "#FFFFFF" at bounding box center [303, 349] width 208 height 17
drag, startPoint x: 139, startPoint y: 371, endPoint x: 185, endPoint y: 371, distance: 45.9
click at [199, 359] on input "#FFFFFF" at bounding box center [303, 349] width 208 height 17
paste input "80090A"
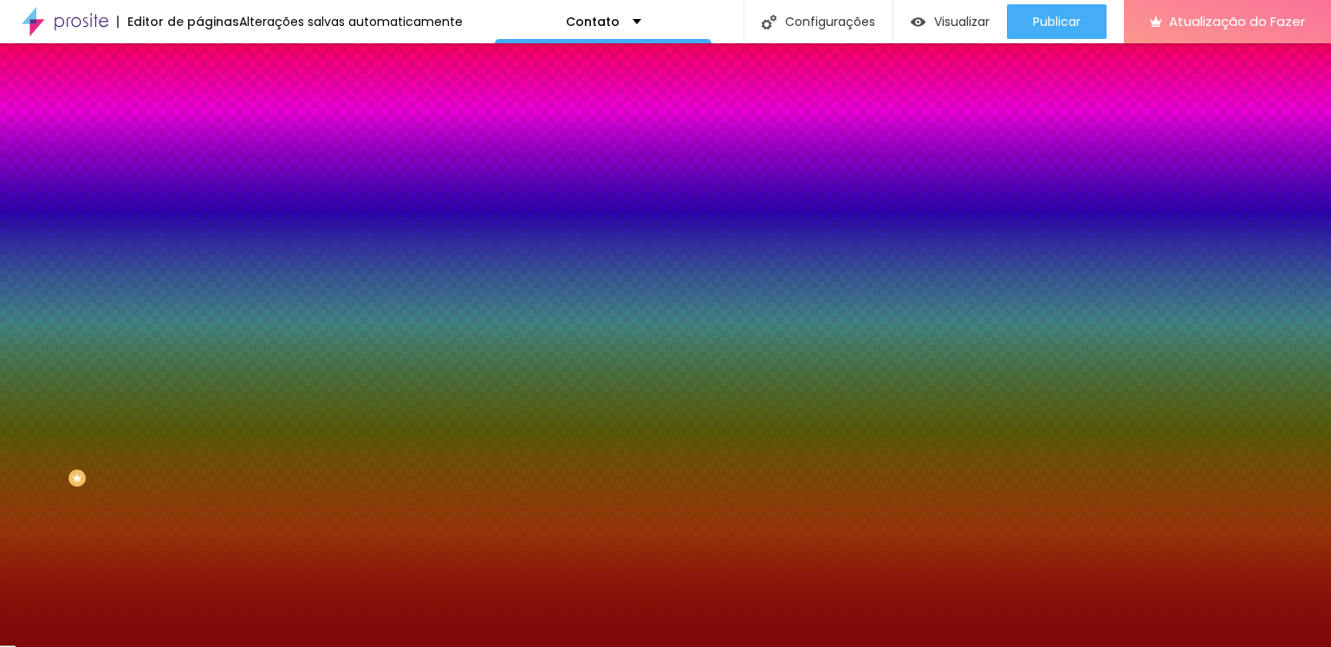
click at [206, 336] on icon "button" at bounding box center [212, 330] width 12 height 12
click at [199, 525] on font "Nome dos Campos" at bounding box center [251, 517] width 105 height 15
click at [199, 534] on div "Tipografia" at bounding box center [298, 528] width 199 height 10
click at [206, 567] on icon "button" at bounding box center [211, 561] width 10 height 10
drag, startPoint x: 349, startPoint y: 480, endPoint x: 395, endPoint y: 478, distance: 46.0
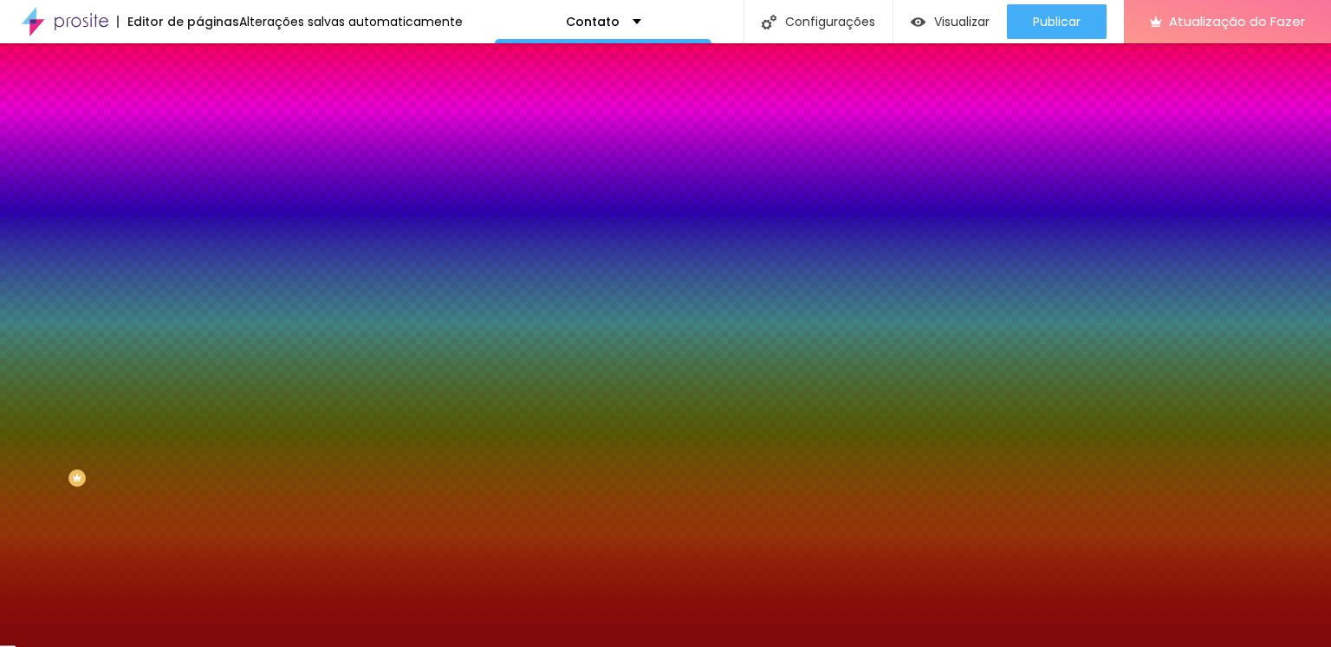
click at [208, 570] on input "#000000" at bounding box center [104, 578] width 208 height 17
paste input "80090A"
click at [461, 647] on div at bounding box center [665, 647] width 1331 height 0
click at [206, 219] on icon "button" at bounding box center [212, 213] width 12 height 12
click at [199, 243] on div "Borda Voltar ao padrão" at bounding box center [298, 218] width 199 height 49
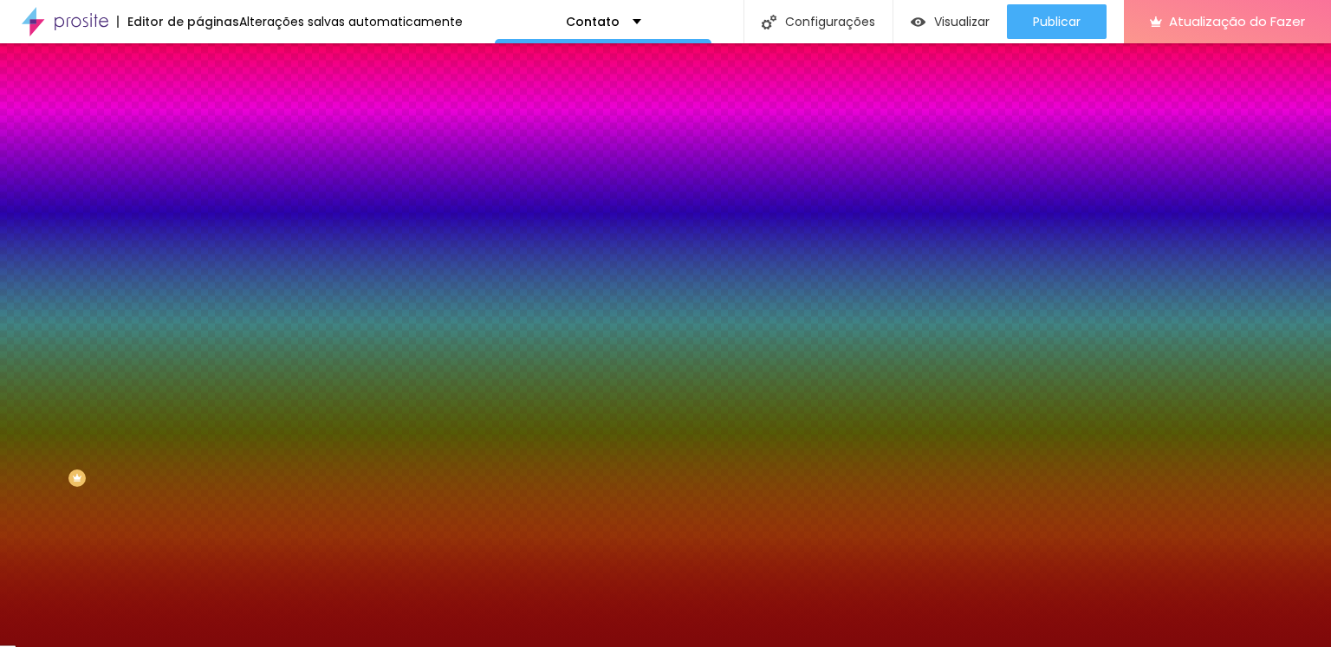
click at [199, 237] on button "button" at bounding box center [211, 233] width 24 height 18
drag, startPoint x: 187, startPoint y: 308, endPoint x: 175, endPoint y: 312, distance: 12.9
click at [107, 647] on div at bounding box center [665, 647] width 1331 height 0
click at [199, 293] on button "button" at bounding box center [211, 292] width 24 height 18
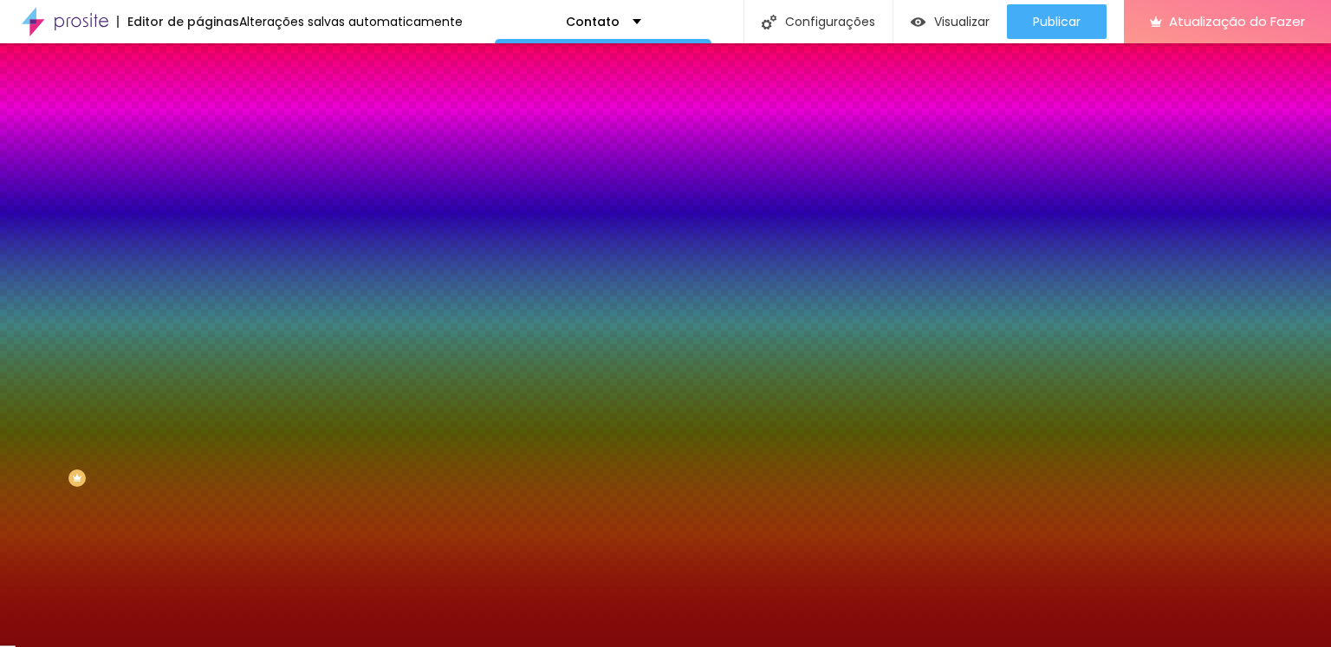
click at [213, 647] on div at bounding box center [665, 647] width 1331 height 0
click at [199, 313] on font "Campos" at bounding box center [223, 305] width 48 height 15
click at [199, 525] on font "Nome dos Campos" at bounding box center [251, 517] width 105 height 15
click at [206, 567] on icon "button" at bounding box center [211, 561] width 10 height 10
click at [14, 607] on font "AA" at bounding box center [7, 614] width 14 height 15
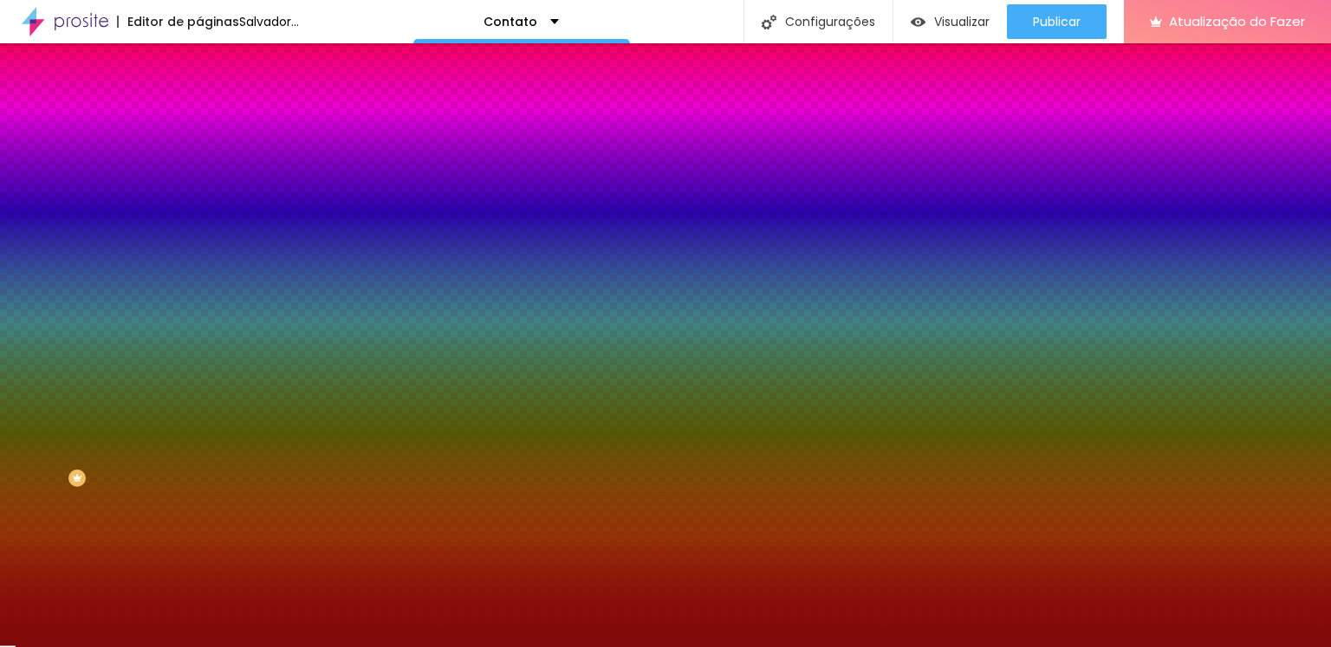
click at [15, 617] on font "Aa" at bounding box center [7, 624] width 15 height 15
click at [14, 607] on font "AA" at bounding box center [7, 614] width 14 height 15
click at [15, 617] on font "Aa" at bounding box center [7, 624] width 15 height 15
click at [16, 627] on font "aa" at bounding box center [8, 634] width 16 height 15
click at [14, 607] on font "AA" at bounding box center [7, 614] width 14 height 15
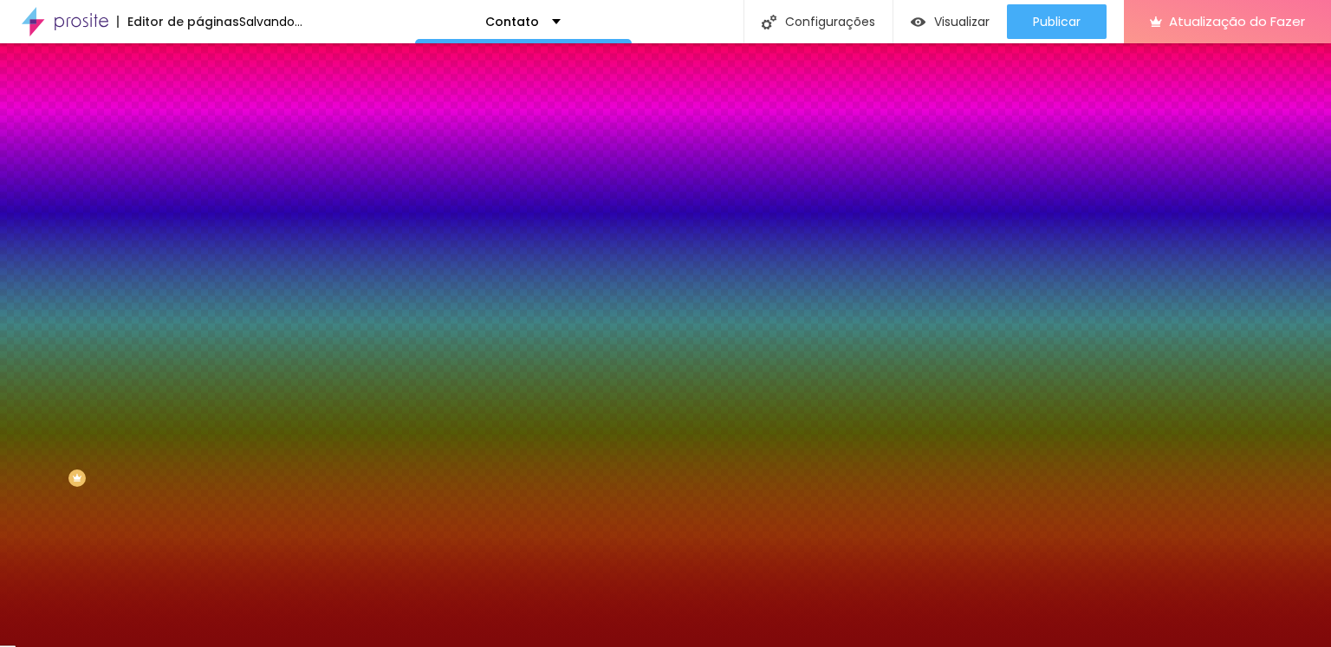
click at [15, 617] on font "Aa" at bounding box center [7, 624] width 15 height 15
click at [128, 647] on div at bounding box center [665, 647] width 1331 height 0
click at [206, 449] on icon "button" at bounding box center [211, 444] width 10 height 10
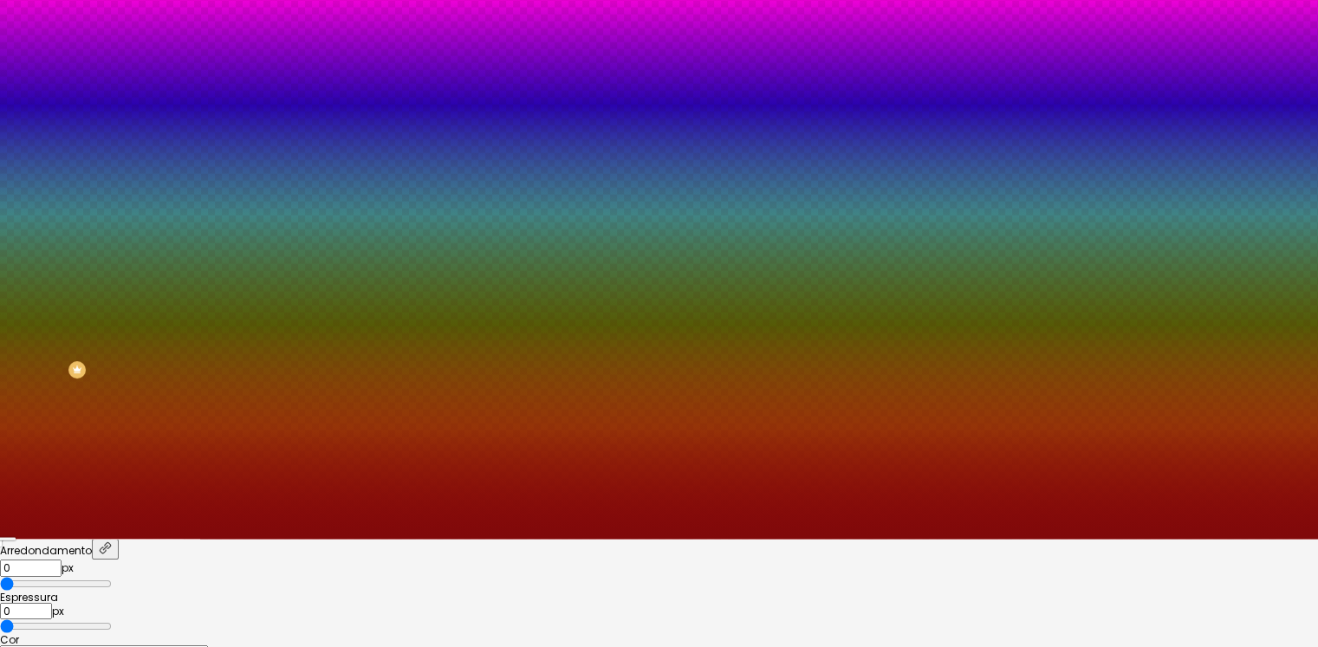
scroll to position [110, 0]
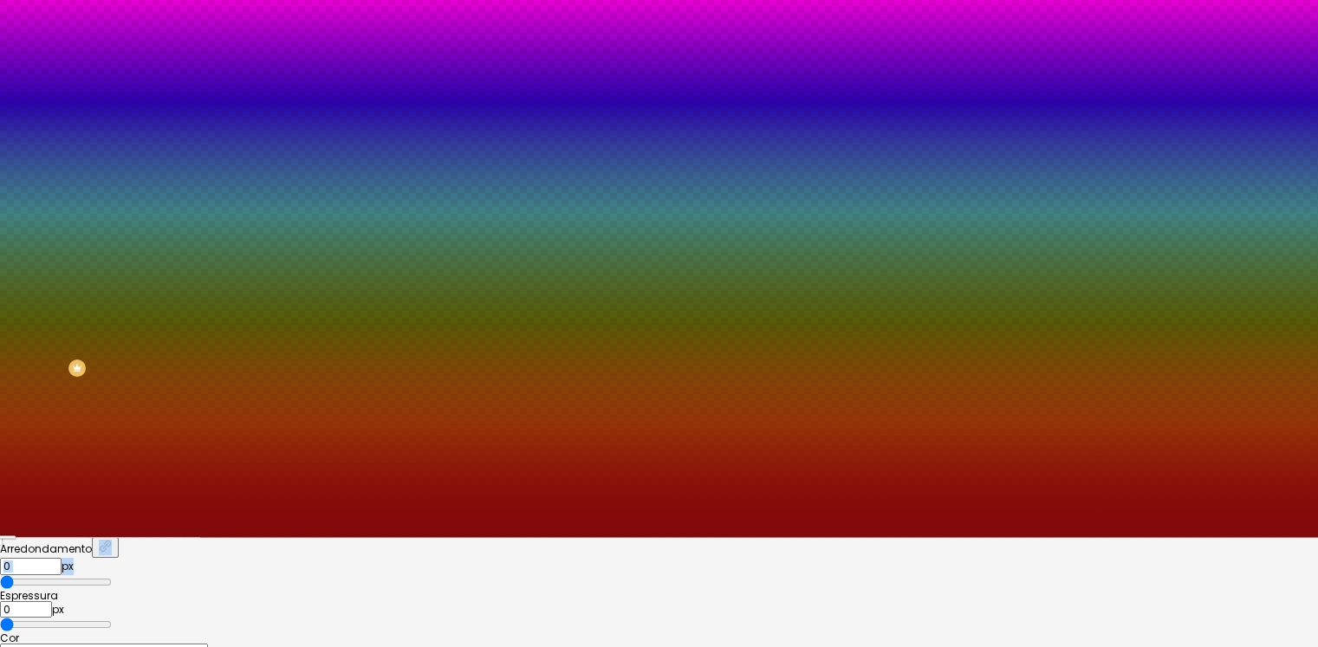
drag, startPoint x: 284, startPoint y: 372, endPoint x: 270, endPoint y: 407, distance: 38.1
click at [270, 537] on div "Arredondamento 0 px Espressura 0 px Cor #000000 Tipo" at bounding box center [659, 616] width 1318 height 159
drag, startPoint x: 191, startPoint y: 458, endPoint x: 179, endPoint y: 448, distance: 15.4
click at [112, 618] on input "range" at bounding box center [56, 625] width 112 height 14
drag, startPoint x: 188, startPoint y: 405, endPoint x: 170, endPoint y: 406, distance: 18.3
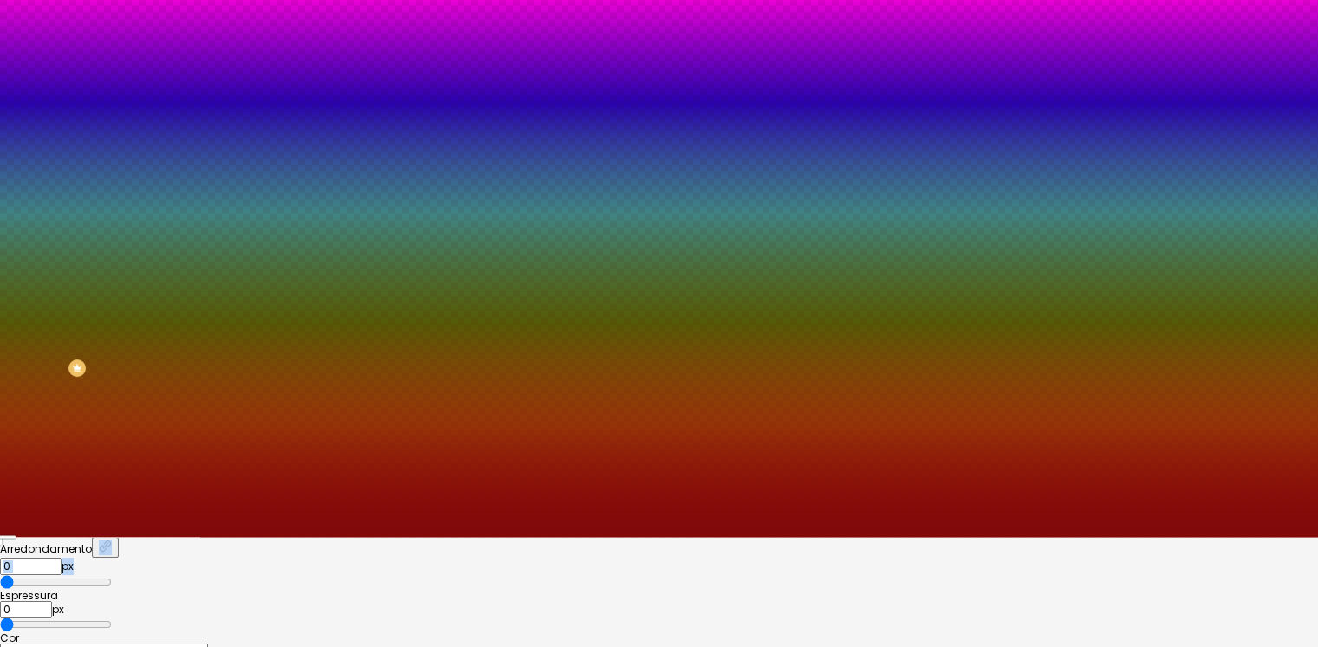
click at [112, 575] on input "range" at bounding box center [56, 582] width 112 height 14
drag, startPoint x: 176, startPoint y: 446, endPoint x: 159, endPoint y: 445, distance: 17.4
click at [159, 445] on body "Editor de páginas Alterações salvas automaticamente Contato Configurações Confi…" at bounding box center [659, 213] width 1318 height 647
click at [109, 537] on div at bounding box center [659, 537] width 1318 height 0
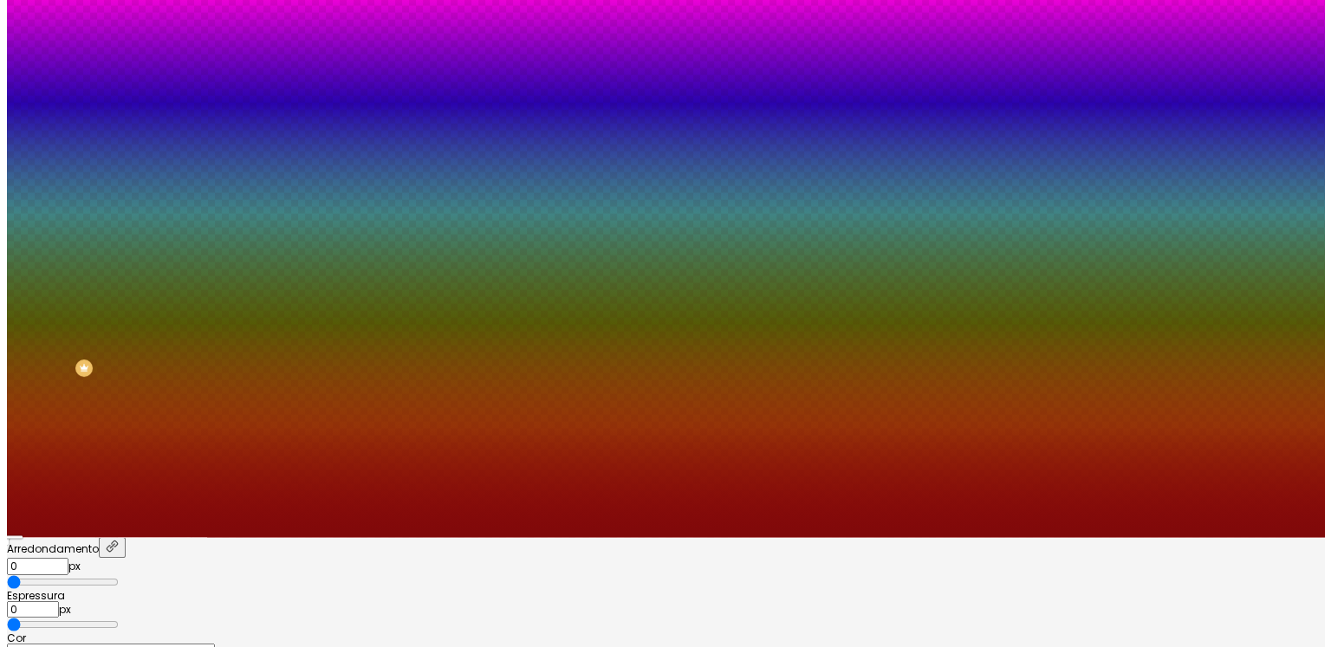
scroll to position [0, 0]
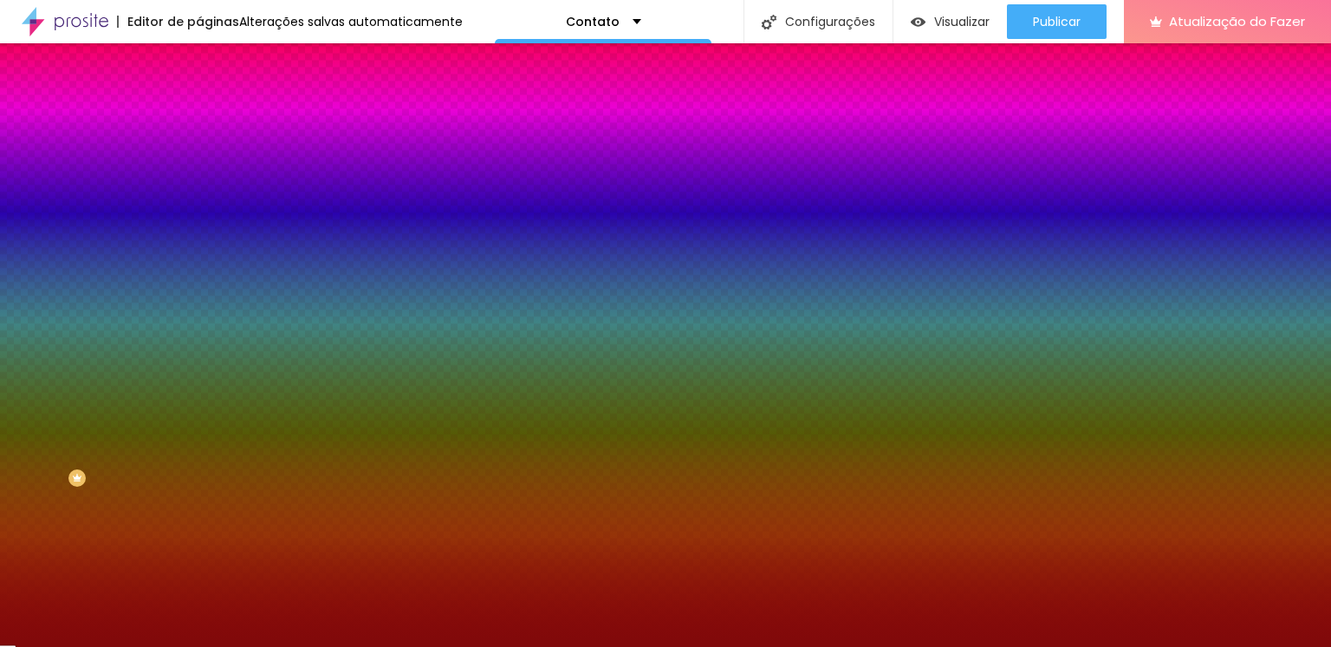
click at [206, 491] on icon "button" at bounding box center [212, 484] width 12 height 12
click at [206, 432] on icon "button" at bounding box center [212, 425] width 12 height 12
click at [199, 406] on button "button" at bounding box center [211, 397] width 24 height 18
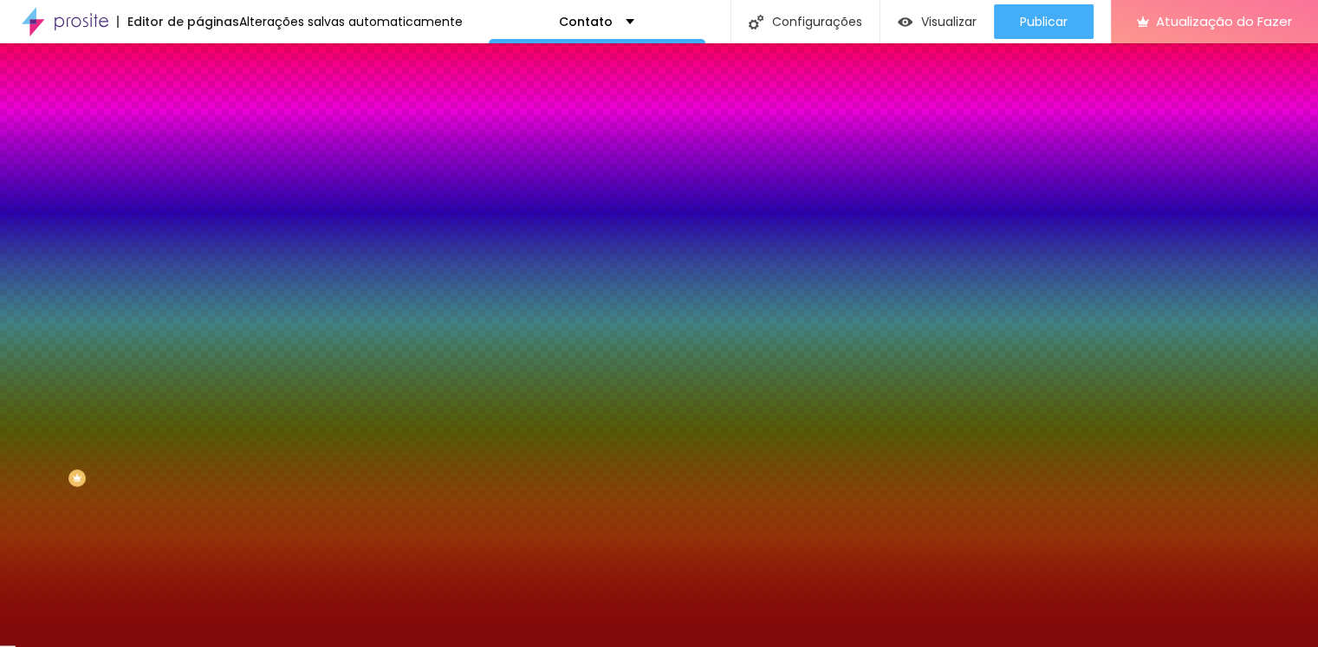
click at [121, 647] on div at bounding box center [659, 647] width 1318 height 0
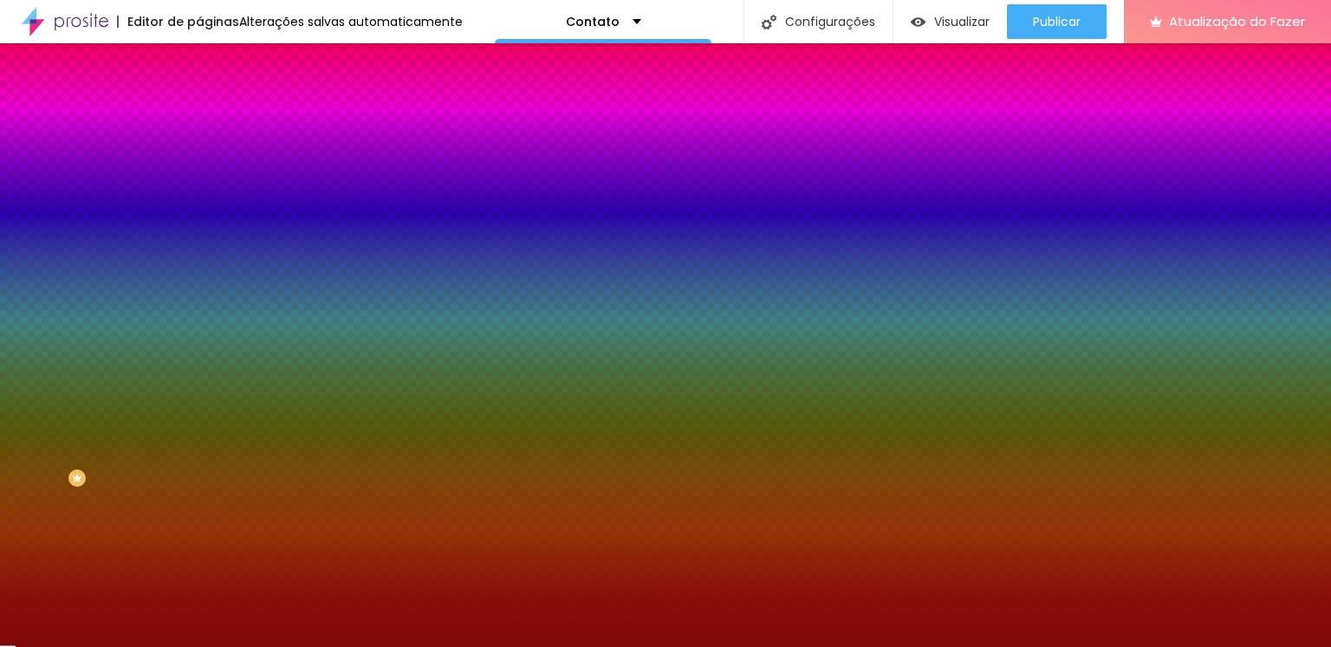
click at [199, 536] on font "Tipografia" at bounding box center [226, 528] width 55 height 15
click at [208, 565] on icon "button" at bounding box center [211, 561] width 7 height 7
click at [309, 598] on div at bounding box center [665, 603] width 1331 height 11
click at [14, 607] on font "AA" at bounding box center [7, 614] width 14 height 15
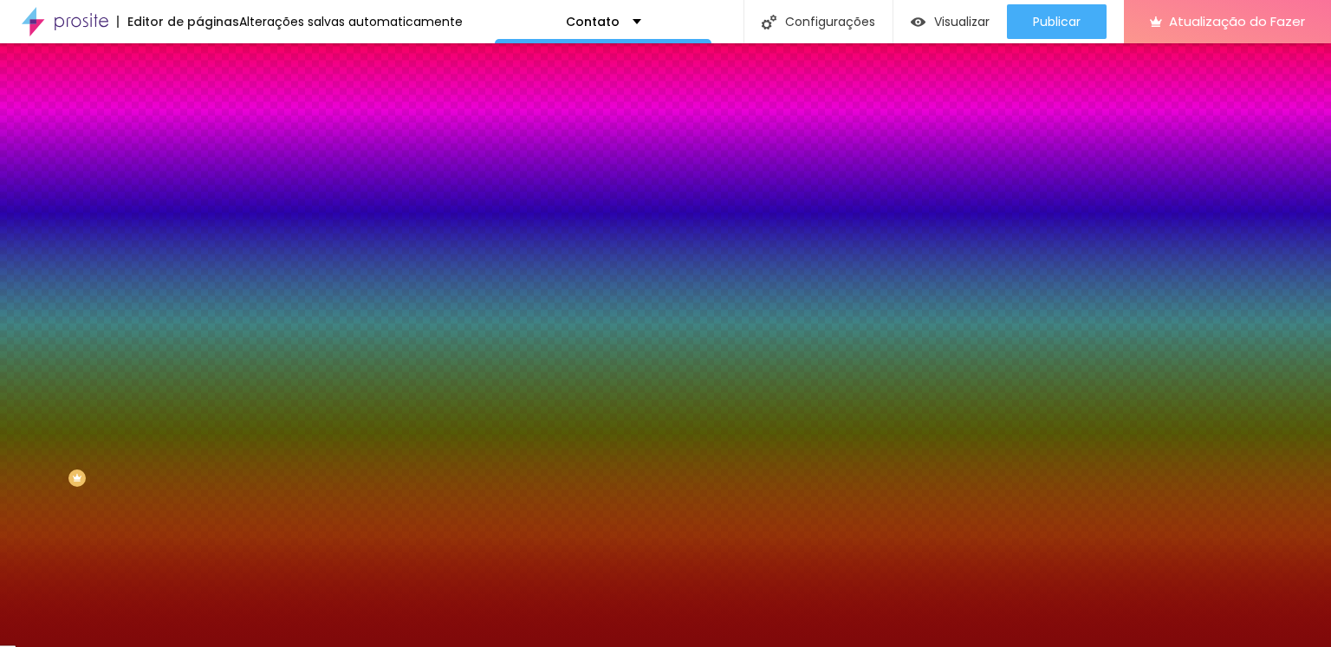
click at [15, 617] on font "Aa" at bounding box center [7, 624] width 15 height 15
click at [94, 647] on div at bounding box center [665, 647] width 1331 height 0
click at [199, 638] on div "Editar nulo Conteúdo Estilo Avançado Botão Tipografia Voltar ao padrão Borda Vo…" at bounding box center [298, 345] width 199 height 604
click at [211, 549] on icon "button" at bounding box center [214, 542] width 7 height 12
click at [206, 567] on icon "button" at bounding box center [211, 561] width 10 height 10
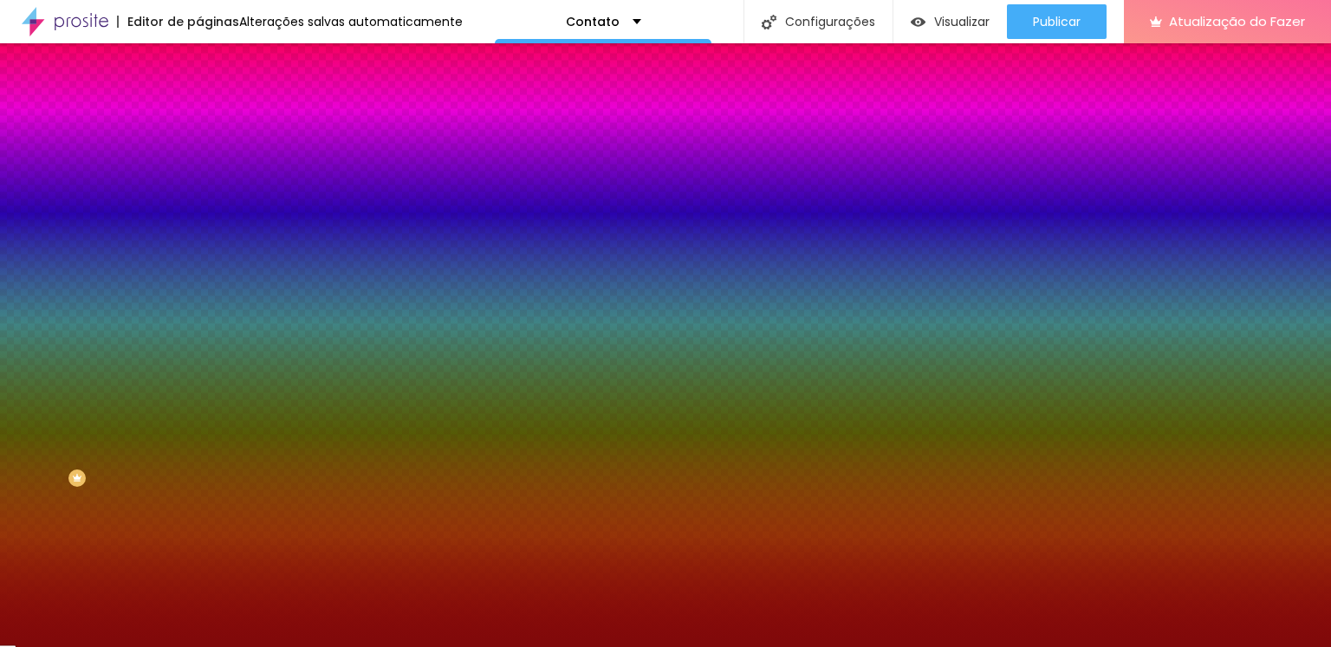
click at [208, 570] on input "#000000" at bounding box center [104, 578] width 208 height 17
drag, startPoint x: 394, startPoint y: 484, endPoint x: 345, endPoint y: 483, distance: 49.4
click at [345, 570] on div "#000000" at bounding box center [665, 578] width 1331 height 17
paste input "80090A"
click at [125, 647] on div at bounding box center [665, 647] width 1331 height 0
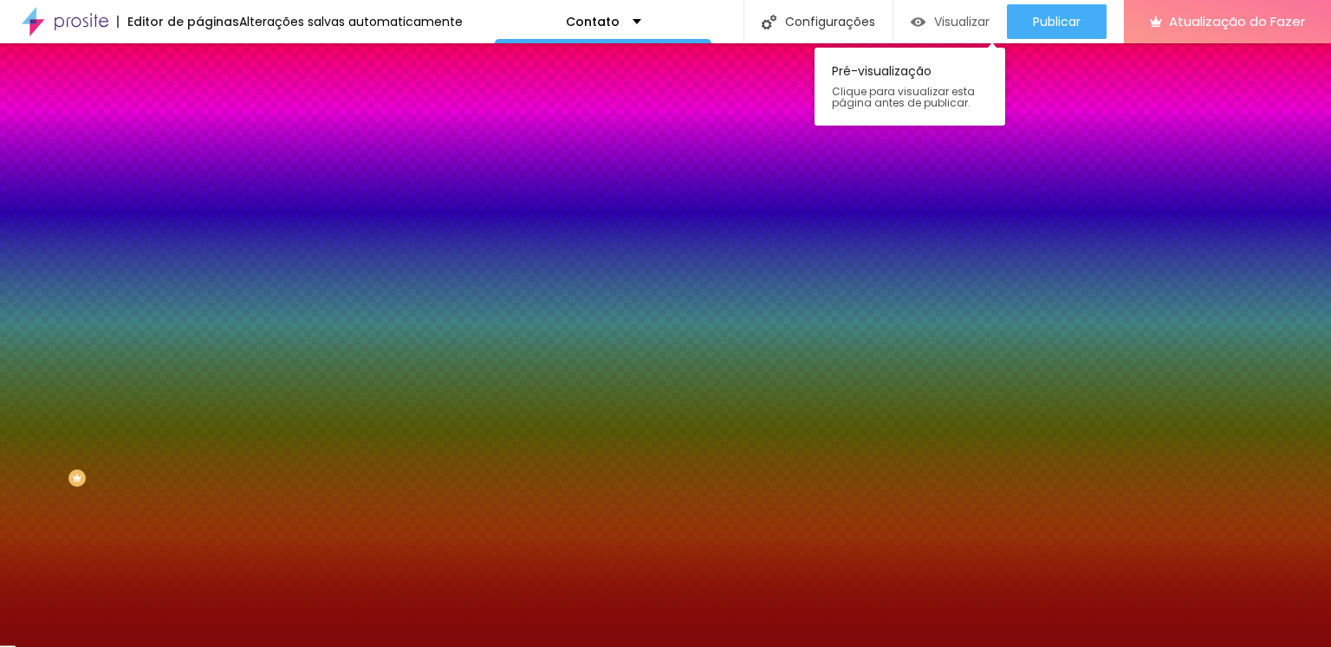
click at [935, 17] on font "Visualizar" at bounding box center [961, 21] width 55 height 17
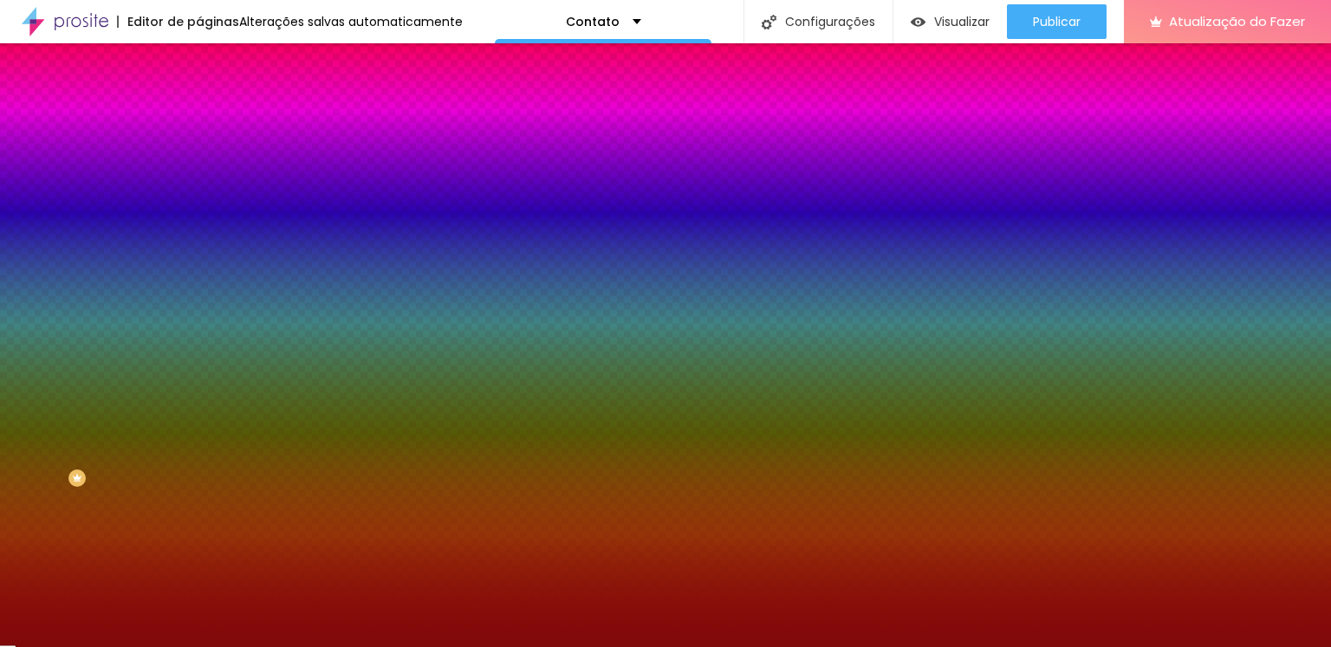
click at [199, 99] on img at bounding box center [207, 91] width 16 height 16
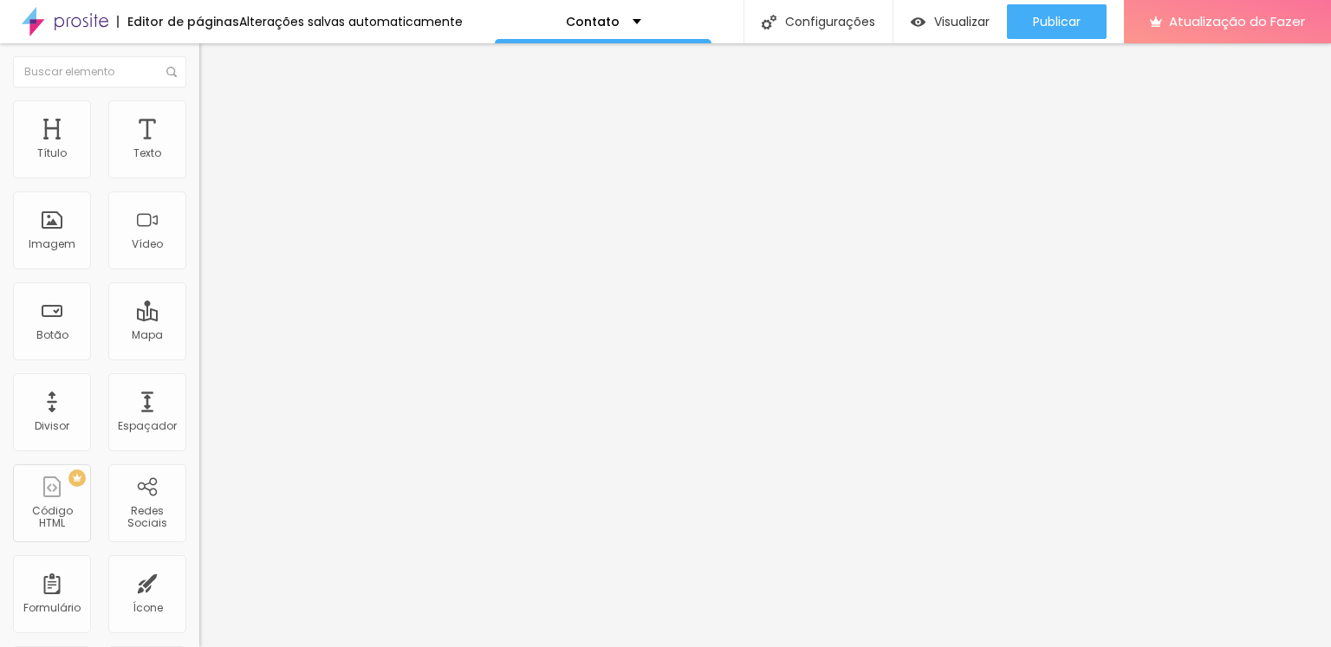
click at [211, 169] on div "Contato" at bounding box center [299, 161] width 177 height 16
click at [199, 118] on li "Avançado" at bounding box center [298, 126] width 199 height 17
click at [199, 106] on li "Estilo" at bounding box center [298, 109] width 199 height 17
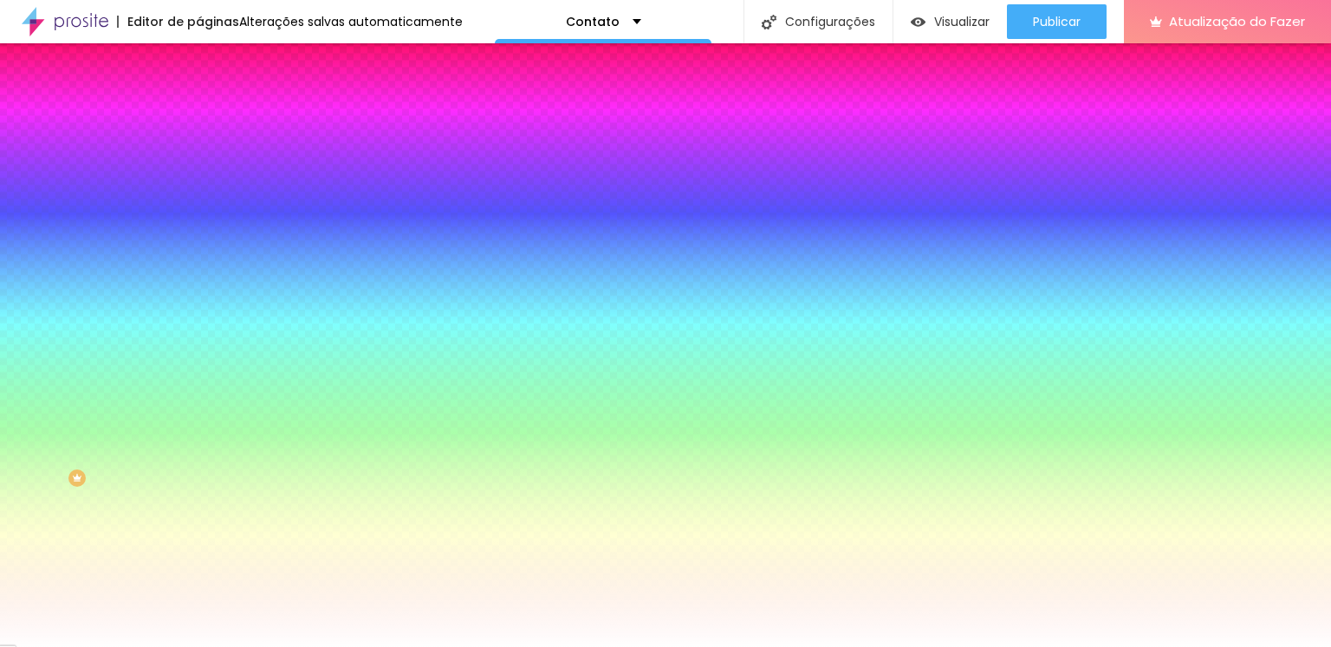
click at [199, 147] on font "Botão" at bounding box center [215, 140] width 32 height 15
click at [199, 158] on font "Tipografia" at bounding box center [226, 150] width 55 height 15
click at [199, 206] on font "Borda" at bounding box center [215, 199] width 33 height 15
click at [199, 242] on button "button" at bounding box center [211, 233] width 24 height 18
drag, startPoint x: 190, startPoint y: 308, endPoint x: 411, endPoint y: 333, distance: 222.4
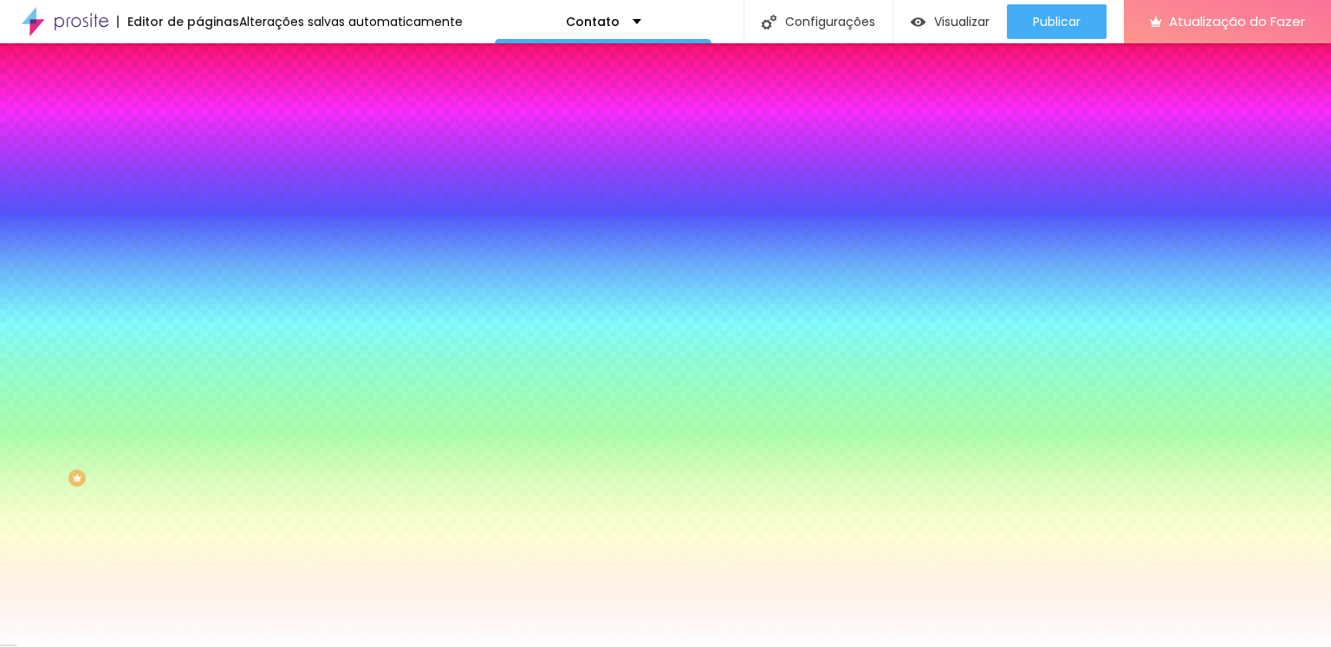
drag, startPoint x: 192, startPoint y: 357, endPoint x: 175, endPoint y: 355, distance: 16.6
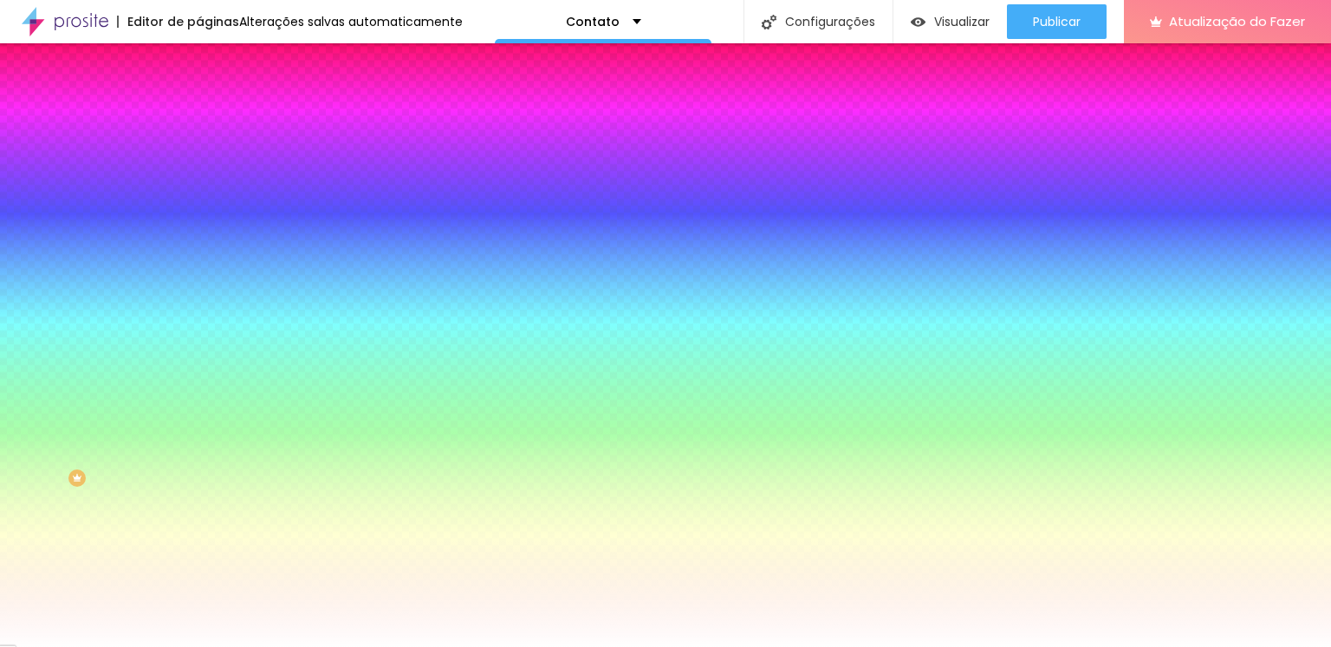
click at [308, 431] on div at bounding box center [665, 323] width 1331 height 647
click at [260, 458] on div at bounding box center [665, 323] width 1331 height 647
click at [257, 484] on div at bounding box center [665, 323] width 1331 height 647
click at [294, 472] on div at bounding box center [665, 323] width 1331 height 647
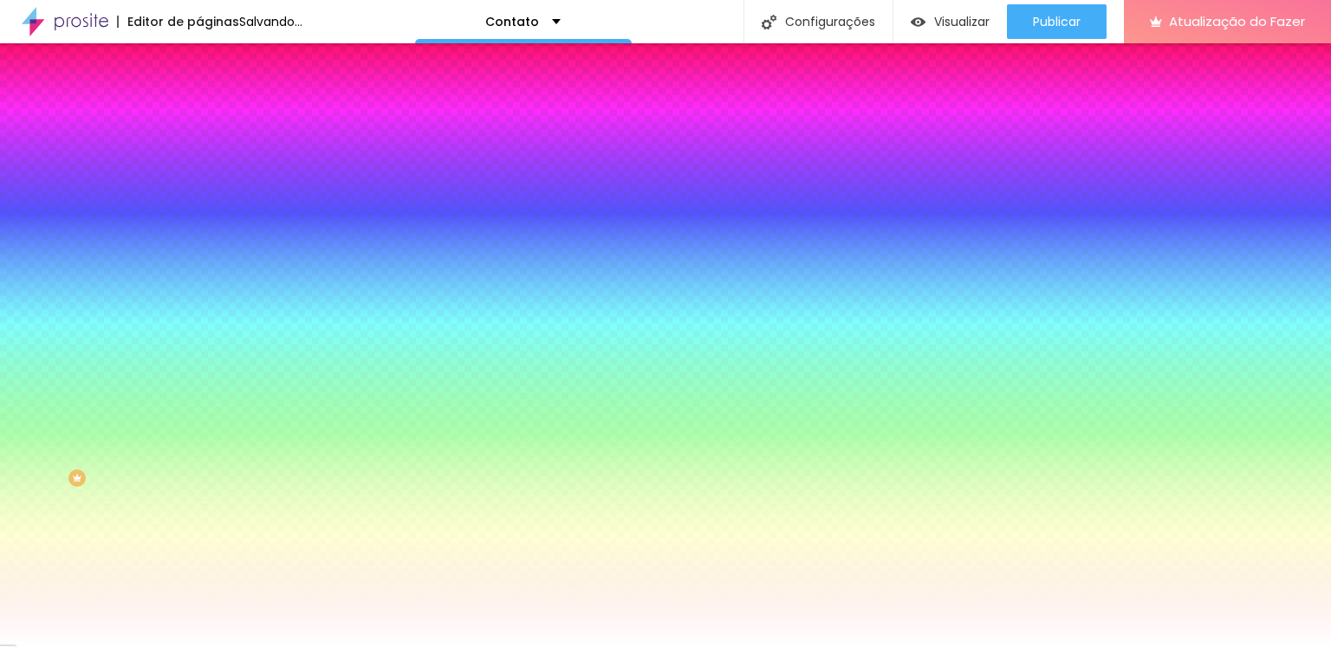
click at [305, 444] on div at bounding box center [665, 323] width 1331 height 647
click at [281, 427] on div at bounding box center [665, 323] width 1331 height 647
click at [412, 647] on div at bounding box center [665, 647] width 1331 height 0
click at [206, 237] on icon "button" at bounding box center [211, 231] width 10 height 10
drag, startPoint x: 188, startPoint y: 358, endPoint x: 157, endPoint y: 346, distance: 33.5
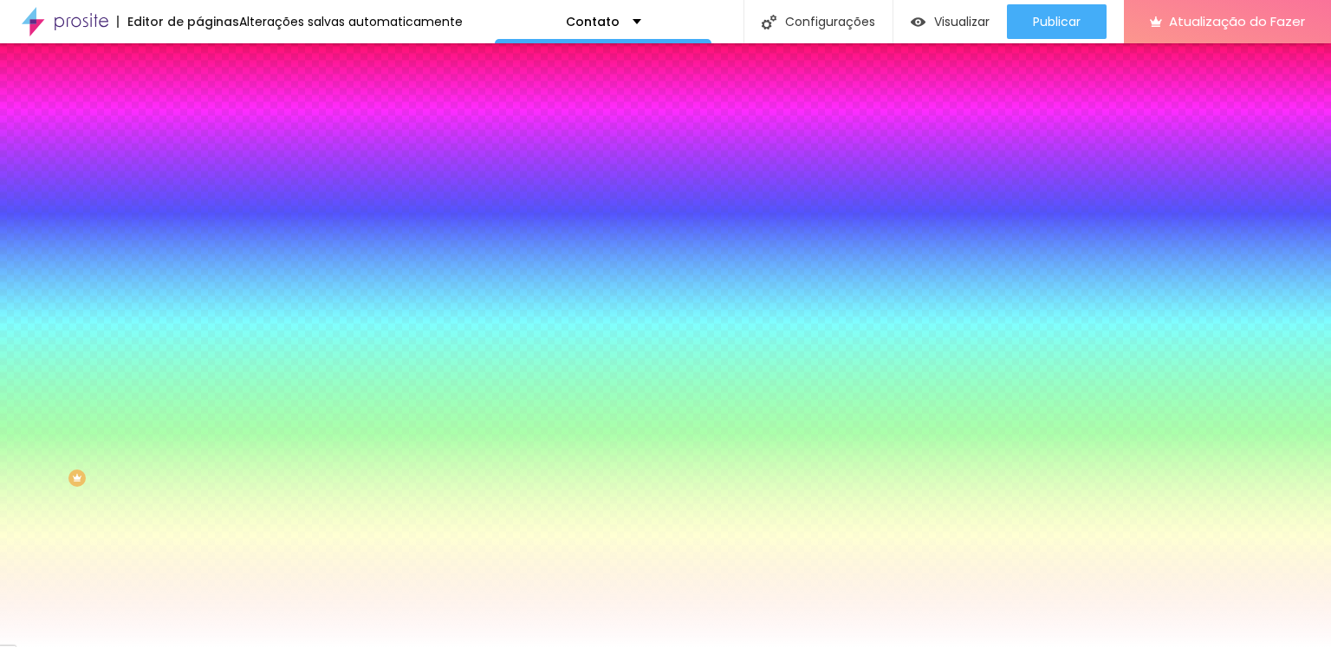
drag, startPoint x: 380, startPoint y: 426, endPoint x: 377, endPoint y: 558, distance: 131.8
click at [377, 558] on body "Editor de páginas Alterações salvas automaticamente Contato Configurações Confi…" at bounding box center [665, 323] width 1331 height 647
click at [423, 647] on div at bounding box center [665, 647] width 1331 height 0
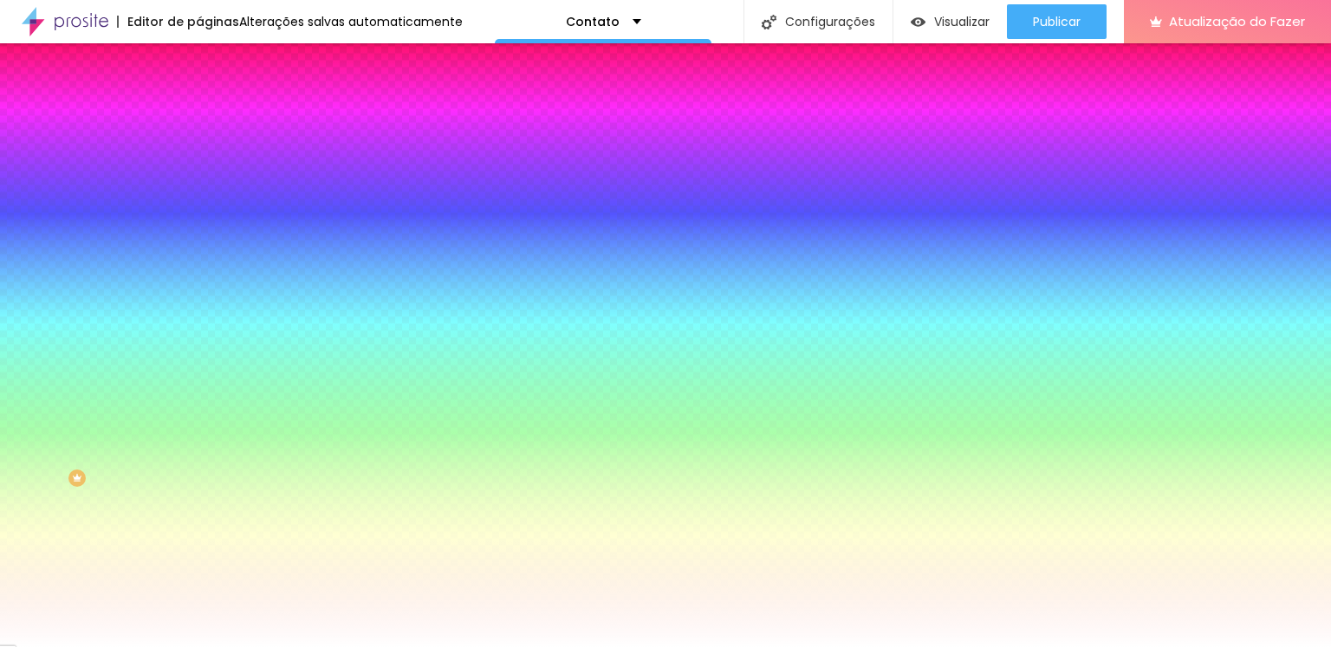
click at [206, 237] on icon "button" at bounding box center [211, 231] width 10 height 10
drag, startPoint x: 295, startPoint y: 427, endPoint x: 194, endPoint y: 383, distance: 109.8
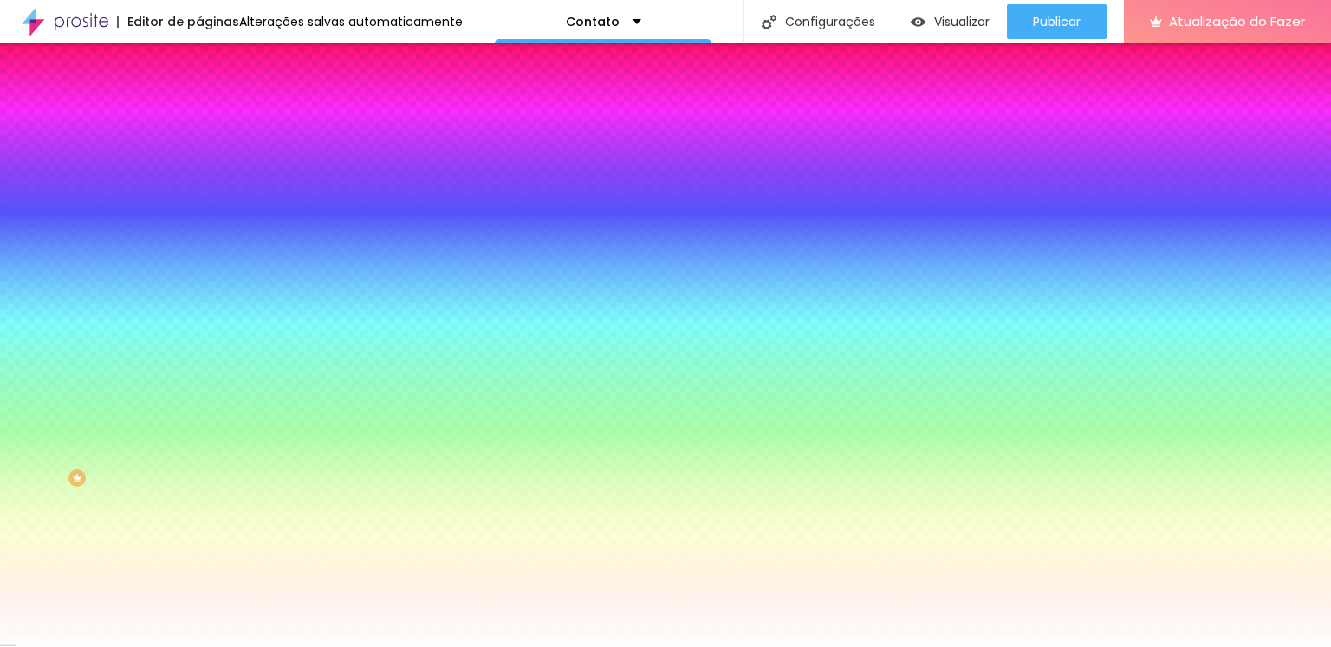
drag, startPoint x: 187, startPoint y: 358, endPoint x: 200, endPoint y: 368, distance: 16.6
drag, startPoint x: 194, startPoint y: 359, endPoint x: 239, endPoint y: 351, distance: 45.7
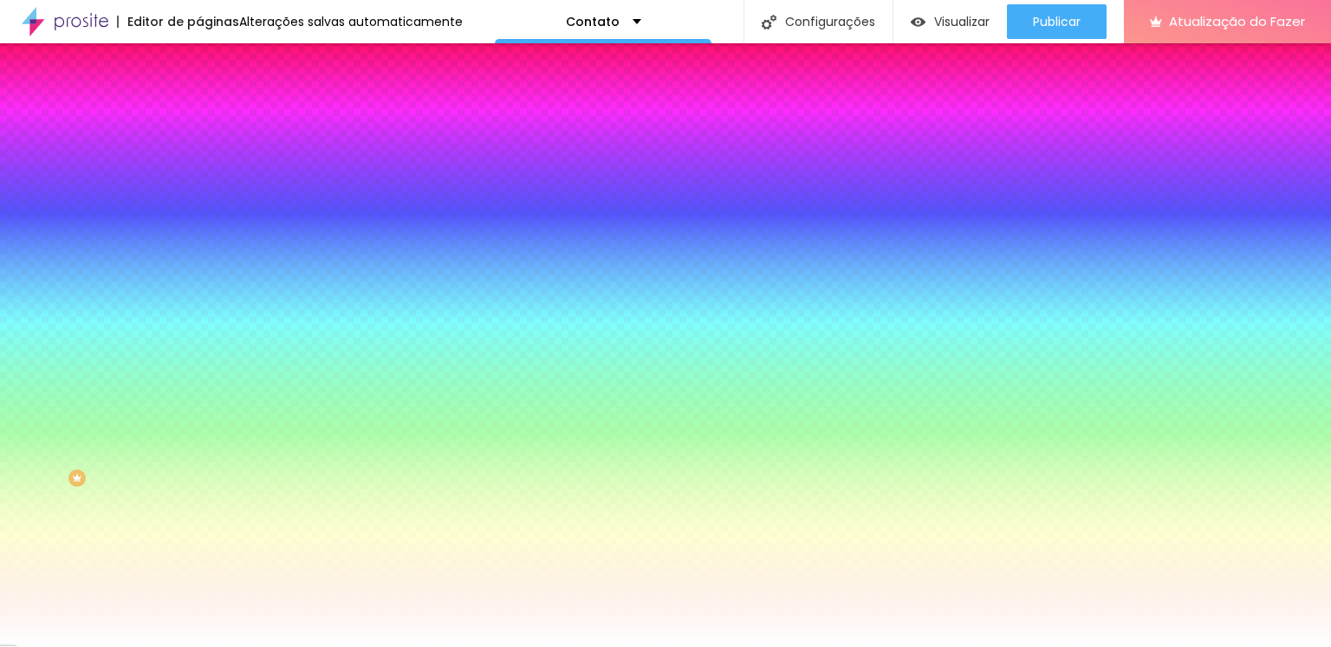
click at [368, 434] on div at bounding box center [665, 323] width 1331 height 647
click at [16, 111] on div at bounding box center [6, 109] width 17 height 3
drag, startPoint x: 379, startPoint y: 431, endPoint x: 378, endPoint y: 393, distance: 37.3
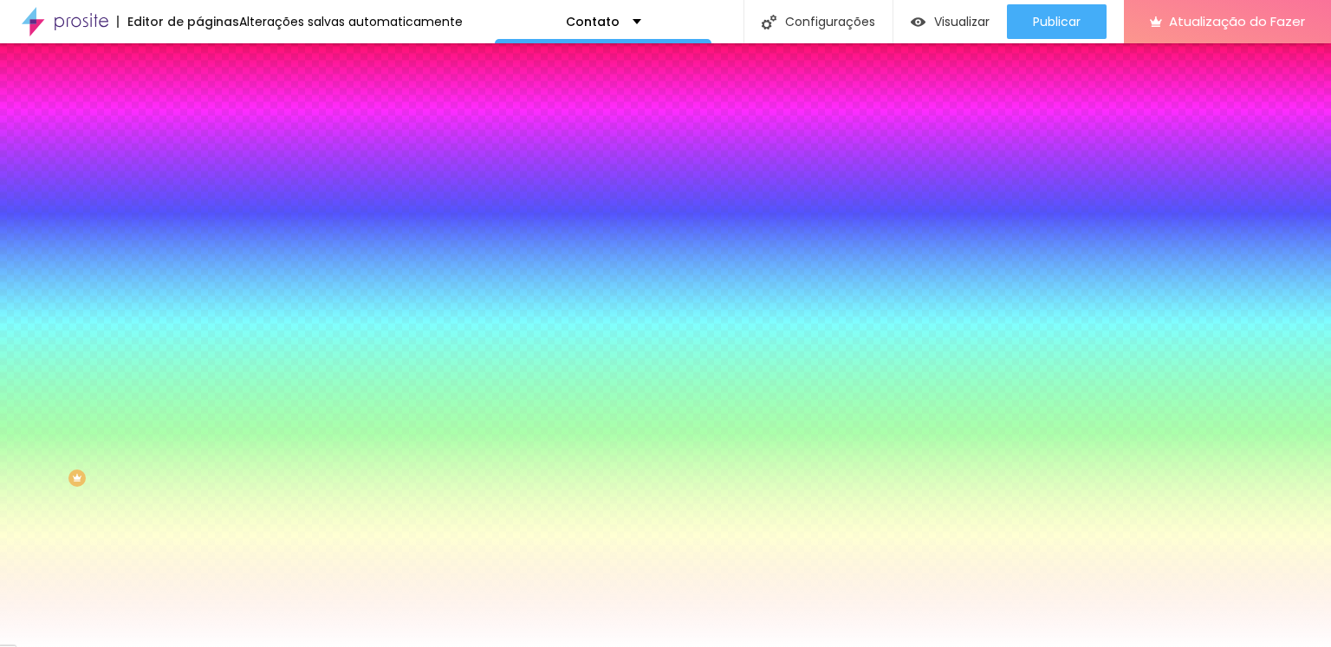
click at [276, 647] on div at bounding box center [665, 647] width 1331 height 0
click at [206, 292] on icon "button" at bounding box center [207, 293] width 3 height 3
click at [170, 647] on div at bounding box center [665, 647] width 1331 height 0
click at [208, 187] on icon "button" at bounding box center [211, 183] width 7 height 7
click at [172, 647] on div at bounding box center [665, 647] width 1331 height 0
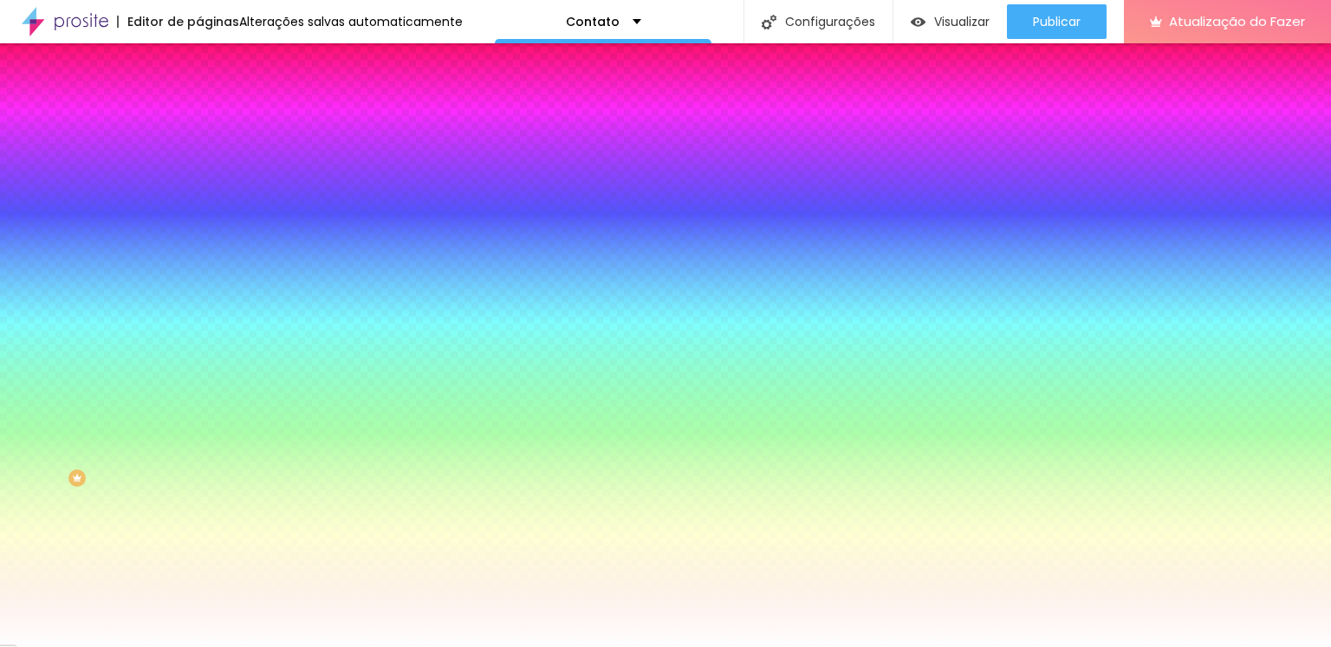
click at [208, 187] on icon "button" at bounding box center [211, 183] width 7 height 7
click at [172, 647] on div at bounding box center [665, 647] width 1331 height 0
click at [199, 231] on div "Borda Voltar ao padrão" at bounding box center [298, 218] width 199 height 49
click at [206, 237] on icon "button" at bounding box center [211, 231] width 10 height 10
drag, startPoint x: 236, startPoint y: 354, endPoint x: 270, endPoint y: 361, distance: 35.2
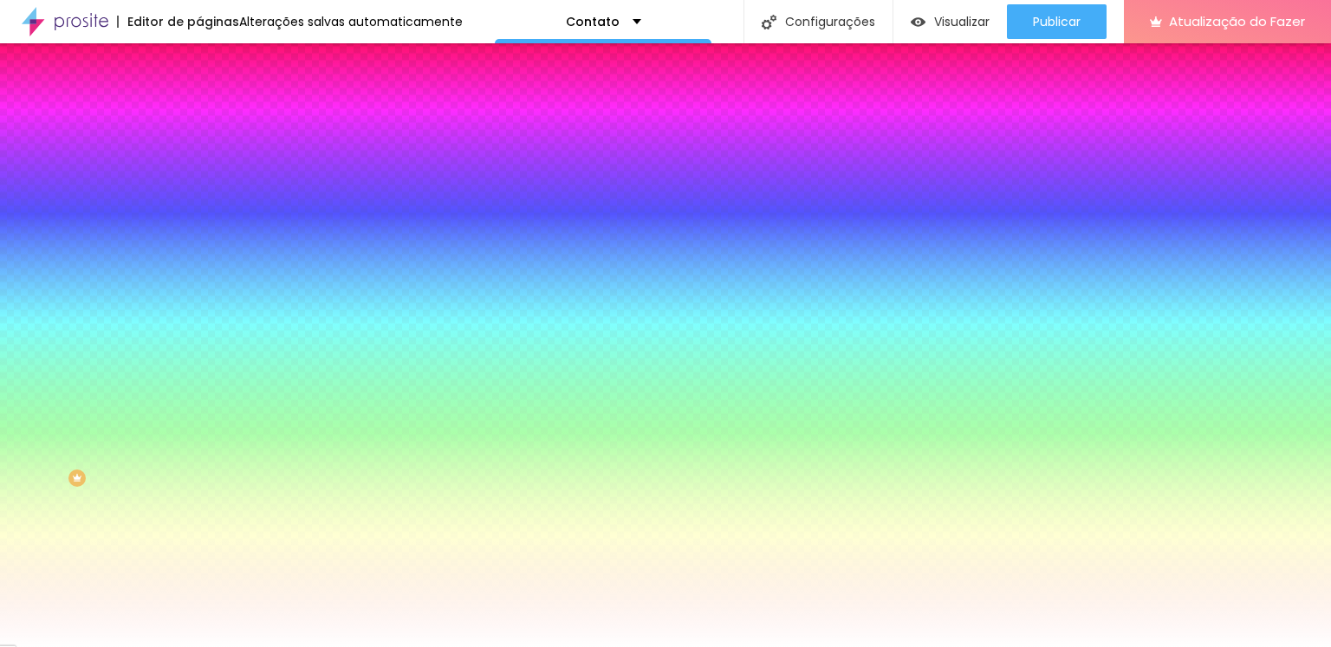
drag, startPoint x: 321, startPoint y: 427, endPoint x: 351, endPoint y: 406, distance: 36.8
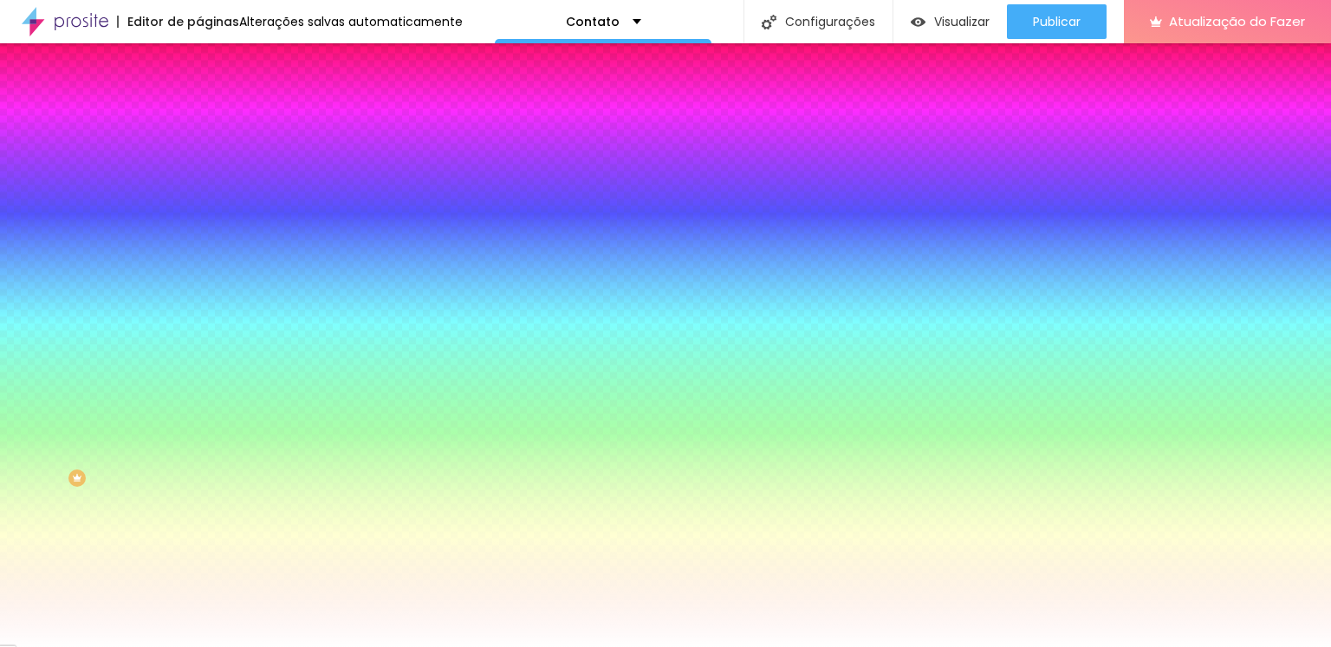
drag, startPoint x: 304, startPoint y: 438, endPoint x: 325, endPoint y: 461, distance: 31.3
click at [325, 461] on div at bounding box center [665, 323] width 1331 height 647
click at [358, 459] on div at bounding box center [665, 323] width 1331 height 647
drag, startPoint x: 322, startPoint y: 433, endPoint x: 341, endPoint y: 405, distance: 34.4
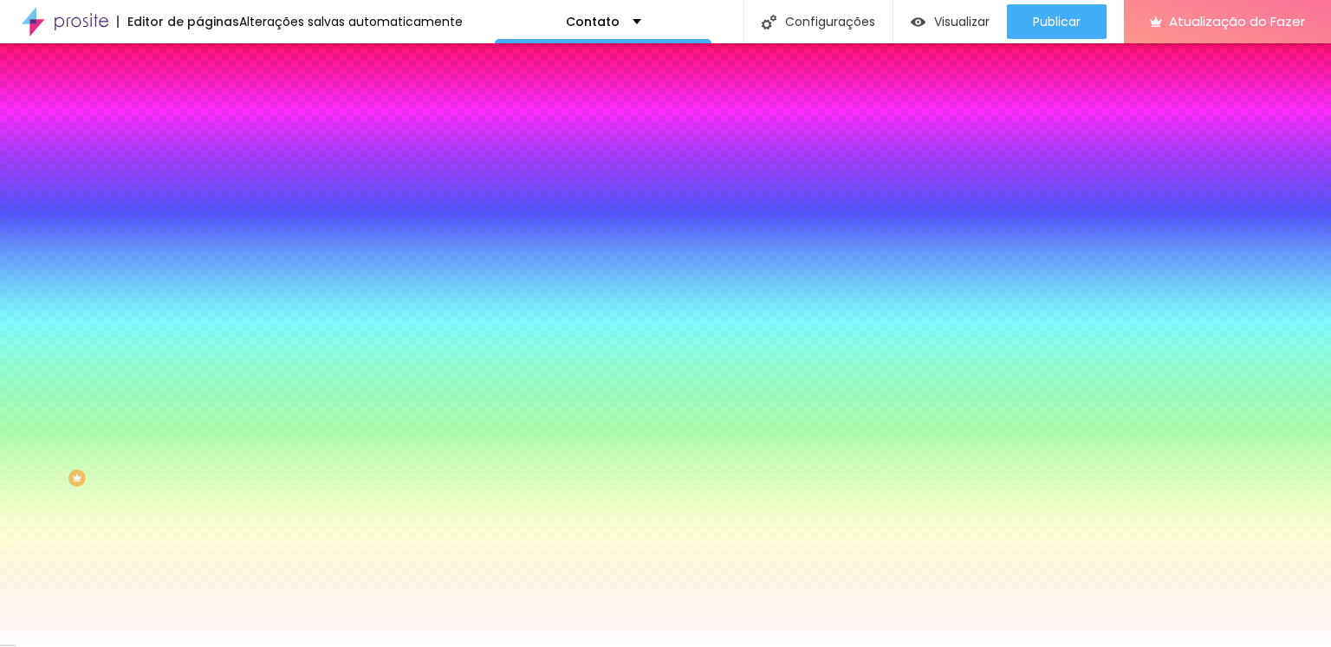
click at [295, 647] on div at bounding box center [665, 647] width 1331 height 0
click at [206, 237] on icon "button" at bounding box center [211, 231] width 10 height 10
drag, startPoint x: 274, startPoint y: 356, endPoint x: 344, endPoint y: 355, distance: 70.2
drag, startPoint x: 371, startPoint y: 308, endPoint x: 395, endPoint y: 303, distance: 24.6
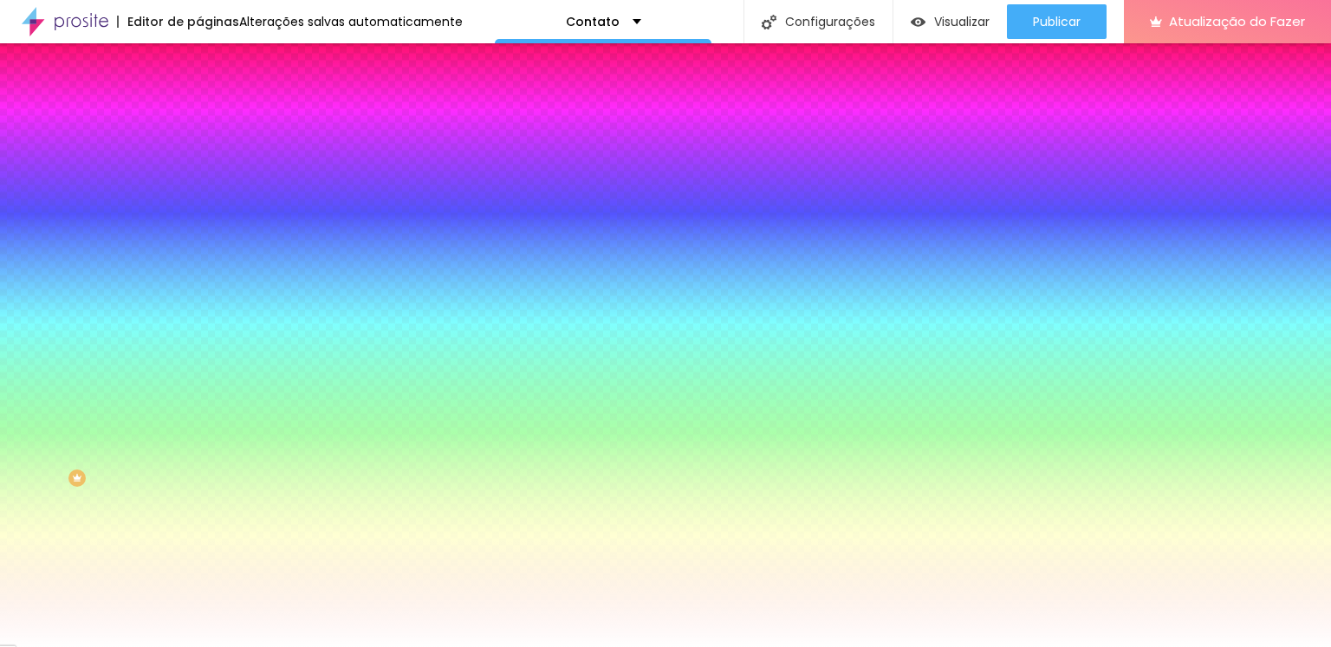
click at [119, 647] on button at bounding box center [105, 657] width 27 height 21
drag, startPoint x: 341, startPoint y: 387, endPoint x: 199, endPoint y: 384, distance: 142.2
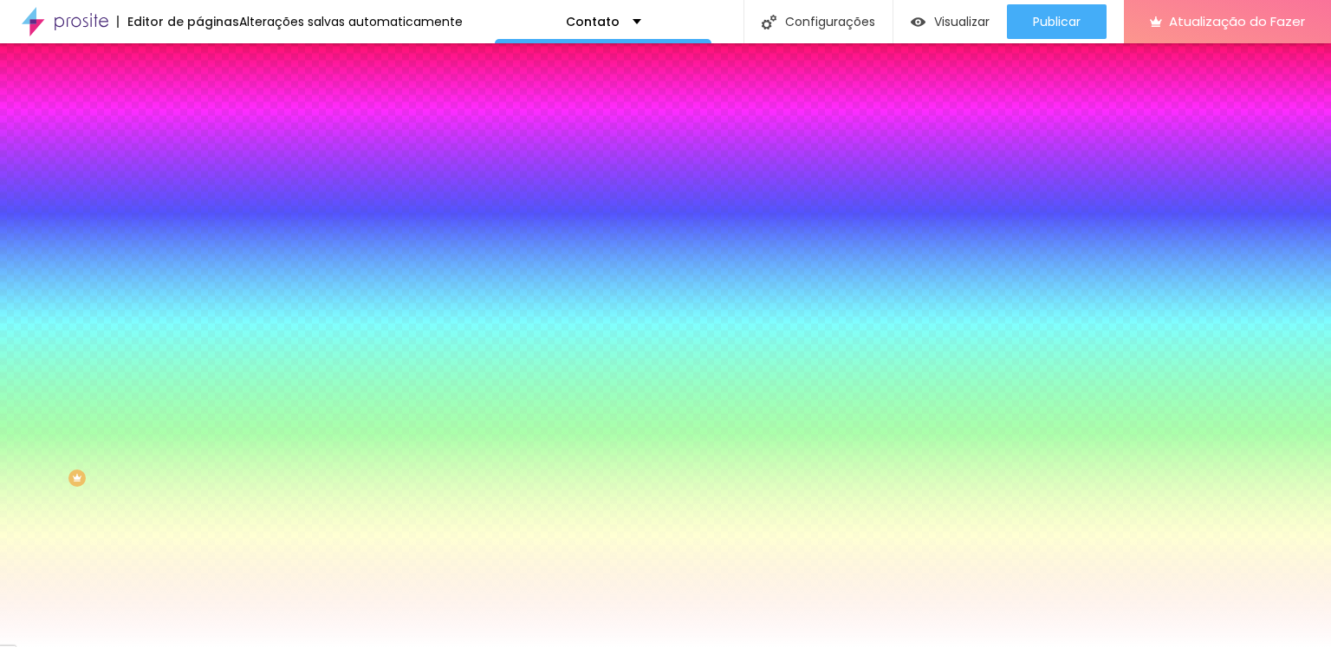
drag, startPoint x: 320, startPoint y: 443, endPoint x: 187, endPoint y: 424, distance: 134.0
click at [459, 647] on div at bounding box center [665, 647] width 1331 height 0
click at [199, 341] on div at bounding box center [298, 341] width 199 height 0
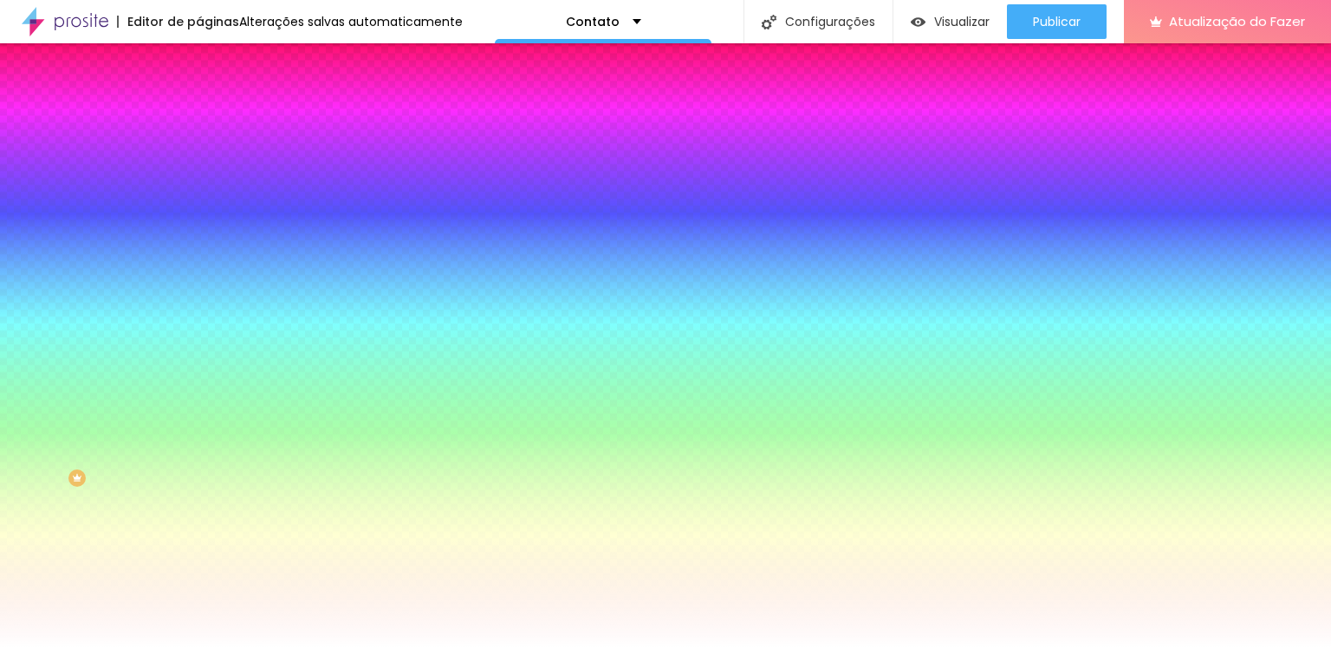
click at [177, 401] on div at bounding box center [665, 323] width 1331 height 647
drag, startPoint x: 170, startPoint y: 398, endPoint x: 170, endPoint y: 367, distance: 30.3
click at [199, 359] on div "Cor de fundo Voltar ao padrão #FFFFFF" at bounding box center [298, 335] width 199 height 48
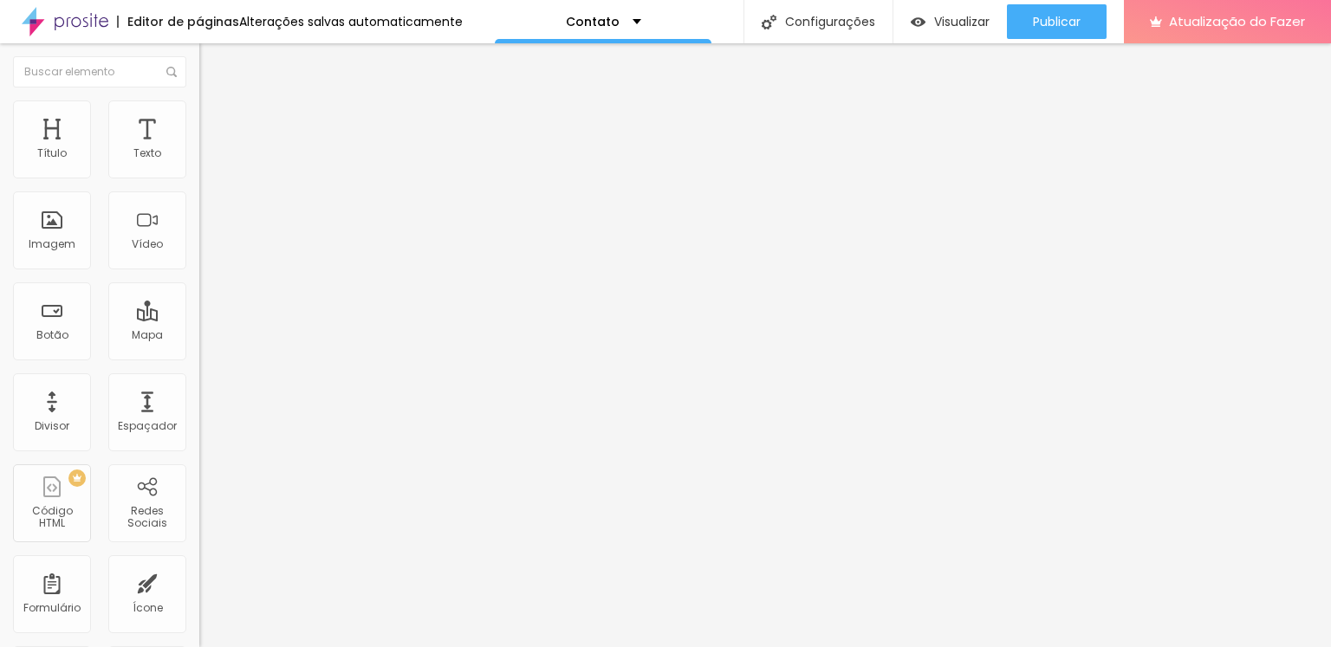
click at [215, 120] on font "Estilo" at bounding box center [228, 112] width 27 height 15
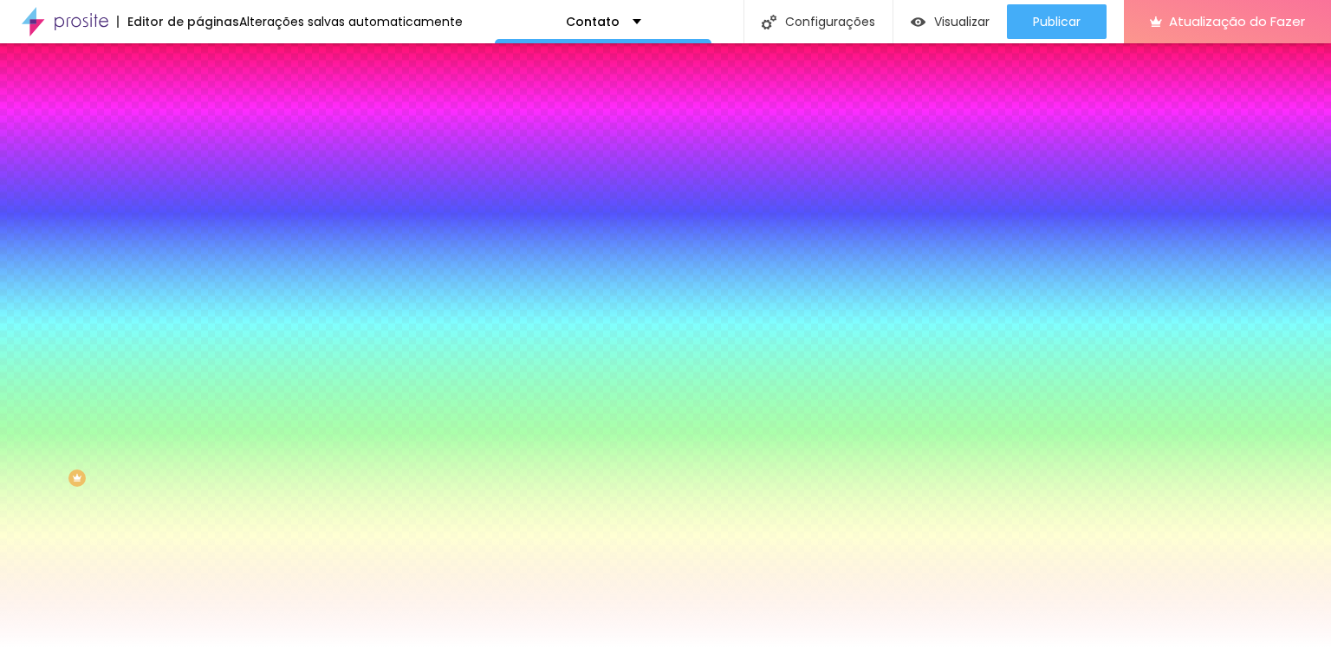
click at [199, 147] on font "Botão" at bounding box center [215, 140] width 32 height 15
click at [211, 277] on icon "button" at bounding box center [214, 271] width 7 height 12
click at [206, 219] on icon "button" at bounding box center [212, 213] width 12 height 12
click at [206, 171] on icon "button" at bounding box center [212, 165] width 12 height 12
click at [215, 102] on font "Conteúdo" at bounding box center [242, 95] width 54 height 15
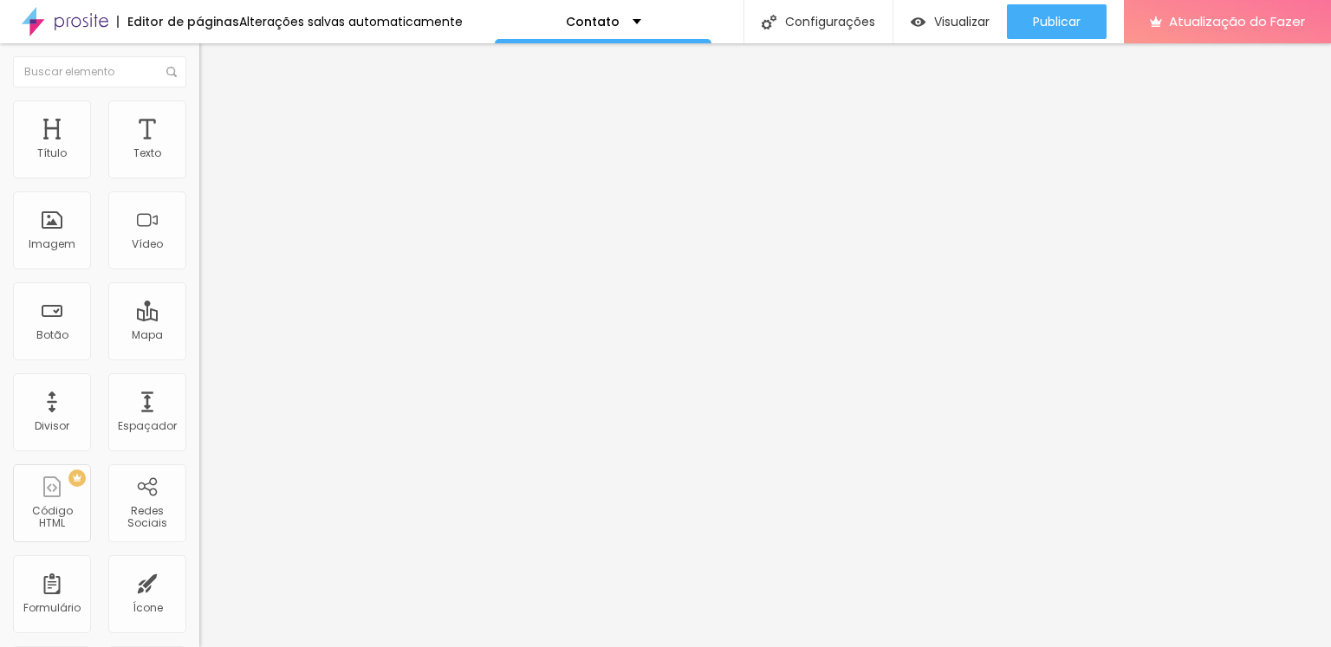
click at [199, 118] on img at bounding box center [207, 126] width 16 height 16
drag, startPoint x: 64, startPoint y: 168, endPoint x: 73, endPoint y: 170, distance: 8.8
click at [199, 336] on input "range" at bounding box center [255, 343] width 112 height 14
drag, startPoint x: 57, startPoint y: 204, endPoint x: 35, endPoint y: 191, distance: 26.0
click at [199, 582] on input "range" at bounding box center [255, 589] width 112 height 14
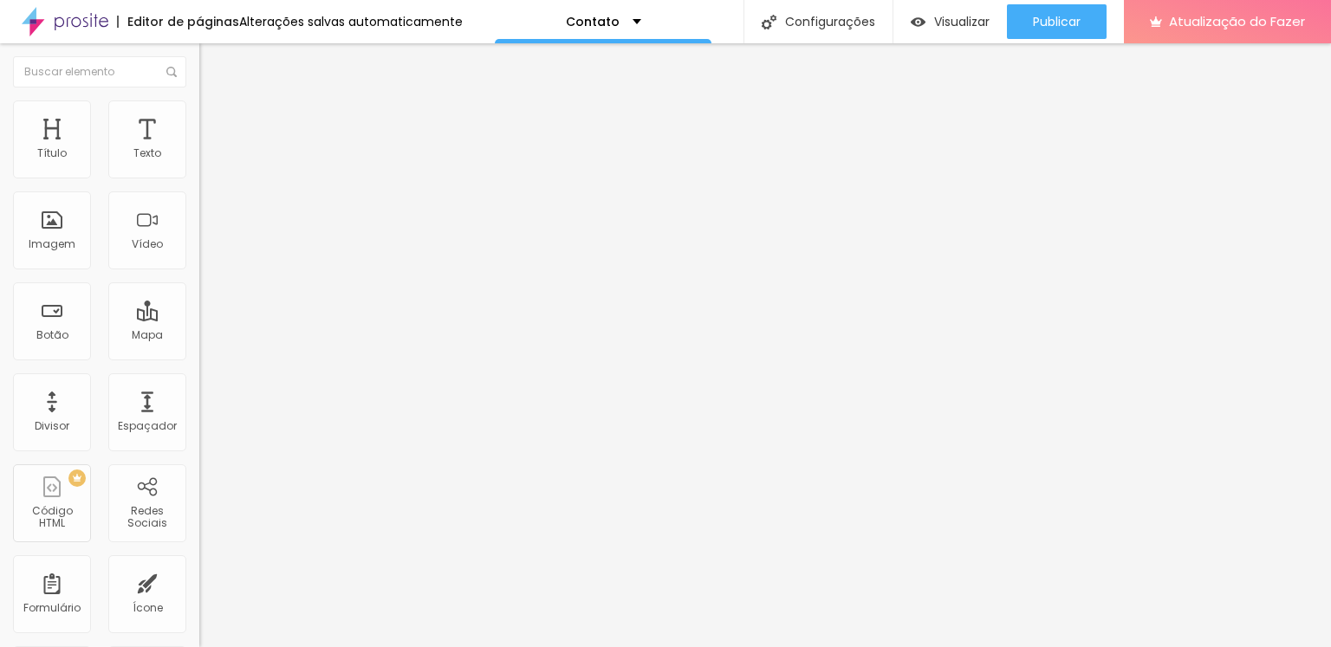
click at [199, 380] on div "0 Espaço de baixo" at bounding box center [298, 502] width 199 height 245
click at [199, 112] on li "Estilo" at bounding box center [298, 109] width 199 height 17
click at [495, 16] on div "Contato" at bounding box center [603, 21] width 217 height 43
click at [465, 15] on div "Editor de páginas Alterações salvas automaticamente Contato Configurações Confi…" at bounding box center [665, 21] width 1331 height 43
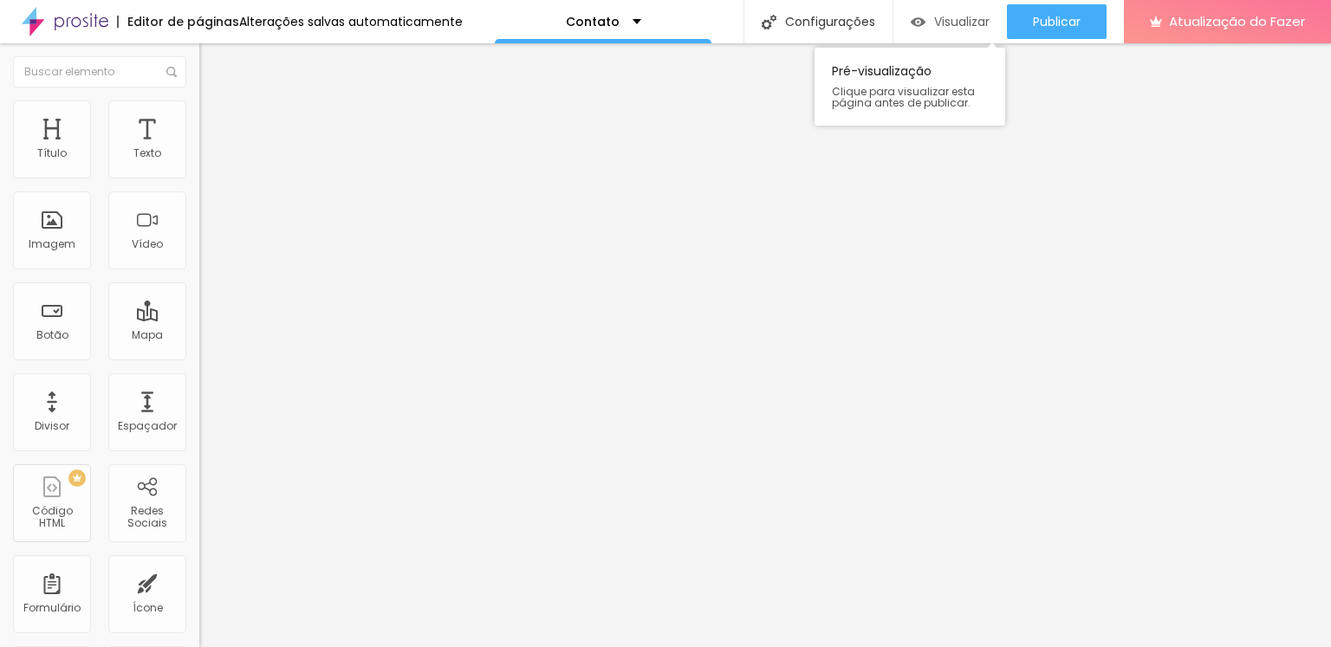
click at [942, 18] on font "Visualizar" at bounding box center [961, 21] width 55 height 17
click at [199, 348] on font "Instagram" at bounding box center [227, 355] width 57 height 15
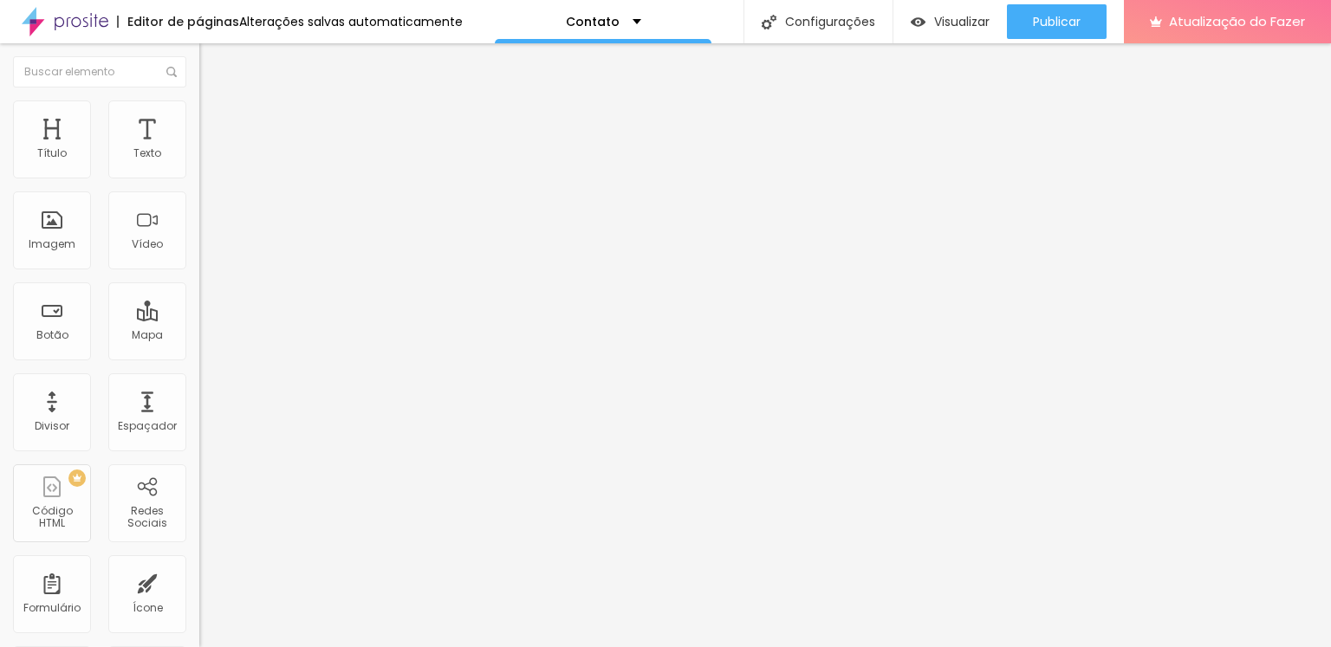
drag, startPoint x: 87, startPoint y: 317, endPoint x: 43, endPoint y: 305, distance: 45.0
paste input "wa.me/5511971253836"
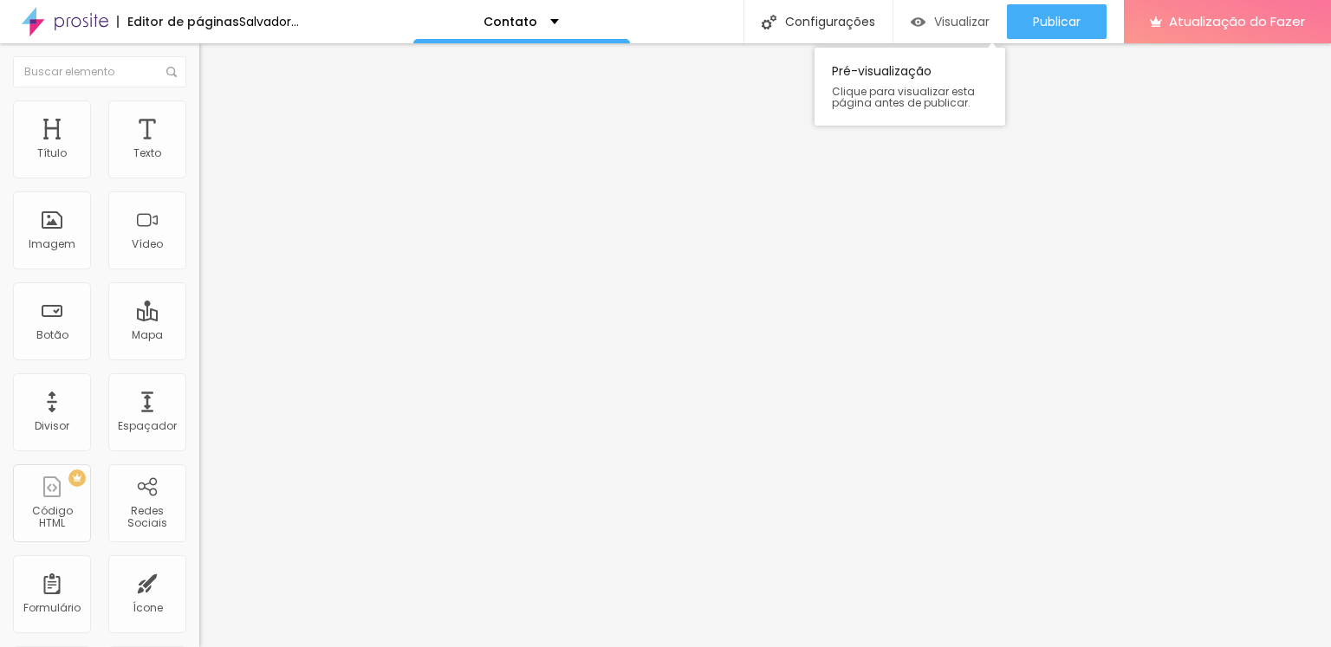
click at [960, 27] on font "Visualizar" at bounding box center [961, 21] width 55 height 17
drag, startPoint x: 81, startPoint y: 356, endPoint x: 8, endPoint y: 346, distance: 73.5
paste input "www.youtube.com/@drewins_rv"
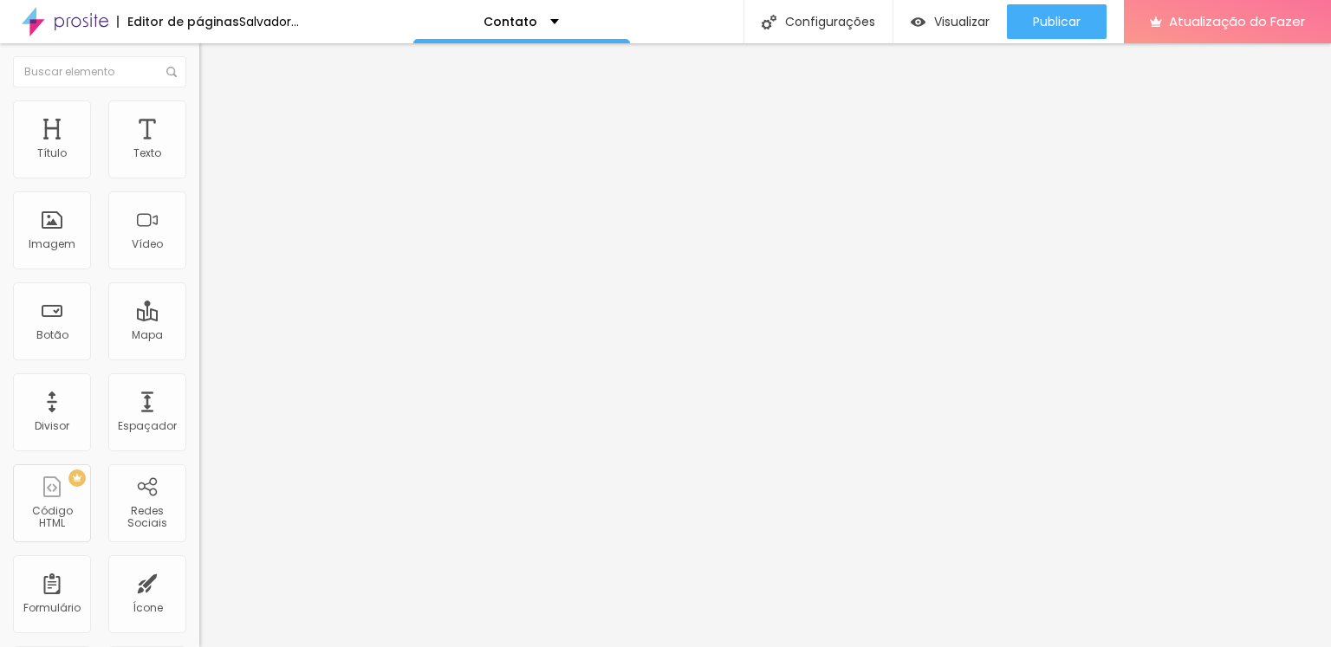
click at [199, 523] on div "Editar nulo Conteúdo Estilo Avançado Instagram Rede social Instagram Endereço U…" at bounding box center [298, 345] width 199 height 604
click at [929, 24] on div "Visualizar" at bounding box center [950, 22] width 79 height 15
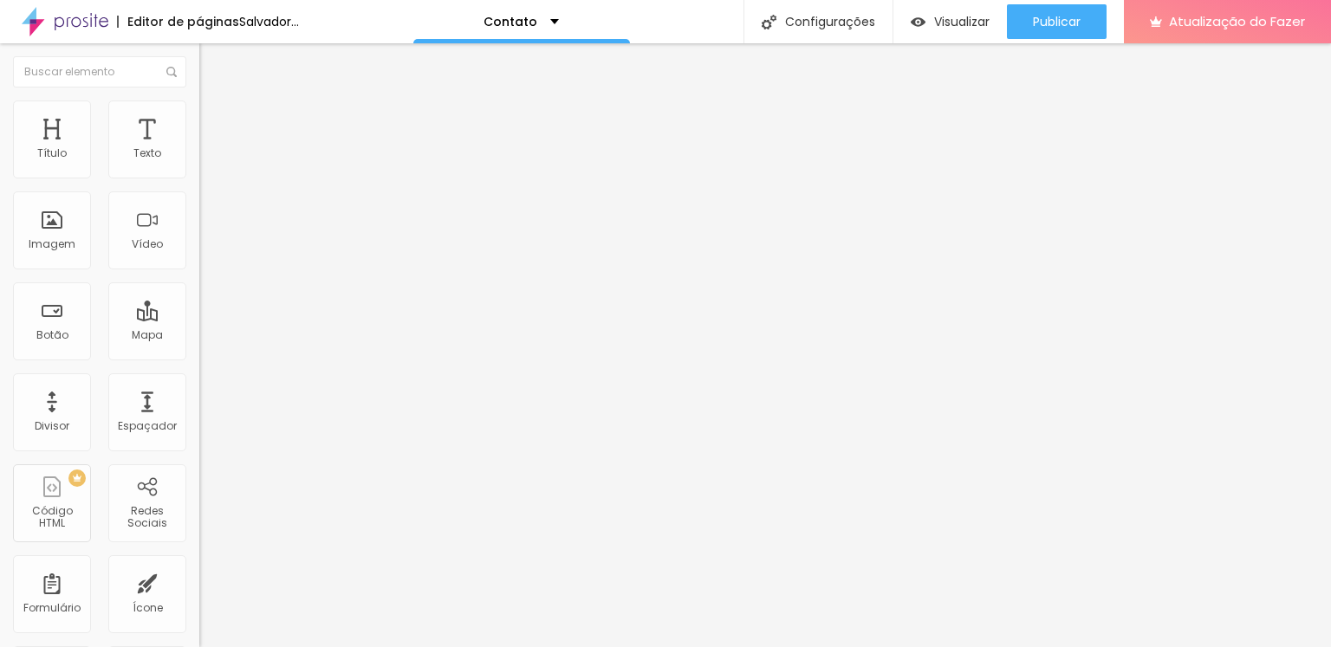
click at [199, 368] on div "Editar nulo Conteúdo Estilo Avançado Instagram Rede social Instagram Endereço U…" at bounding box center [298, 345] width 199 height 604
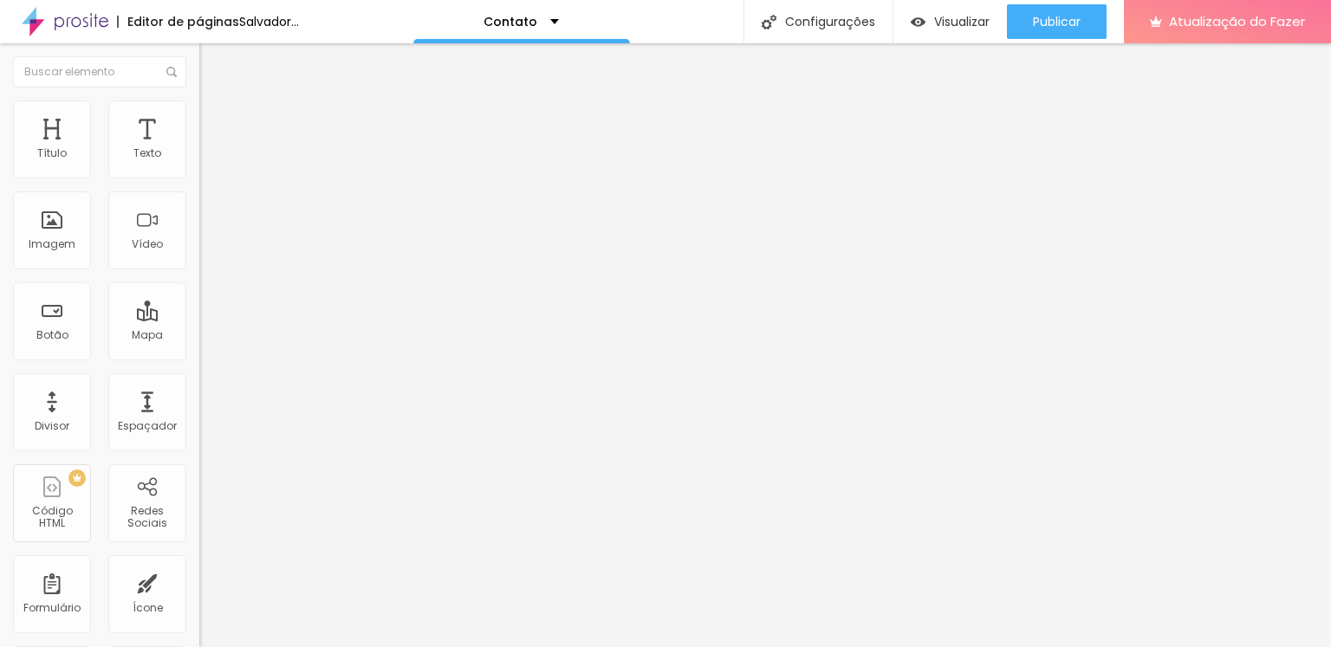
click at [945, 23] on font "Visualizar" at bounding box center [961, 21] width 55 height 17
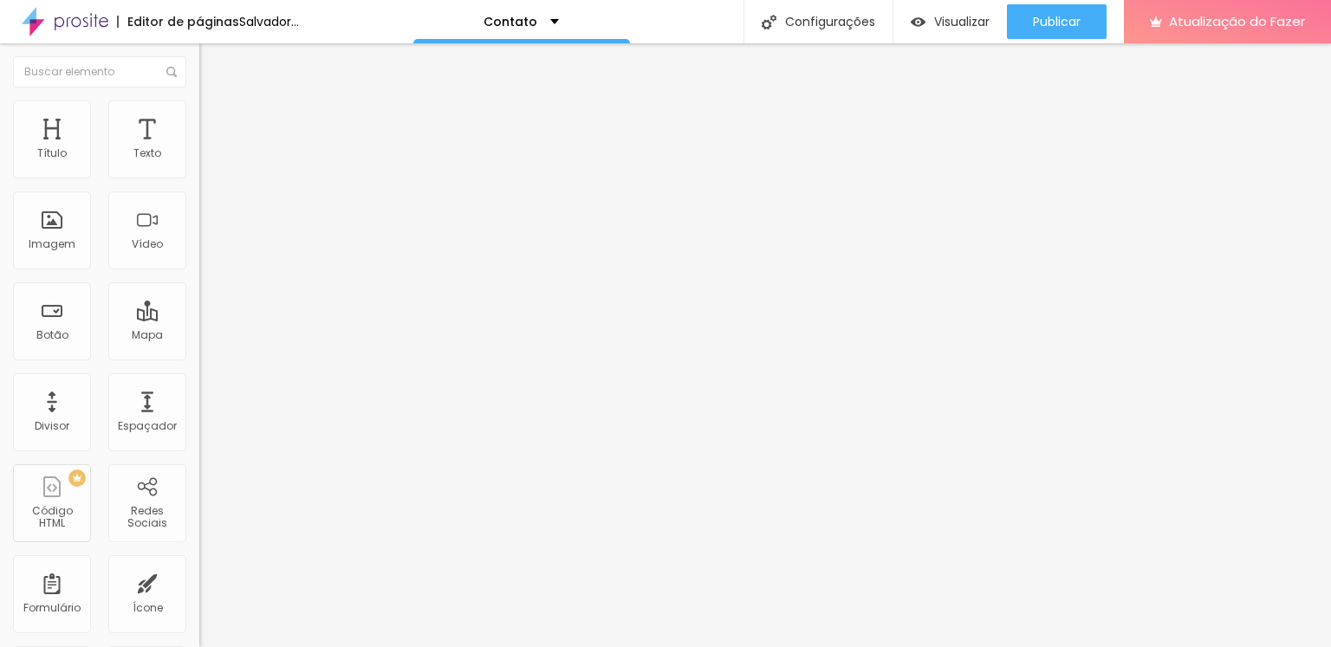
click at [199, 527] on div "Editar nulo Conteúdo Estilo Avançado Instagram Rede social Instagram Endereço U…" at bounding box center [298, 345] width 199 height 604
click at [943, 25] on font "Visualizar" at bounding box center [961, 21] width 55 height 17
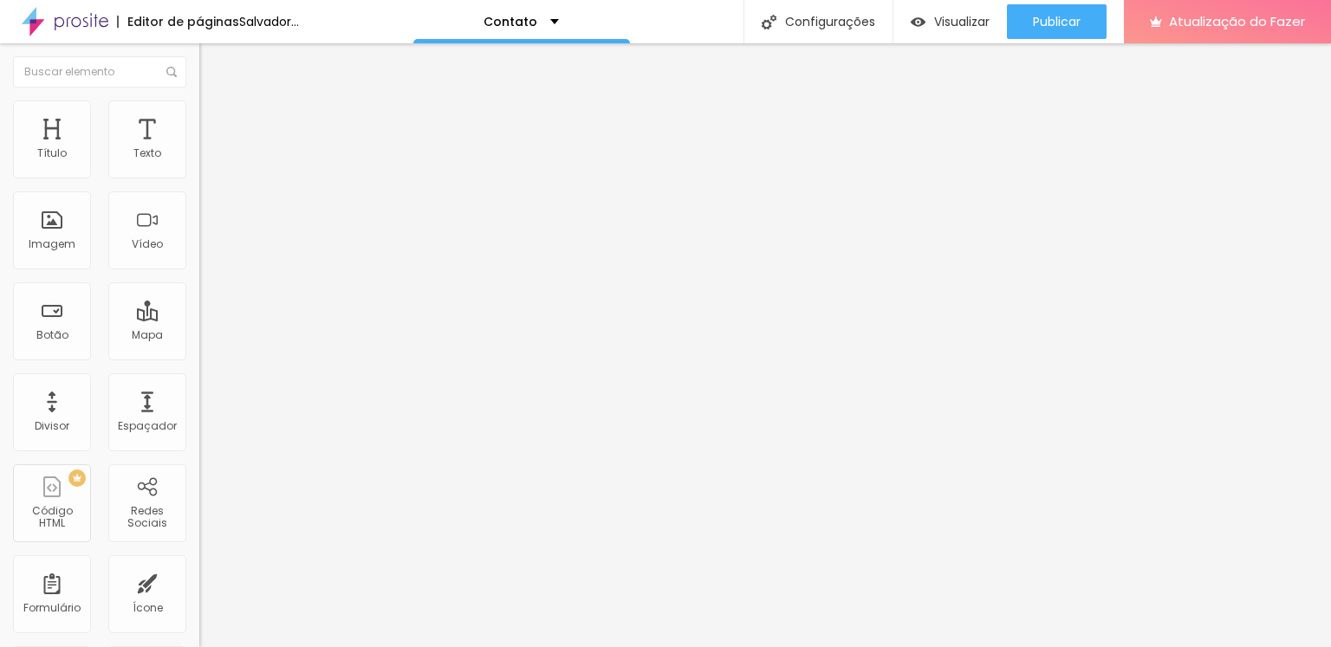
paste input "https://www.youtube.com/@drewins_rv"
click at [199, 497] on div "Editar nulo Conteúdo Estilo Avançado Instagram Rede social Instagram Endereço U…" at bounding box center [298, 345] width 199 height 604
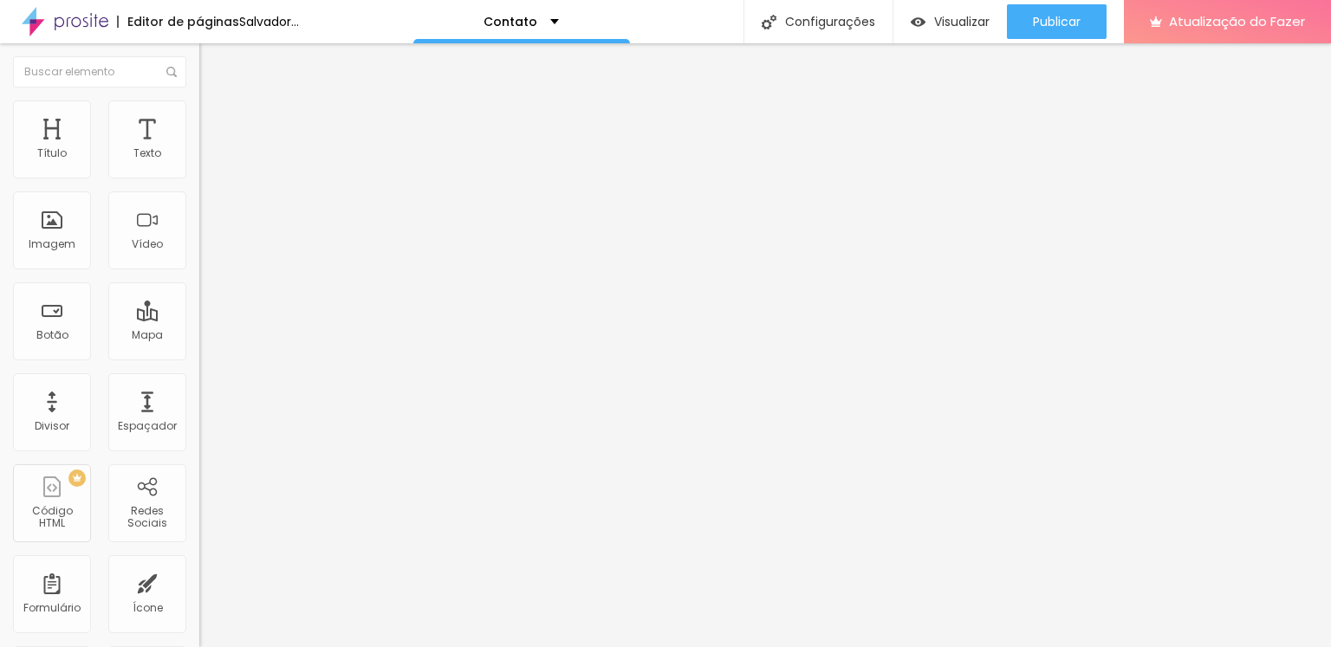
click at [949, 22] on font "Visualizar" at bounding box center [961, 21] width 55 height 17
click at [199, 348] on font "Instagram" at bounding box center [227, 355] width 57 height 15
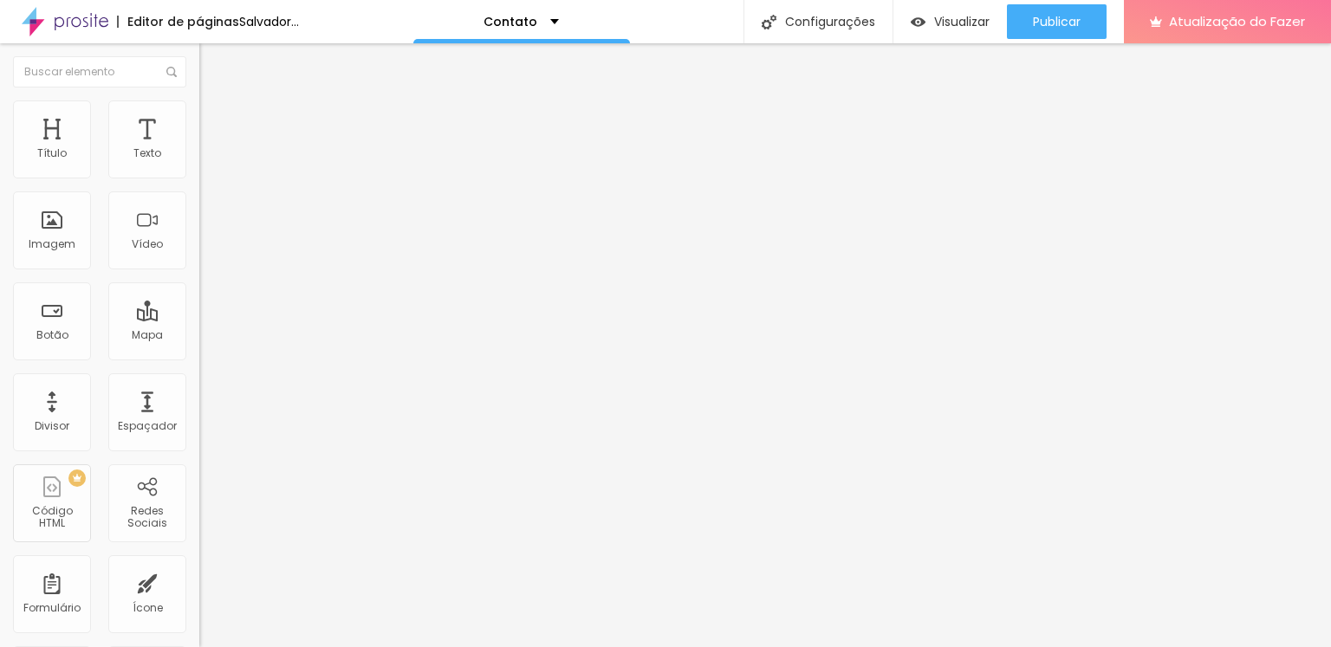
drag, startPoint x: 88, startPoint y: 278, endPoint x: 17, endPoint y: 272, distance: 70.5
click at [199, 361] on div "Rede social Instagram Endereço URL https:// Abrir em uma nova aba" at bounding box center [298, 504] width 199 height 287
paste input "www.instagram.com/drewins_ft/"
click at [199, 514] on div "Editar nulo Conteúdo Estilo Avançado Instagram Rede social Instagram Endereço U…" at bounding box center [298, 345] width 199 height 604
click at [209, 379] on div "Instagram" at bounding box center [299, 475] width 180 height 192
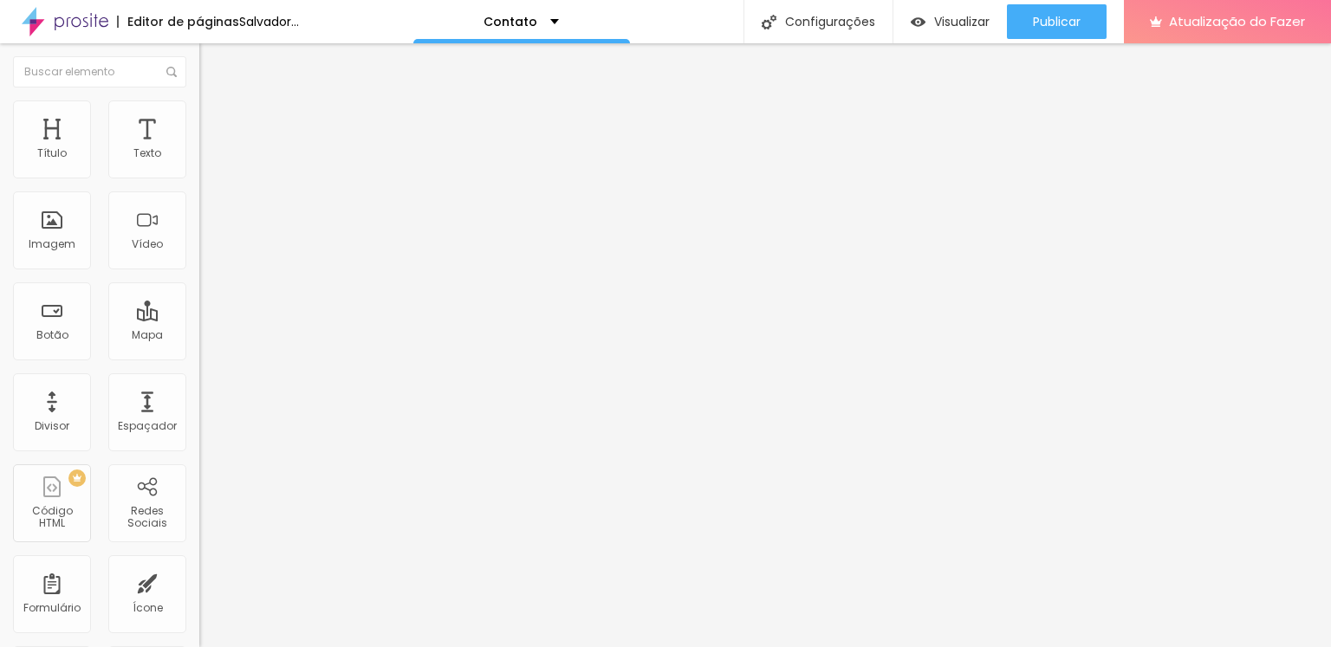
click at [199, 348] on font "Instagram" at bounding box center [227, 355] width 57 height 15
click at [939, 26] on font "Visualizar" at bounding box center [961, 21] width 55 height 17
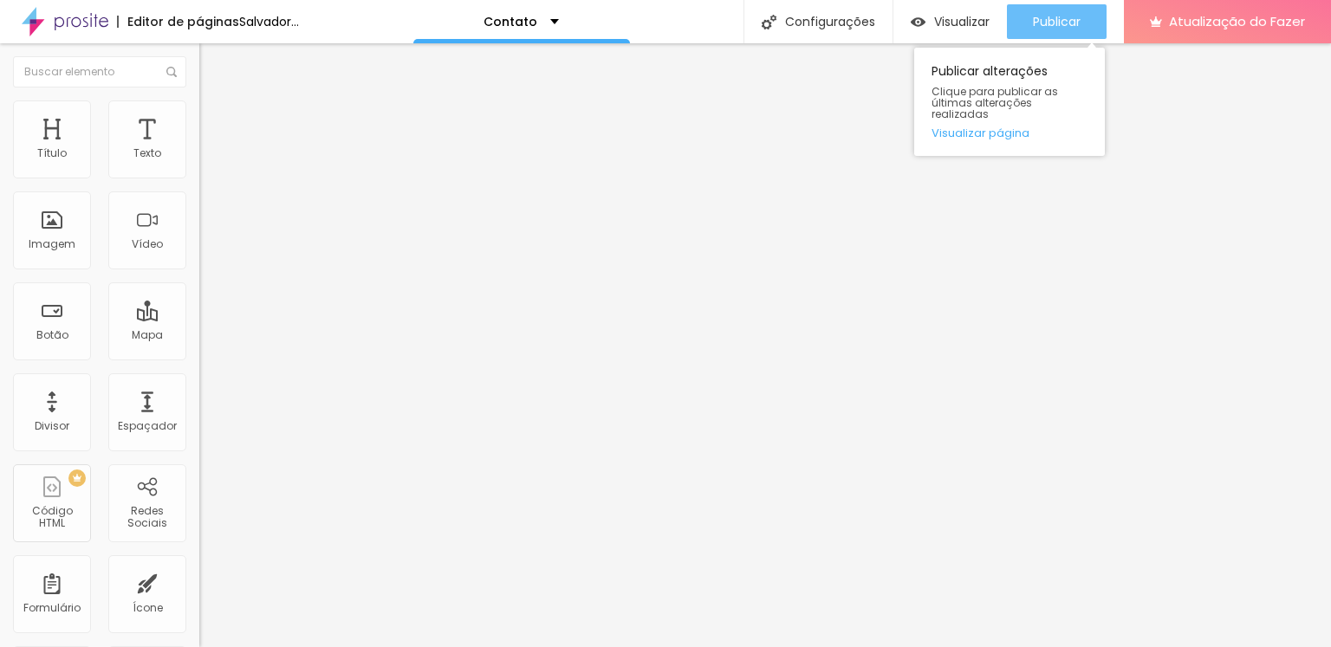
click at [1053, 23] on font "Publicar" at bounding box center [1057, 21] width 48 height 17
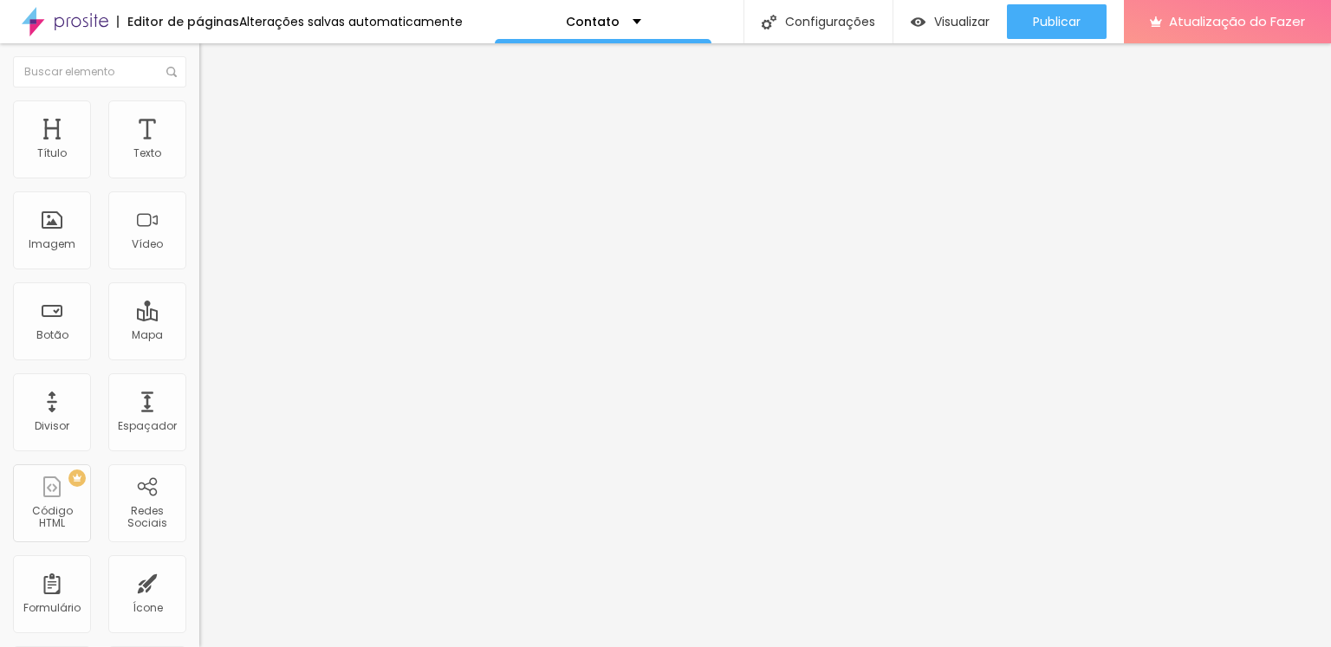
paste input "text"
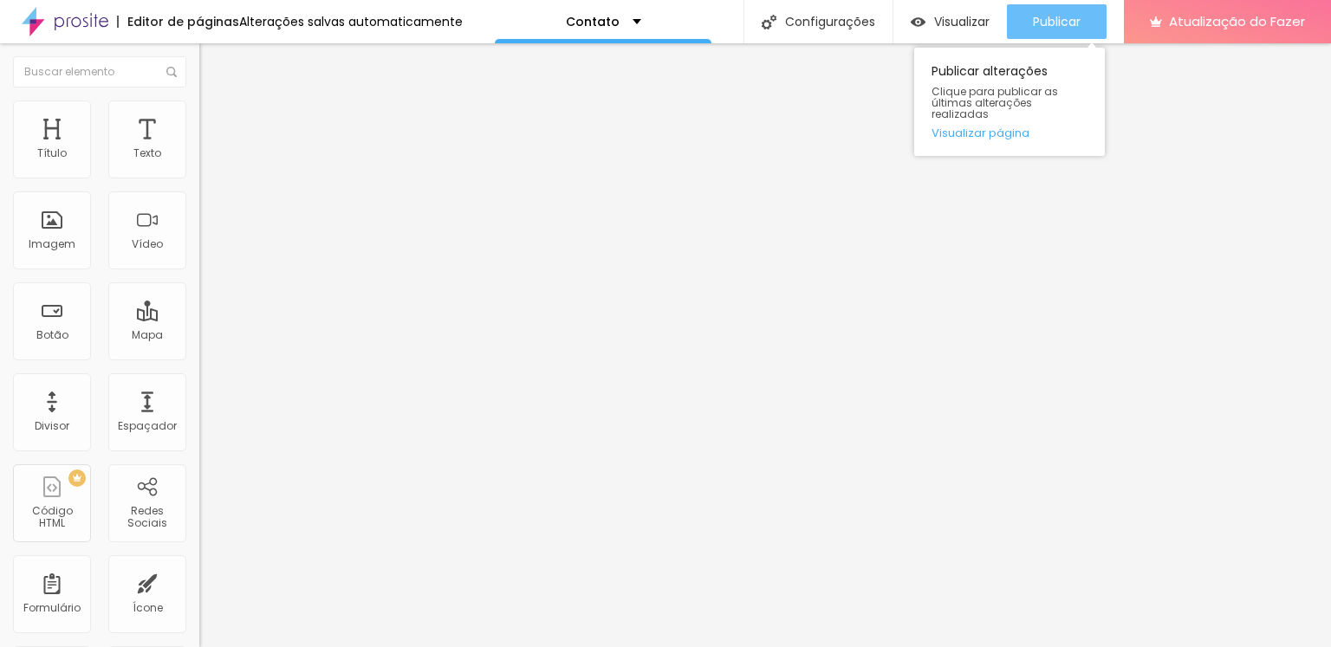
type input "https://www.youtube.com/@drewins_rv"
click at [1045, 16] on font "Publicar" at bounding box center [1057, 21] width 48 height 17
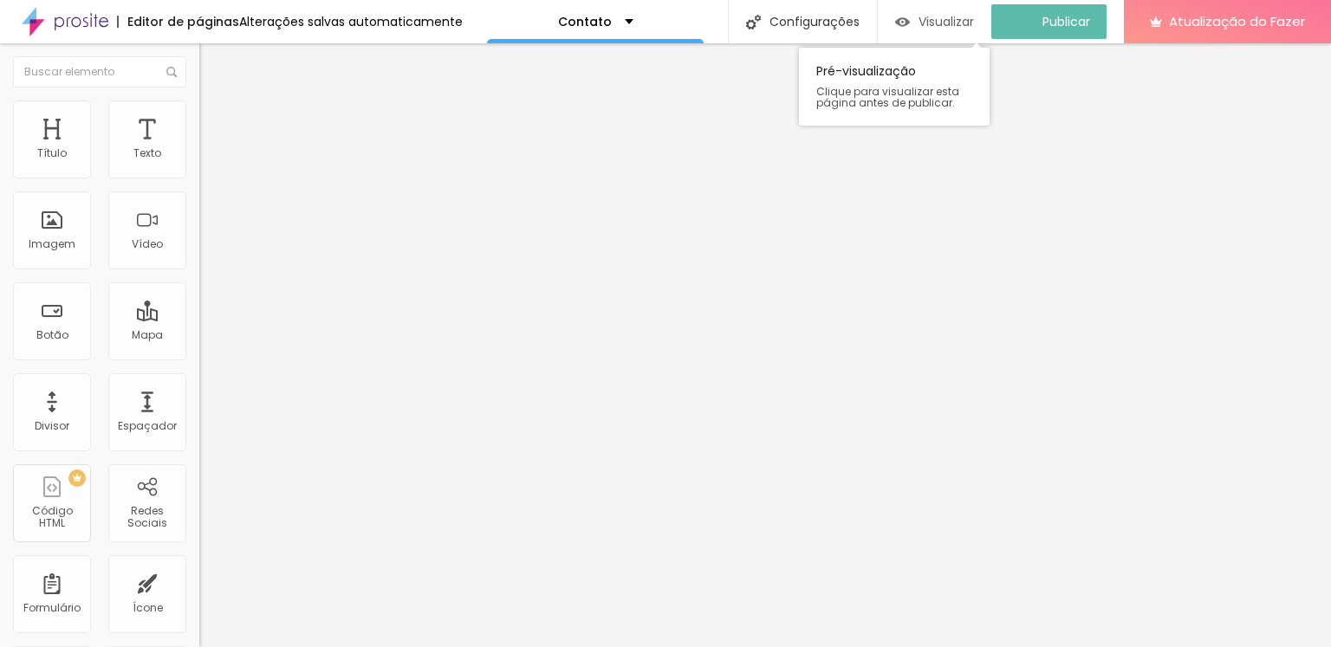
click at [974, 16] on font "Visualizar" at bounding box center [946, 21] width 55 height 17
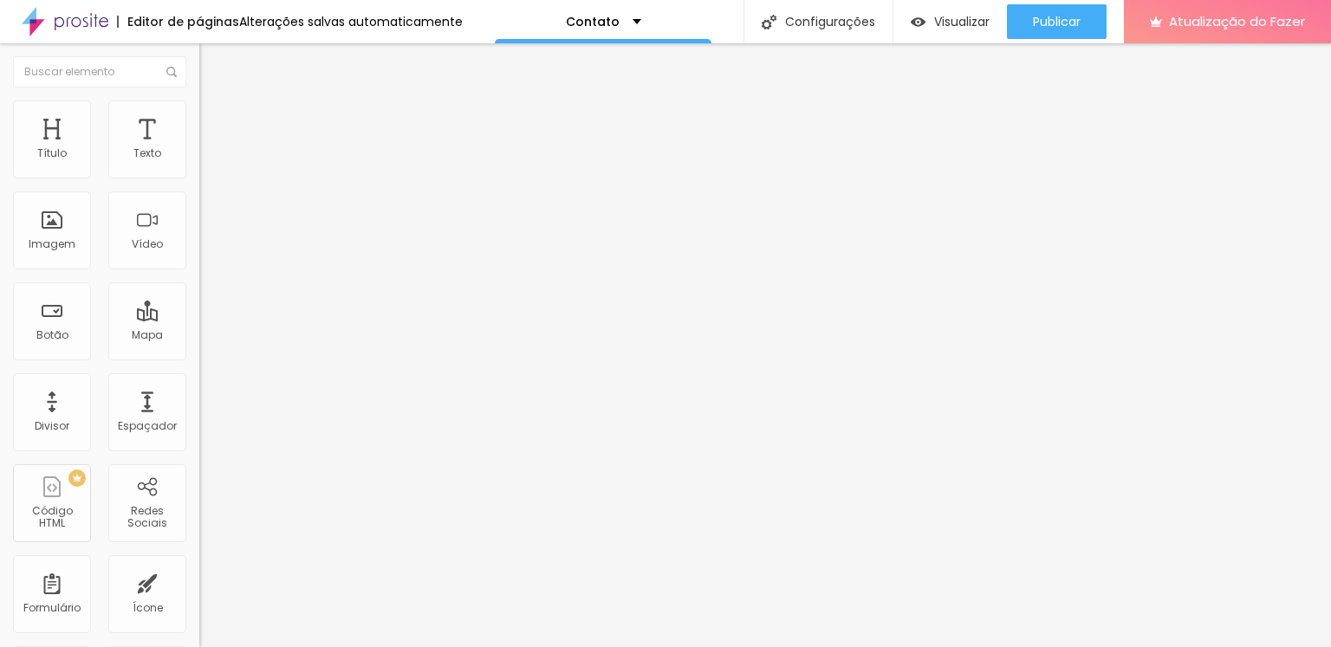
click at [90, 25] on img at bounding box center [65, 21] width 87 height 43
click at [958, 23] on font "Visualizar" at bounding box center [961, 21] width 55 height 17
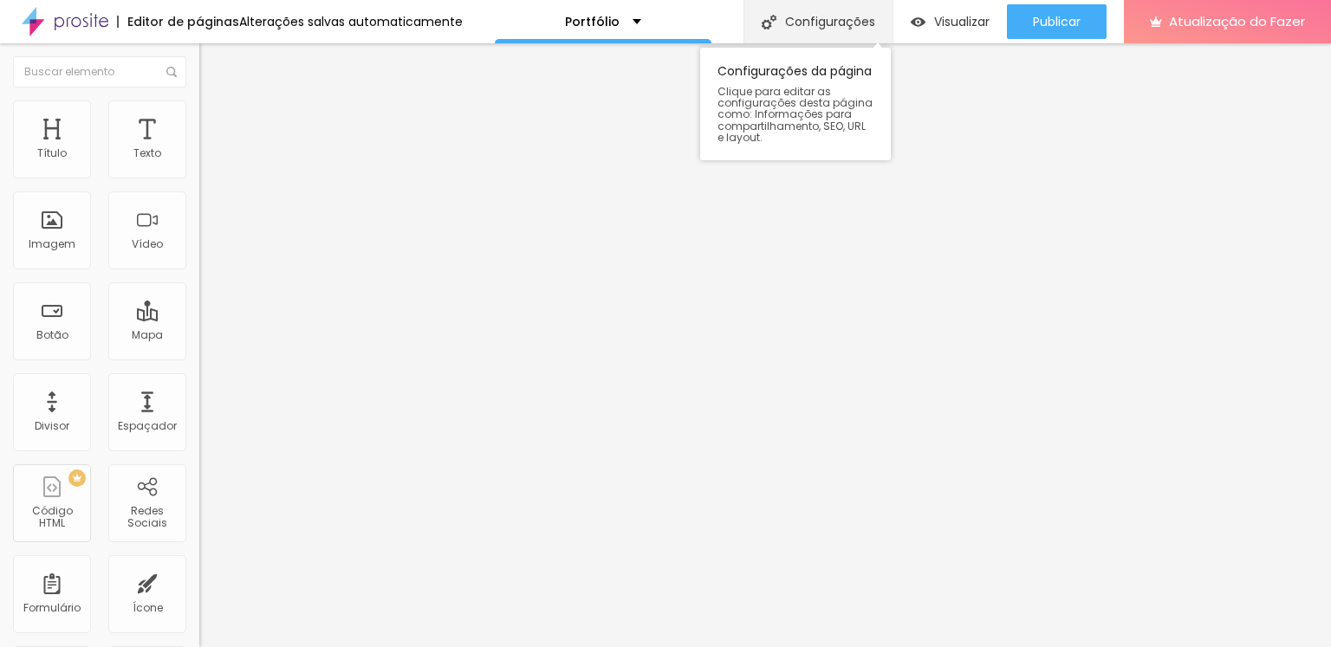
click at [846, 21] on font "Configurações" at bounding box center [830, 21] width 90 height 17
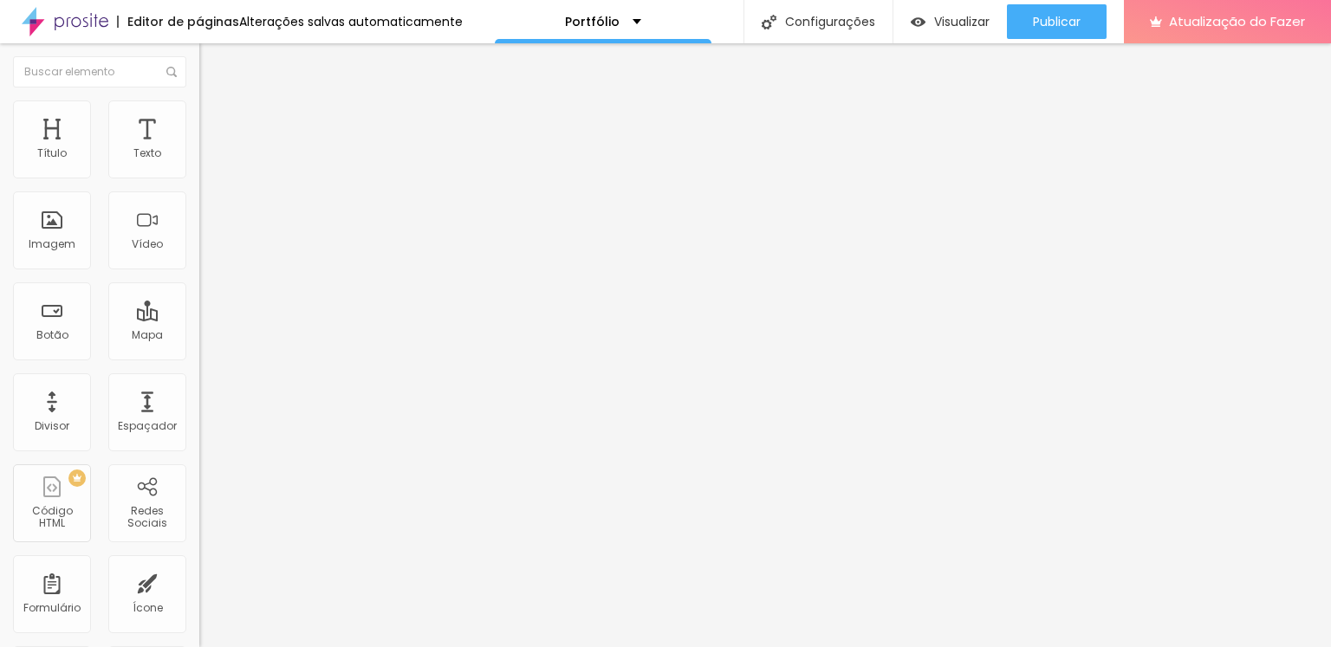
click at [634, 18] on div "Portfólio" at bounding box center [603, 21] width 217 height 43
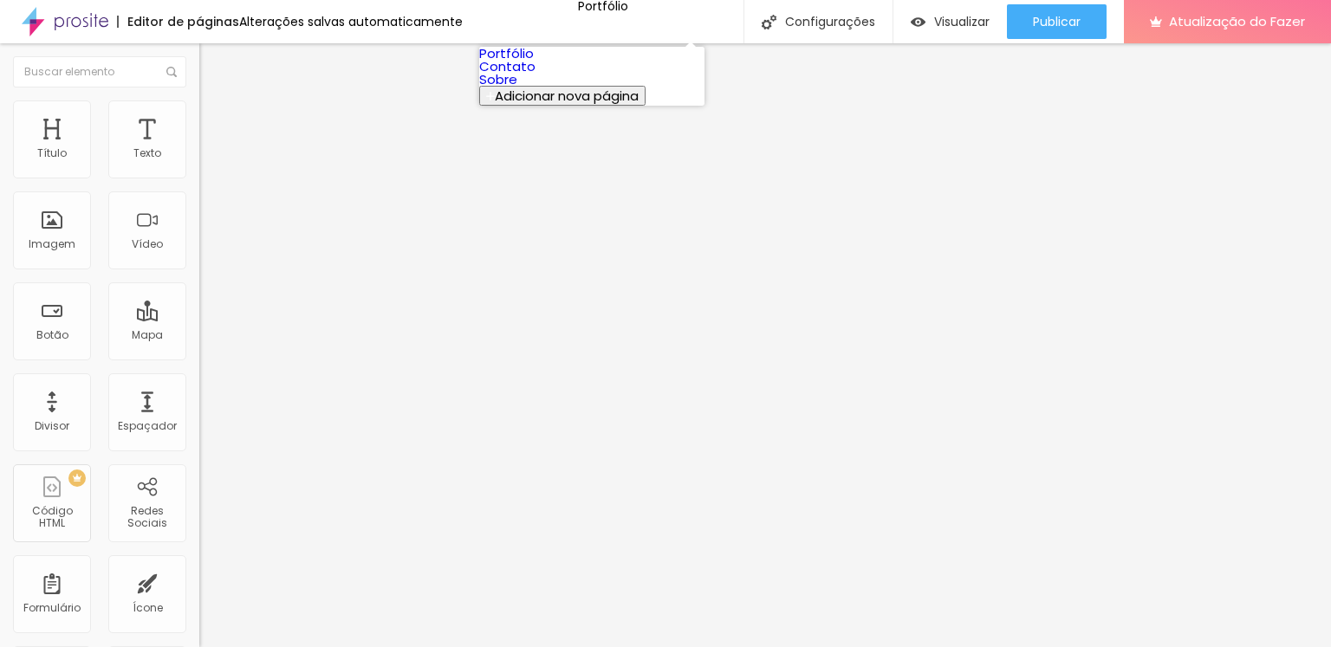
click at [530, 59] on font "Portfólio" at bounding box center [506, 53] width 55 height 18
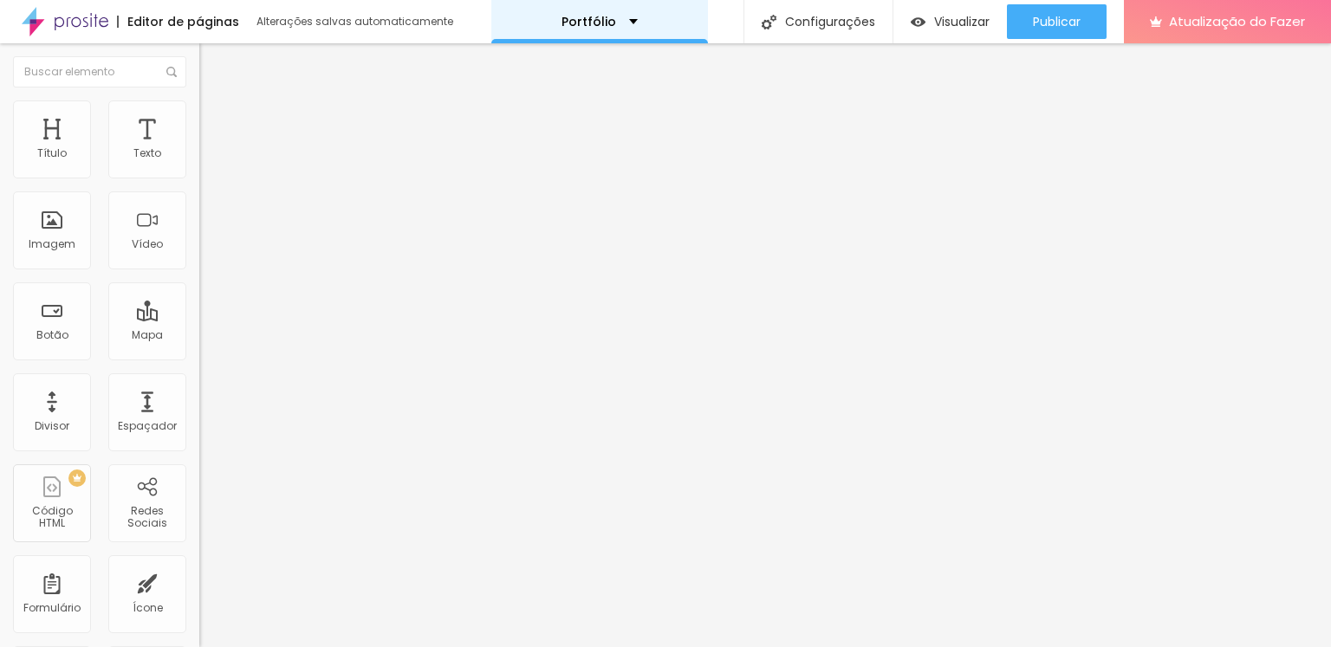
click at [635, 21] on div "Portfólio" at bounding box center [599, 21] width 217 height 43
click at [616, 25] on div "Portfólio" at bounding box center [600, 22] width 76 height 12
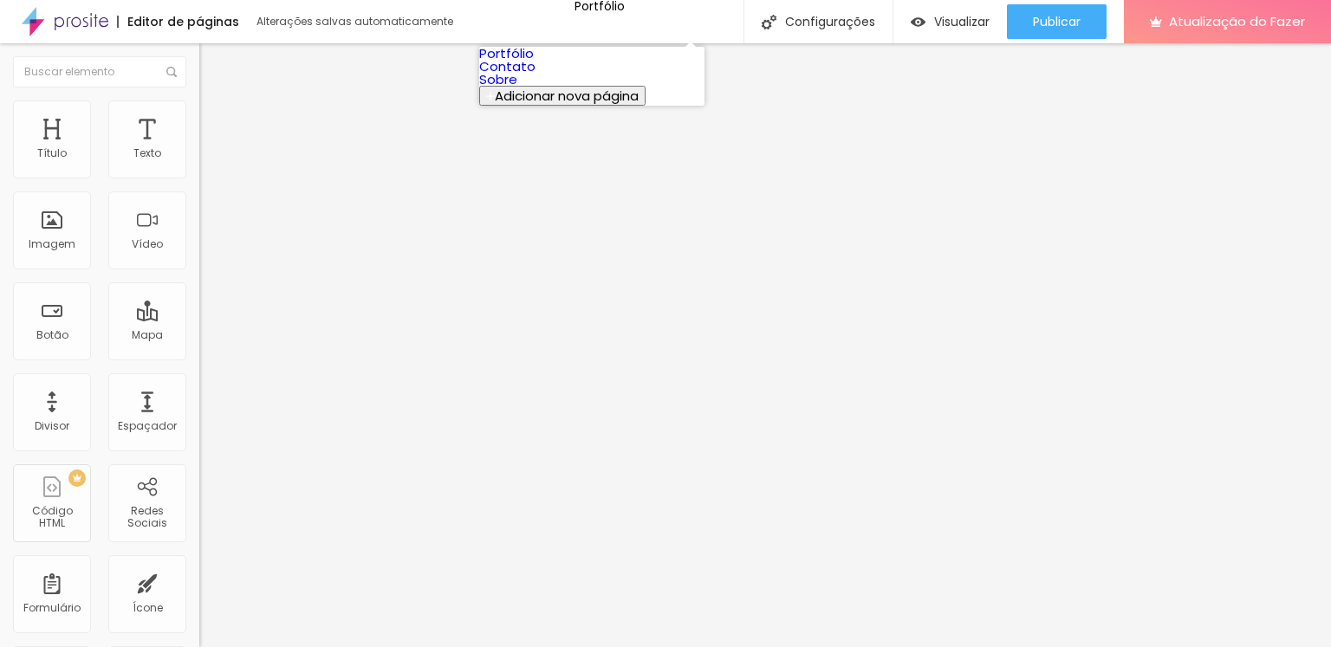
click at [536, 75] on font "Contato" at bounding box center [507, 66] width 56 height 18
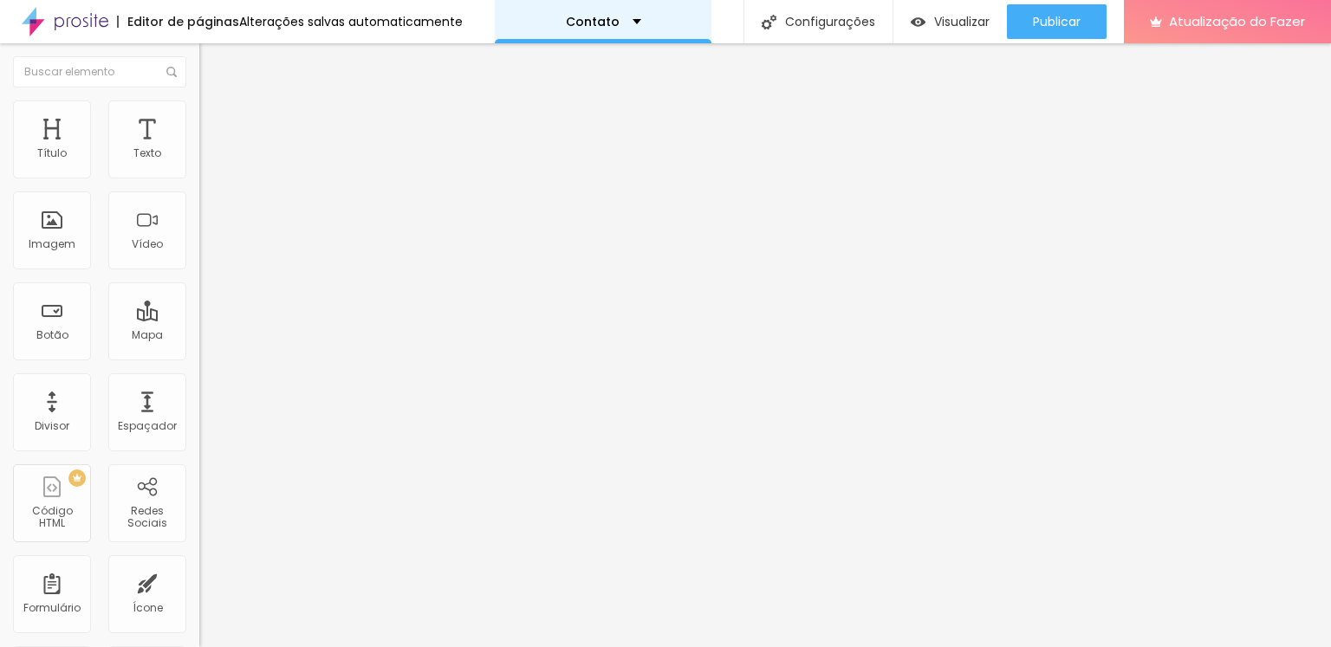
click at [603, 13] on div "Contato" at bounding box center [603, 21] width 217 height 43
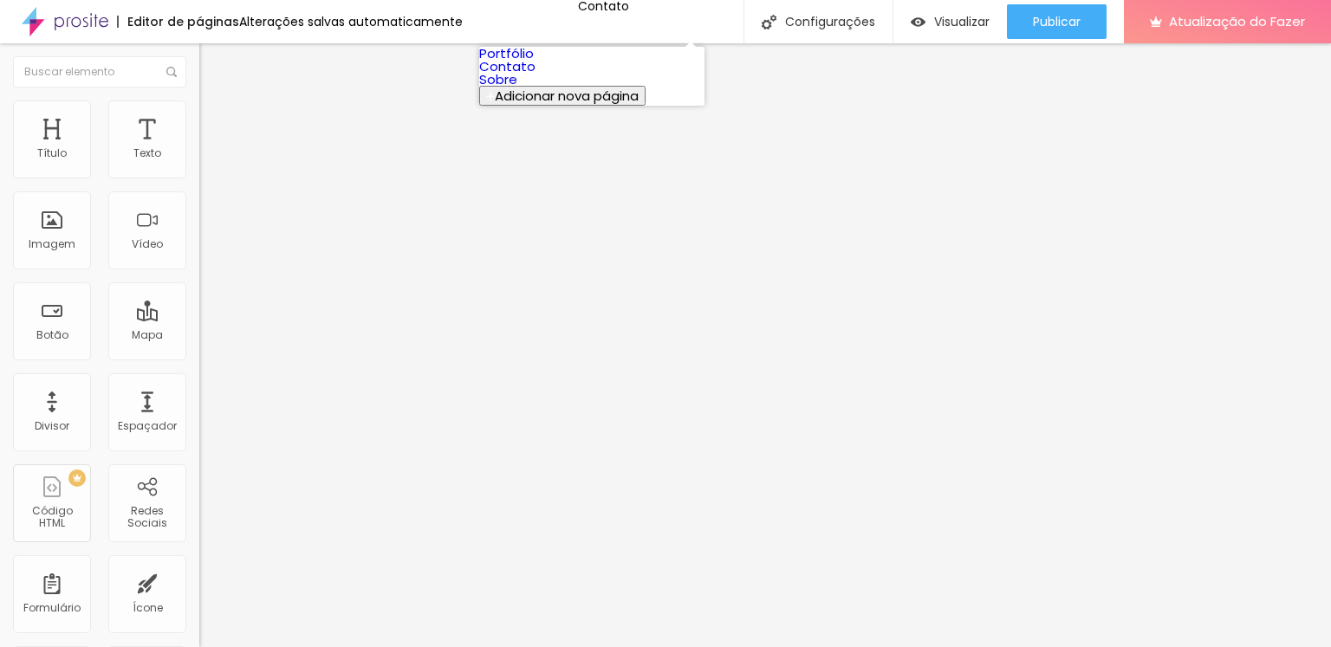
click at [533, 105] on font "Adicionar nova página" at bounding box center [567, 96] width 144 height 18
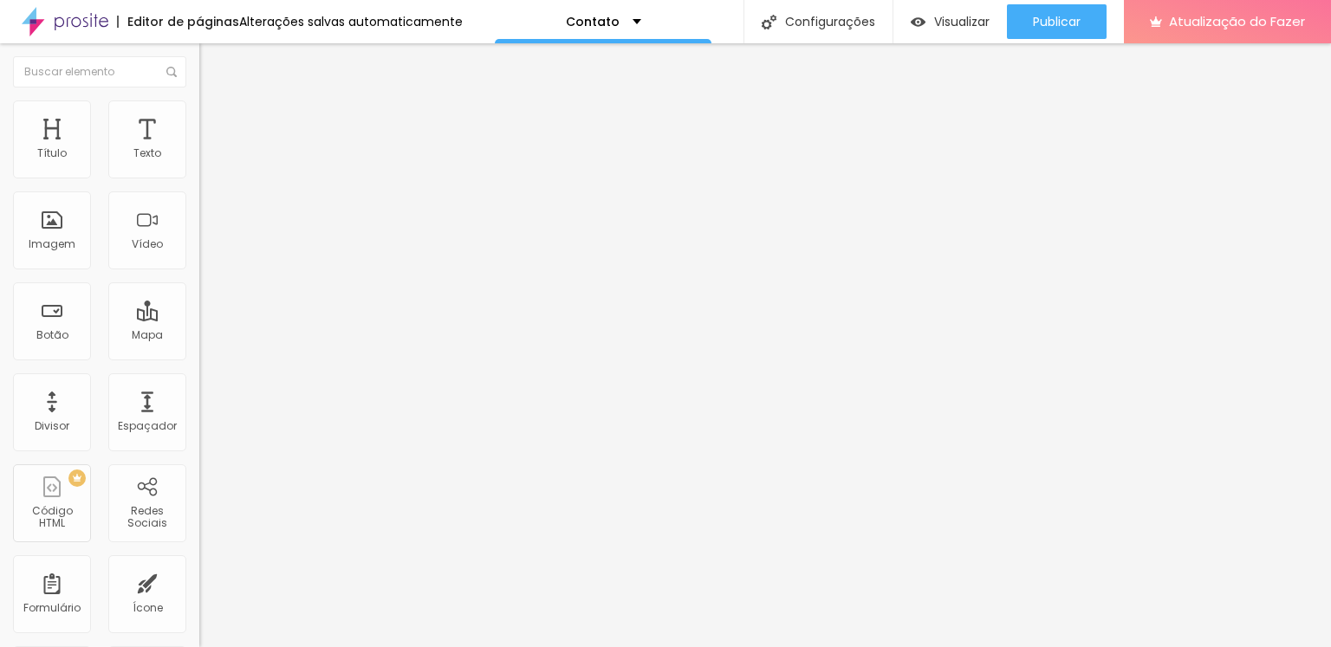
click at [598, 18] on font "Portfólio" at bounding box center [592, 21] width 55 height 17
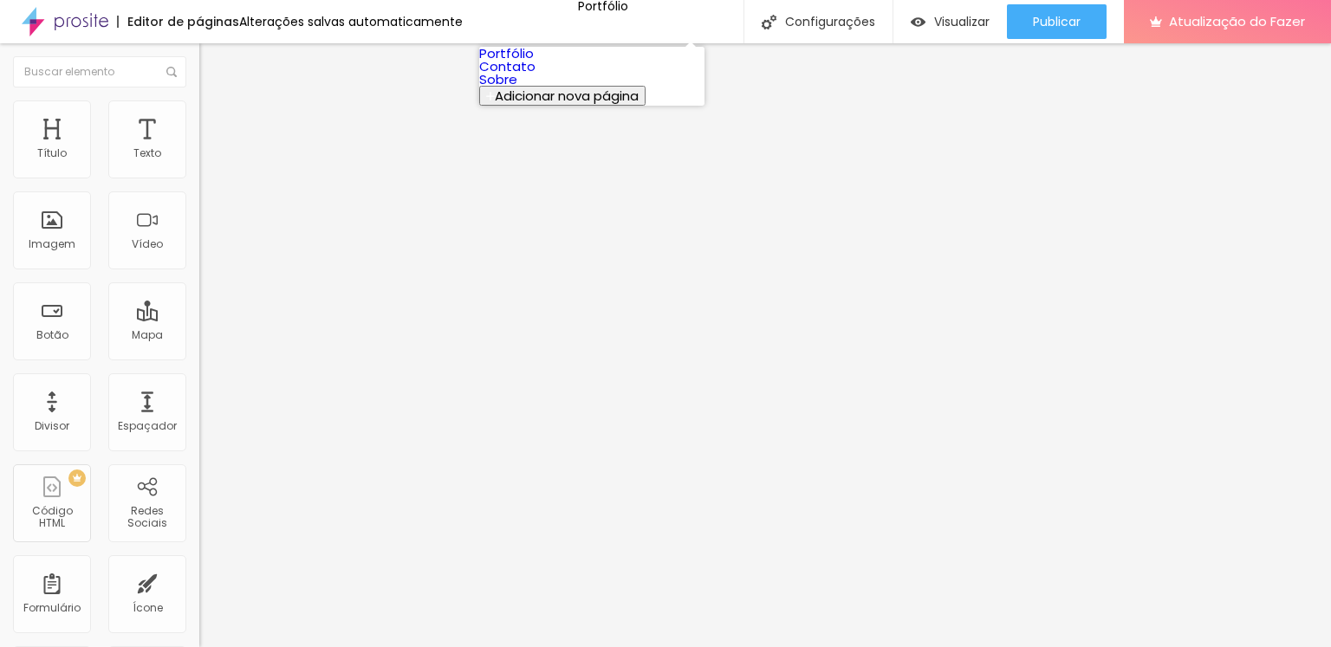
click at [523, 75] on link "Contato" at bounding box center [507, 66] width 56 height 18
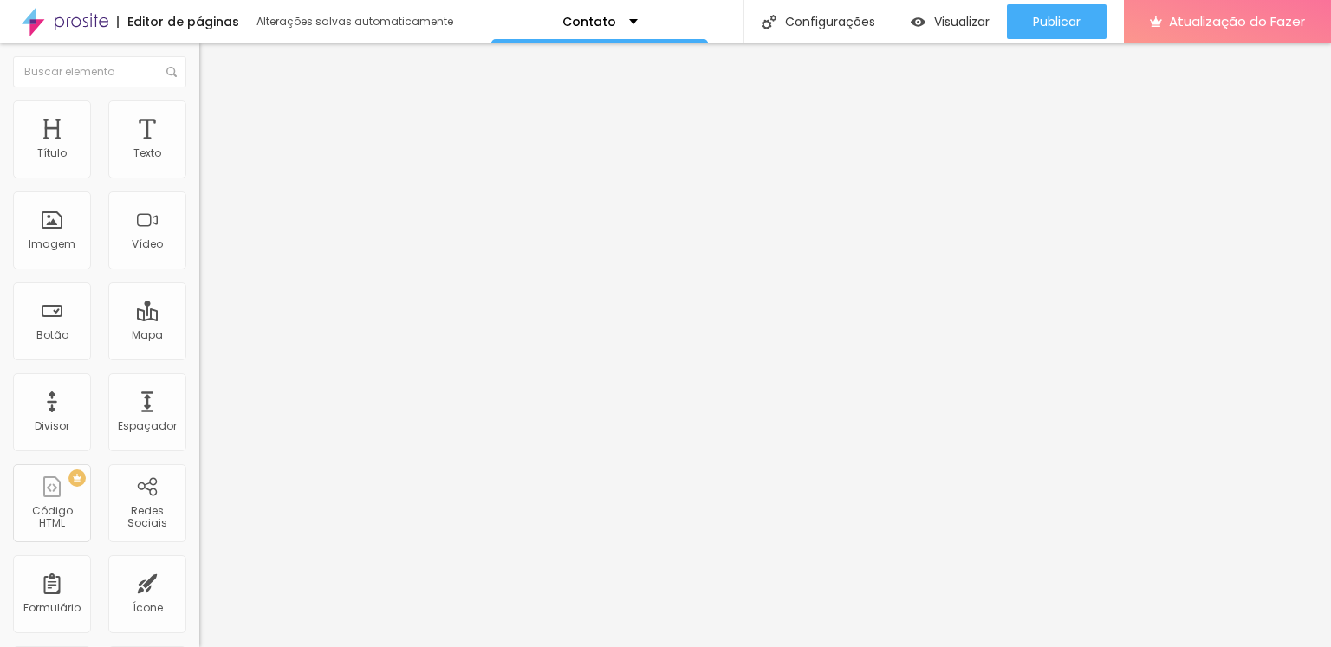
click at [199, 102] on img at bounding box center [207, 109] width 16 height 16
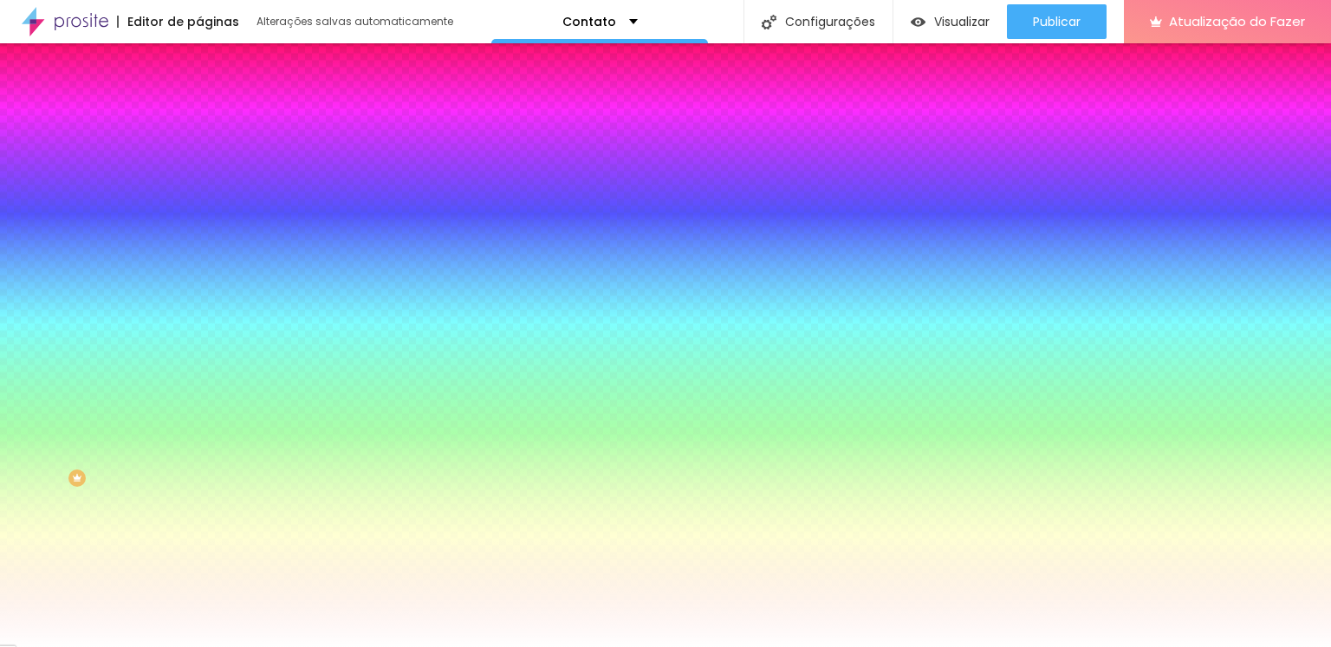
click at [199, 236] on div at bounding box center [298, 236] width 199 height 0
drag, startPoint x: 173, startPoint y: 398, endPoint x: 174, endPoint y: 276, distance: 121.3
click at [199, 276] on div "Imagem de fundo Adicionar imagem Efeito da Imagem Nenhum Nenhum Parallax Cor de…" at bounding box center [298, 247] width 199 height 224
click at [199, 236] on div at bounding box center [298, 236] width 199 height 0
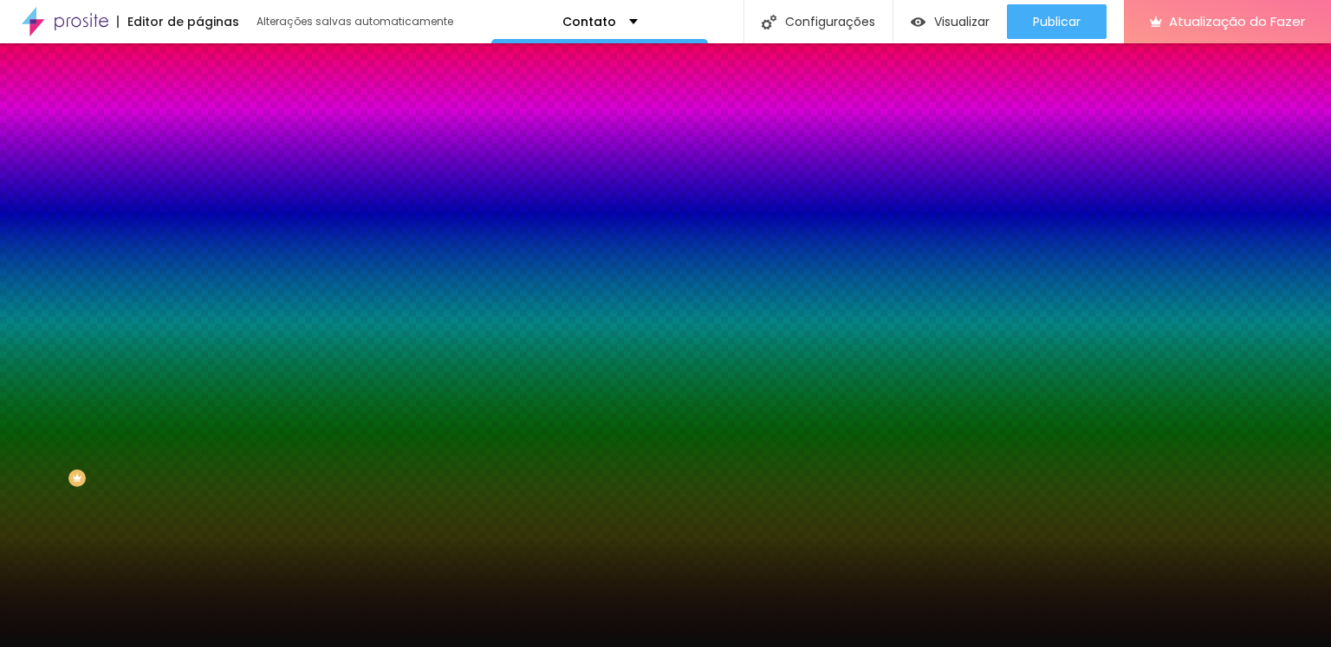
type input "#000000"
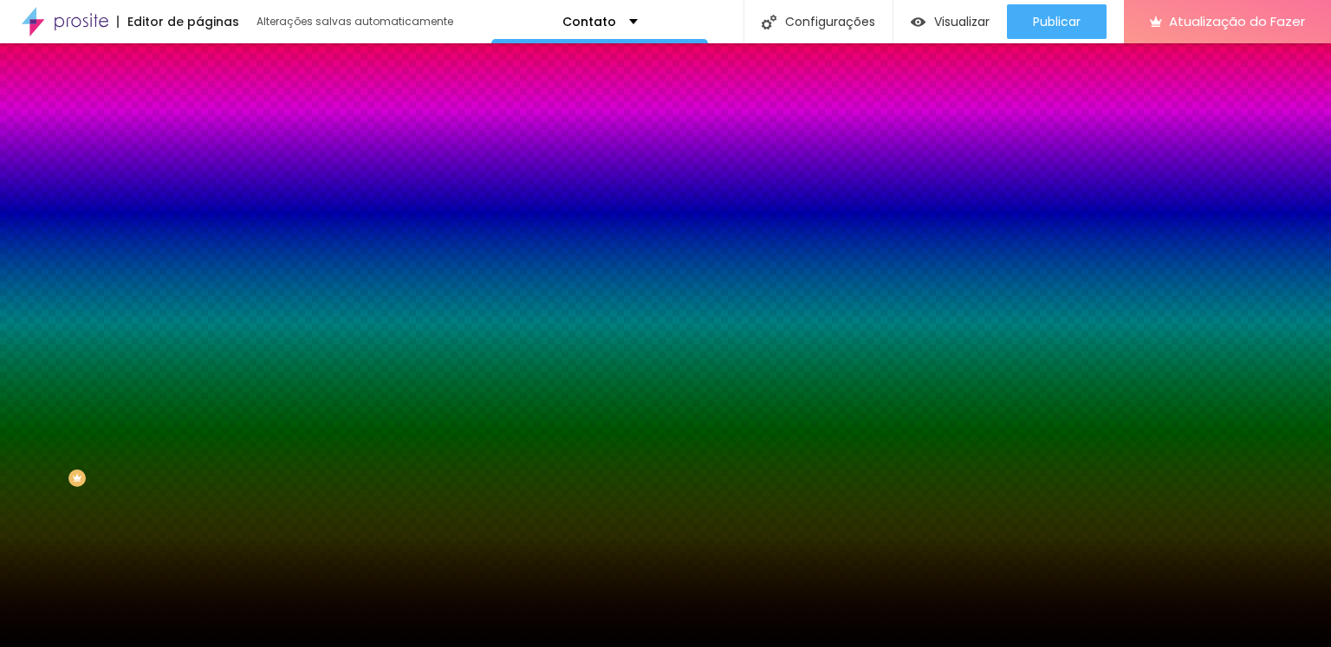
drag, startPoint x: 62, startPoint y: 390, endPoint x: 0, endPoint y: 497, distance: 123.8
click at [199, 497] on div "Editar nulo Conteúdo Estilo Avançado Imagem de fundo Adicionar imagem Efeito da…" at bounding box center [298, 345] width 199 height 604
click at [199, 534] on div "Editar nulo Conteúdo Estilo Avançado Imagem de fundo Adicionar imagem Efeito da…" at bounding box center [298, 345] width 199 height 604
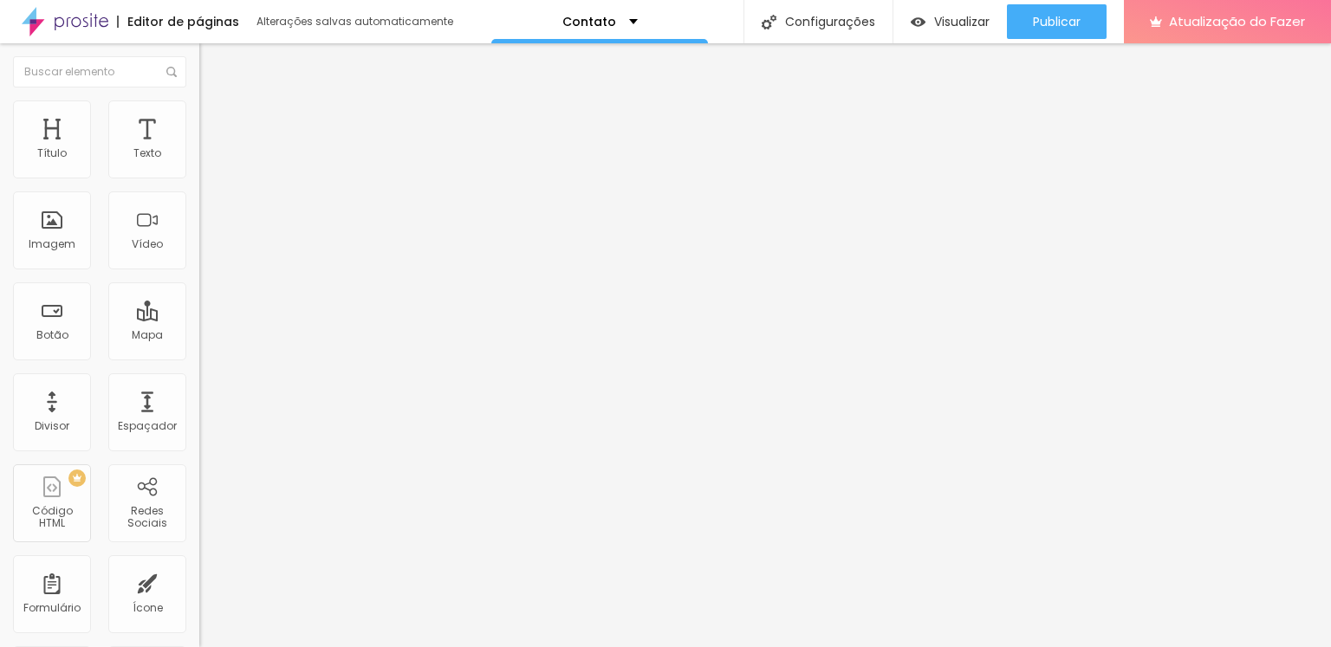
click at [199, 114] on li "Estilo" at bounding box center [298, 109] width 199 height 17
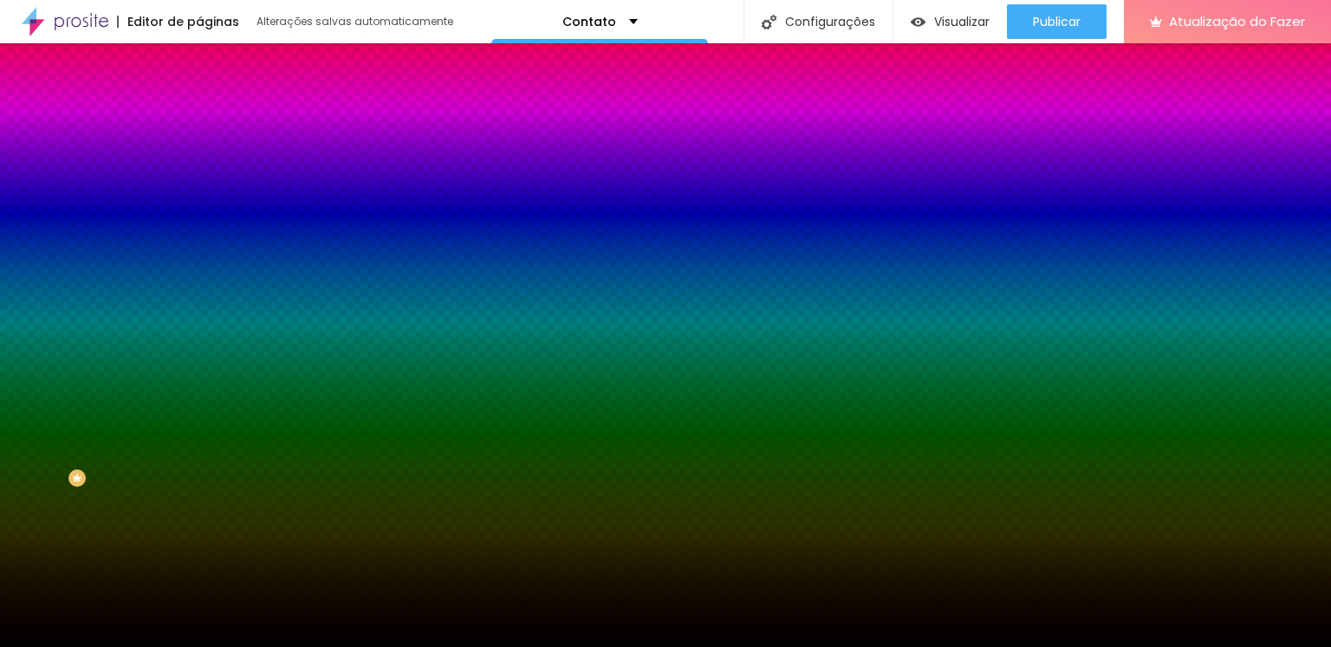
click at [199, 236] on div at bounding box center [298, 236] width 199 height 0
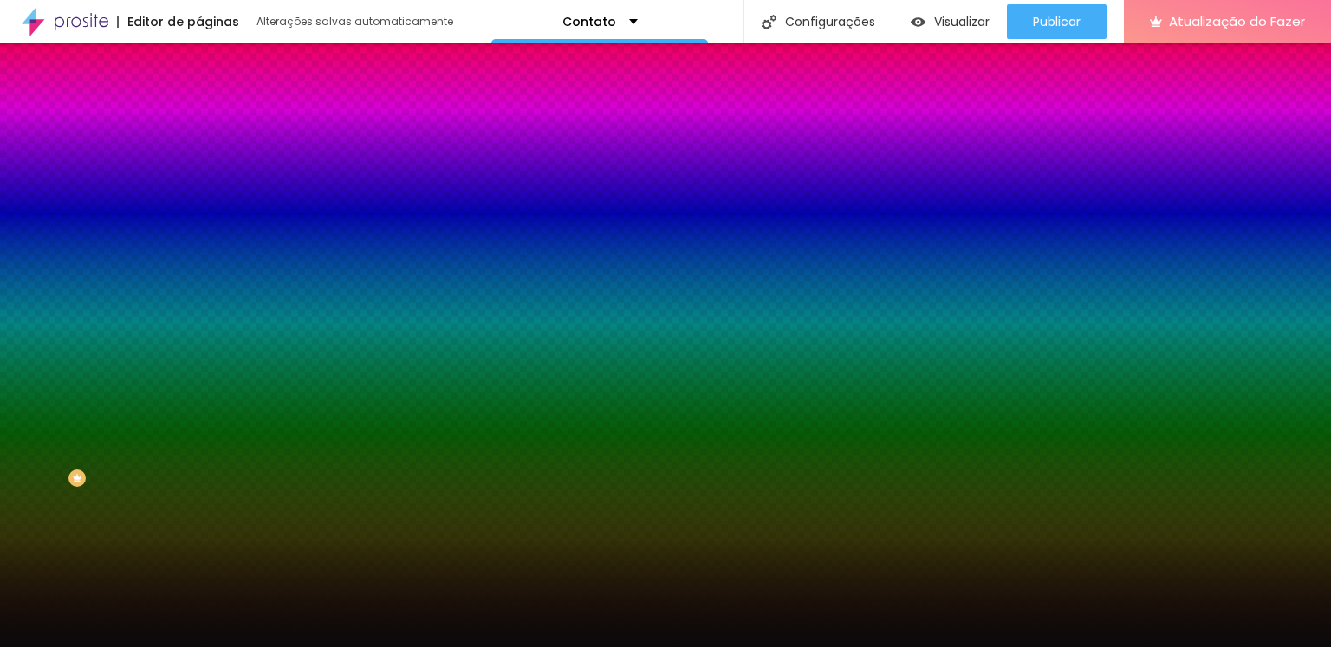
type input "#000000"
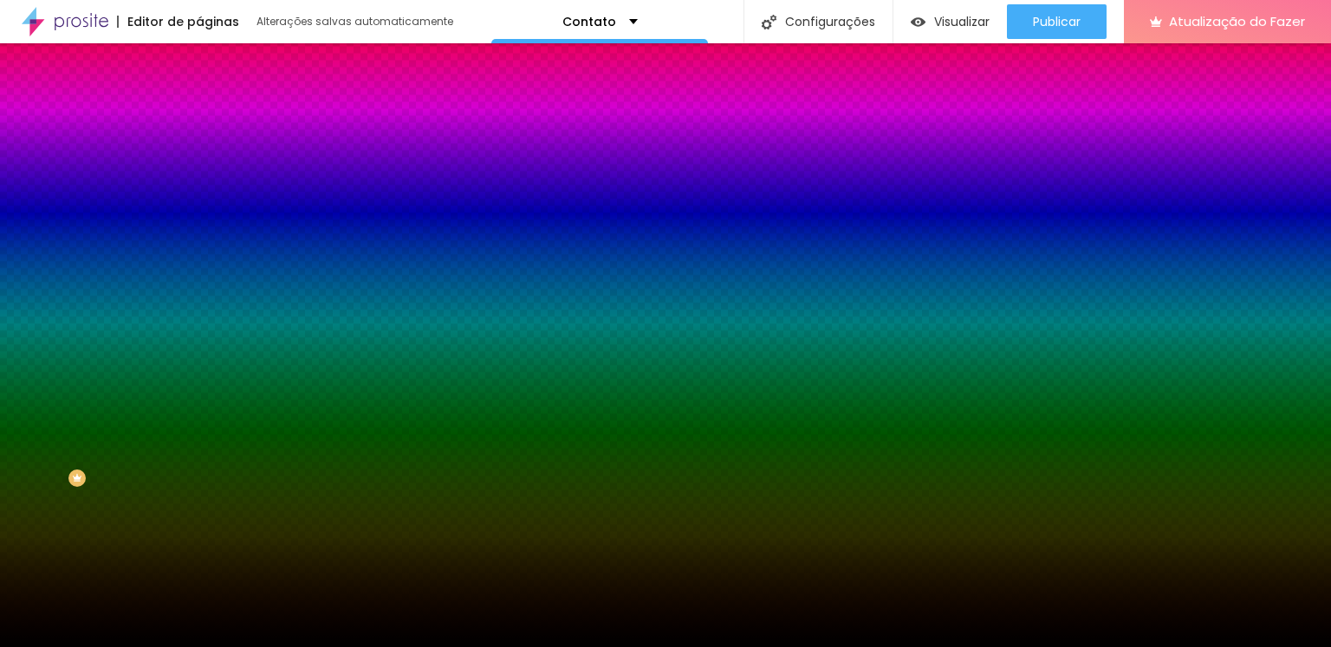
drag, startPoint x: 62, startPoint y: 356, endPoint x: 0, endPoint y: 479, distance: 138.0
click at [199, 479] on div "Editar nulo Conteúdo Estilo Avançado Imagem de fundo Adicionar imagem Efeito da…" at bounding box center [298, 345] width 199 height 604
click at [199, 236] on div at bounding box center [298, 236] width 199 height 0
drag, startPoint x: 177, startPoint y: 432, endPoint x: 172, endPoint y: 483, distance: 51.3
click at [199, 483] on div "Editar nulo Conteúdo Estilo Avançado Imagem de fundo Adicionar imagem Efeito da…" at bounding box center [298, 345] width 199 height 604
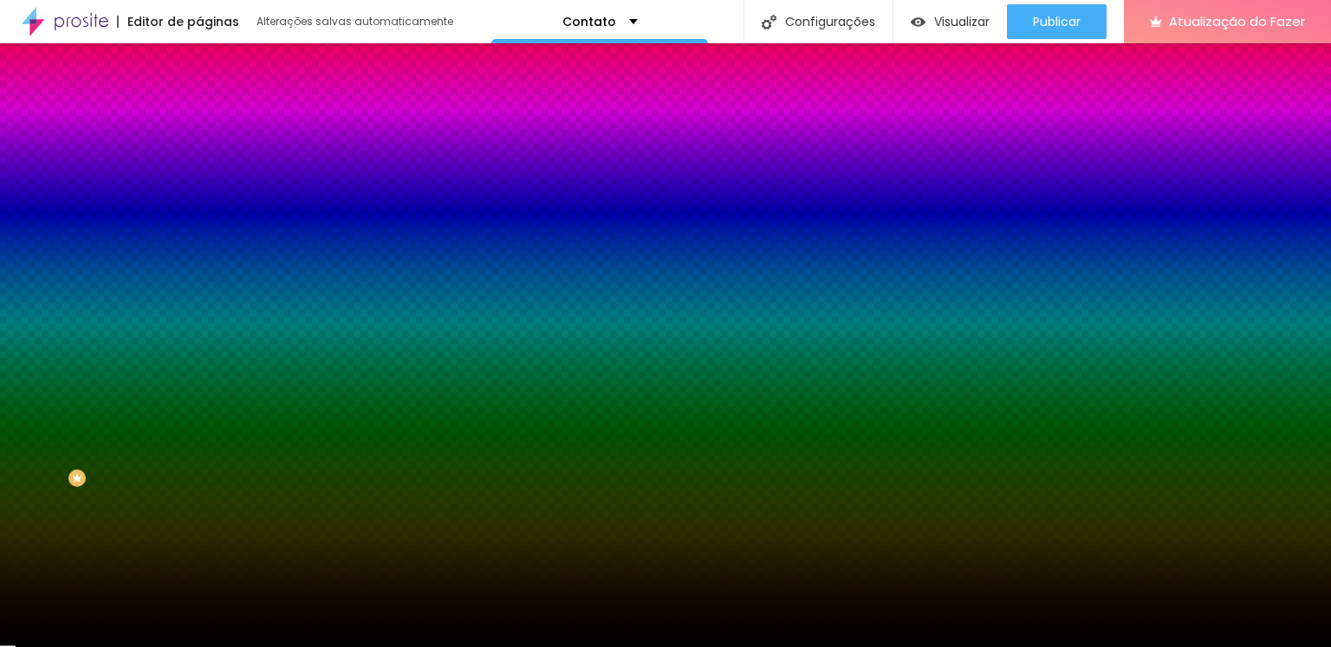
click at [199, 489] on div "Editar nulo Conteúdo Estilo Avançado Imagem de fundo Adicionar imagem Efeito da…" at bounding box center [298, 345] width 199 height 604
click at [199, 236] on div at bounding box center [298, 236] width 199 height 0
drag, startPoint x: 180, startPoint y: 369, endPoint x: 135, endPoint y: 507, distance: 145.0
click at [199, 507] on div "Editar nulo Conteúdo Estilo Avançado Imagem de fundo Adicionar imagem Efeito da…" at bounding box center [298, 345] width 199 height 604
click at [199, 535] on div "Editar nulo Conteúdo Estilo Avançado Imagem de fundo Adicionar imagem Efeito da…" at bounding box center [298, 345] width 199 height 604
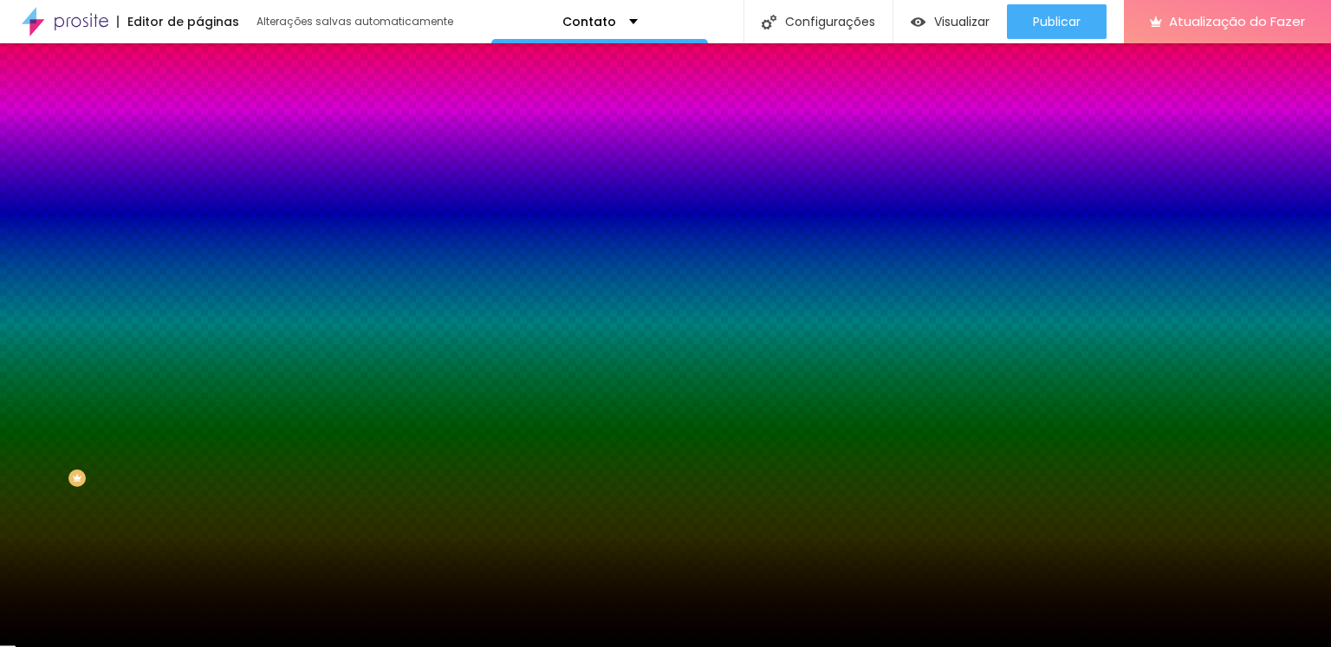
click at [199, 101] on li "Conteúdo" at bounding box center [298, 91] width 199 height 17
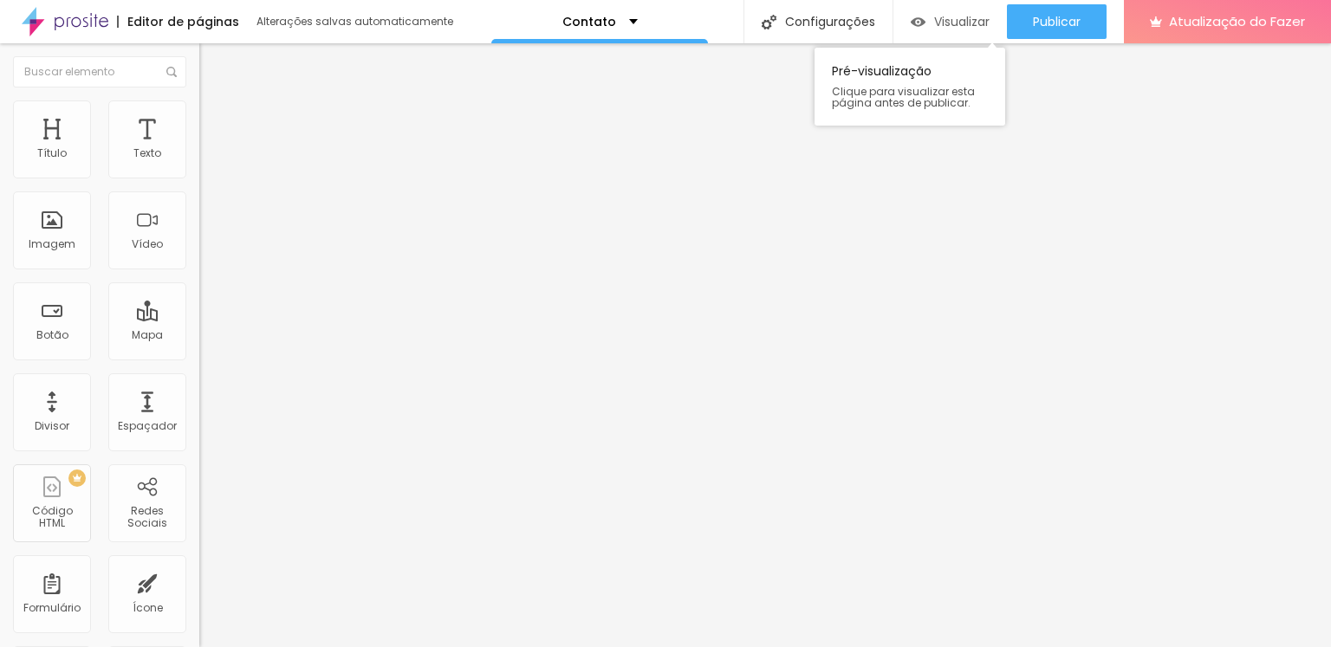
click at [947, 17] on font "Visualizar" at bounding box center [961, 21] width 55 height 17
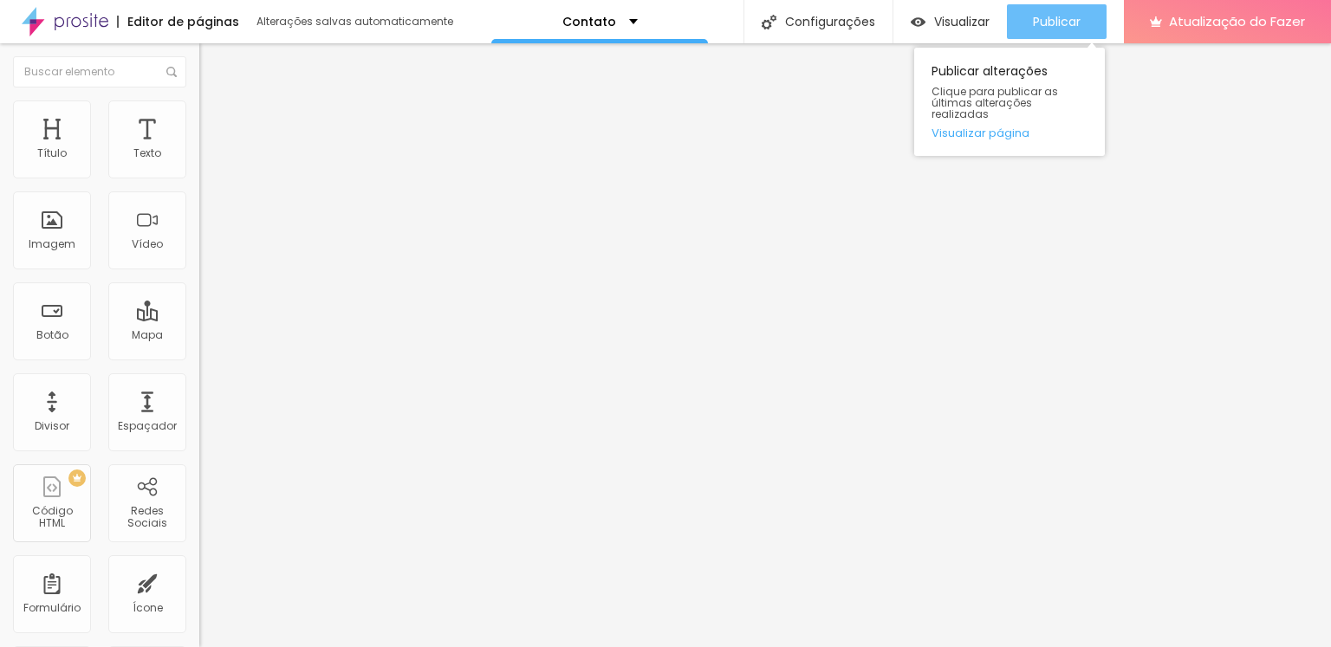
click at [1075, 16] on font "Publicar" at bounding box center [1057, 21] width 48 height 17
click at [1089, 23] on button "Publicar" at bounding box center [1057, 21] width 100 height 35
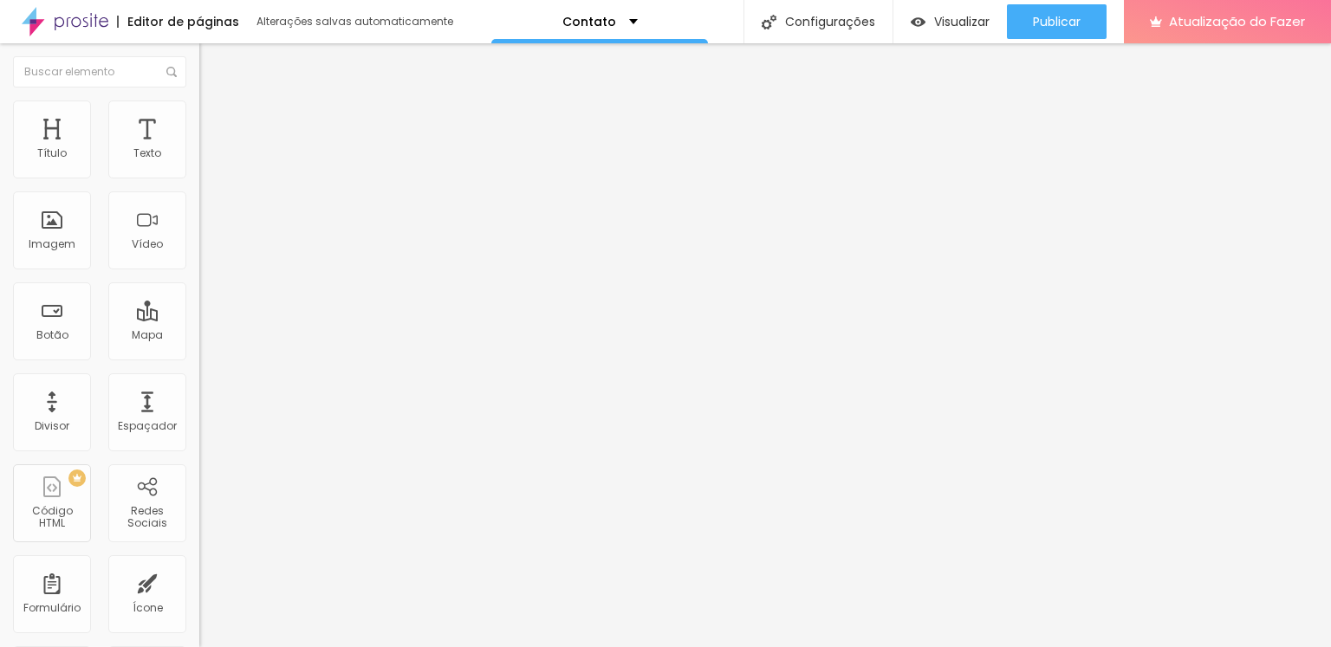
click at [212, 65] on img "button" at bounding box center [219, 63] width 14 height 14
click at [75, 23] on img at bounding box center [65, 21] width 87 height 43
click at [596, 15] on font "Portfólio" at bounding box center [592, 21] width 55 height 17
click at [637, 16] on div "Portfólio" at bounding box center [603, 21] width 217 height 43
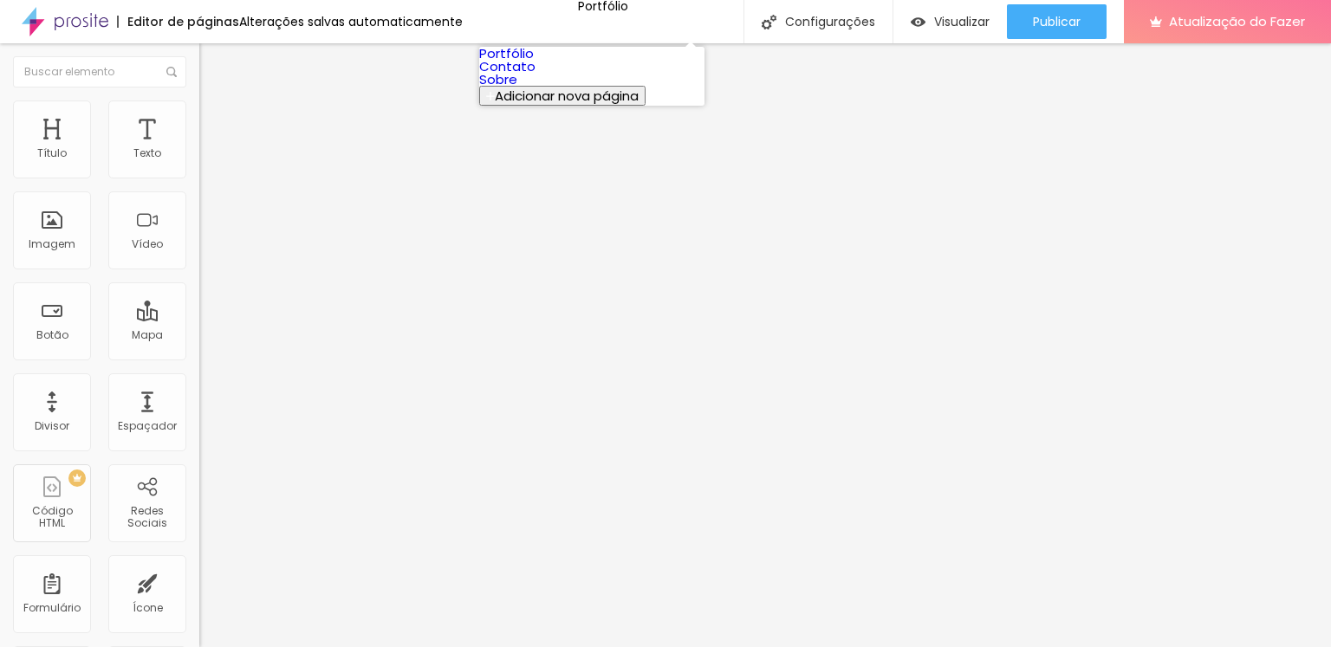
click at [535, 105] on font "Adicionar nova página" at bounding box center [567, 96] width 144 height 18
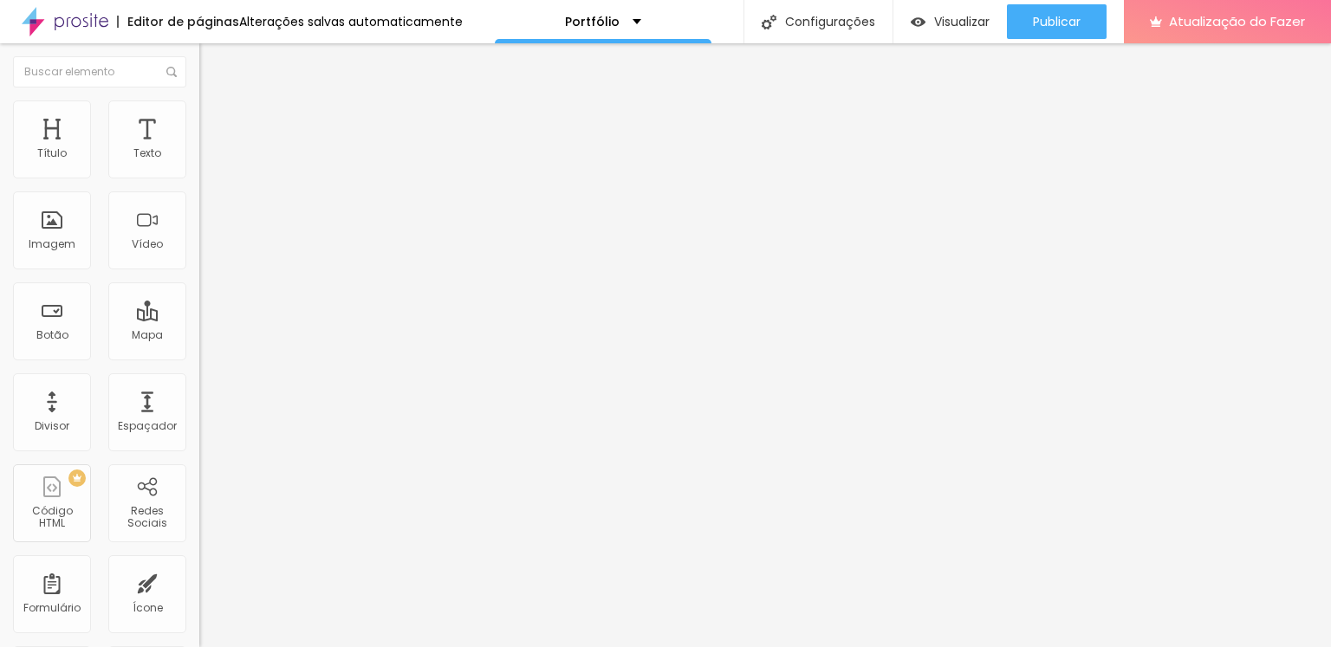
click at [591, 18] on font "Portfólio" at bounding box center [592, 21] width 55 height 17
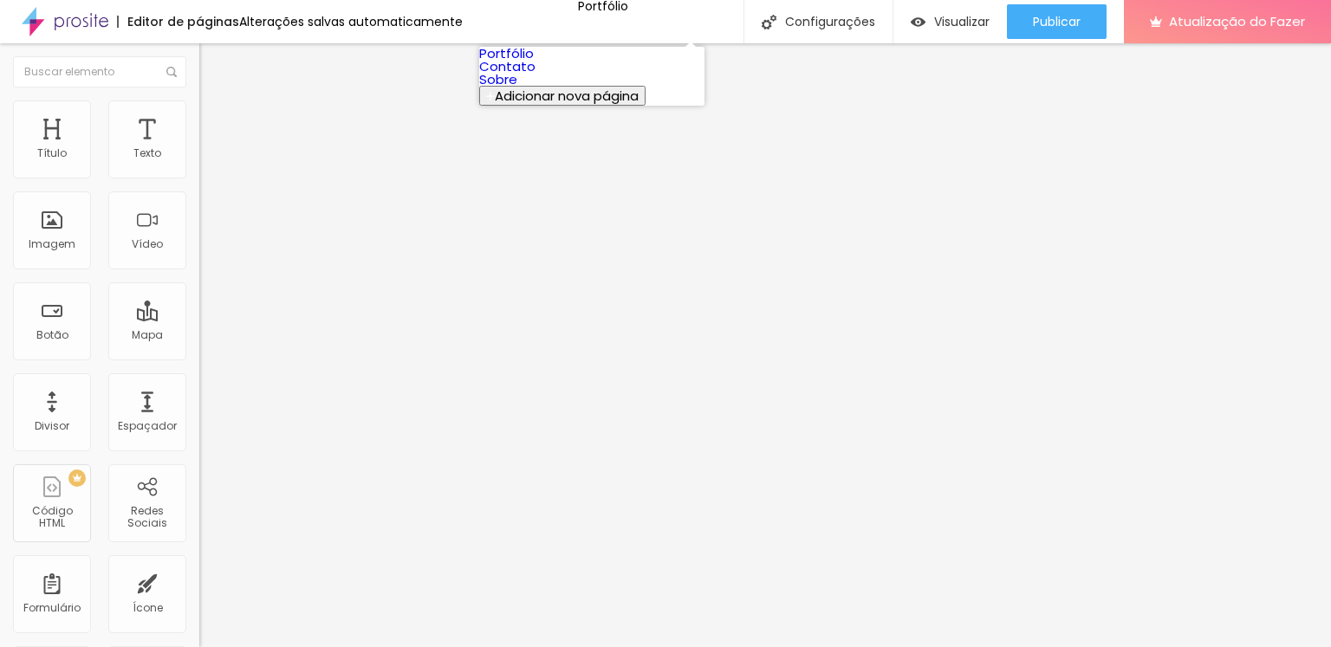
click at [534, 62] on link "Portfólio" at bounding box center [506, 53] width 55 height 18
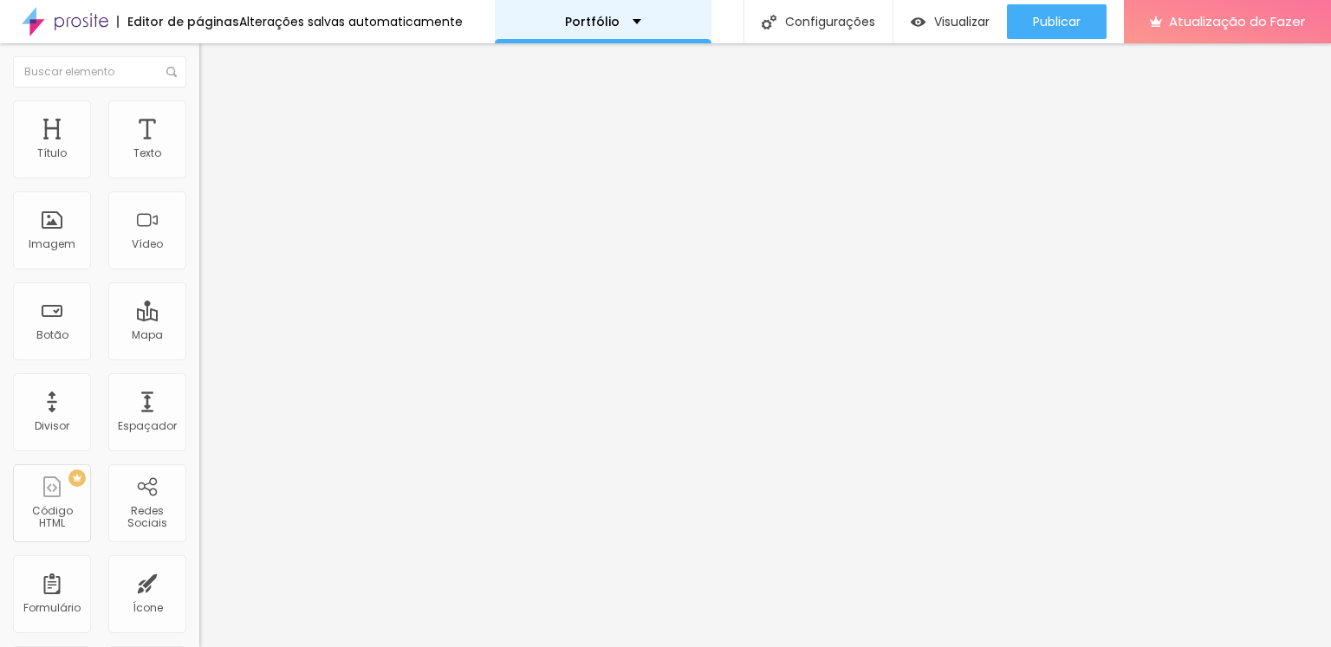
click at [648, 22] on div "Portfólio" at bounding box center [603, 21] width 217 height 43
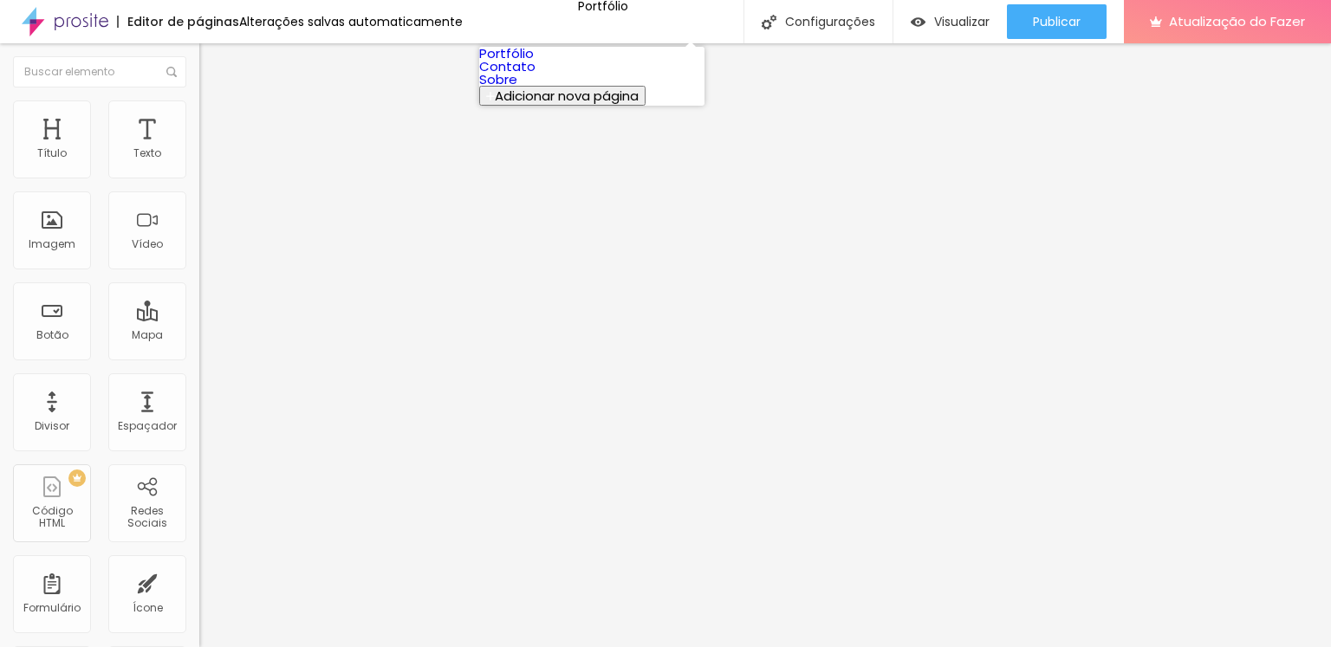
click at [534, 75] on link "Contato" at bounding box center [507, 66] width 56 height 18
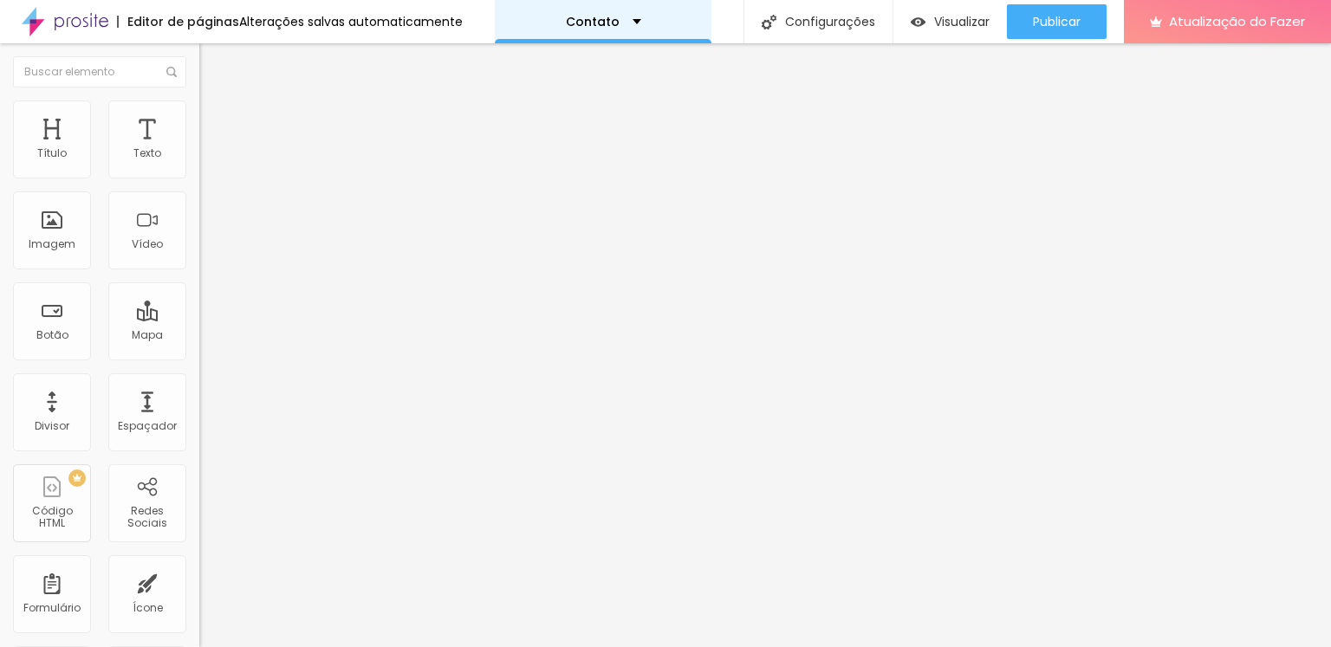
click at [638, 34] on div "Contato" at bounding box center [603, 21] width 217 height 43
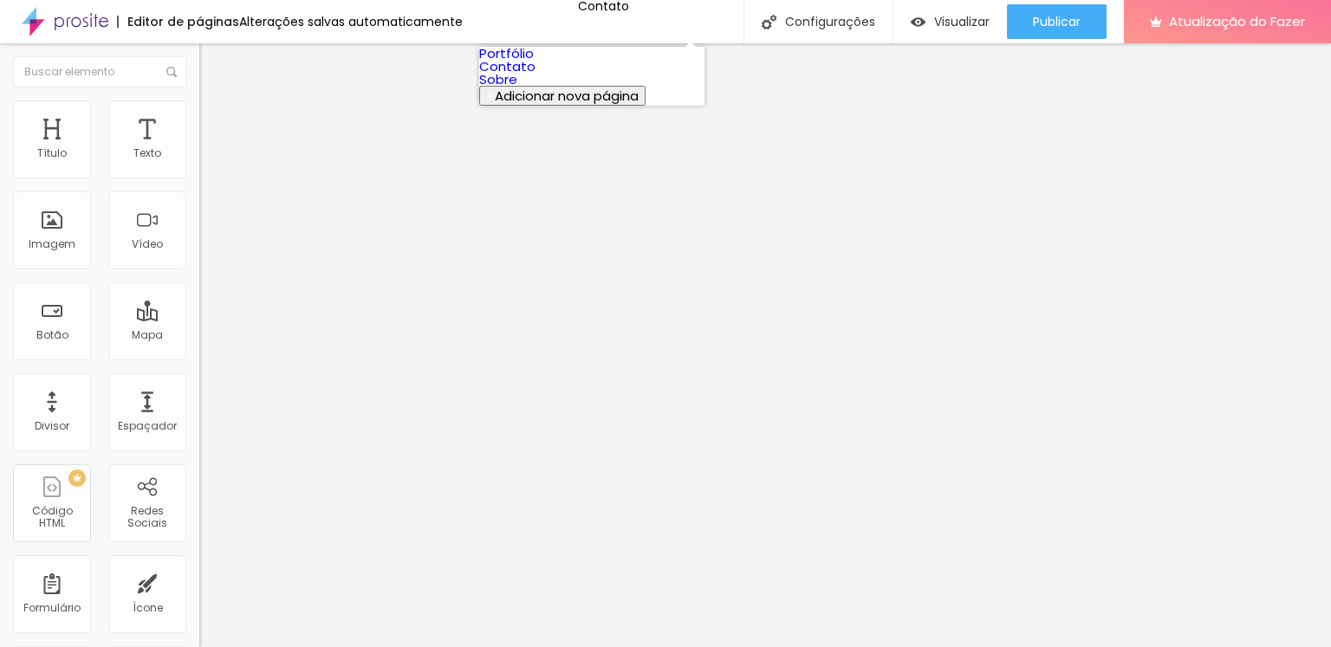
click at [517, 88] on font "Sobre" at bounding box center [498, 79] width 38 height 18
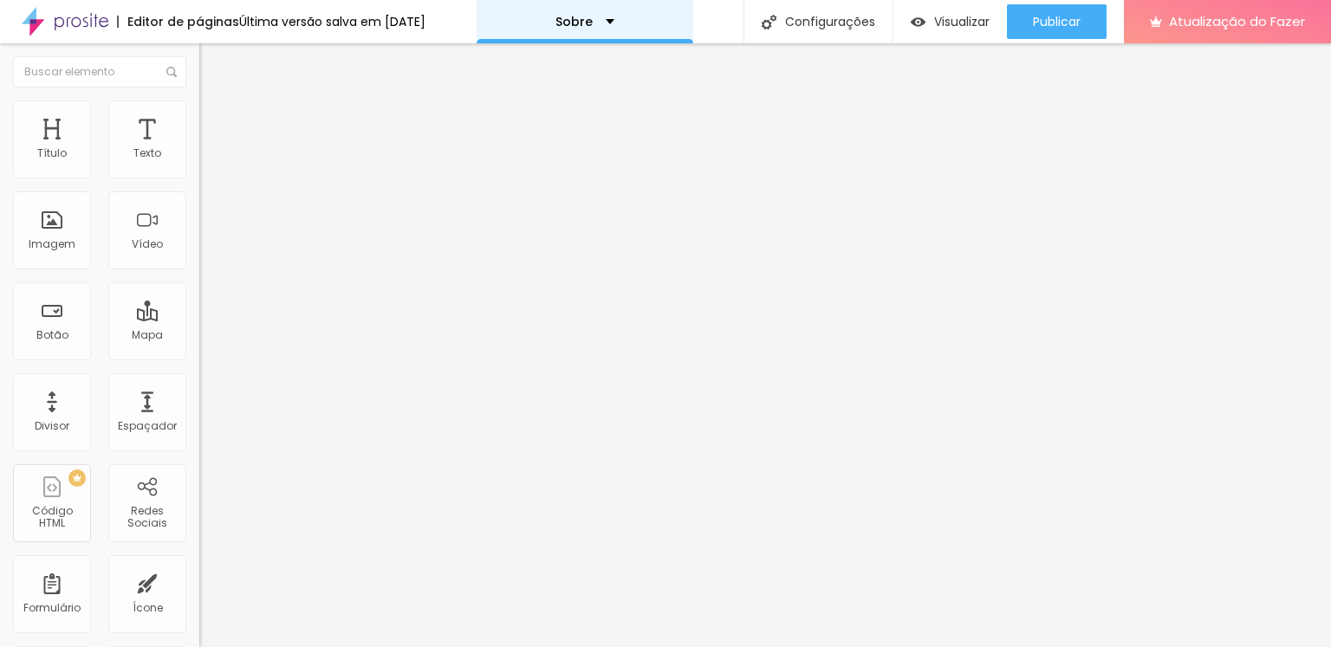
click at [606, 25] on div "Sobre" at bounding box center [585, 22] width 59 height 12
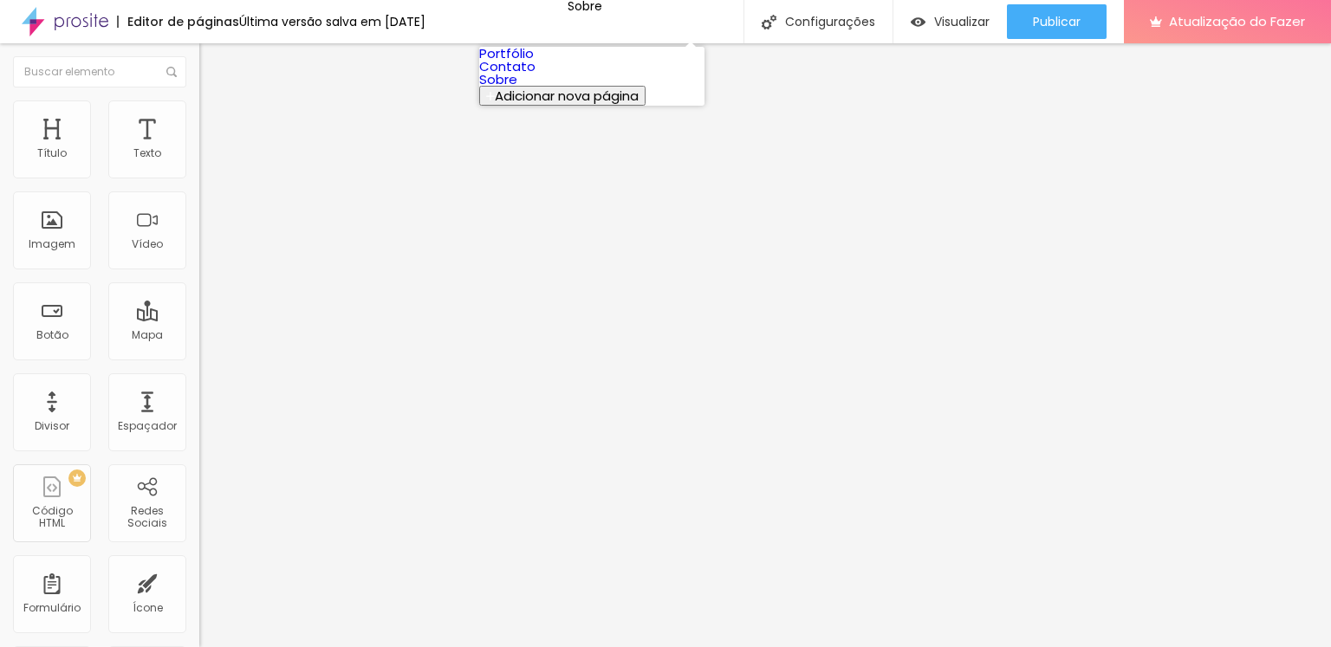
click at [536, 75] on font "Contato" at bounding box center [507, 66] width 56 height 18
